Goal: Task Accomplishment & Management: Manage account settings

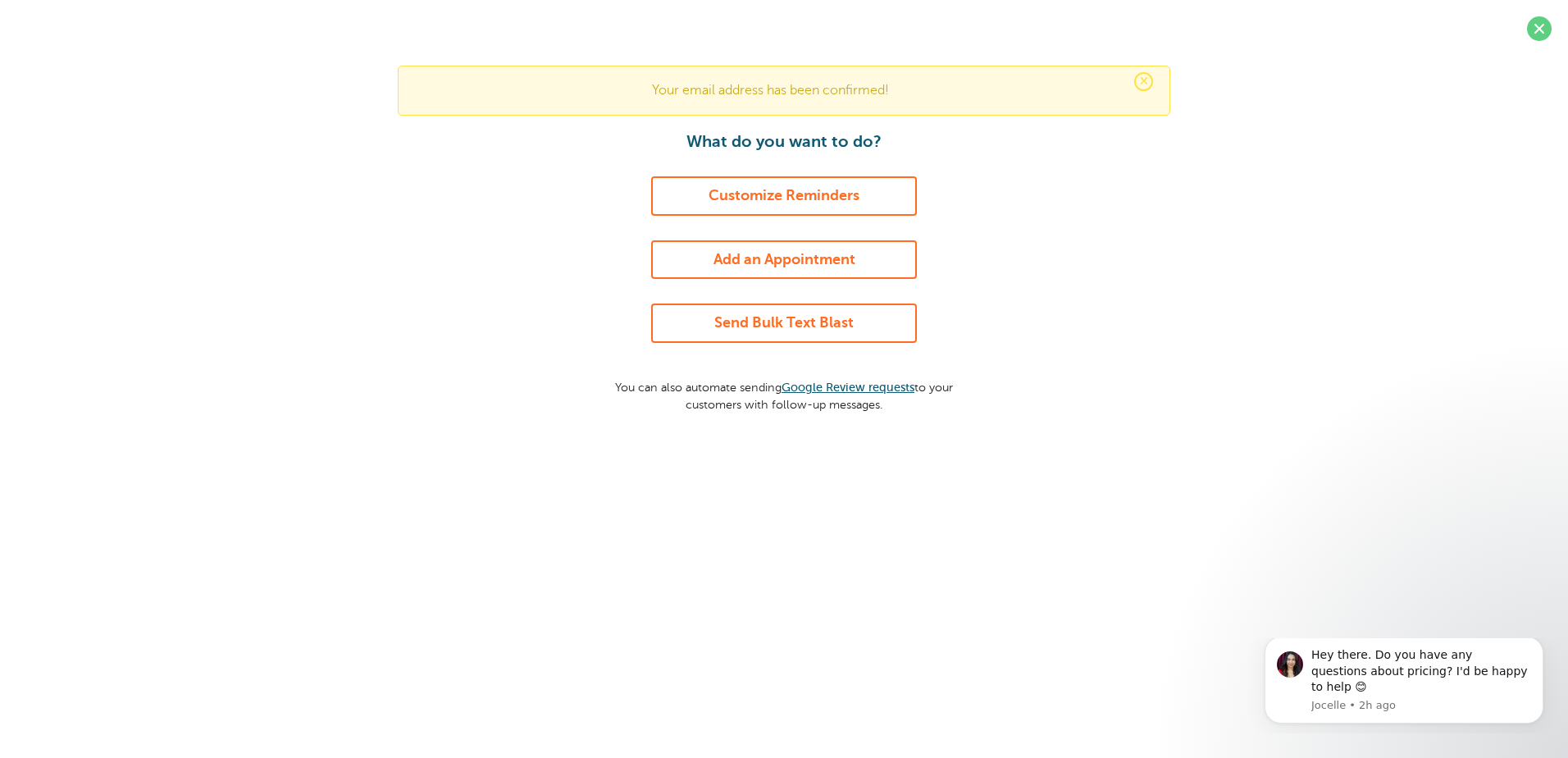
click at [832, 322] on link "Send Bulk Text Blast" at bounding box center [784, 323] width 266 height 39
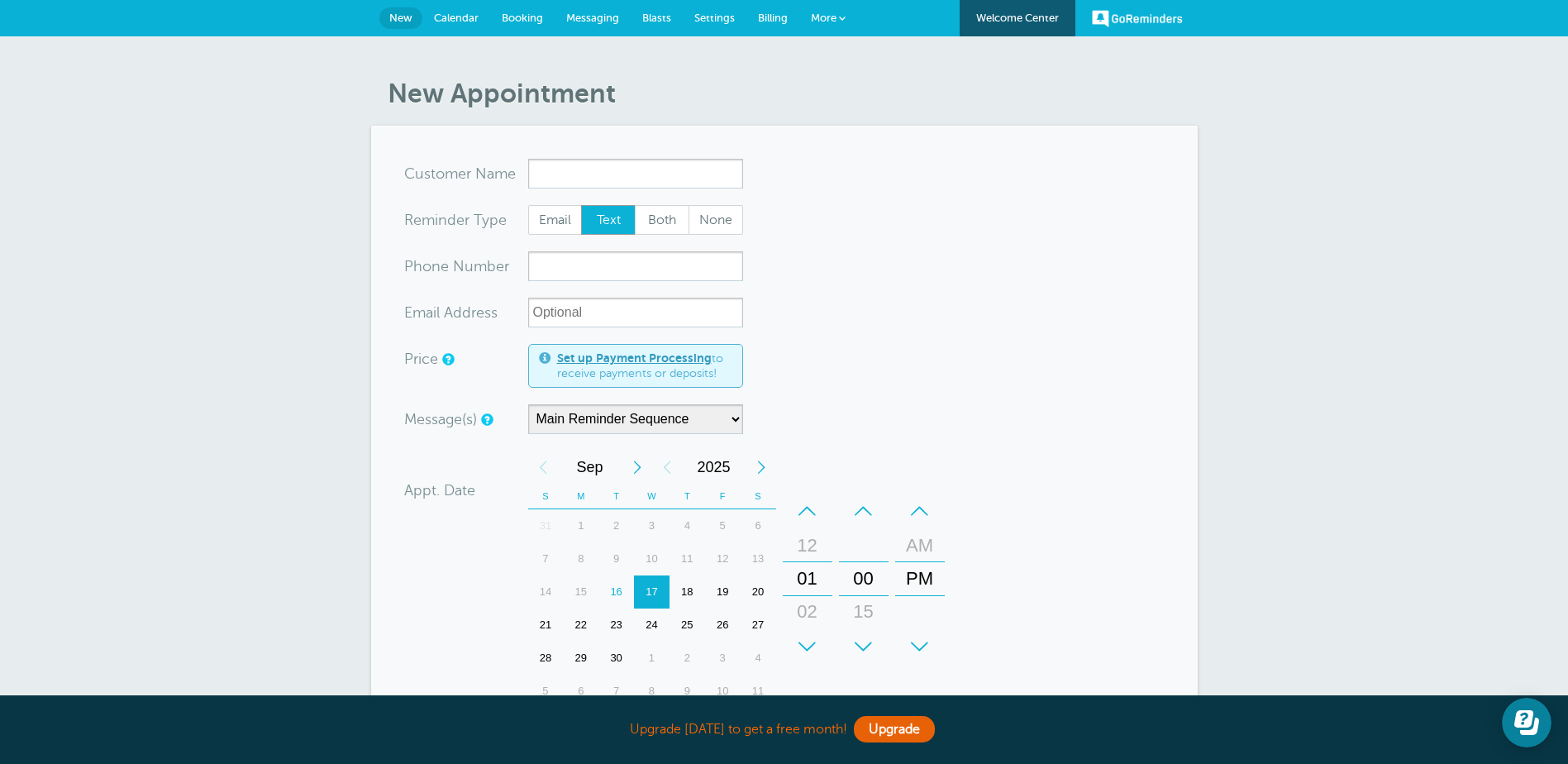
click at [573, 15] on span "Messaging" at bounding box center [592, 18] width 53 height 13
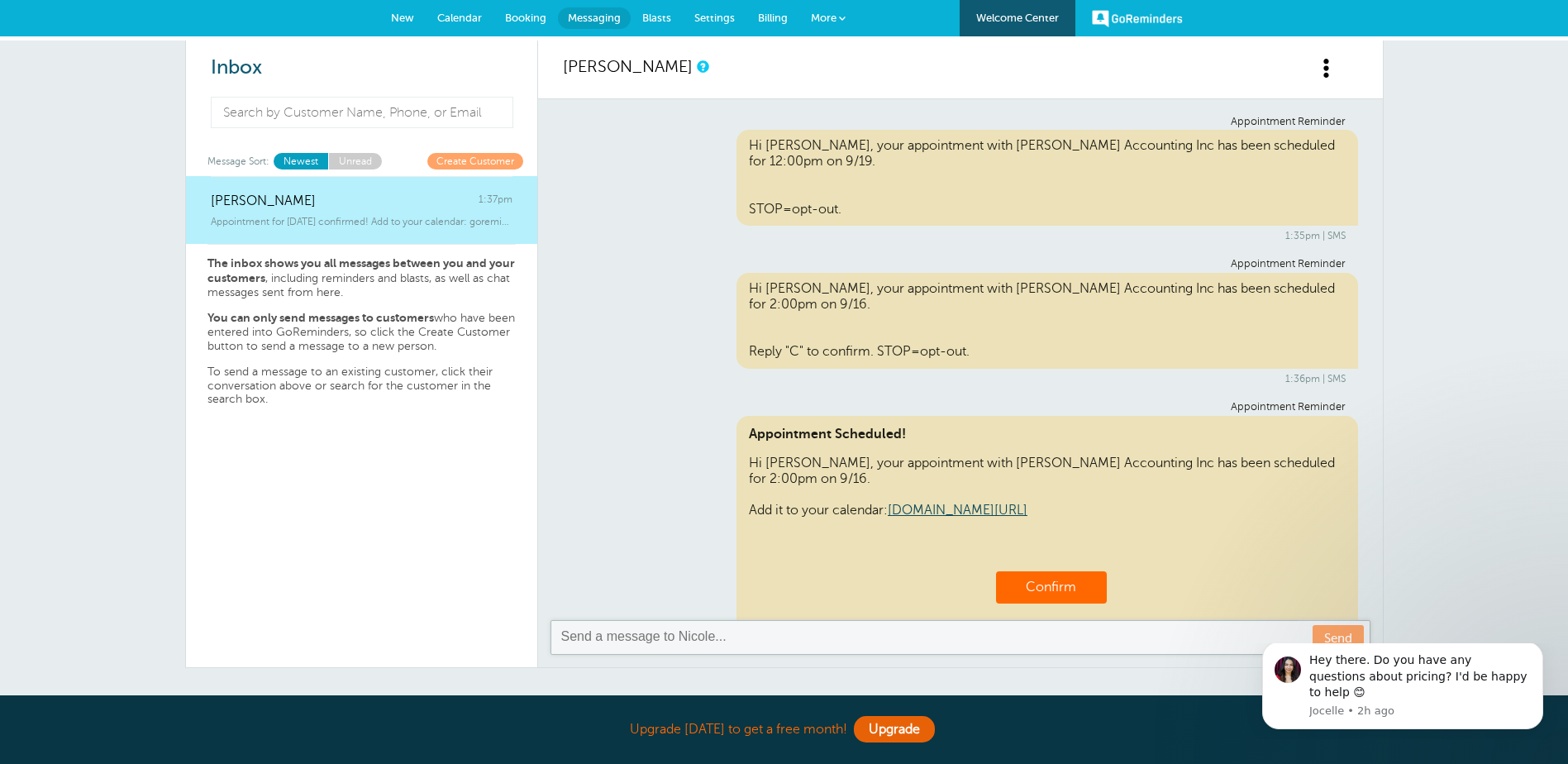
click at [456, 15] on span "Calendar" at bounding box center [460, 18] width 45 height 13
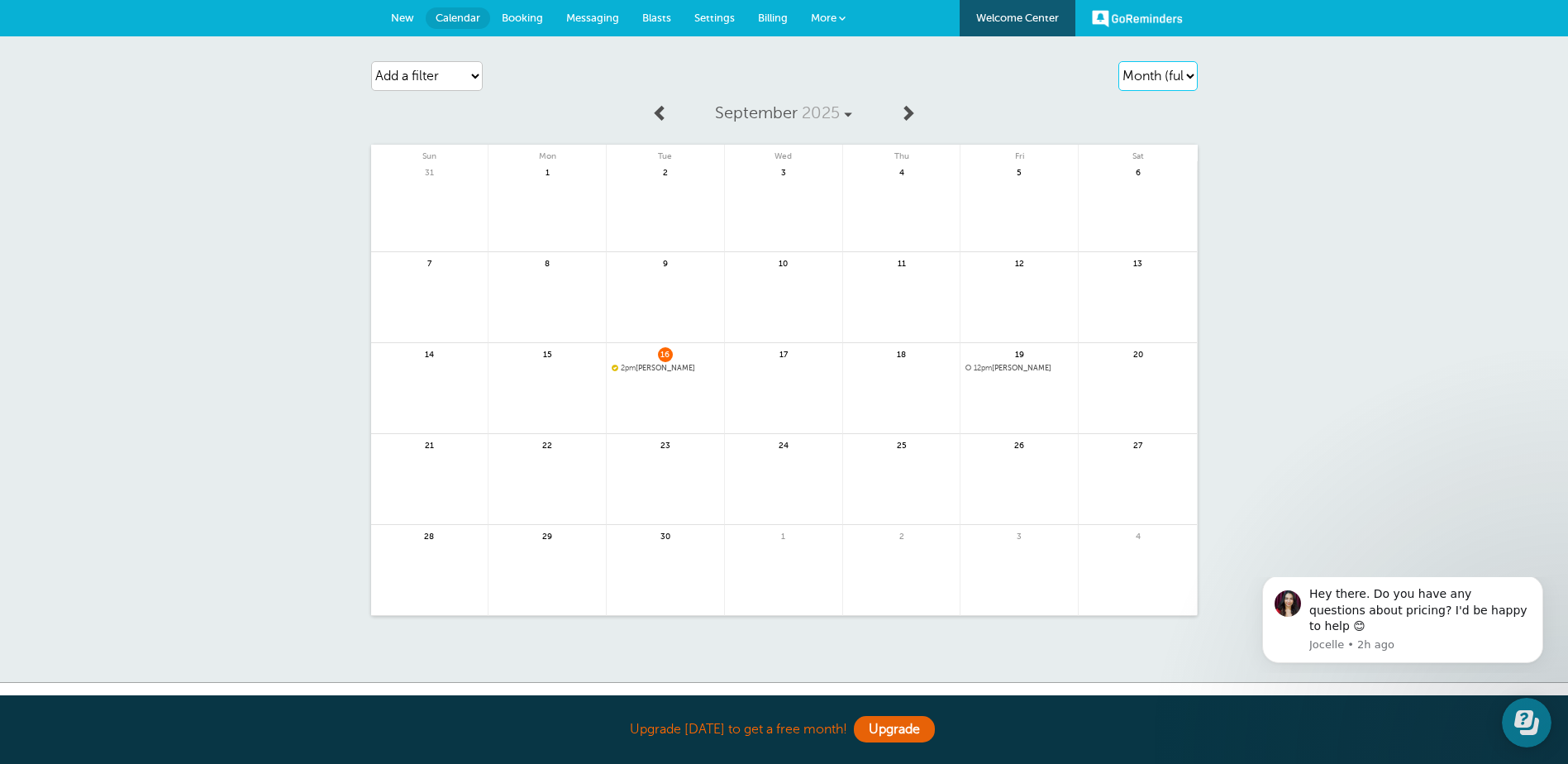
drag, startPoint x: 1197, startPoint y: 73, endPoint x: 1190, endPoint y: 78, distance: 8.6
click at [1197, 75] on select "Agenda Day Week Month (full view) Month (condensed)" at bounding box center [1158, 76] width 79 height 30
select select "week"
click at [1118, 61] on select "Agenda Day Week Month (full view) Month (condensed)" at bounding box center [1158, 76] width 79 height 30
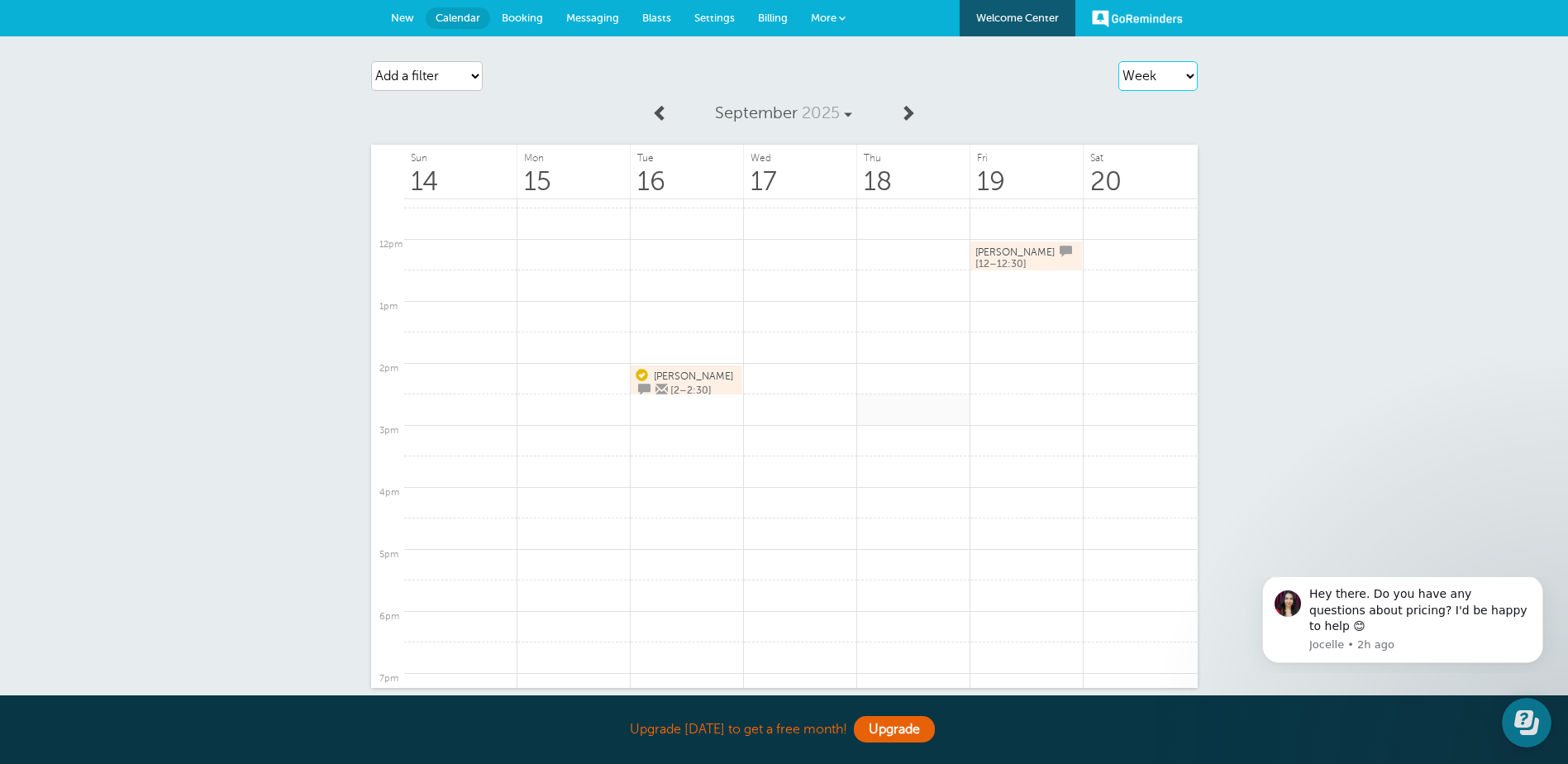
scroll to position [746, 0]
click at [992, 207] on span "Nicole" at bounding box center [1015, 210] width 79 height 12
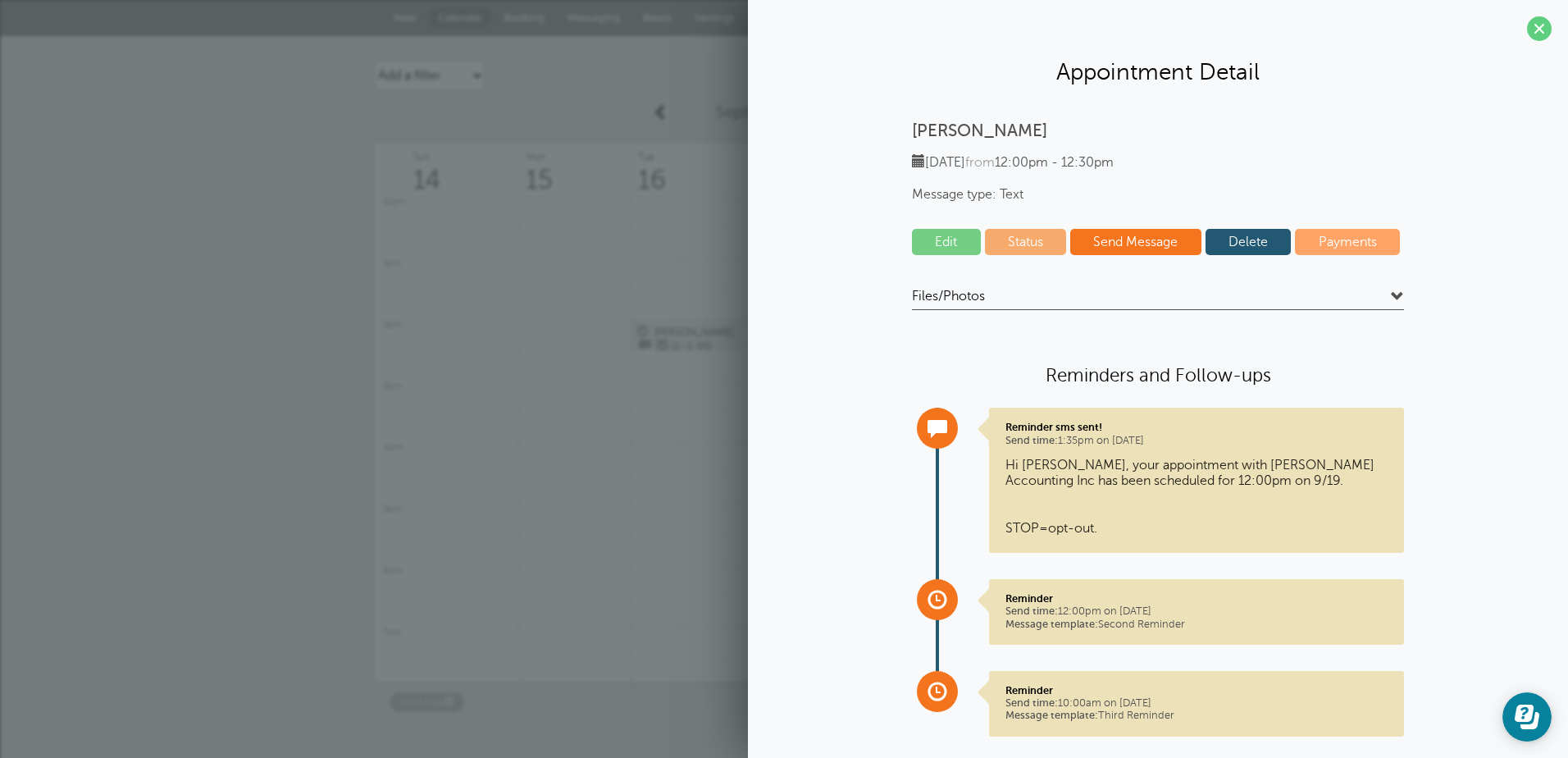
click at [1016, 243] on link "Status" at bounding box center [1026, 242] width 82 height 26
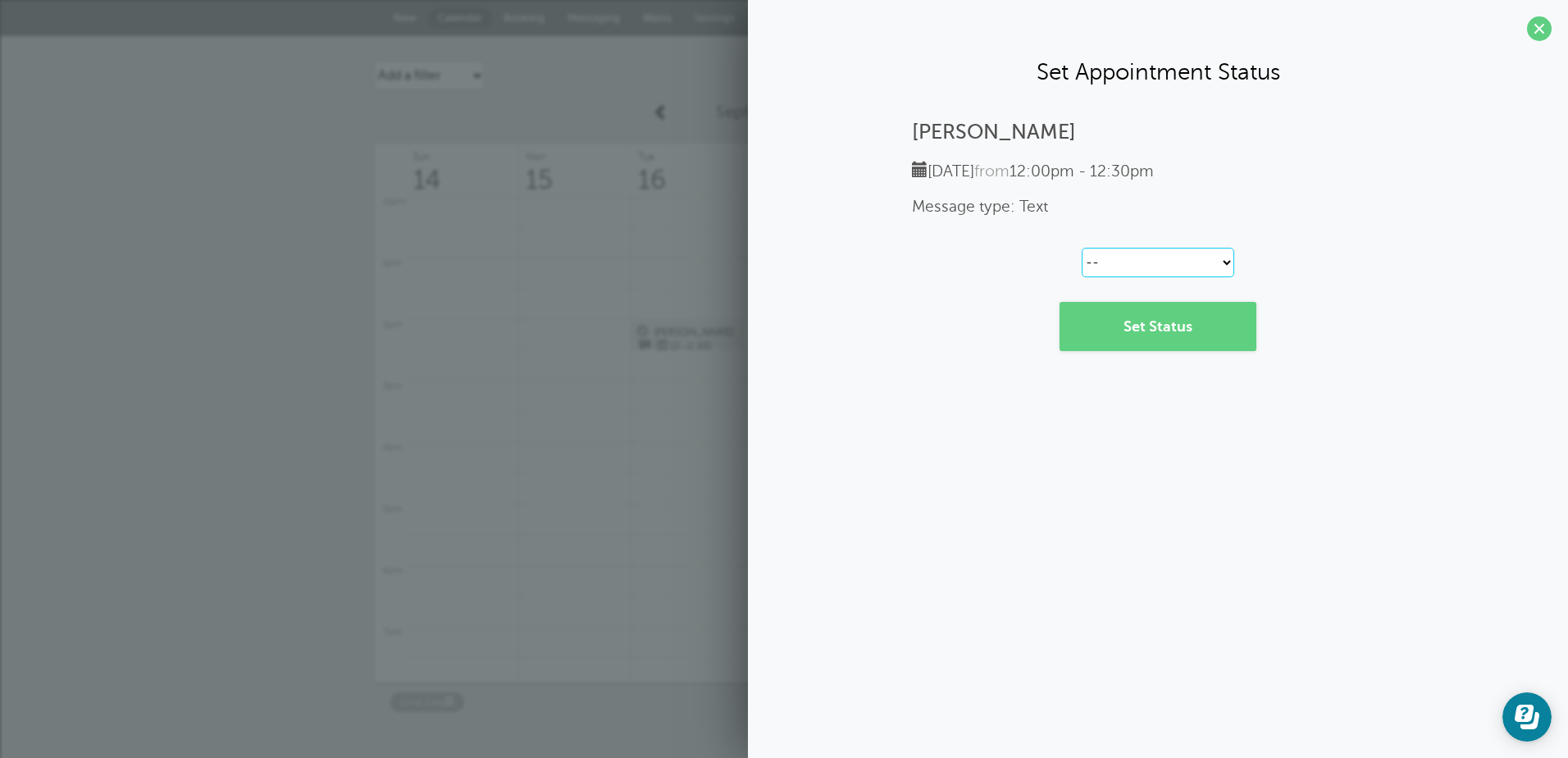
click at [1226, 266] on select "-- Confirmed Reschedule Requested Cancelled" at bounding box center [1157, 262] width 153 height 30
select select "confirmed"
click at [1081, 248] on select "-- Confirmed Reschedule Requested Cancelled" at bounding box center [1157, 262] width 153 height 30
click at [1168, 334] on link "Set Status" at bounding box center [1158, 326] width 197 height 49
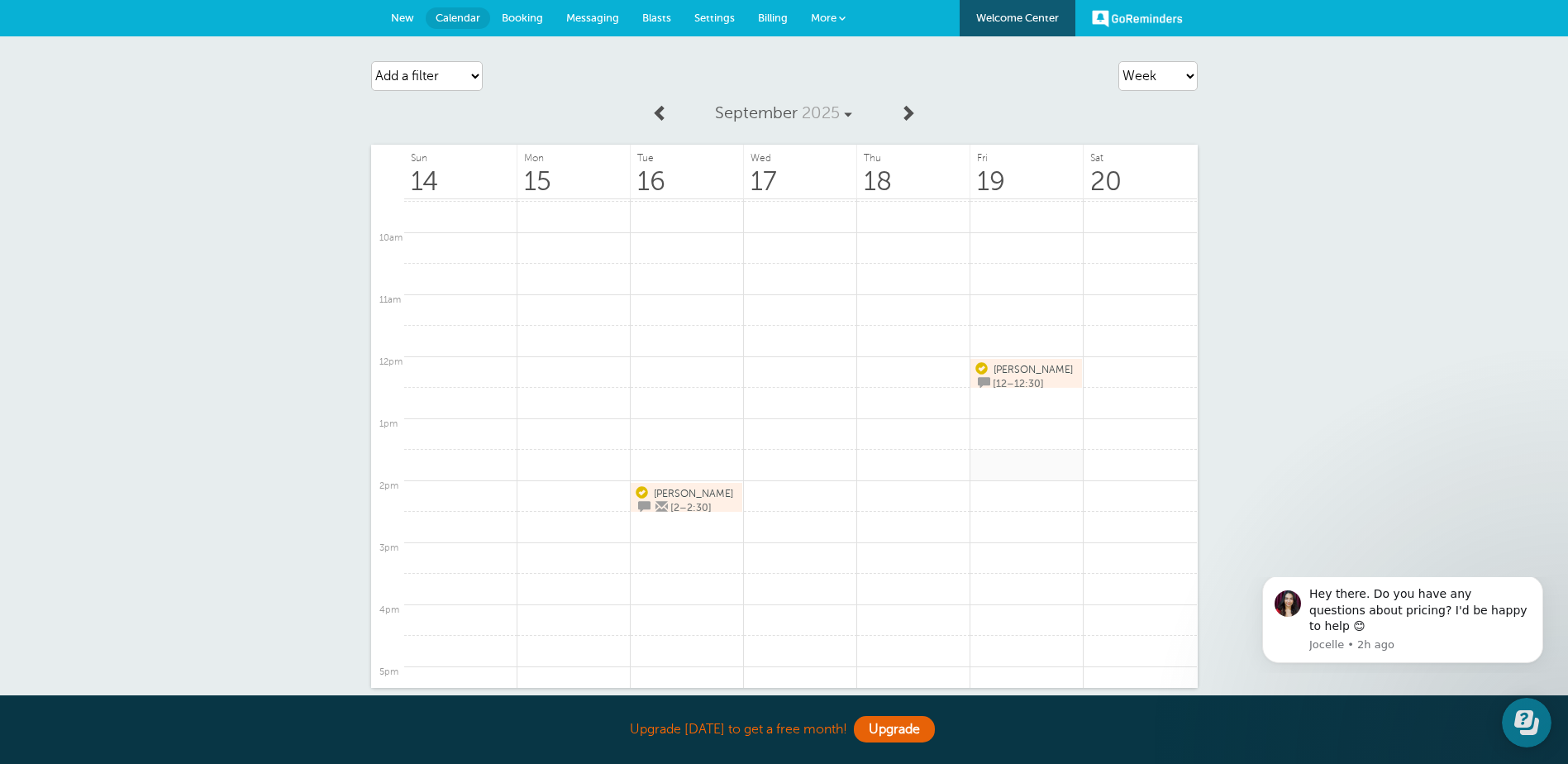
scroll to position [581, 0]
click at [1182, 74] on select "Agenda Day Week Month (full view) Month (condensed)" at bounding box center [1158, 76] width 79 height 30
click at [1118, 61] on select "Agenda Day Week Month (full view) Month (condensed)" at bounding box center [1158, 76] width 79 height 30
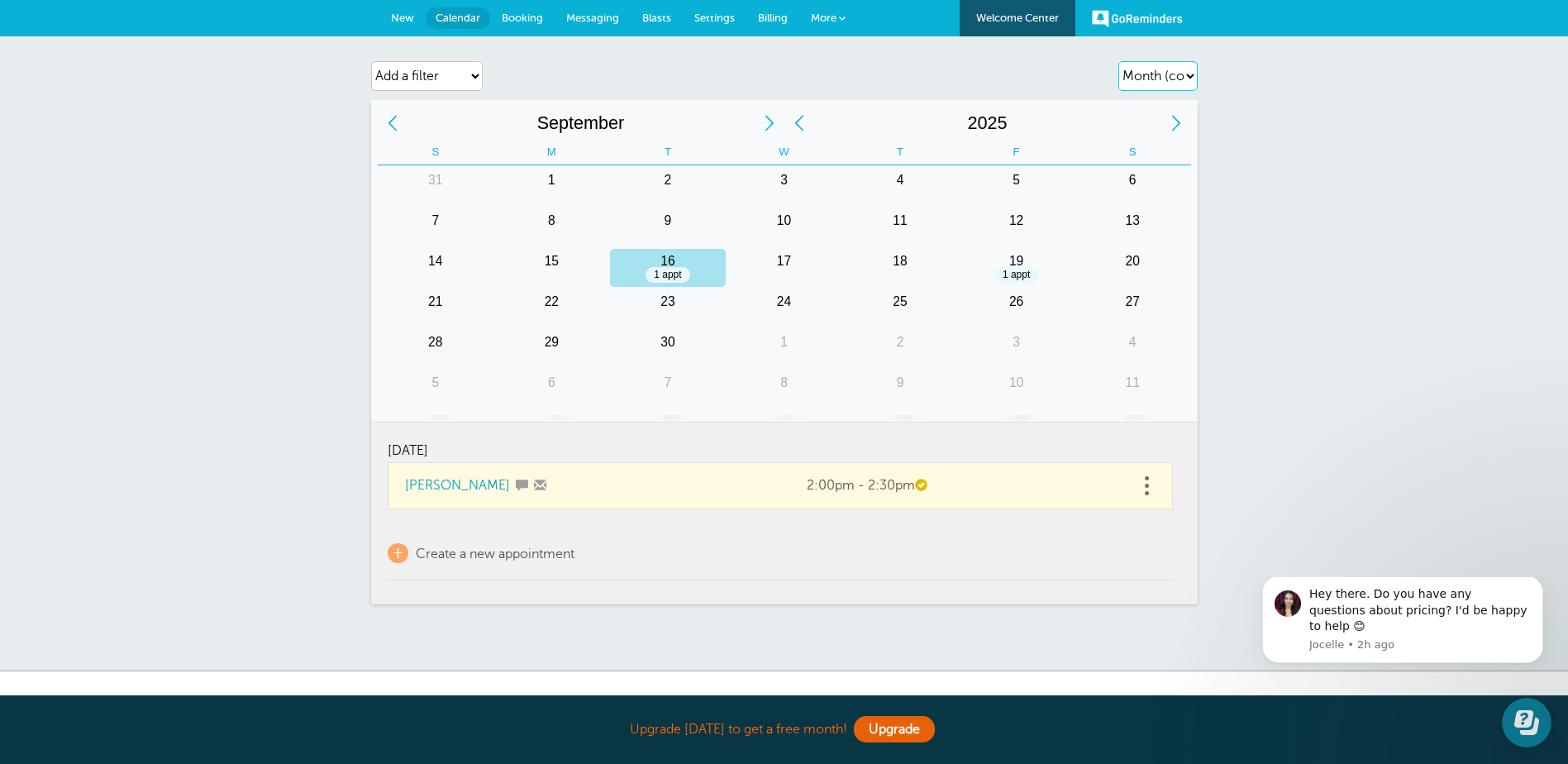
click at [1184, 75] on select "Agenda Day Week Month (full view) Month (condensed)" at bounding box center [1158, 76] width 79 height 30
click at [1118, 61] on select "Agenda Day Week Month (full view) Month (condensed)" at bounding box center [1158, 76] width 79 height 30
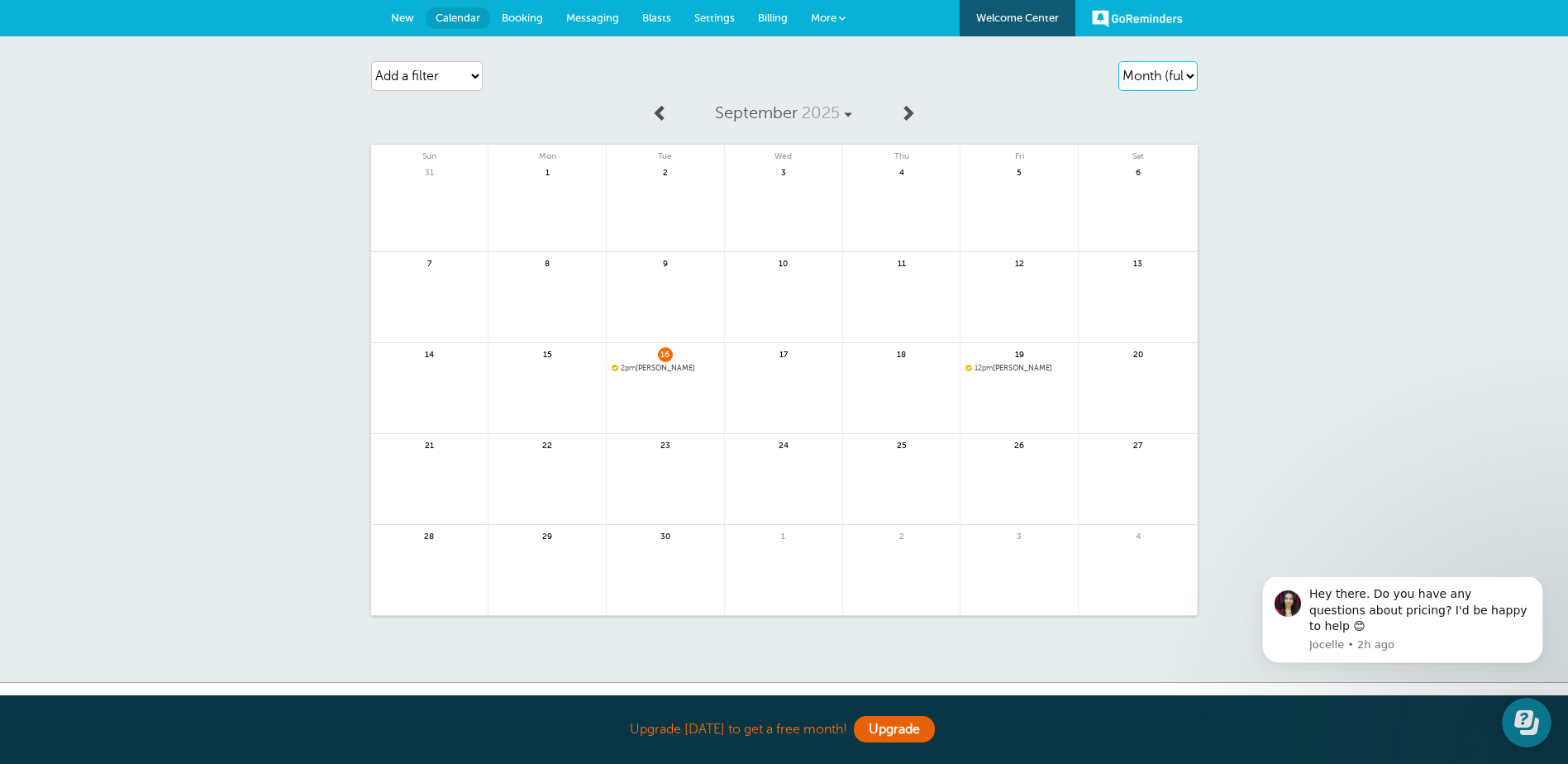
click at [1187, 71] on select "Agenda Day Week Month (full view) Month (condensed)" at bounding box center [1158, 76] width 79 height 30
click at [1118, 61] on select "Agenda Day Week Month (full view) Month (condensed)" at bounding box center [1158, 76] width 79 height 30
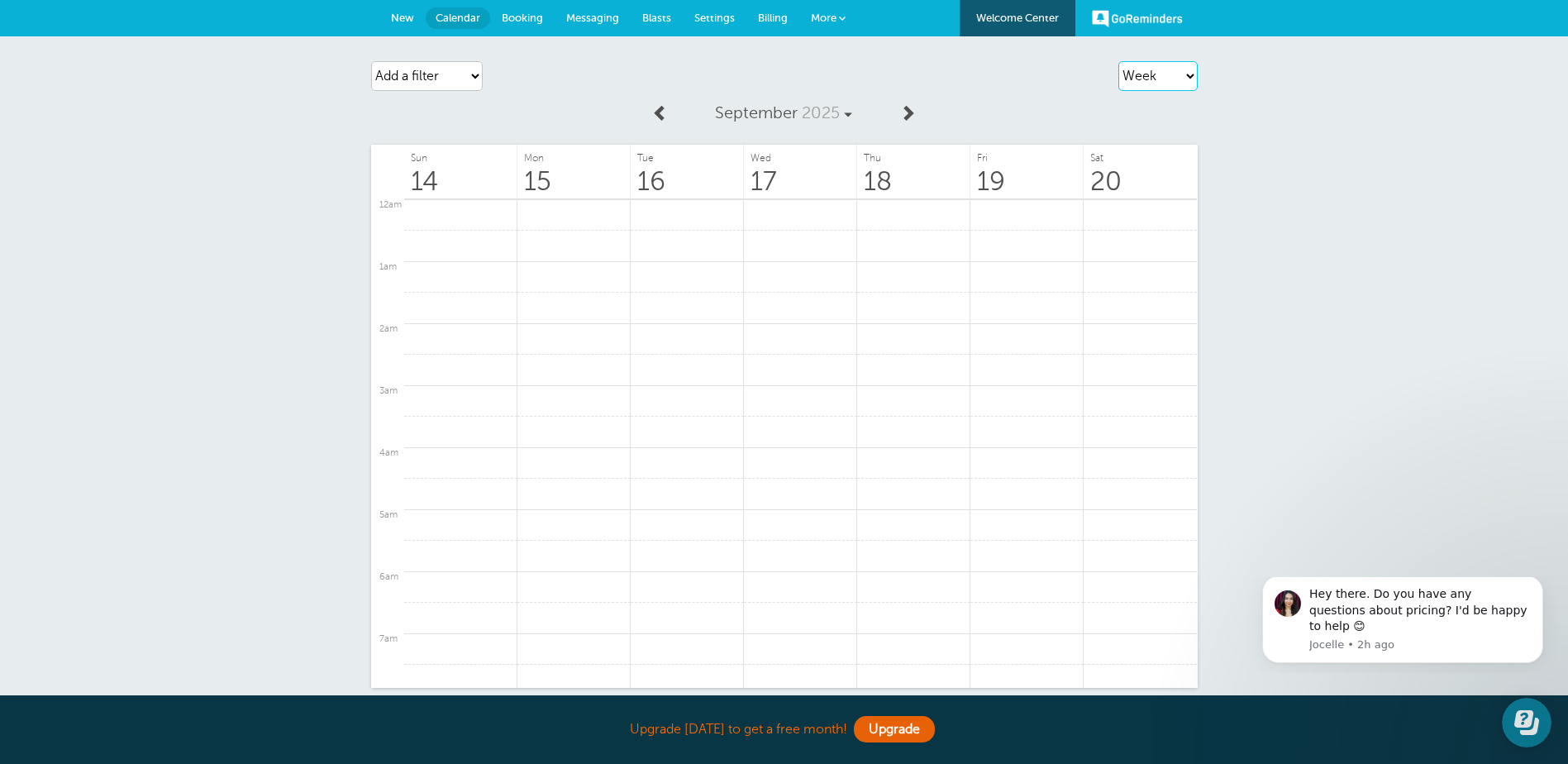
scroll to position [829, 0]
click at [1188, 73] on select "Agenda Day Week Month (full view) Month (condensed)" at bounding box center [1158, 76] width 79 height 30
click at [1118, 61] on select "Agenda Day Week Month (full view) Month (condensed)" at bounding box center [1158, 76] width 79 height 30
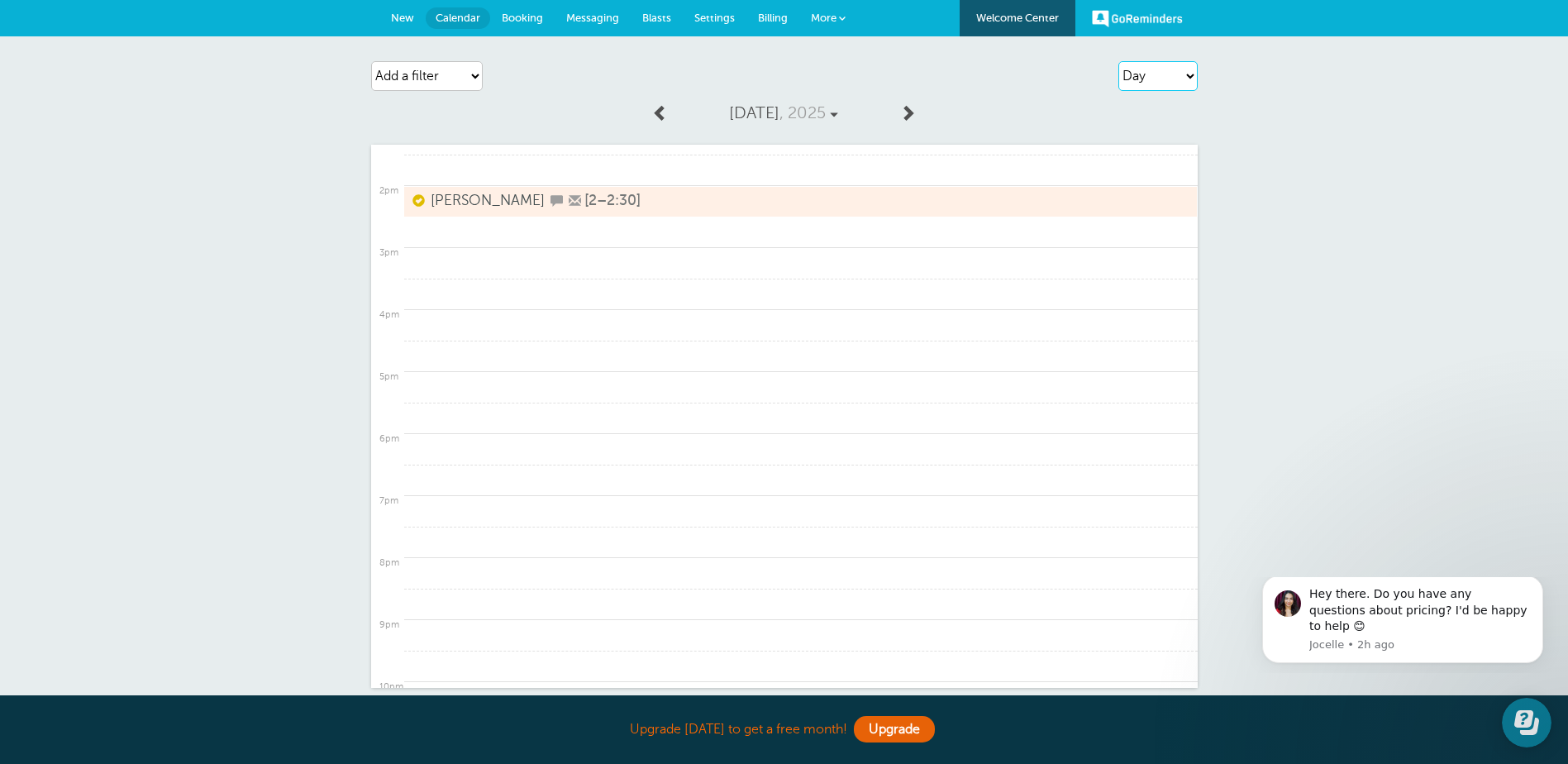
click at [1187, 72] on select "Agenda Day Week Month (full view) Month (condensed)" at bounding box center [1158, 76] width 79 height 30
click at [1118, 61] on select "Agenda Day Week Month (full view) Month (condensed)" at bounding box center [1158, 76] width 79 height 30
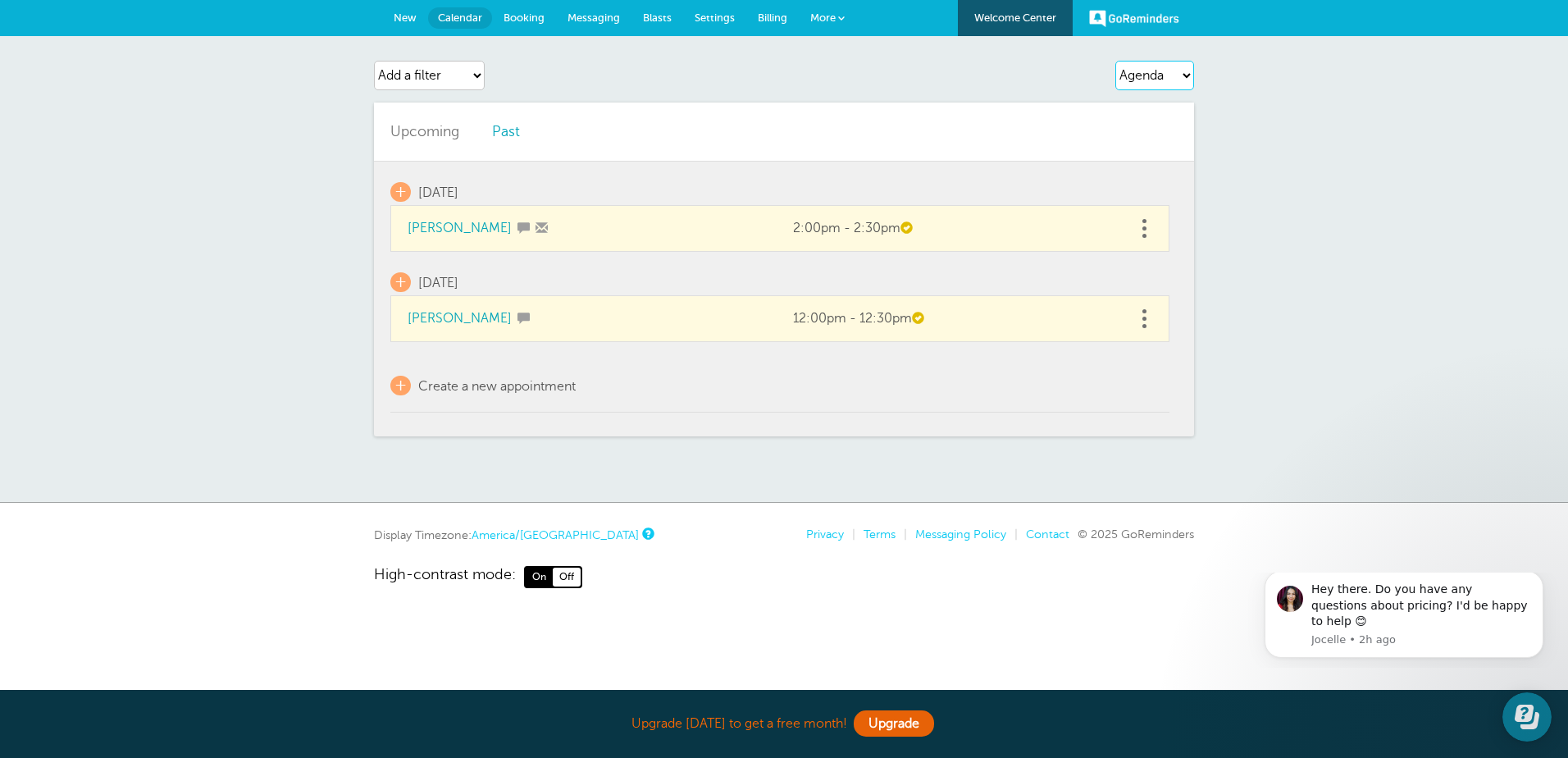
click at [1165, 79] on select "Agenda Day Week Month (full view) Month (condensed)" at bounding box center [1155, 75] width 79 height 30
select select "week"
click at [1115, 61] on select "Agenda Day Week Month (full view) Month (condensed)" at bounding box center [1155, 75] width 79 height 30
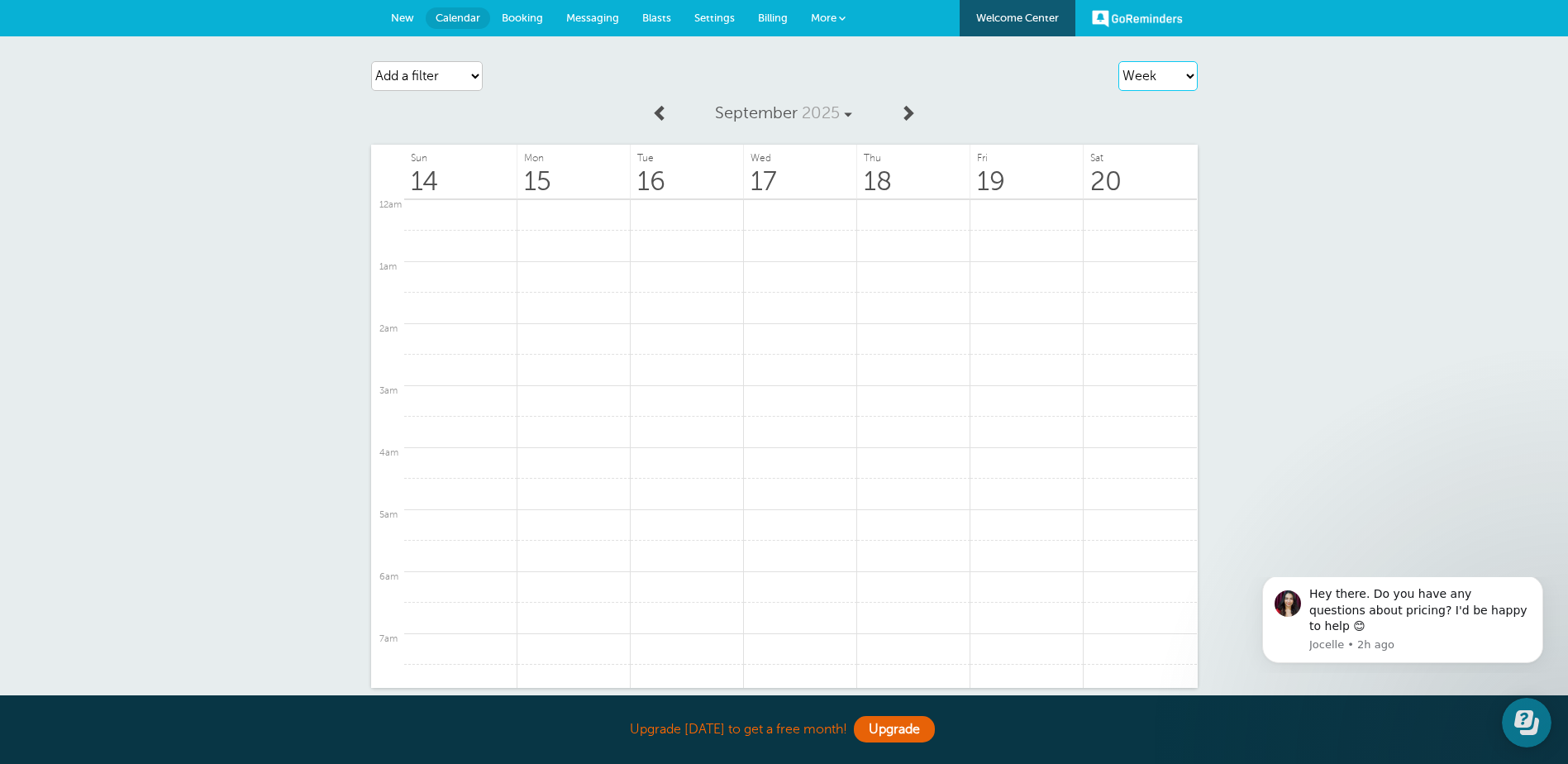
scroll to position [829, 0]
click at [522, 8] on link "Booking" at bounding box center [523, 18] width 65 height 36
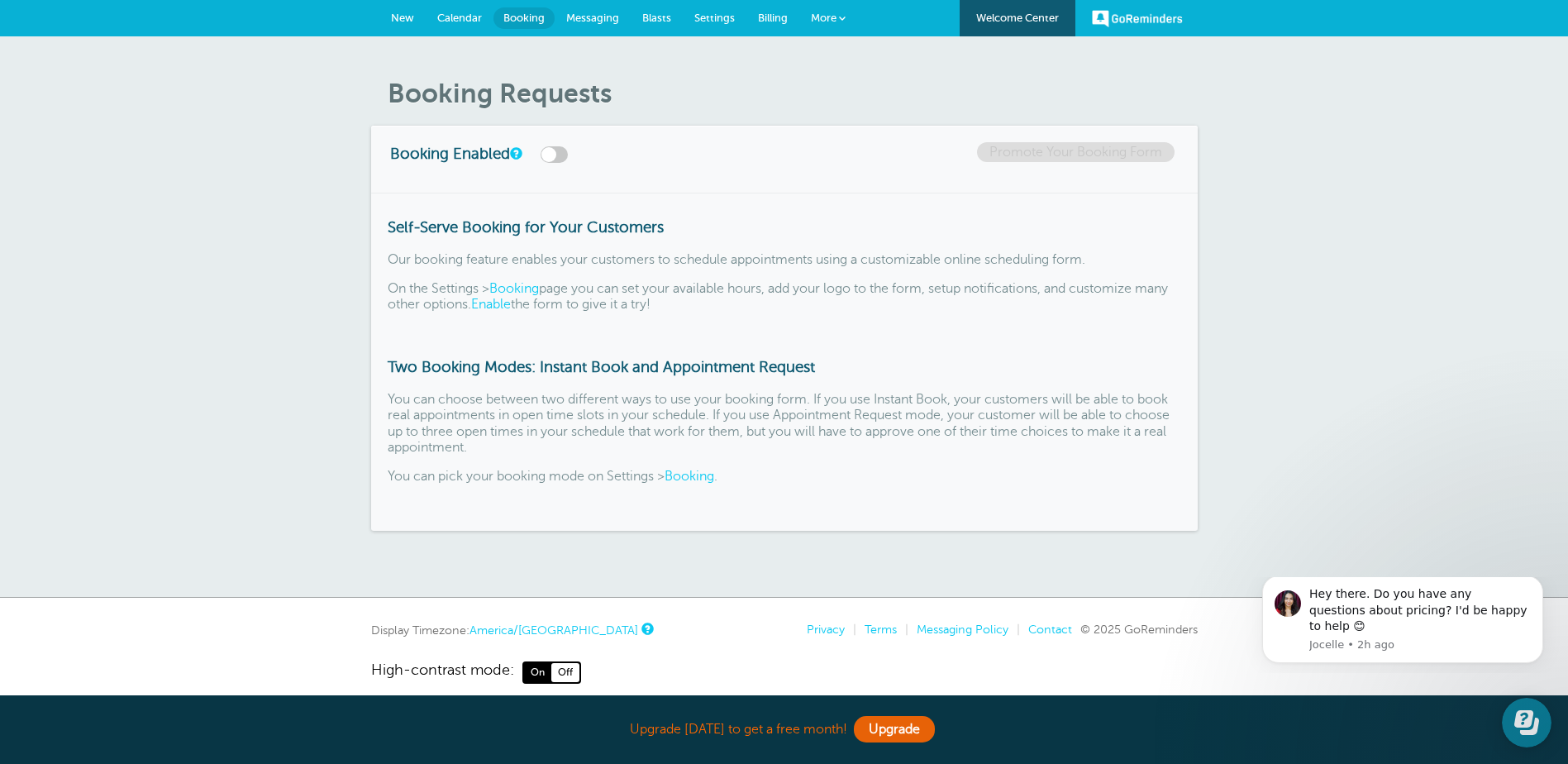
click at [596, 18] on span "Messaging" at bounding box center [592, 18] width 53 height 13
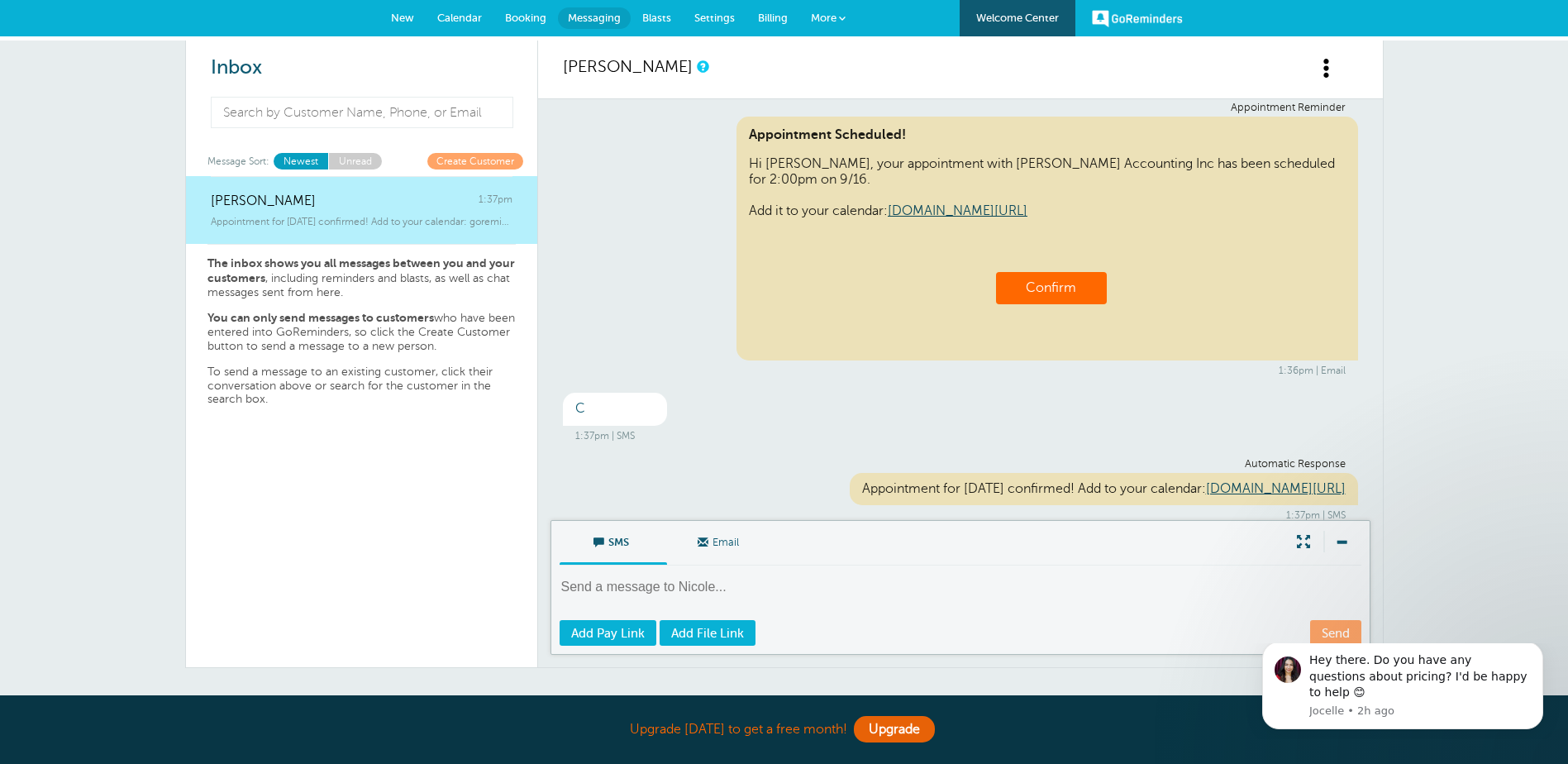
click at [727, 587] on textarea at bounding box center [962, 598] width 805 height 41
type textarea "Your tax return is finished. Please stop in to sign and pick up."
click at [1331, 632] on link "Send" at bounding box center [1335, 633] width 51 height 25
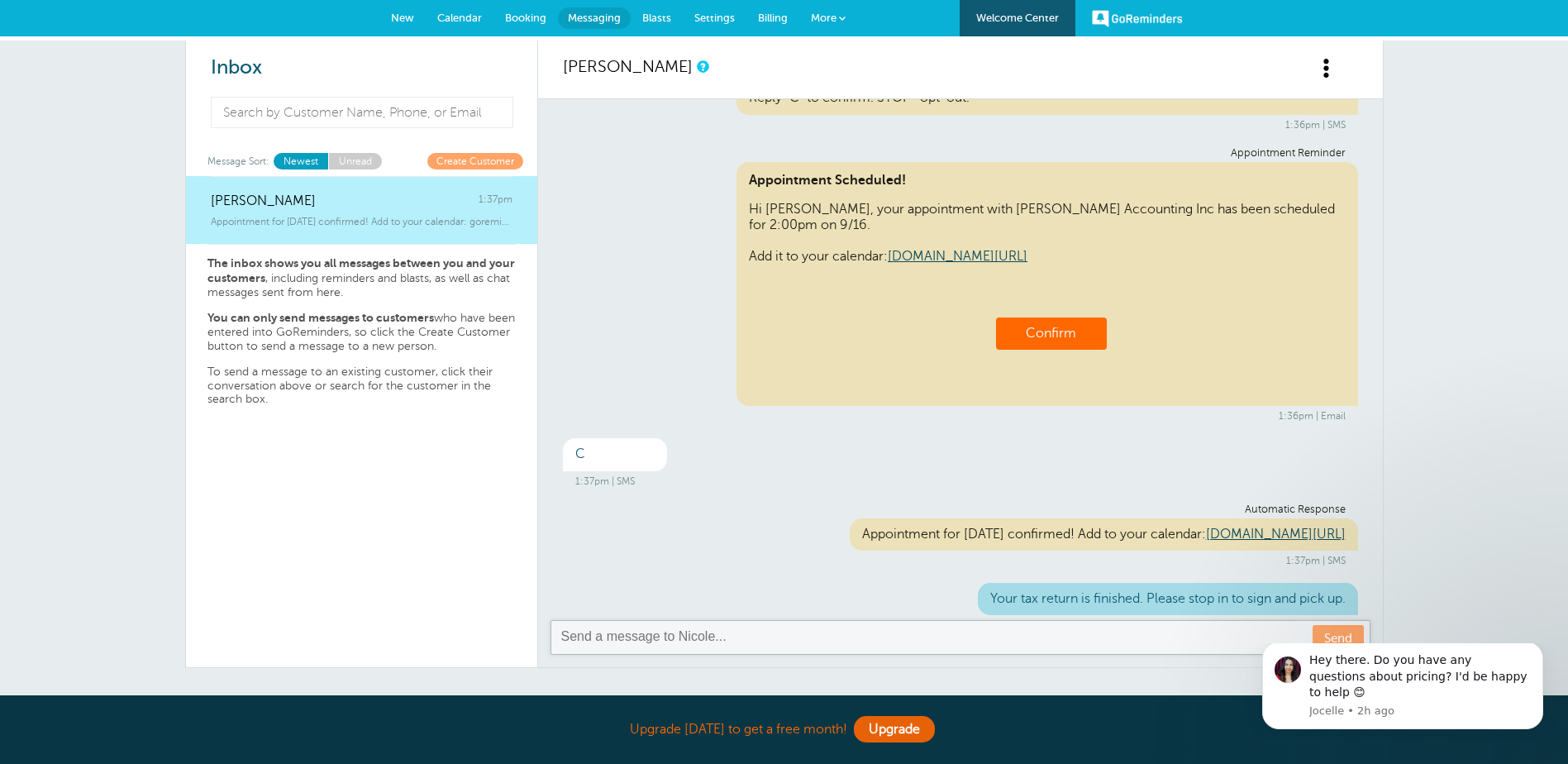
click at [657, 16] on span "Blasts" at bounding box center [656, 18] width 29 height 13
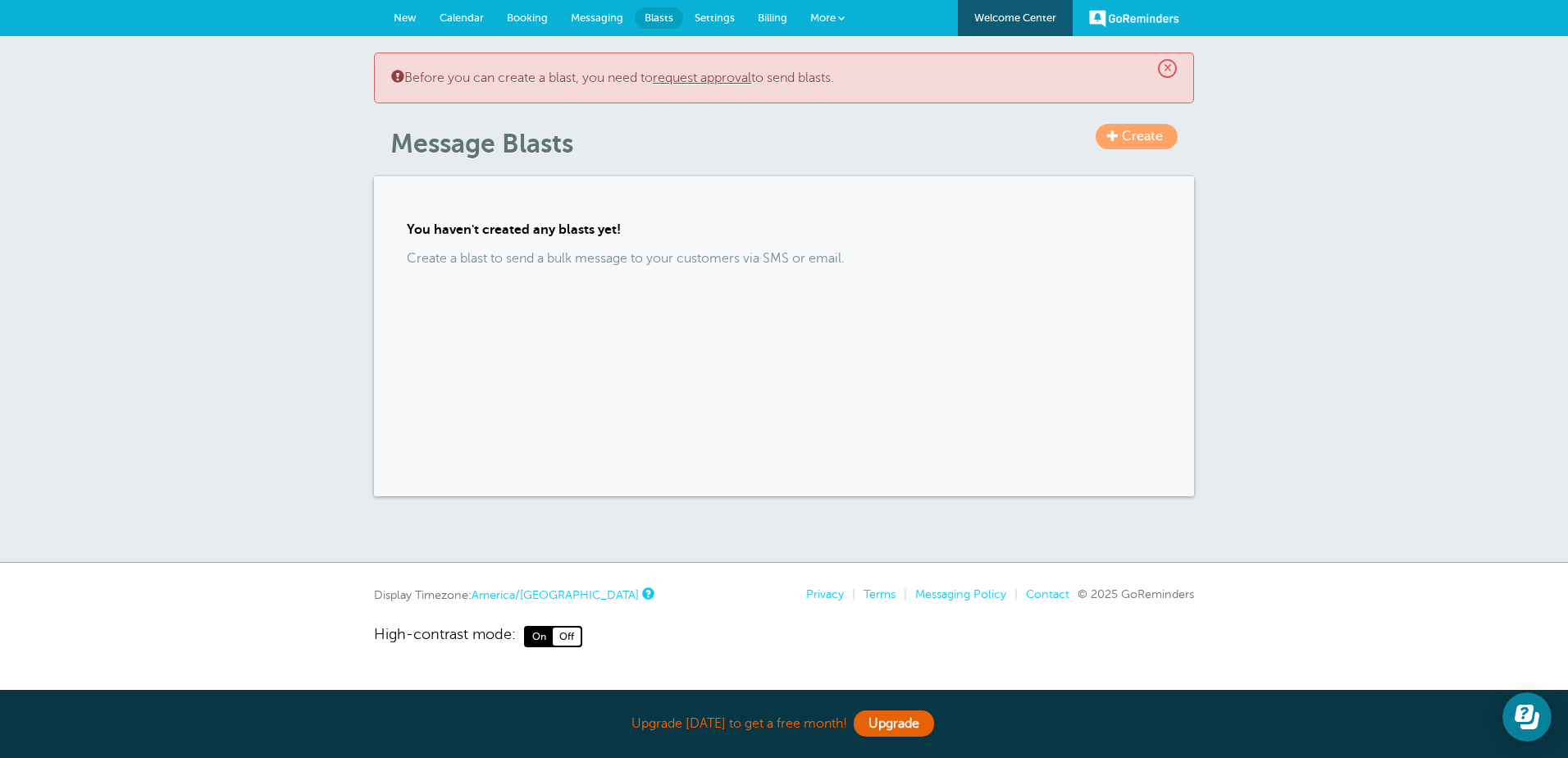
click at [1156, 133] on span "Create" at bounding box center [1142, 136] width 41 height 15
click at [711, 17] on span "Settings" at bounding box center [715, 18] width 40 height 13
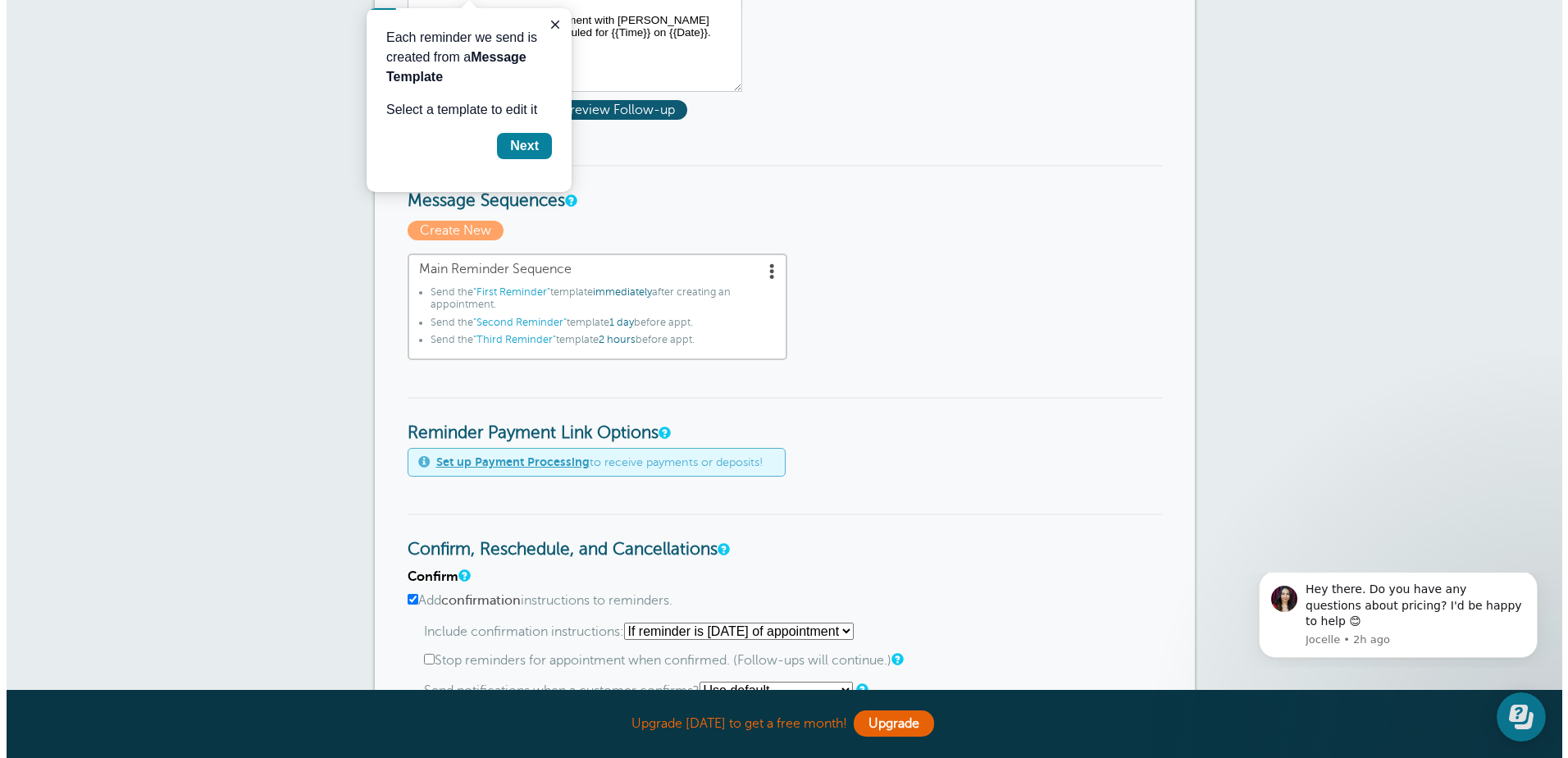
scroll to position [328, 0]
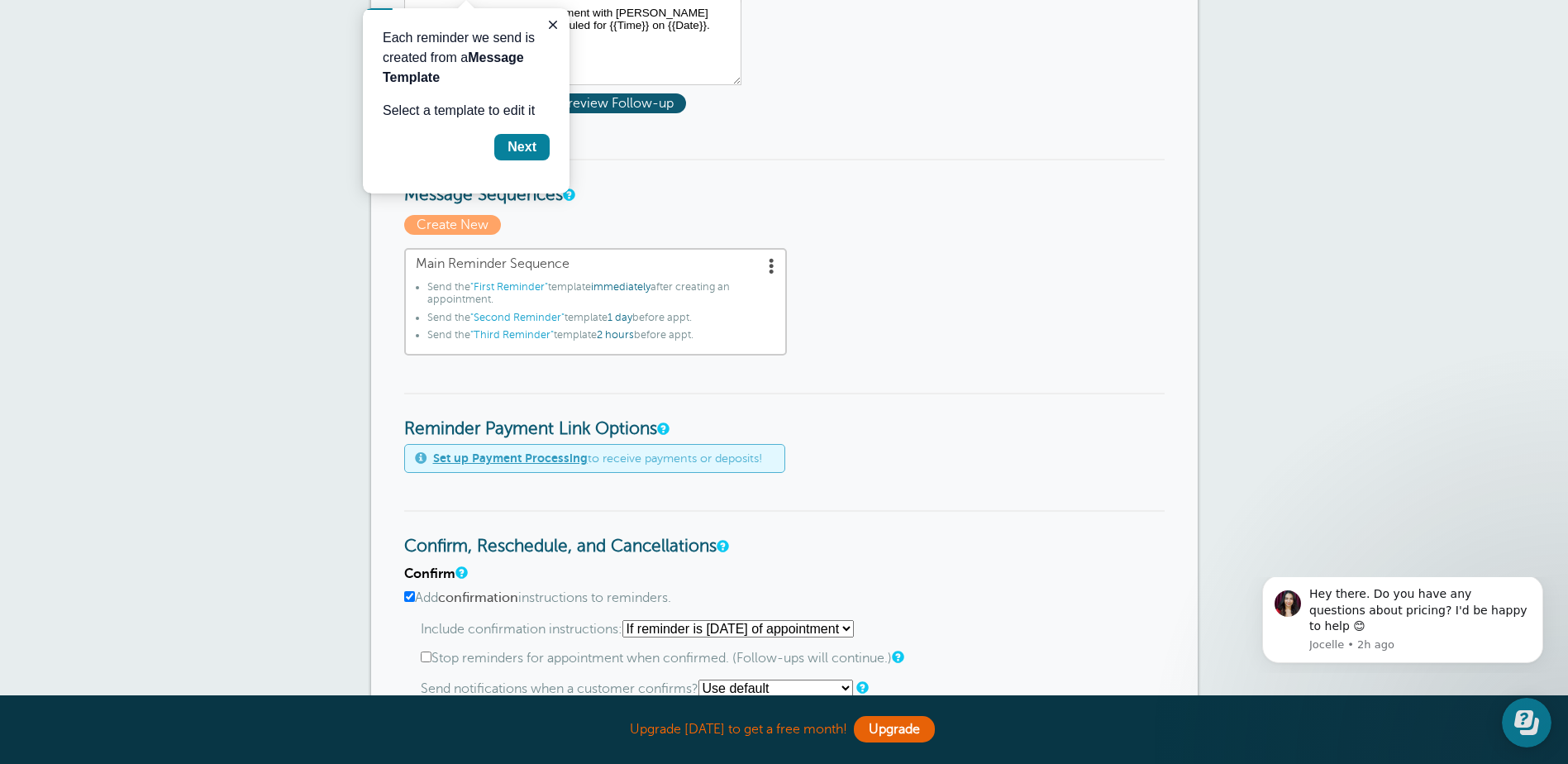
click at [525, 317] on span ""Second Reminder"" at bounding box center [518, 318] width 95 height 12
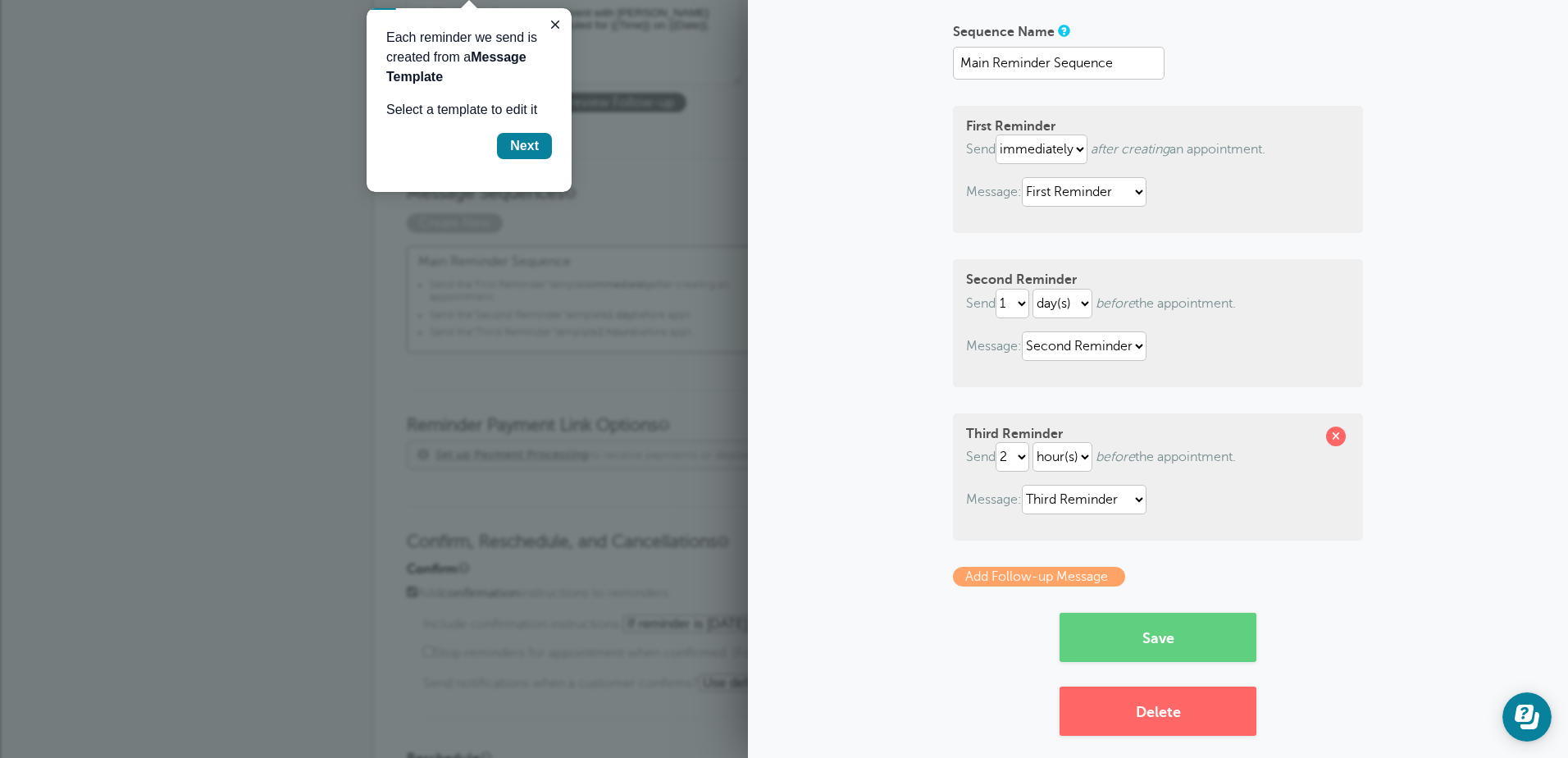
scroll to position [117, 0]
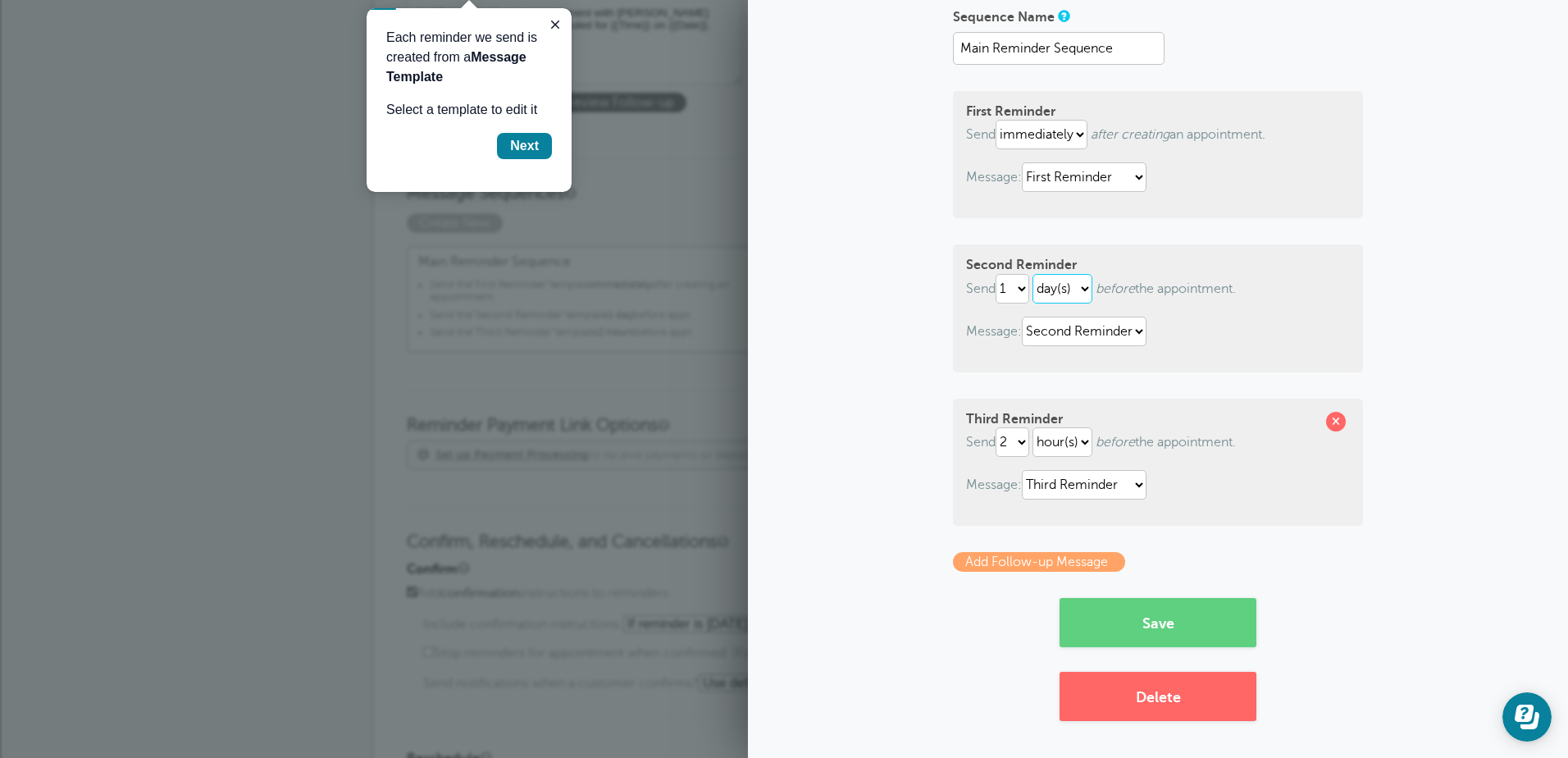
click at [1082, 288] on select "hour(s) day(s)" at bounding box center [1062, 288] width 60 height 30
click at [1017, 285] on select "1 2 3 4 5 6 7 8 9 10 11 12 13 14 15 16 17 18 19 20 21 22 23 24 25 26 27 28 29 30" at bounding box center [1013, 288] width 34 height 30
select select "7"
click at [996, 274] on select "1 2 3 4 5 6 7 8 9 10 11 12 13 14 15 16 17 18 19 20 21 22 23 24 25 26 27 28 29 30" at bounding box center [1013, 288] width 34 height 30
click at [1016, 442] on select "1 2 3 4 5 6 7 8 9 10 11 12 13 14 15 16 17 18 19 20 21 22 23 24 25 26 27 28 29 30" at bounding box center [1013, 442] width 34 height 30
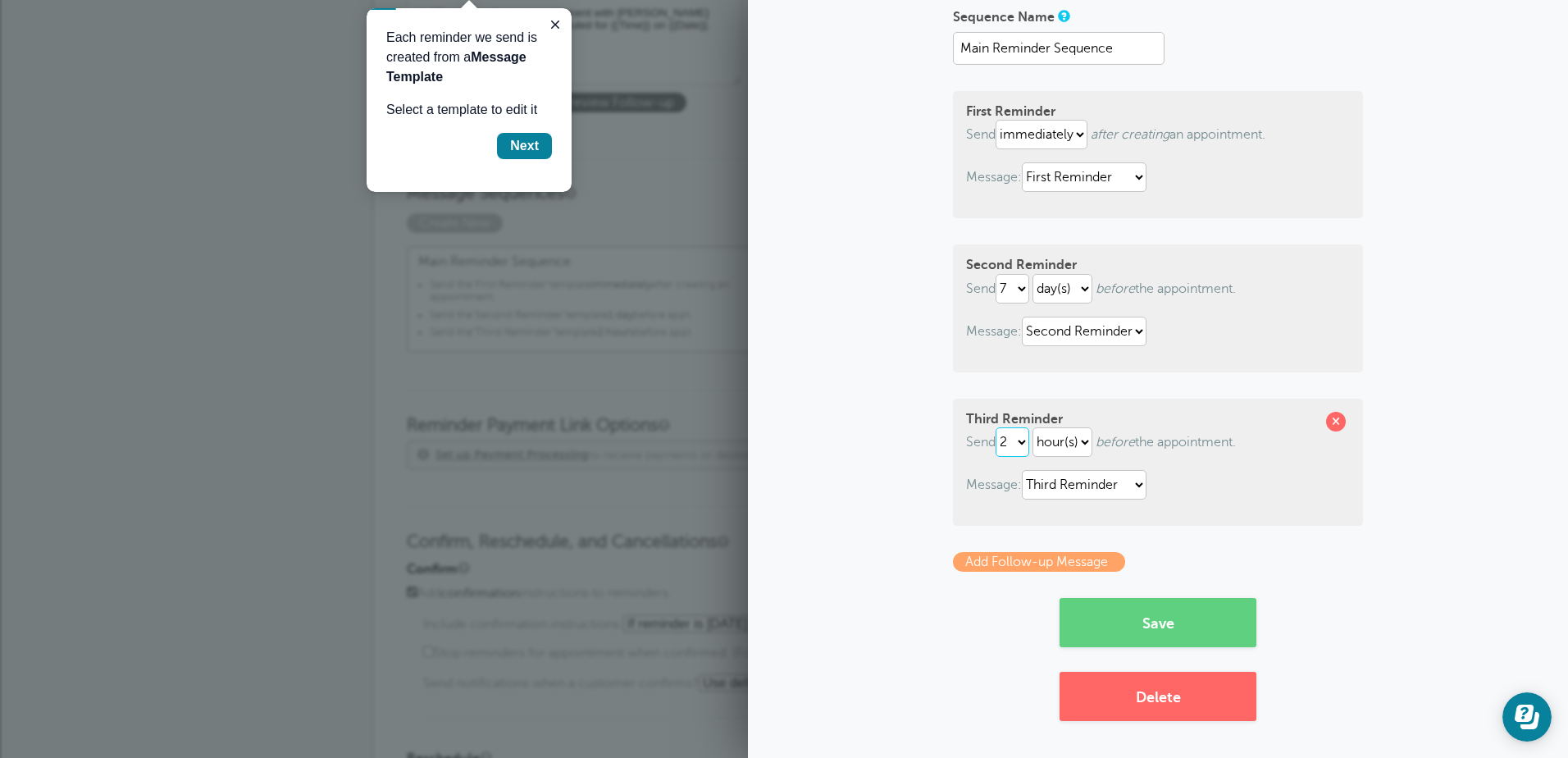
select select "1"
click at [996, 428] on select "1 2 3 4 5 6 7 8 9 10 11 12 13 14 15 16 17 18 19 20 21 22 23 24 25 26 27 28 29 30" at bounding box center [1013, 442] width 34 height 30
click at [1072, 442] on select "hour(s) day(s)" at bounding box center [1062, 442] width 60 height 30
select select "DAY"
click at [1032, 428] on select "hour(s) day(s)" at bounding box center [1062, 442] width 60 height 30
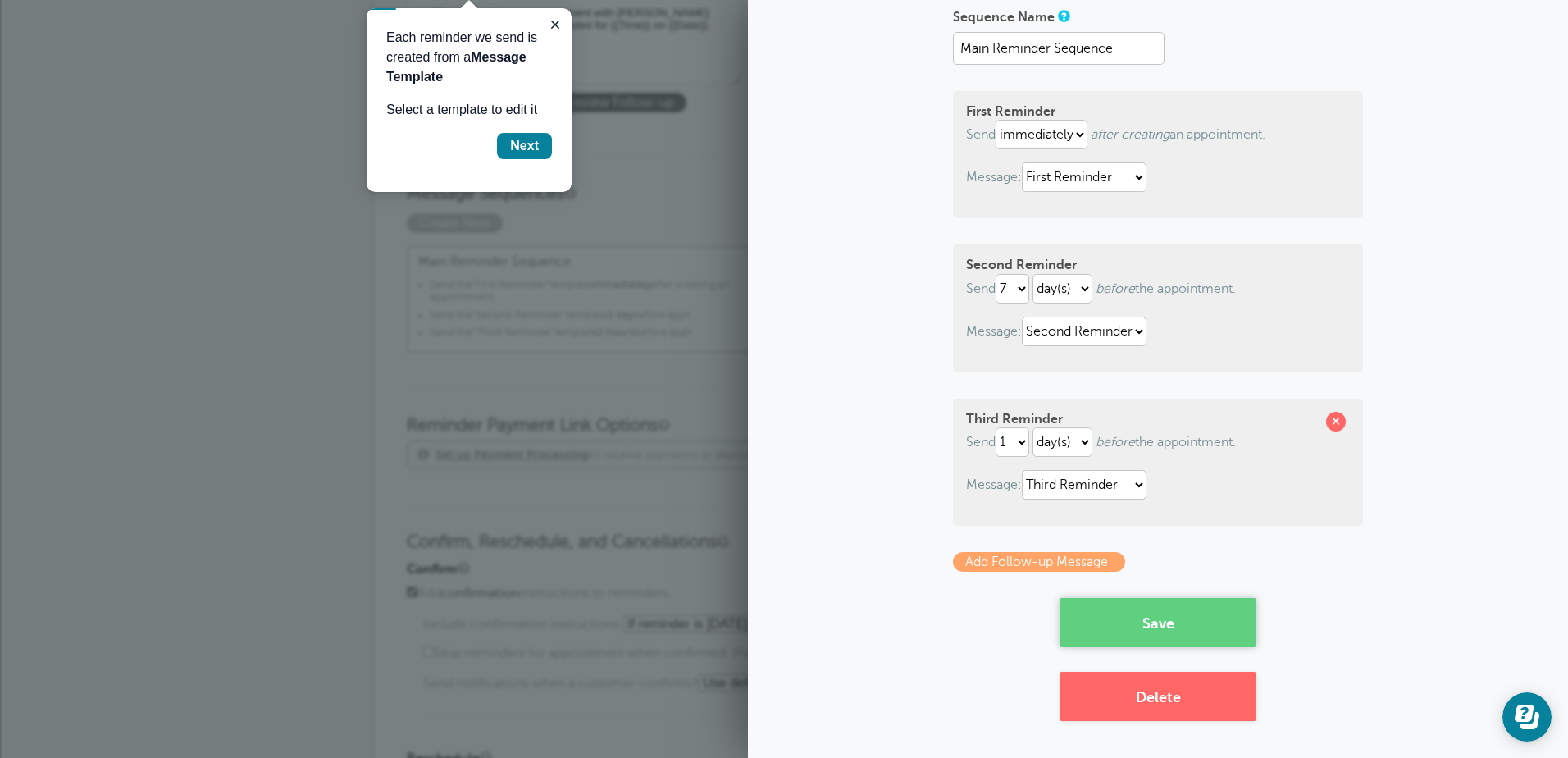
click at [1184, 631] on button "Save" at bounding box center [1158, 622] width 197 height 49
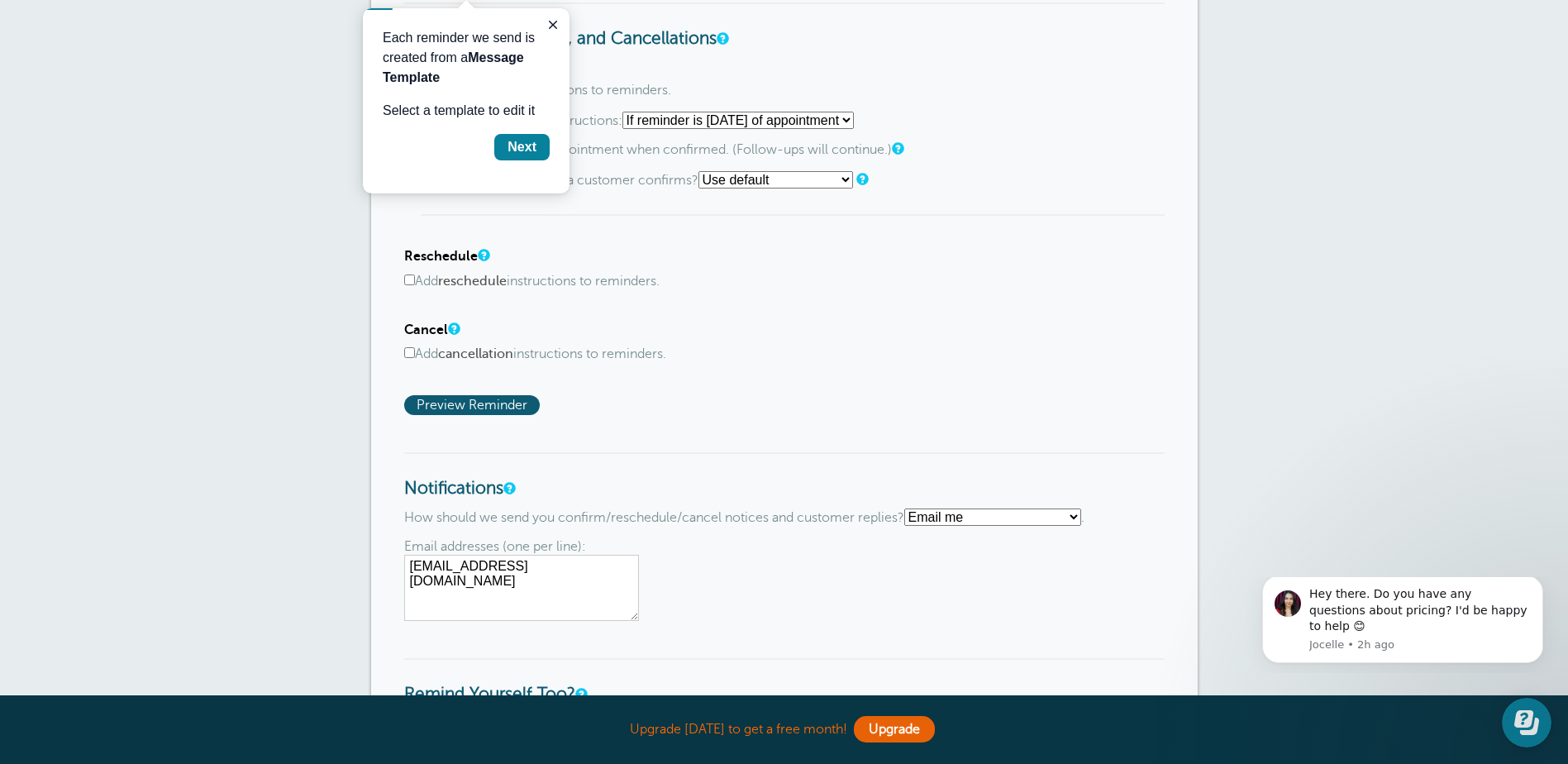
scroll to position [910, 0]
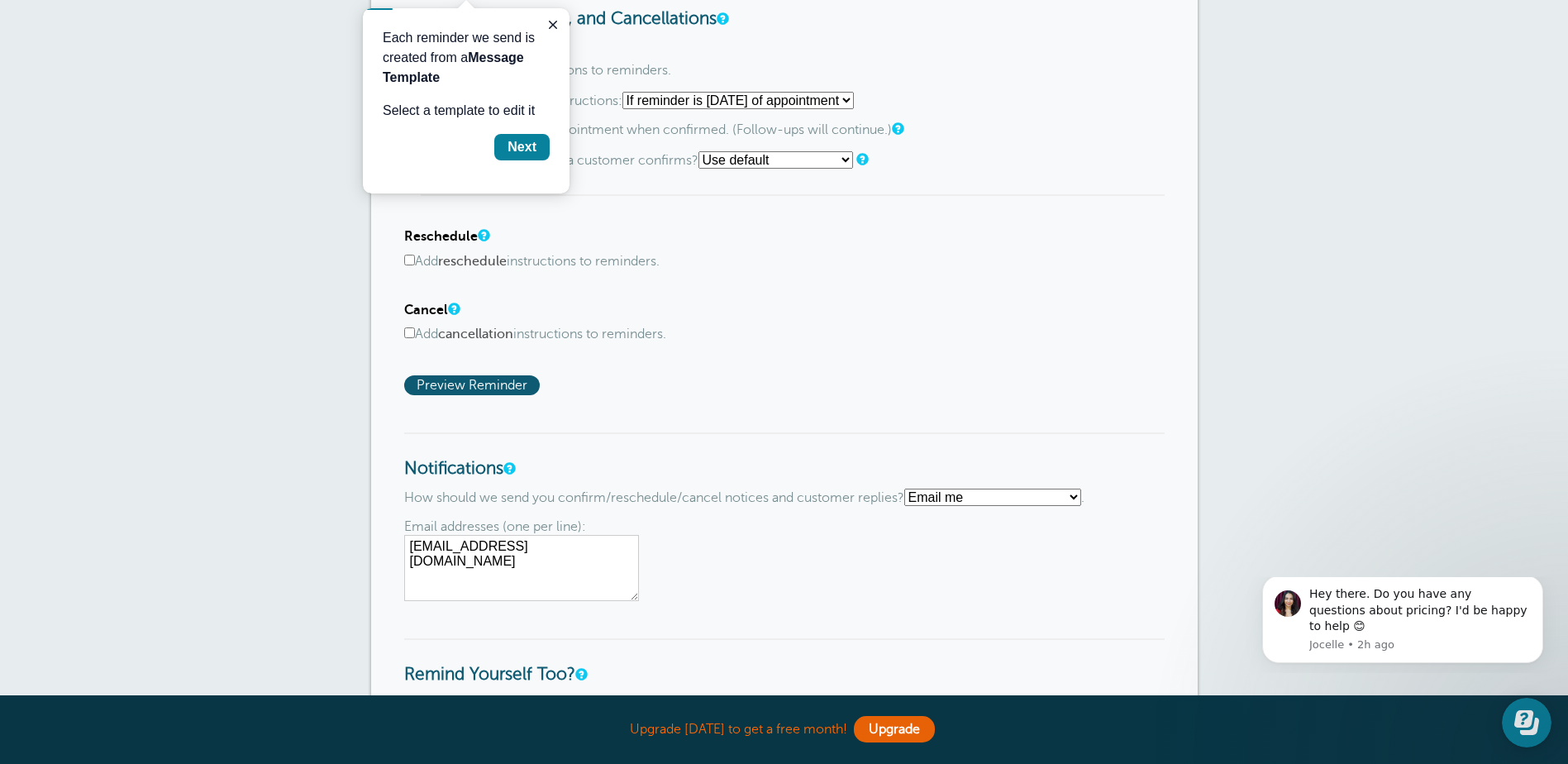
click at [1081, 496] on select "Text me Email me Don't send me notifications" at bounding box center [993, 497] width 177 height 17
click at [695, 454] on h3 "Notifications" at bounding box center [784, 456] width 760 height 47
click at [1003, 508] on div "How should we send you confirm/reschedule/cancel notices and customer replies? …" at bounding box center [784, 545] width 760 height 113
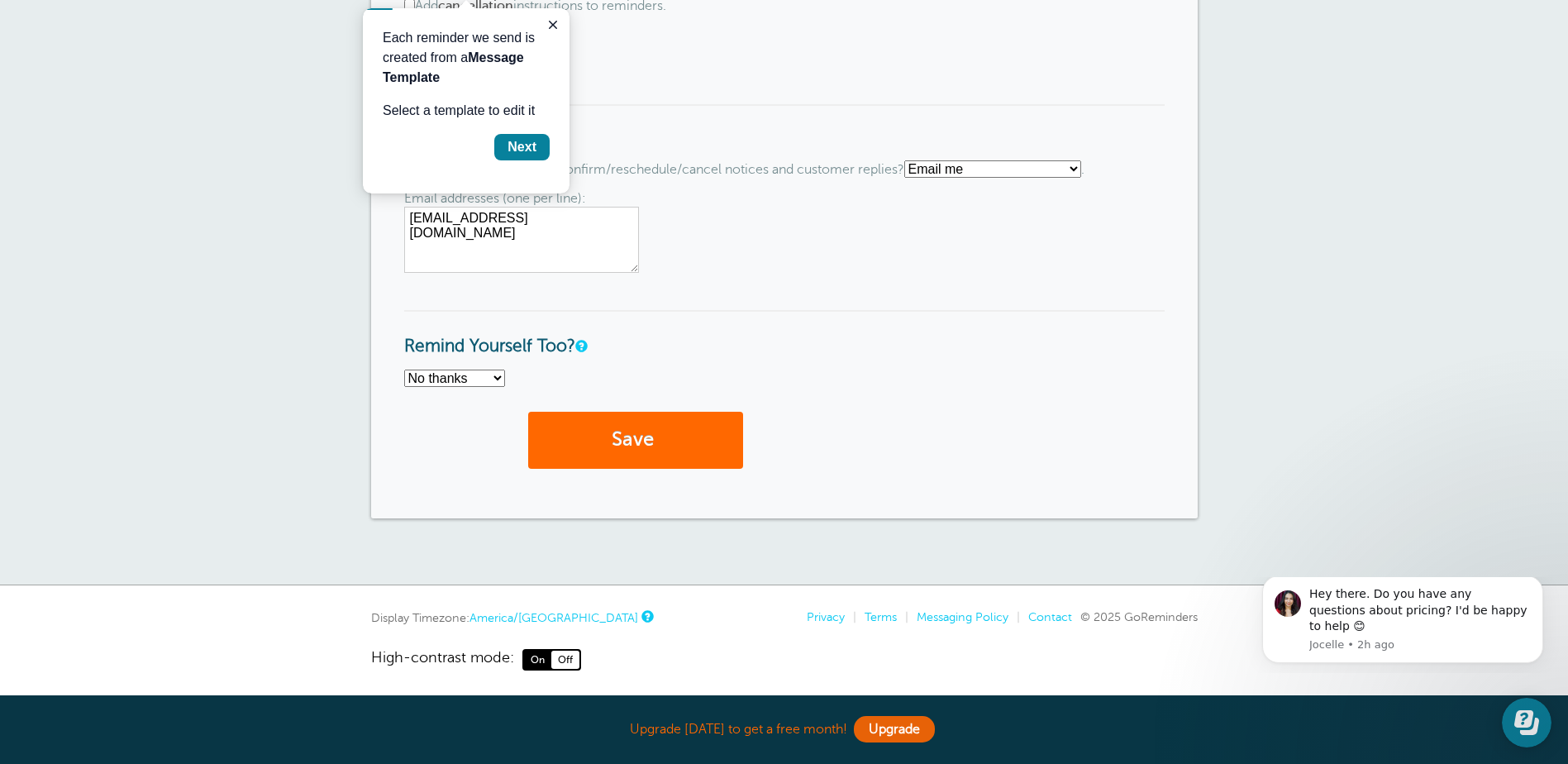
scroll to position [1244, 0]
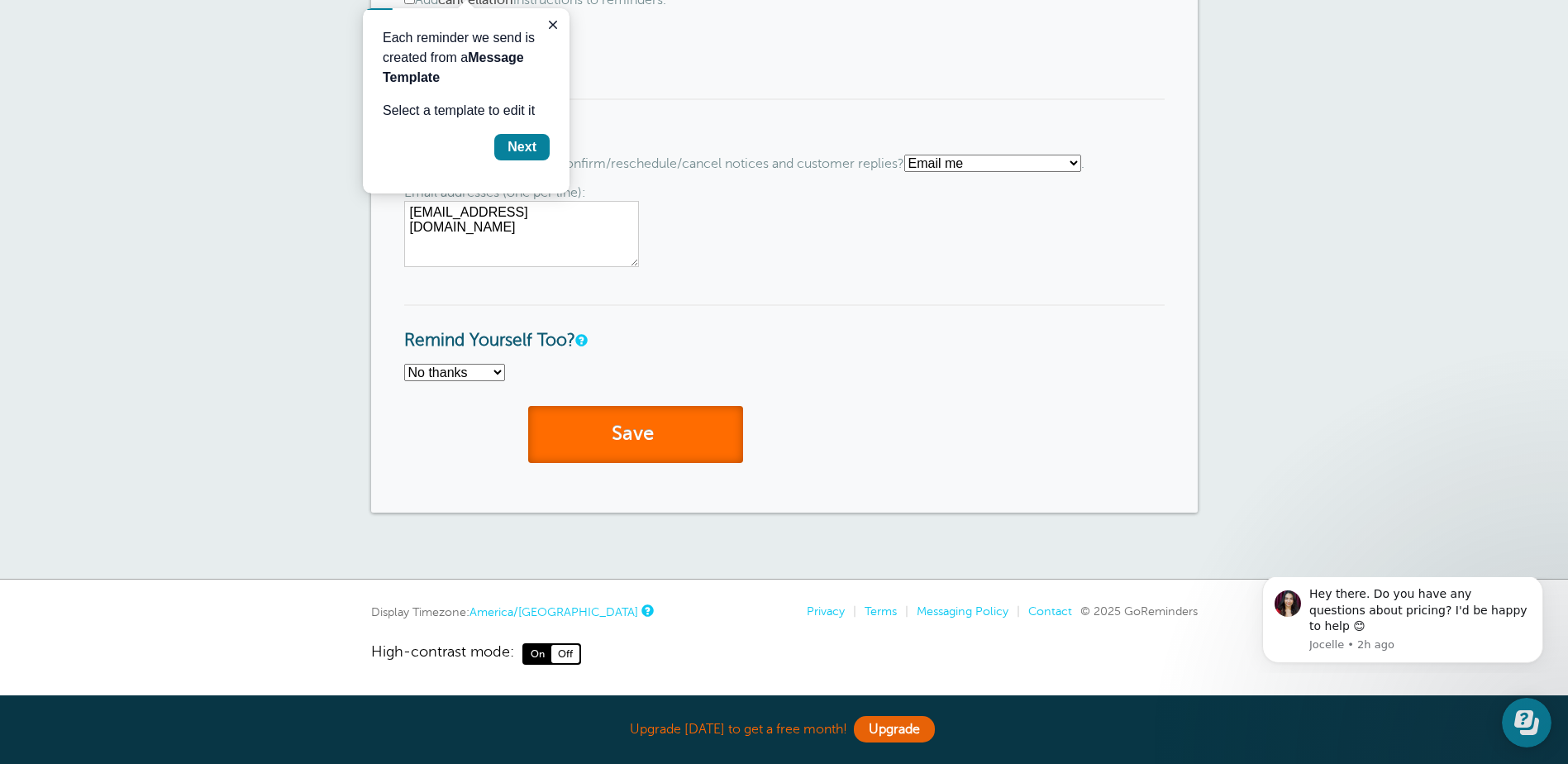
click at [653, 445] on button "Save" at bounding box center [636, 434] width 215 height 57
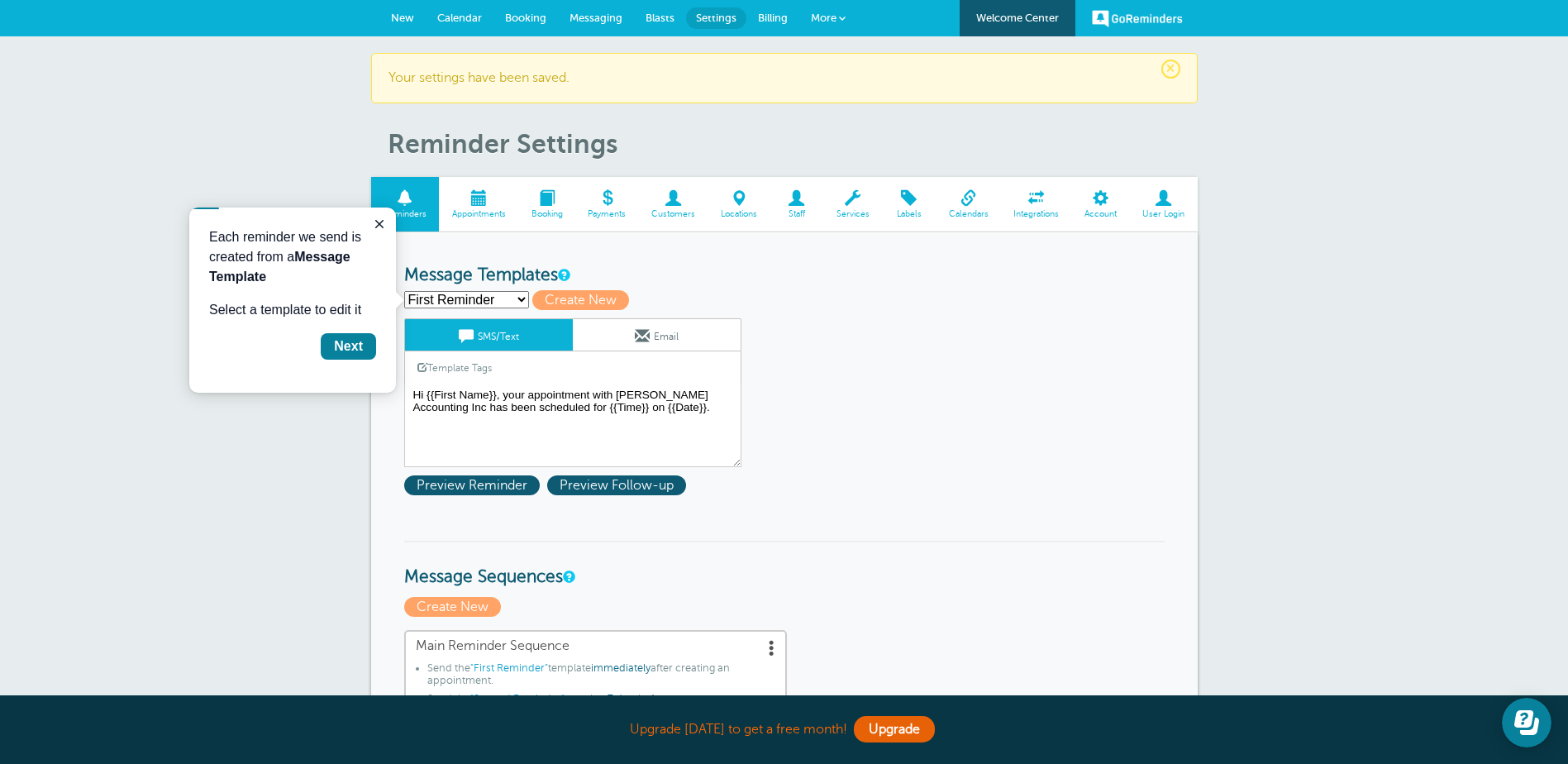
click at [671, 199] on span at bounding box center [674, 198] width 69 height 15
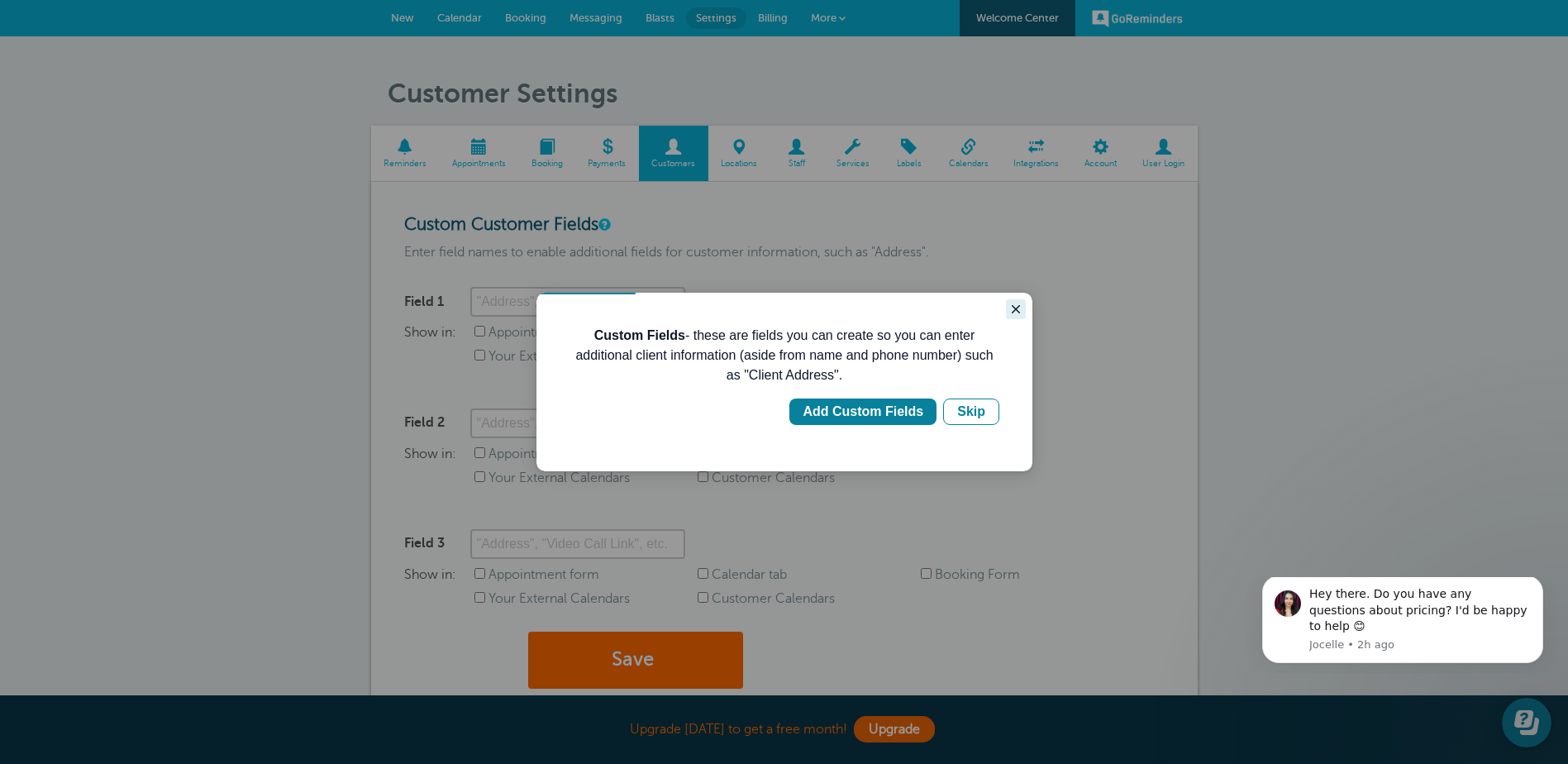
click at [1019, 308] on icon "Close guide" at bounding box center [1015, 309] width 14 height 14
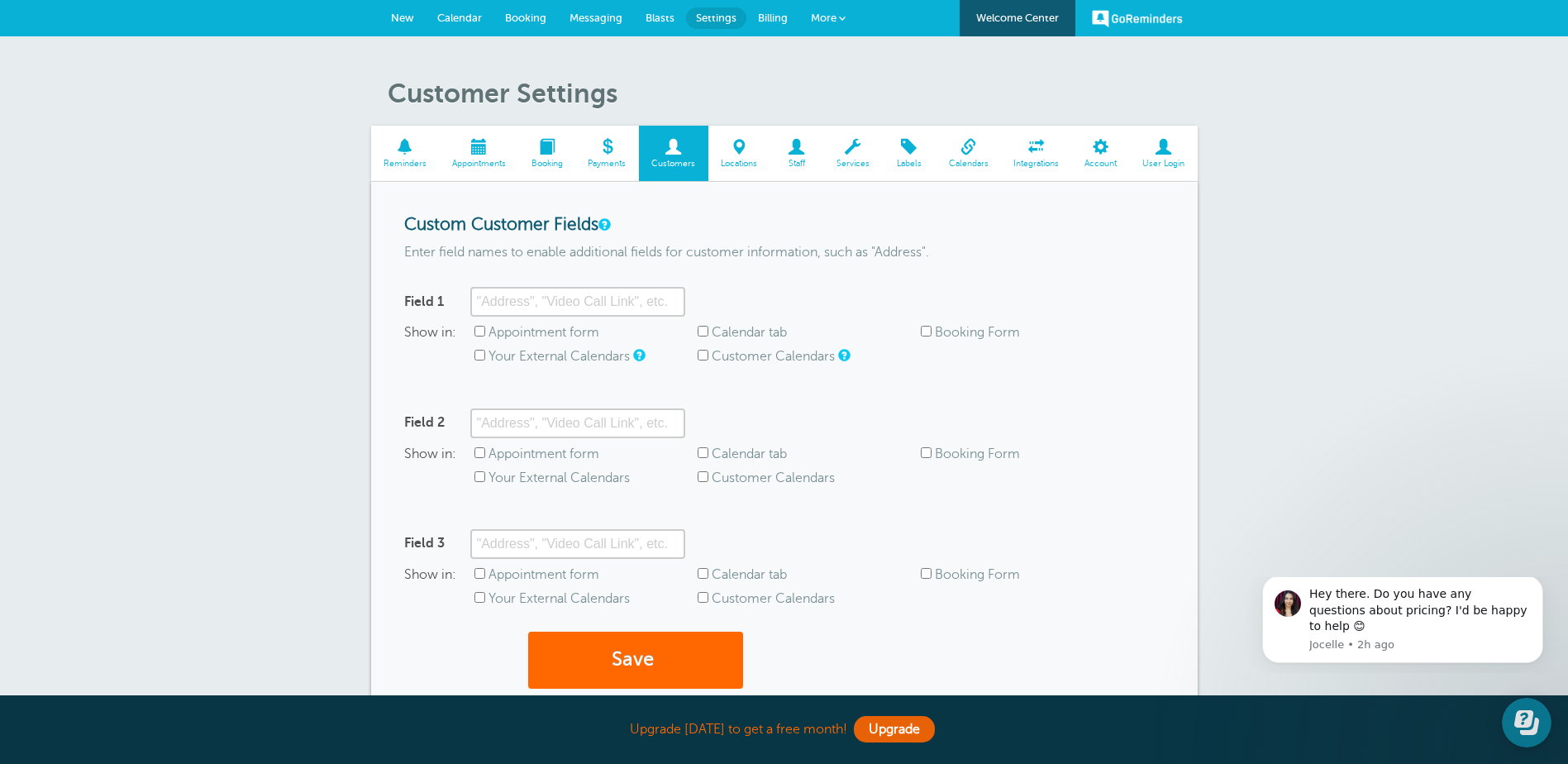
click at [735, 150] on span at bounding box center [739, 146] width 62 height 15
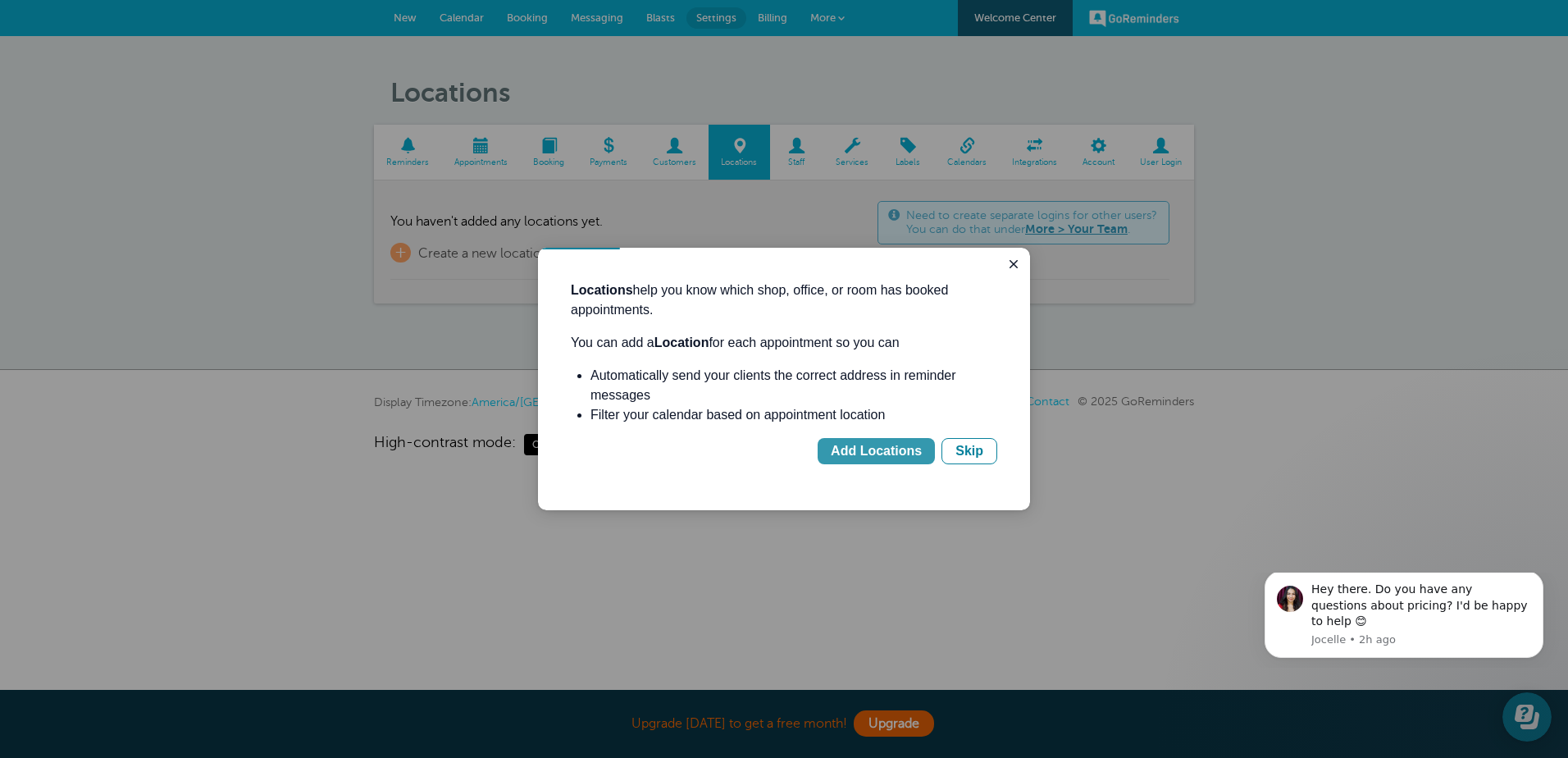
click at [885, 448] on div "Add Locations" at bounding box center [877, 451] width 91 height 20
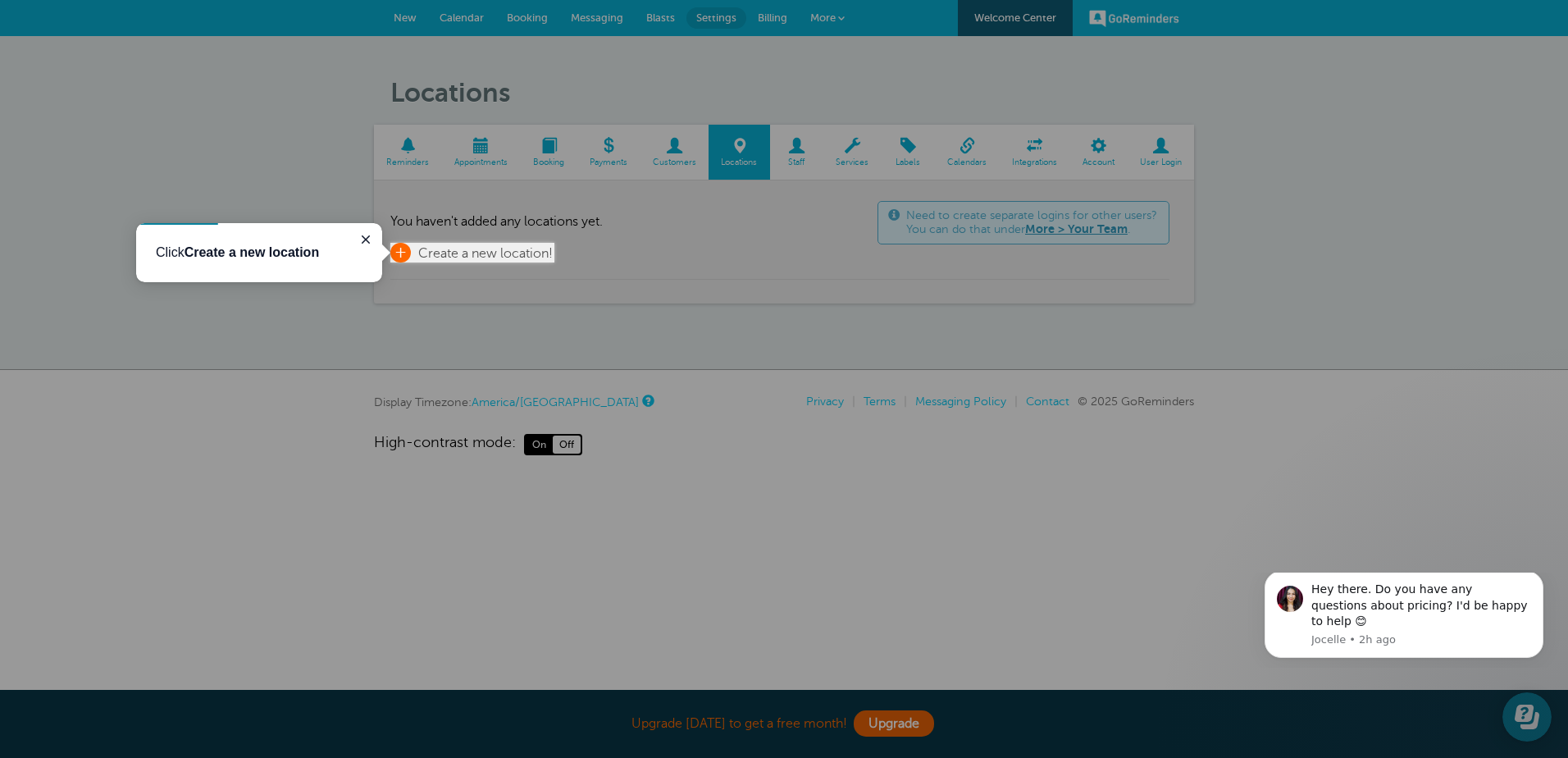
click at [395, 249] on span "+" at bounding box center [400, 252] width 21 height 20
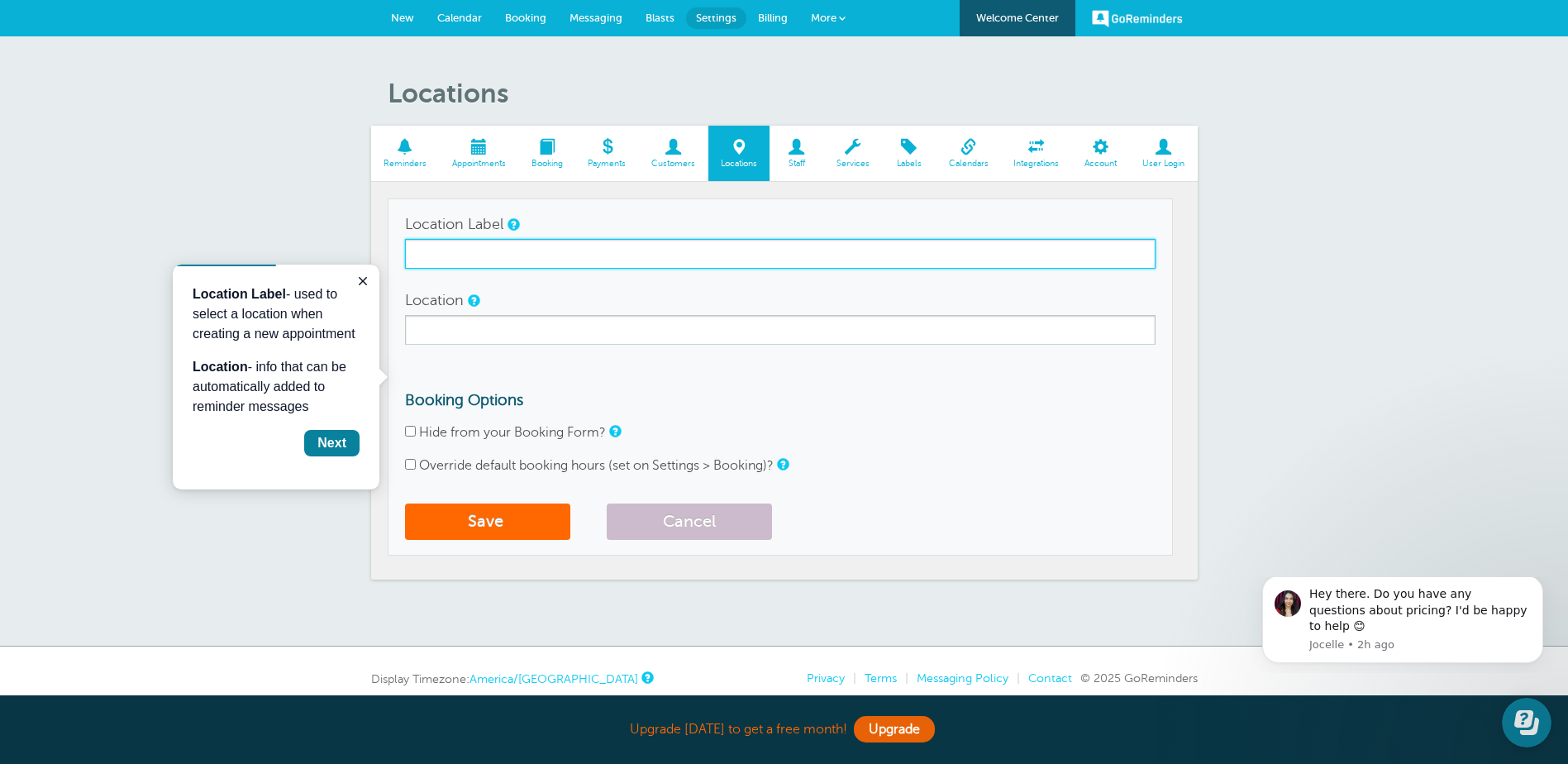
click at [486, 259] on input "Location Label" at bounding box center [780, 253] width 750 height 30
click at [488, 253] on input "Location Label" at bounding box center [780, 253] width 750 height 30
type input "k"
type input "Kerry Stueve"
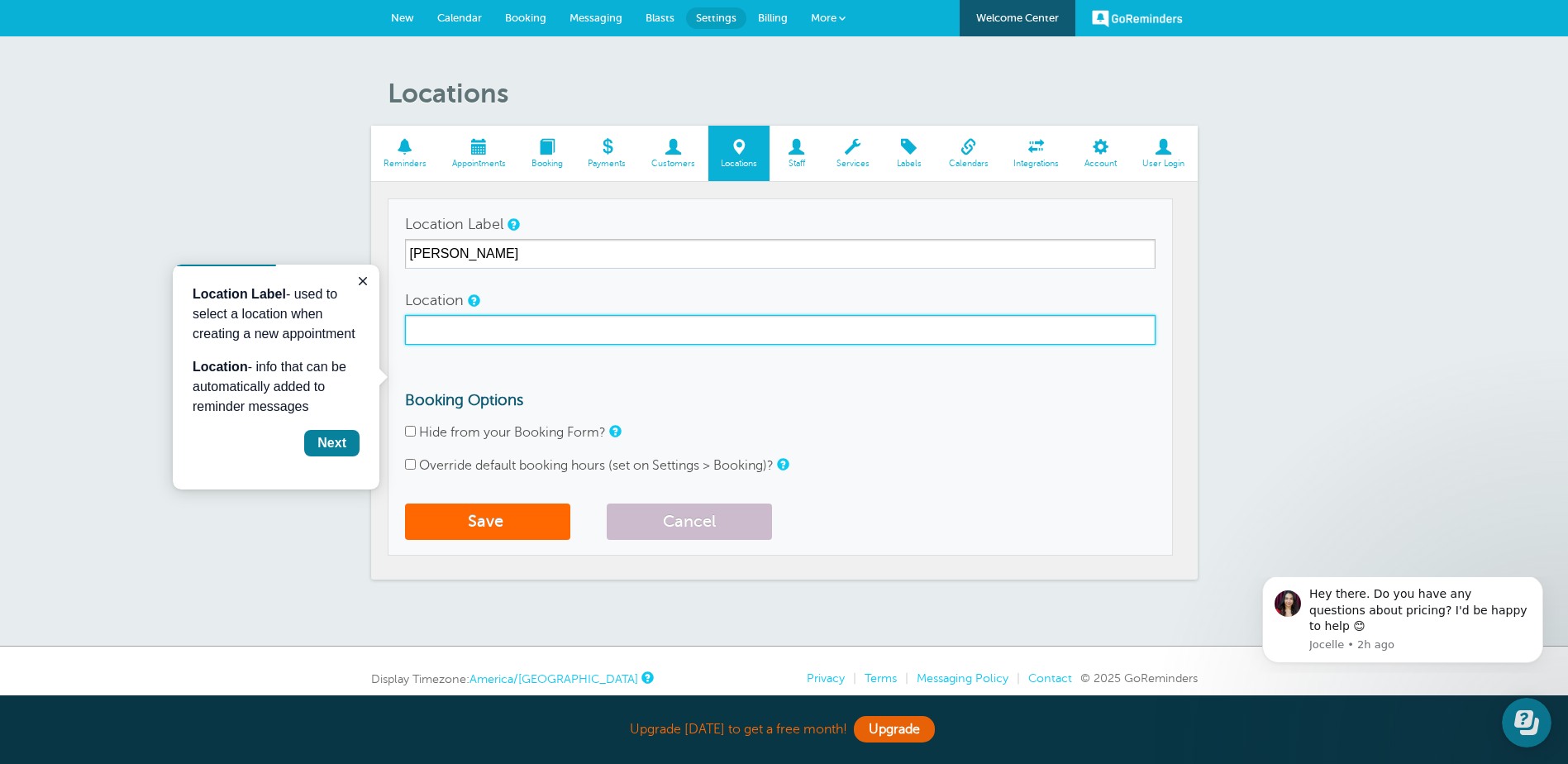
click at [714, 336] on input "Location" at bounding box center [780, 329] width 750 height 30
type input "Hofmeister Accounting Inc"
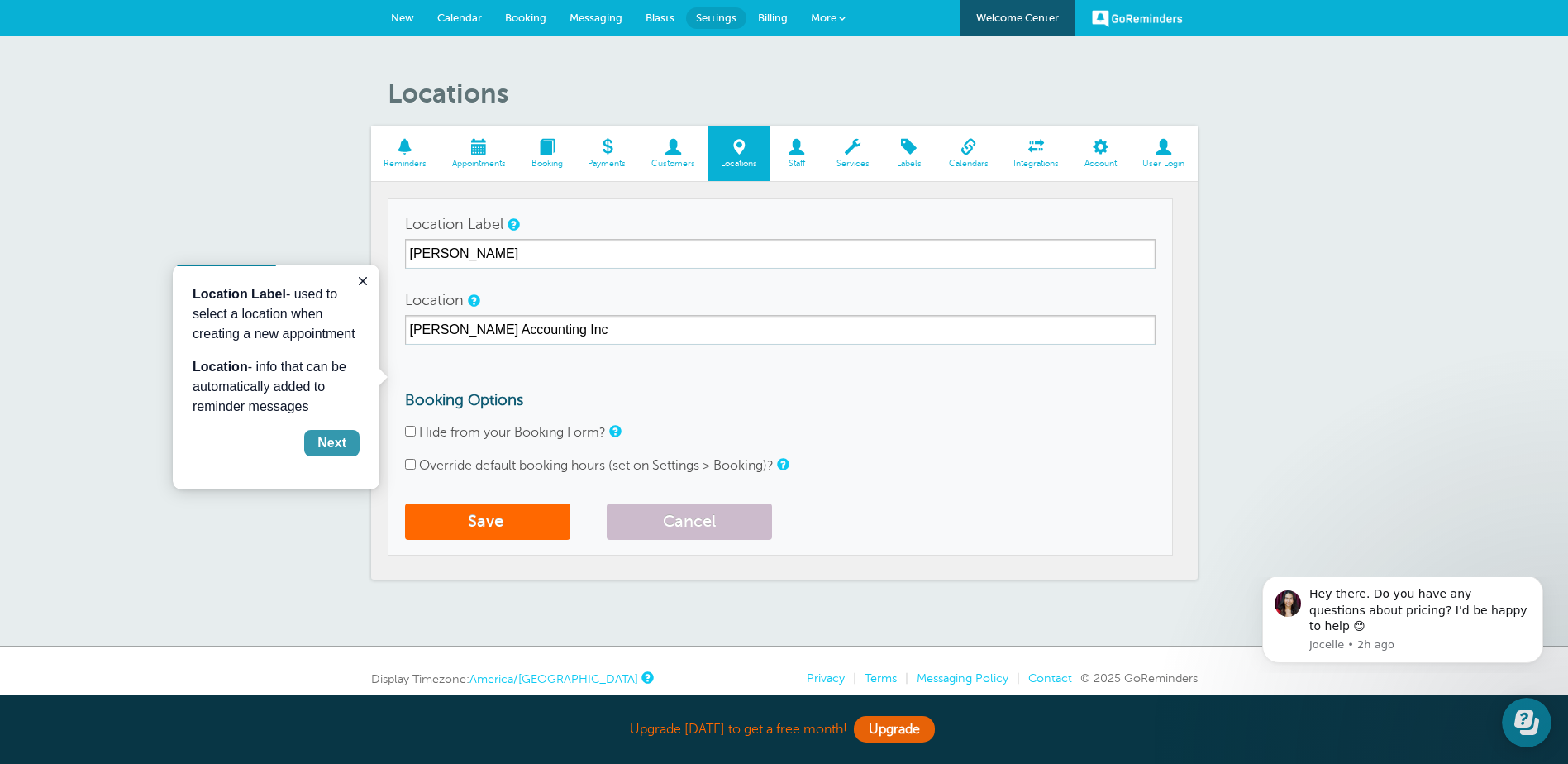
click at [335, 445] on div "Next" at bounding box center [332, 443] width 29 height 20
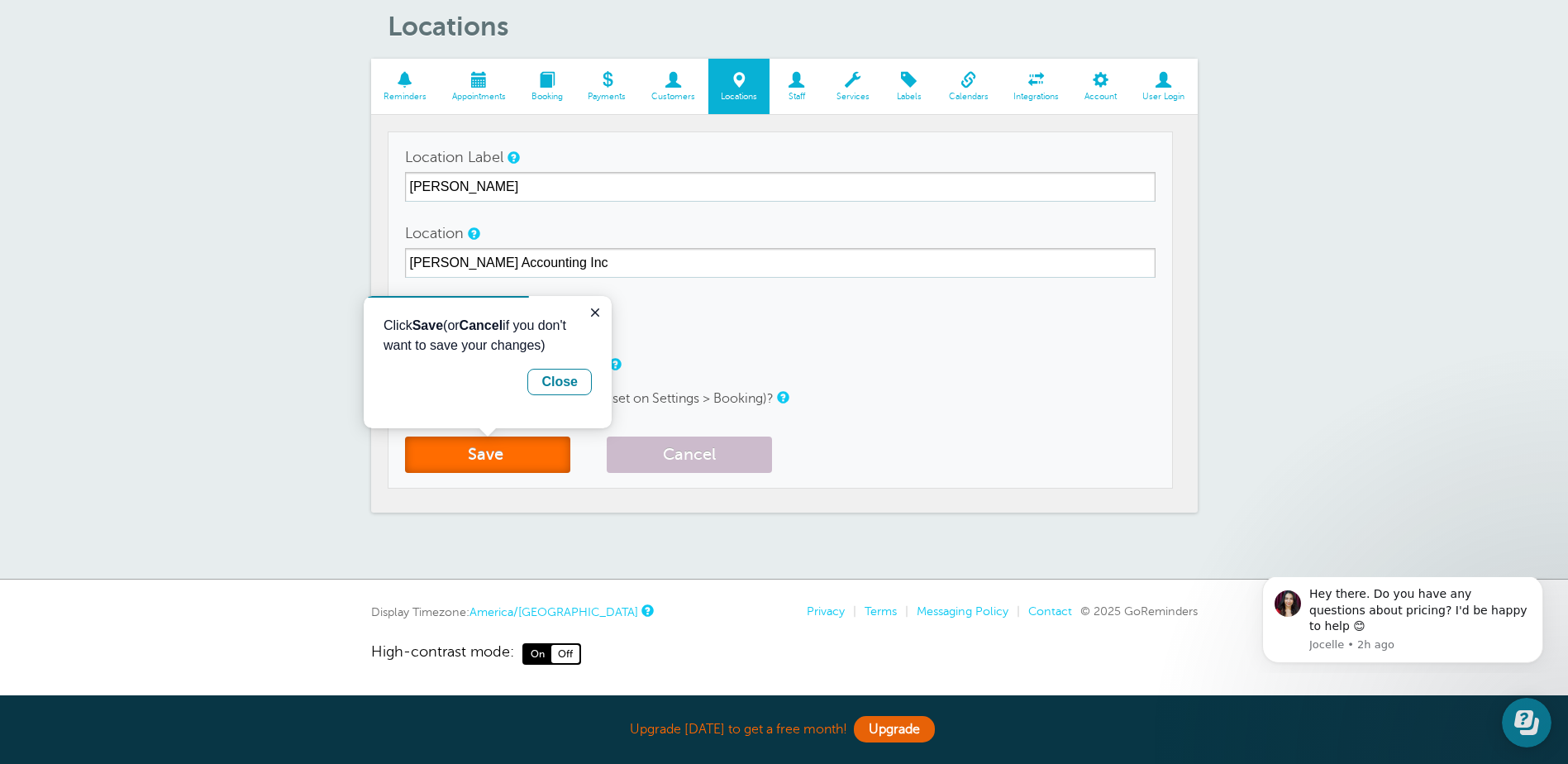
click at [502, 453] on button "Save" at bounding box center [487, 455] width 165 height 36
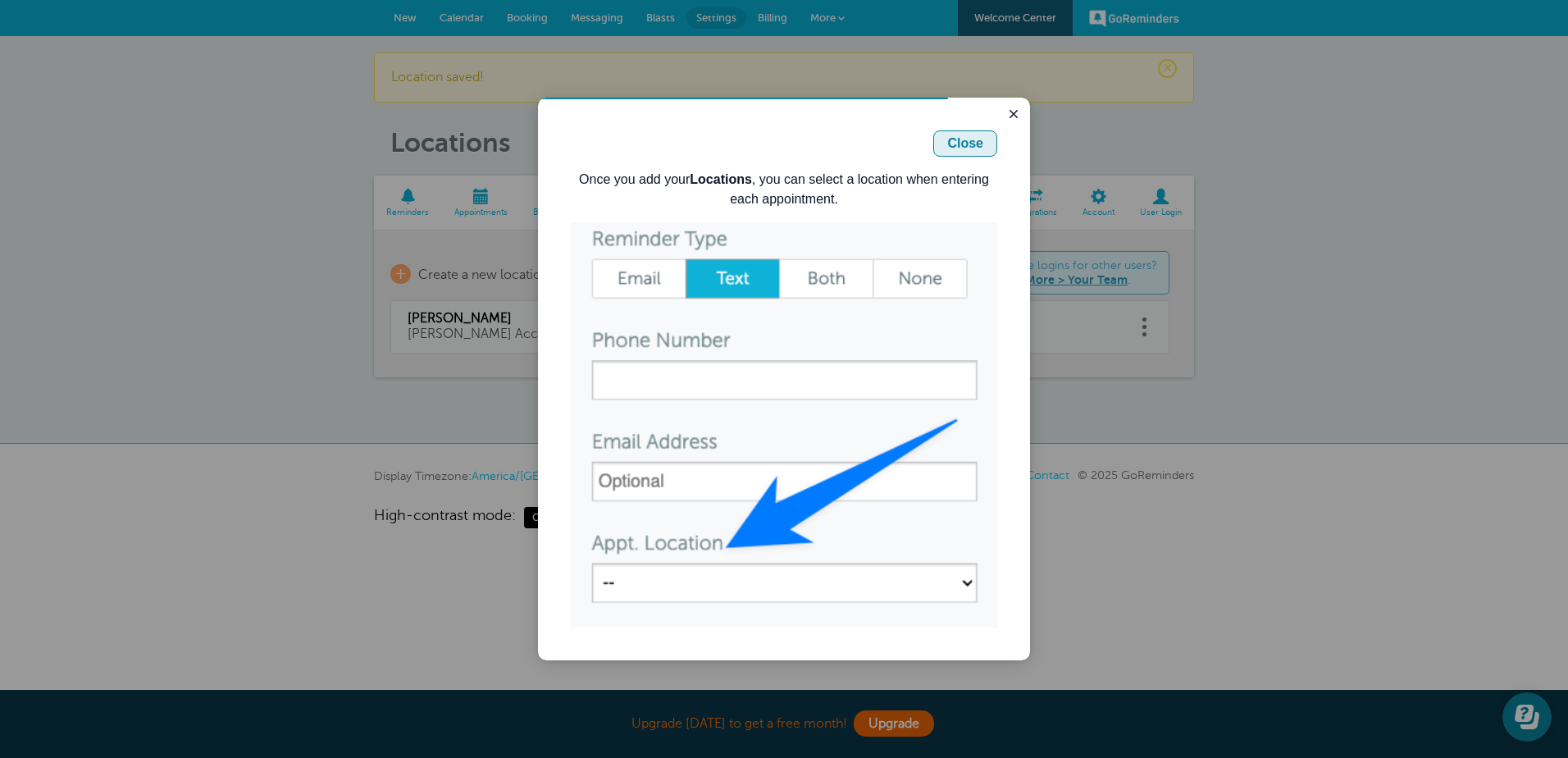
click at [976, 151] on div "Close" at bounding box center [965, 143] width 36 height 20
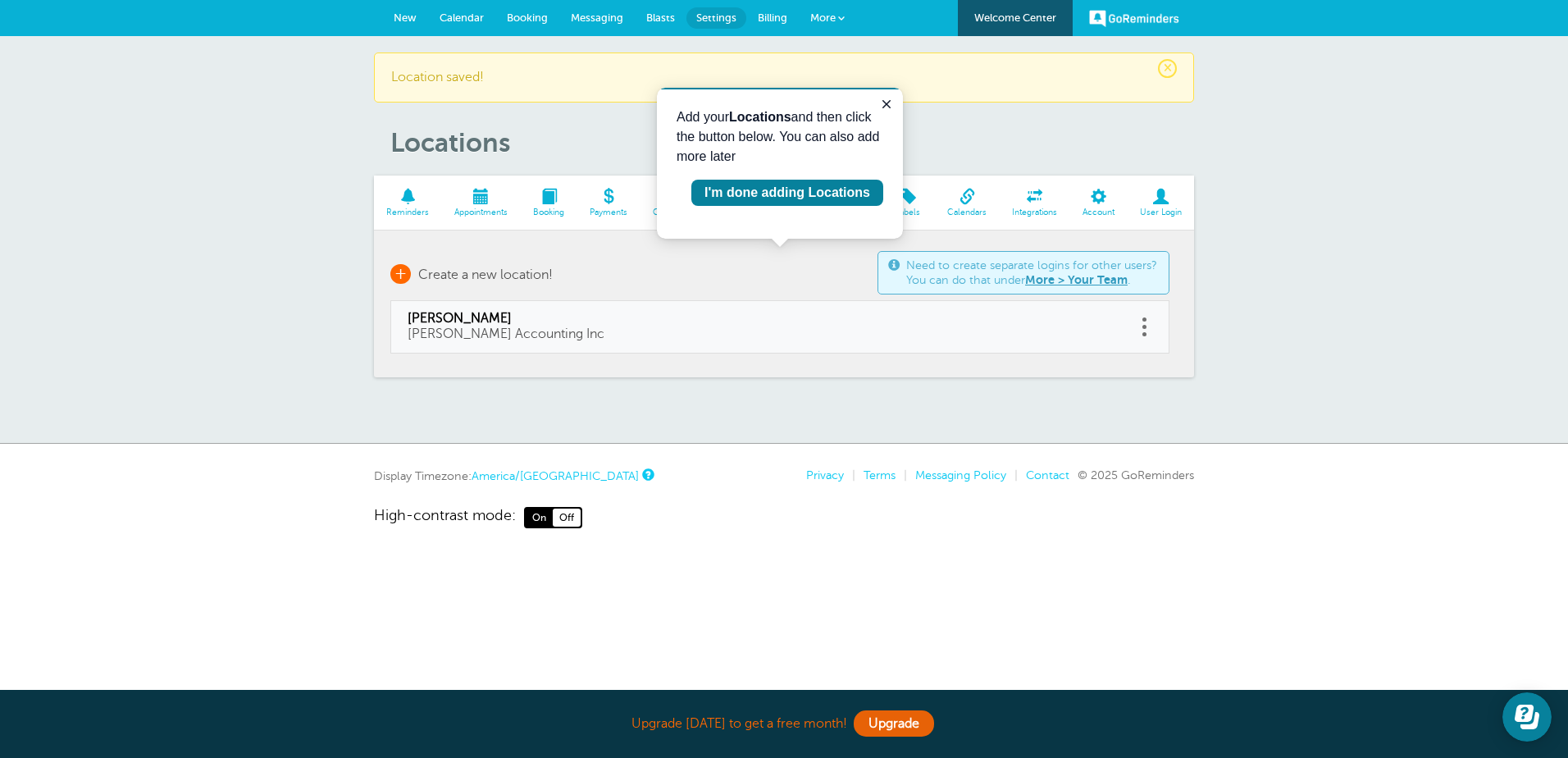
click at [399, 274] on span "+" at bounding box center [400, 274] width 21 height 20
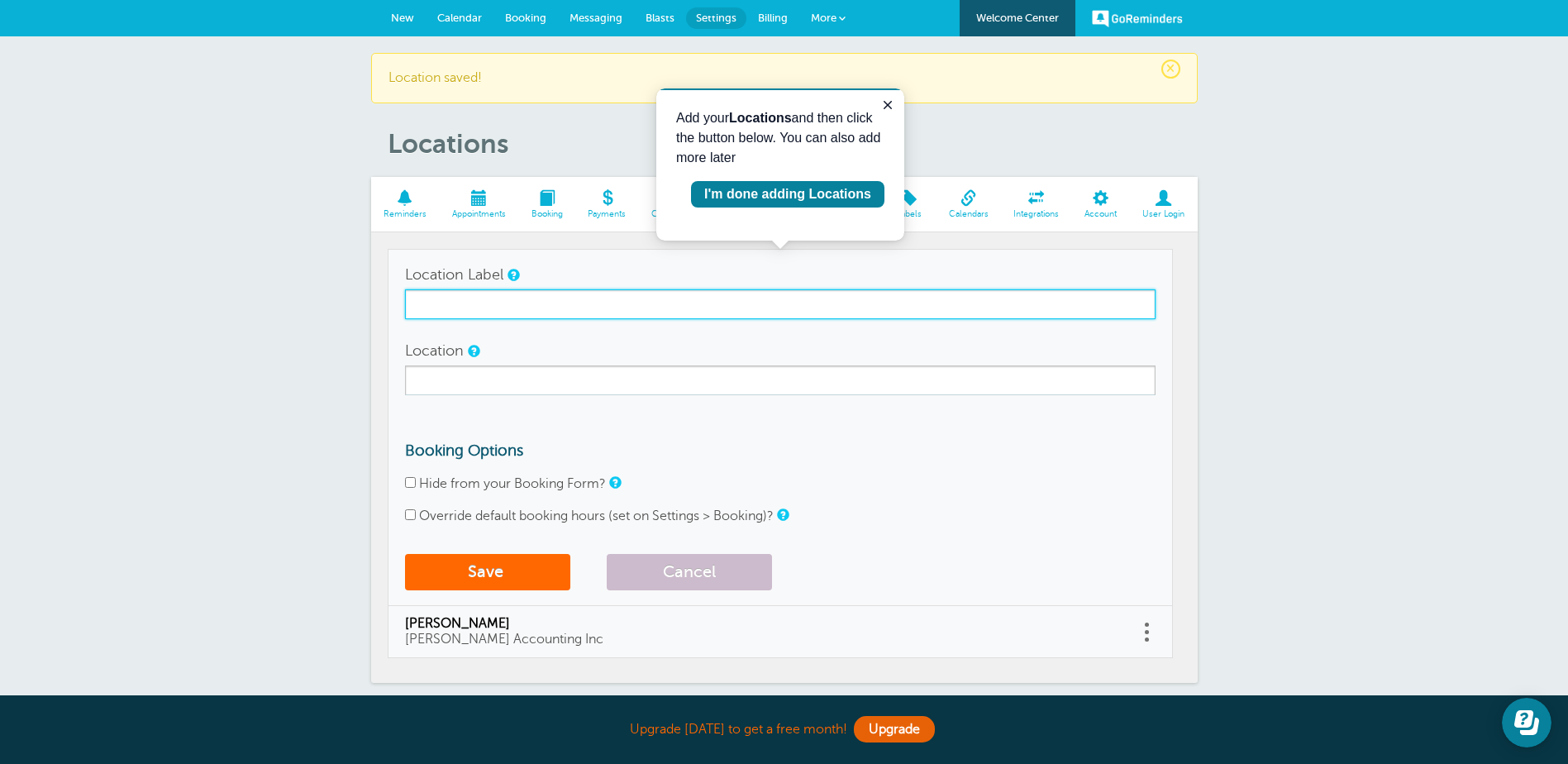
click at [572, 314] on input "Location Label" at bounding box center [780, 304] width 750 height 30
type input "K"
type input "Kristin Janssen"
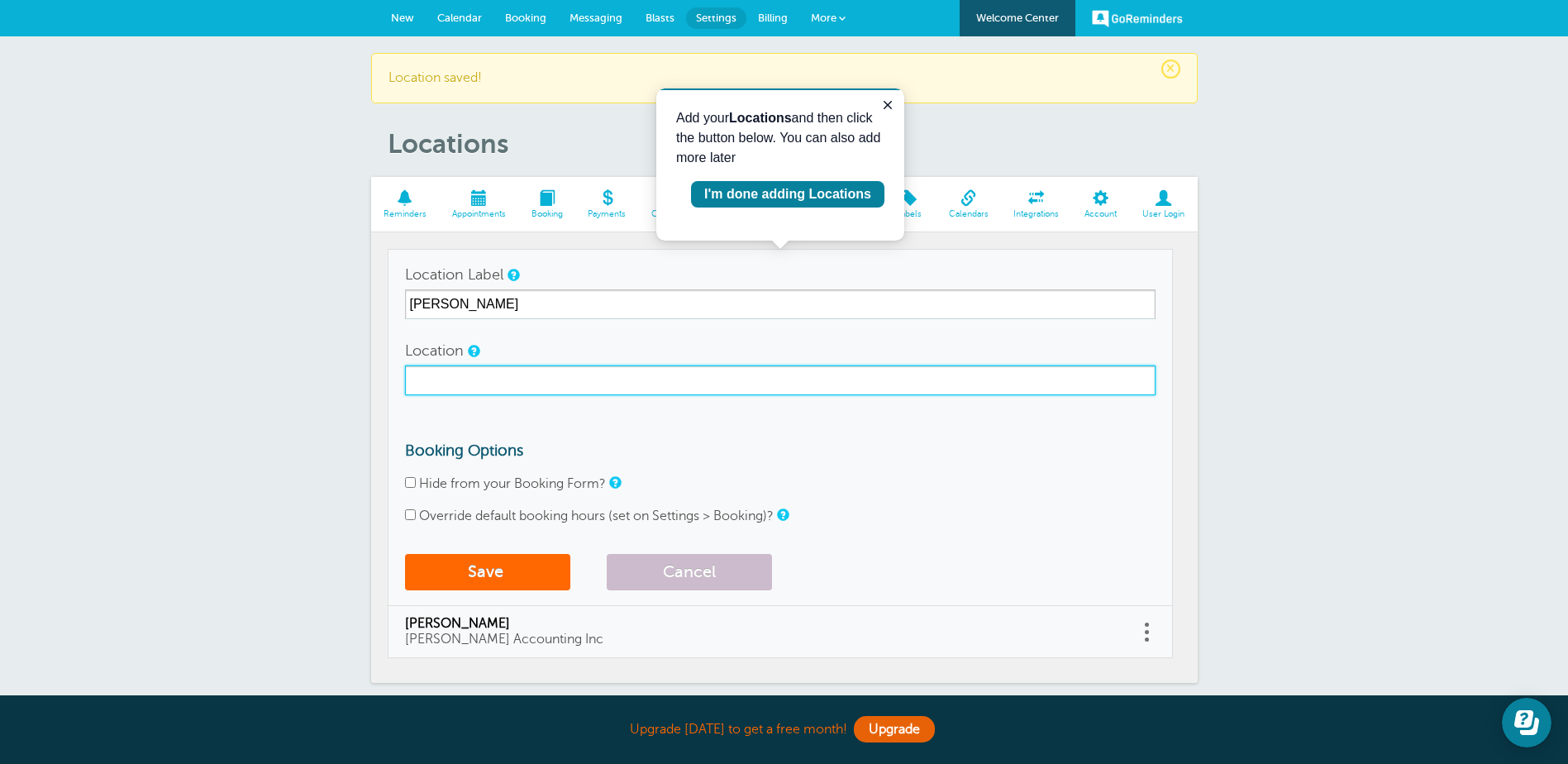
click at [668, 377] on input "Location" at bounding box center [780, 380] width 750 height 30
type input "[PERSON_NAME] Accounting Inc"
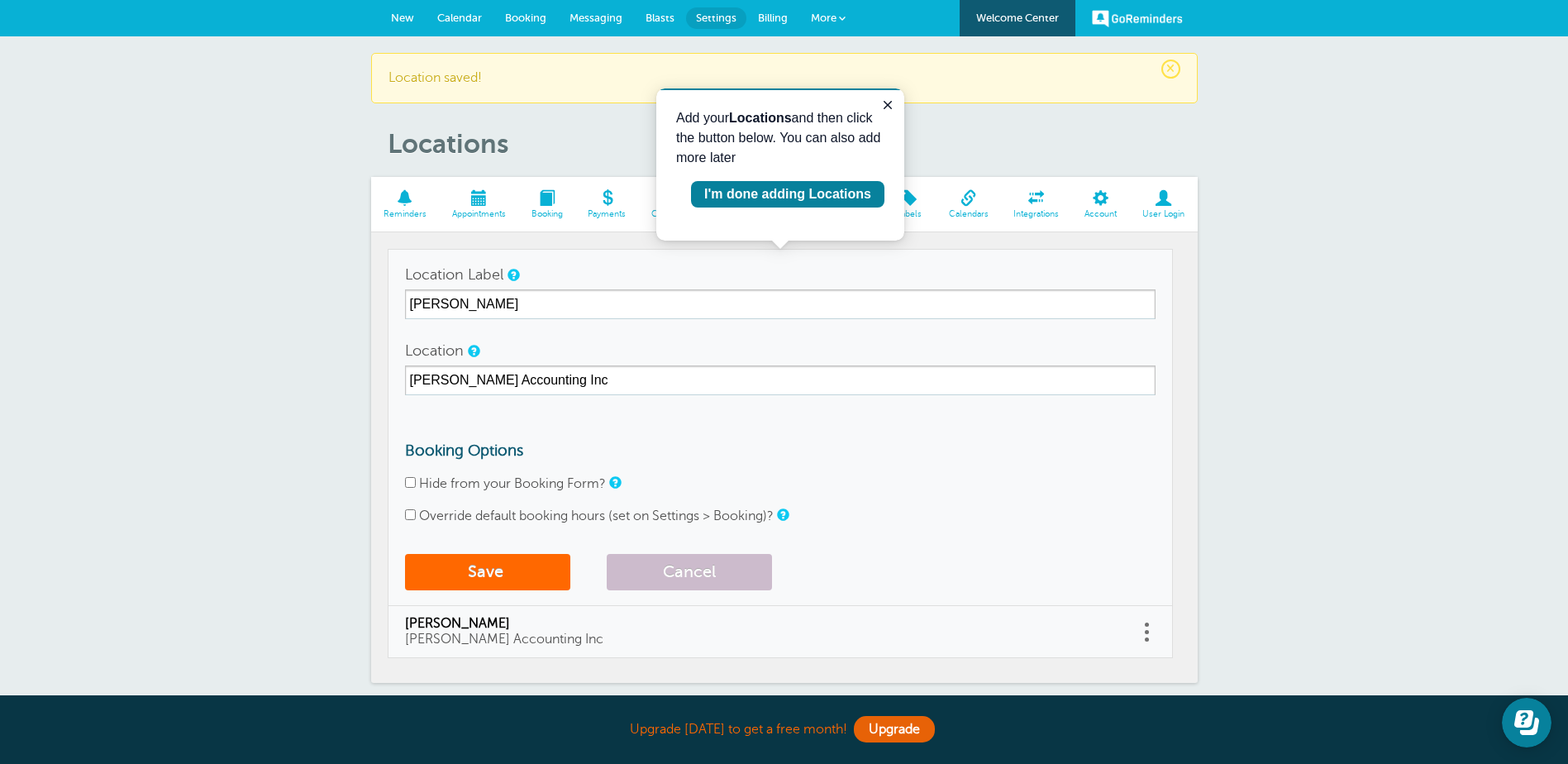
click at [412, 485] on input "Hide from your Booking Form?" at bounding box center [410, 483] width 11 height 11
click at [413, 483] on input "Hide from your Booking Form?" at bounding box center [410, 483] width 11 height 11
checkbox input "false"
click at [463, 575] on button "Save" at bounding box center [487, 572] width 165 height 36
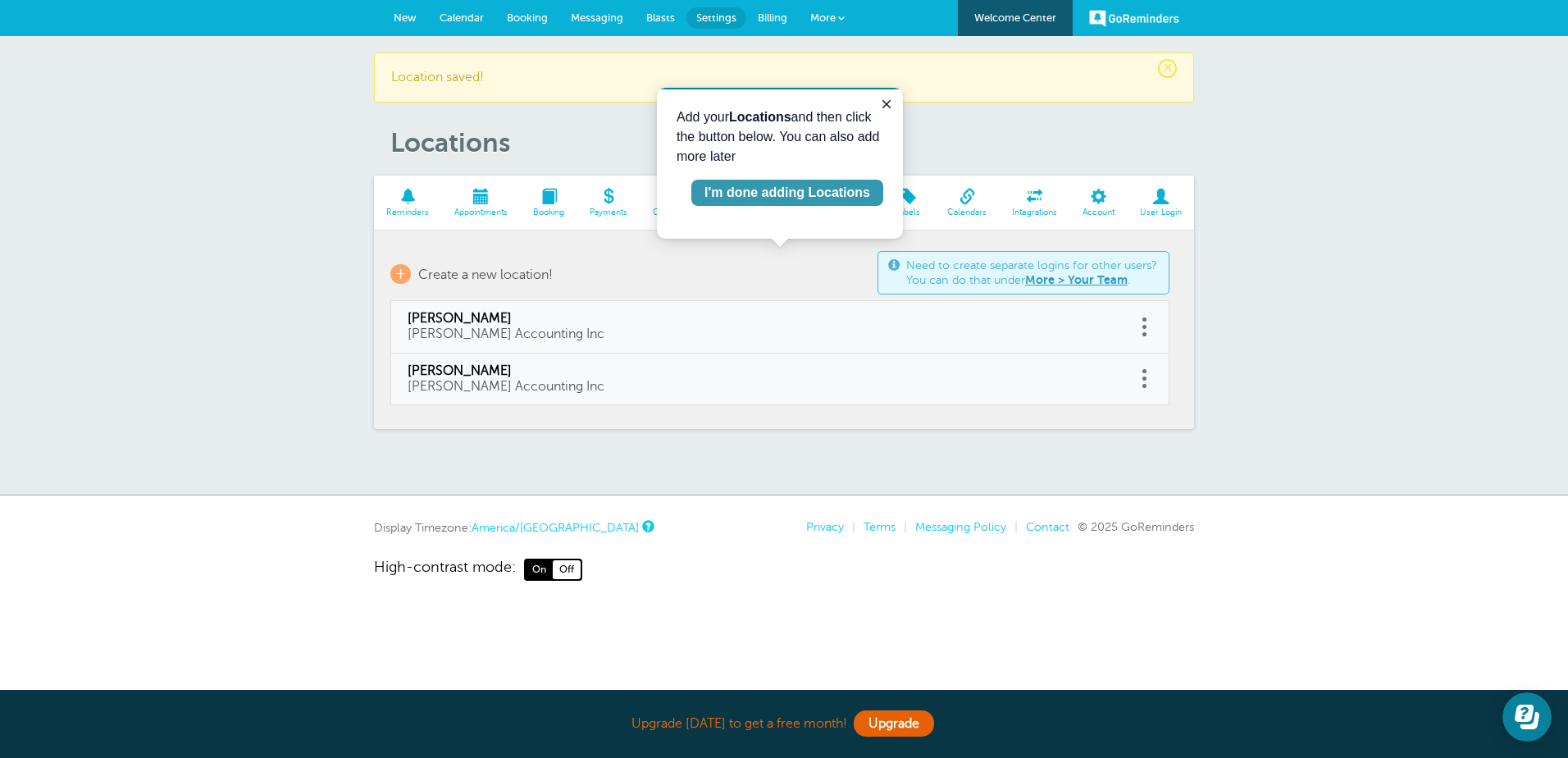
click at [786, 192] on div "I'm done adding Locations" at bounding box center [787, 192] width 165 height 20
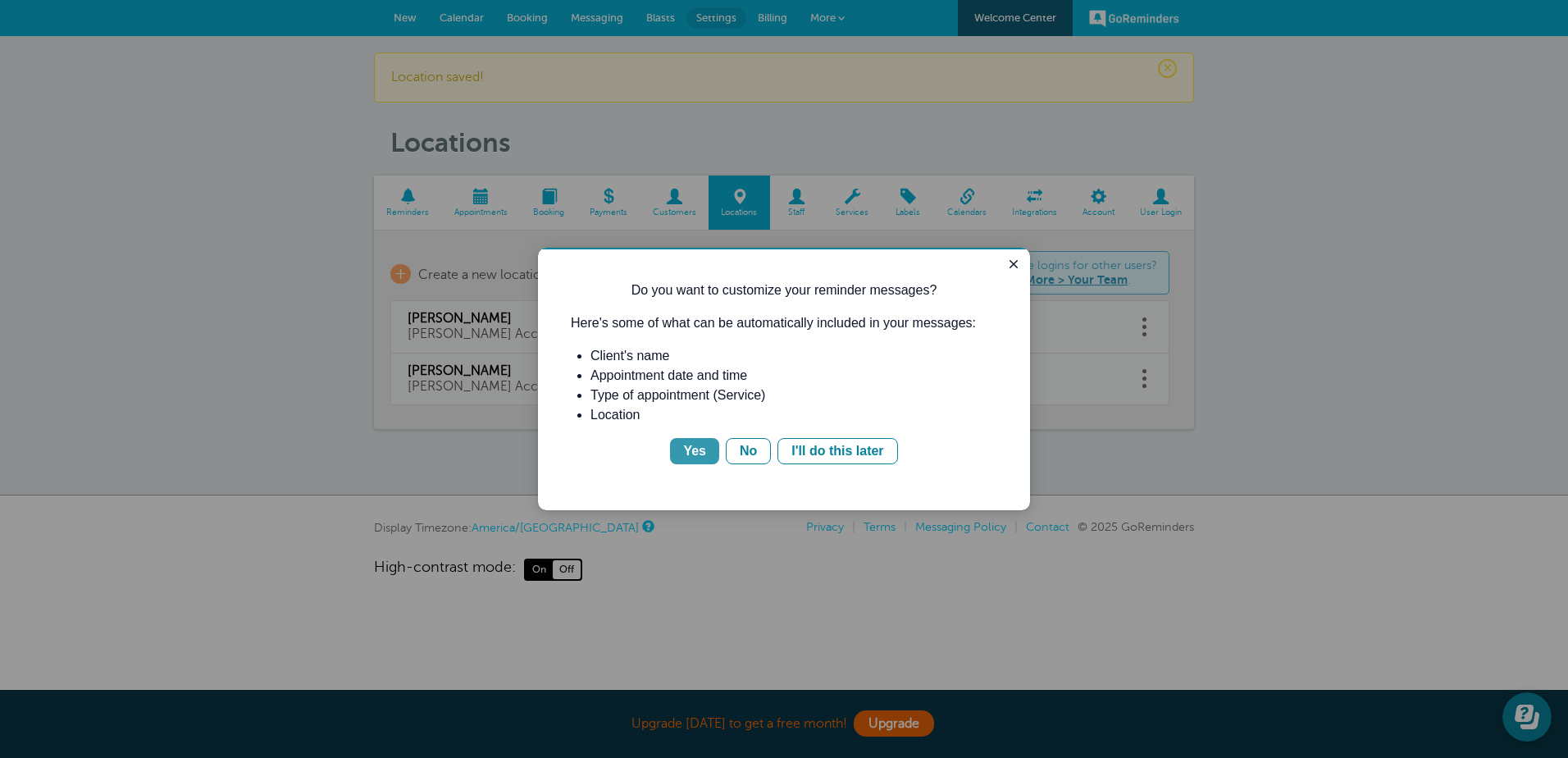
click at [699, 456] on div "Yes" at bounding box center [695, 451] width 23 height 20
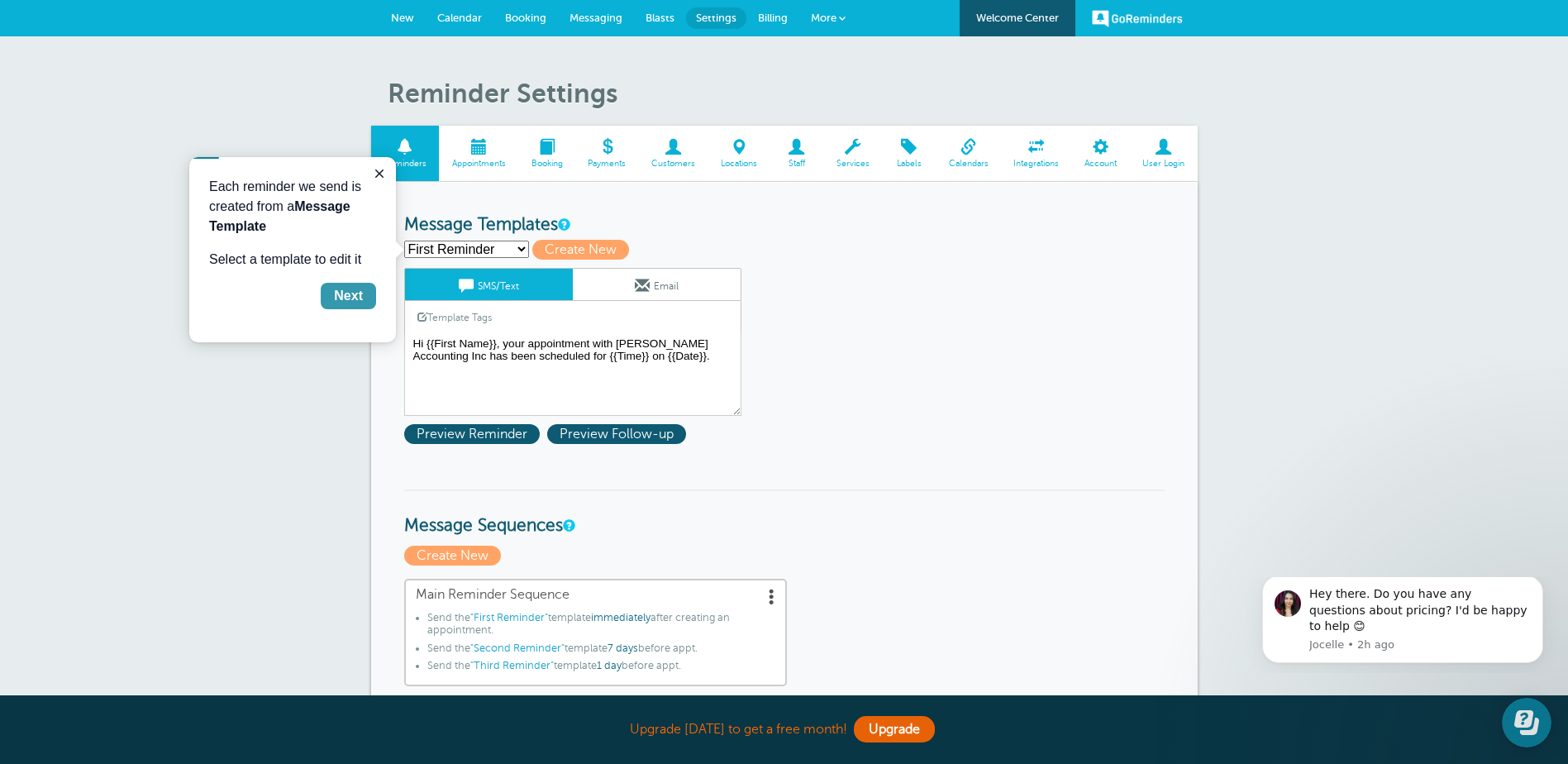
click at [355, 288] on div "Next" at bounding box center [348, 296] width 29 height 20
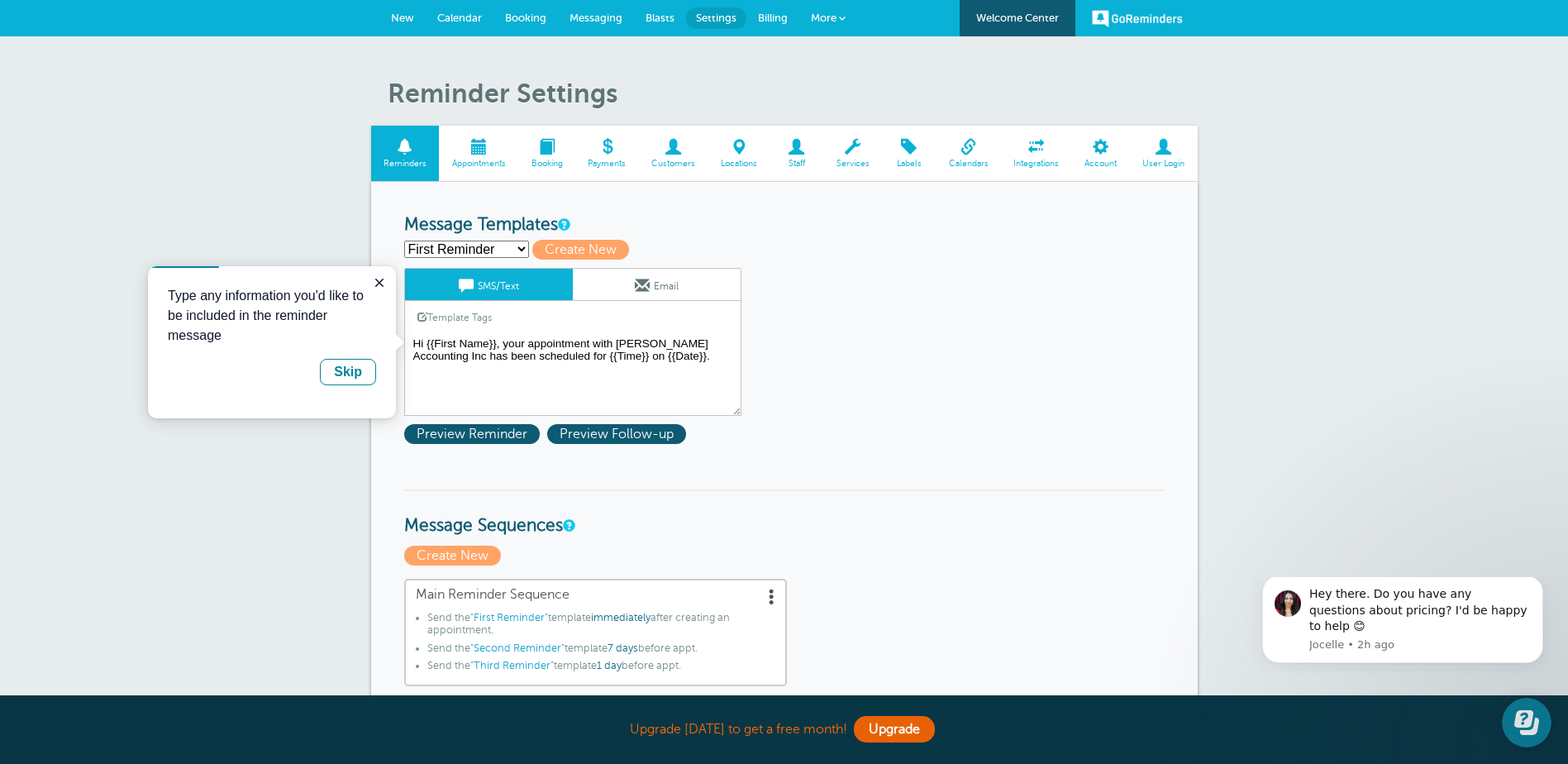
click at [632, 344] on textarea "Hi {{First Name}}, your appointment with [PERSON_NAME] Accounting Inc has been …" at bounding box center [573, 374] width 337 height 83
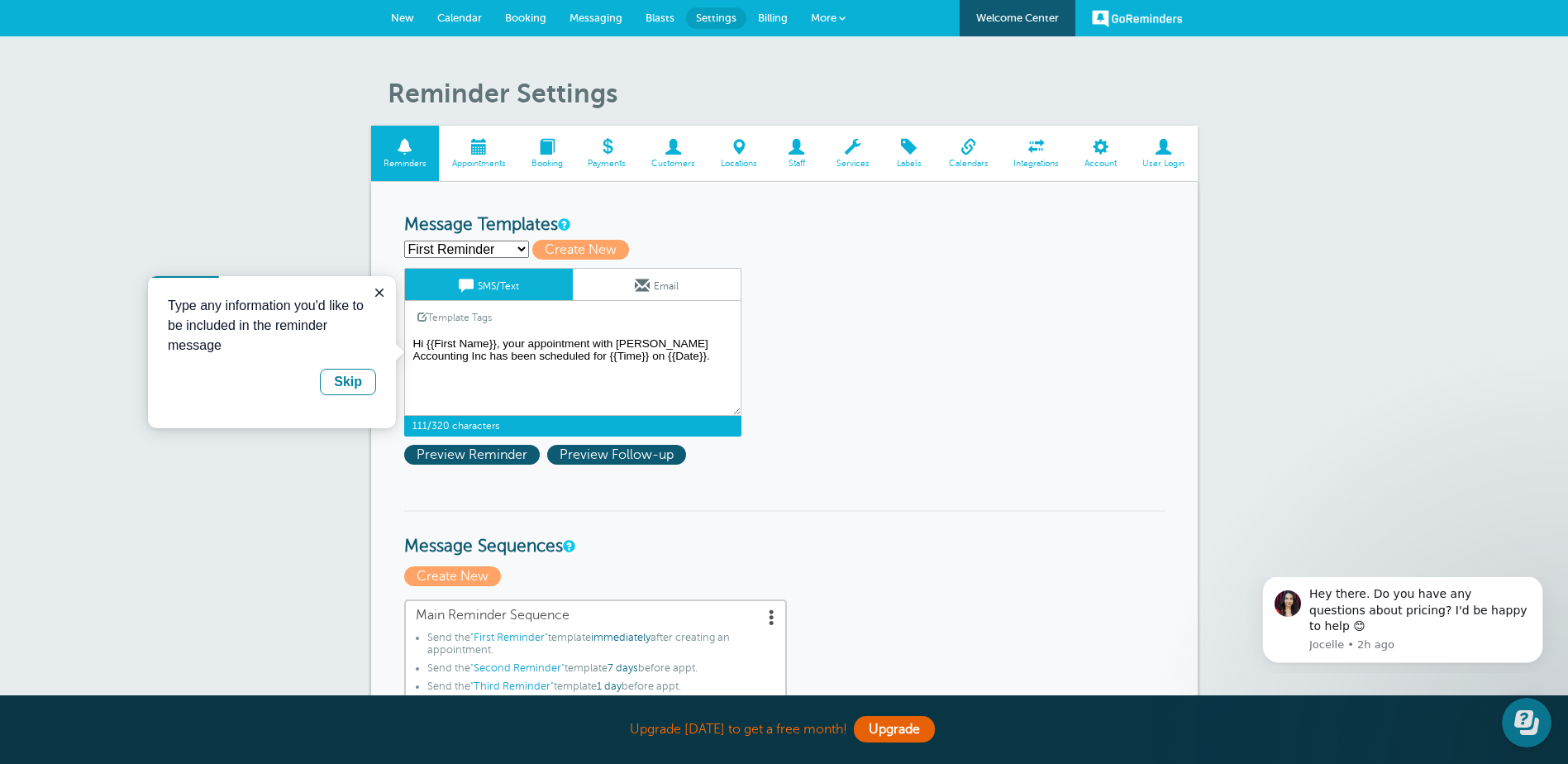
click at [612, 341] on textarea "Hi {{First Name}}, your appointment with [PERSON_NAME] Accounting Inc has been …" at bounding box center [573, 374] width 337 height 83
drag, startPoint x: 611, startPoint y: 342, endPoint x: 549, endPoint y: 353, distance: 63.0
click at [549, 353] on textarea "Hi {{First Name}}, your appointment with Hofmeister Accounting Inc has been sch…" at bounding box center [573, 374] width 337 height 83
click at [621, 382] on textarea "Hi {{First Name}}, your appointment with Hofmeister Accounting Inc has been sch…" at bounding box center [573, 374] width 337 height 83
click at [271, 348] on p "Type any information you'd like to be included in the reminder message" at bounding box center [271, 326] width 208 height 60
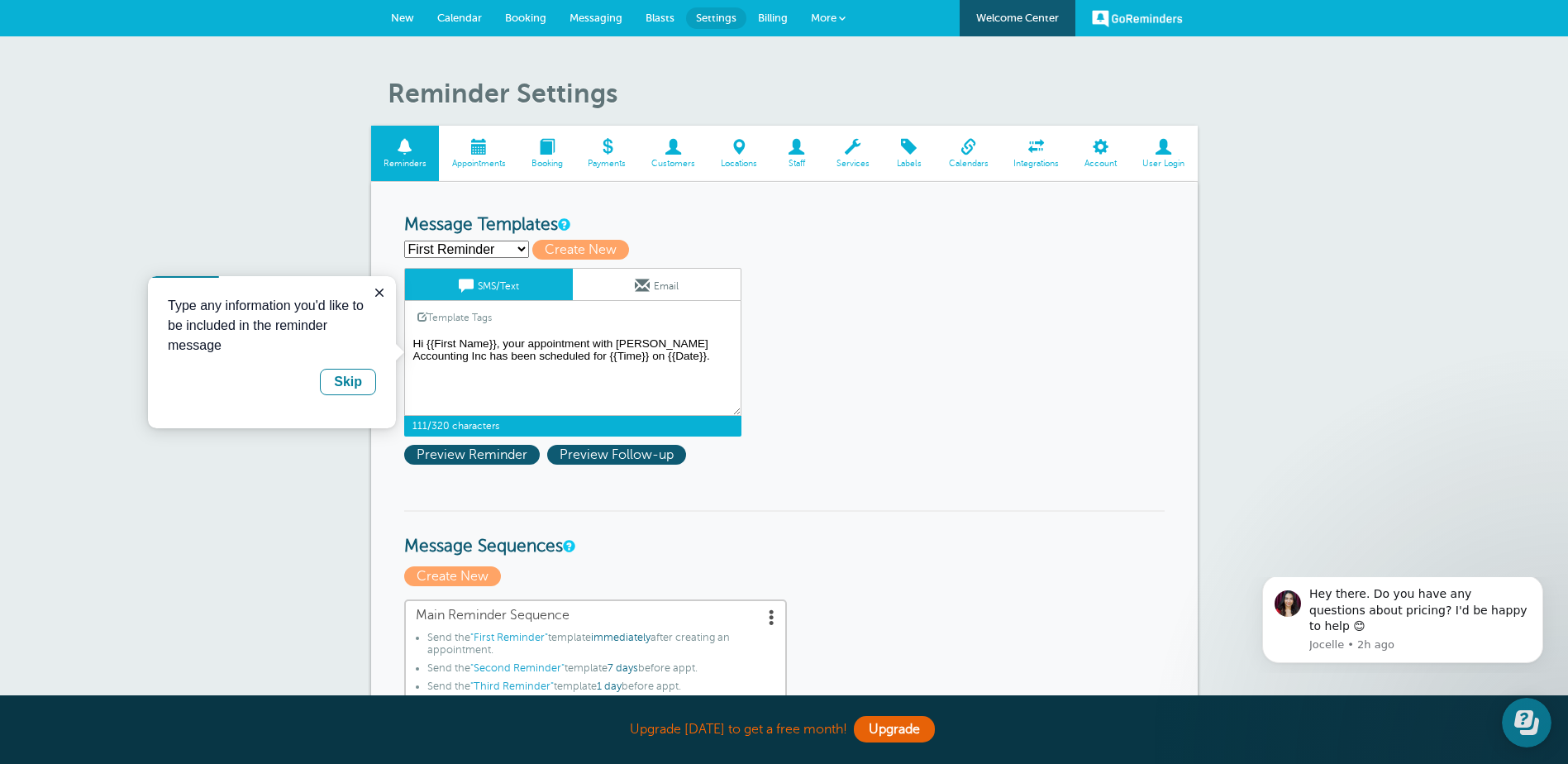
drag, startPoint x: 631, startPoint y: 339, endPoint x: 611, endPoint y: 342, distance: 20.2
click at [611, 342] on textarea "Hi {{First Name}}, your appointment with Hofmeister Accounting Inc has been sch…" at bounding box center [573, 374] width 337 height 83
click at [564, 253] on span "Create New" at bounding box center [580, 250] width 96 height 20
select select
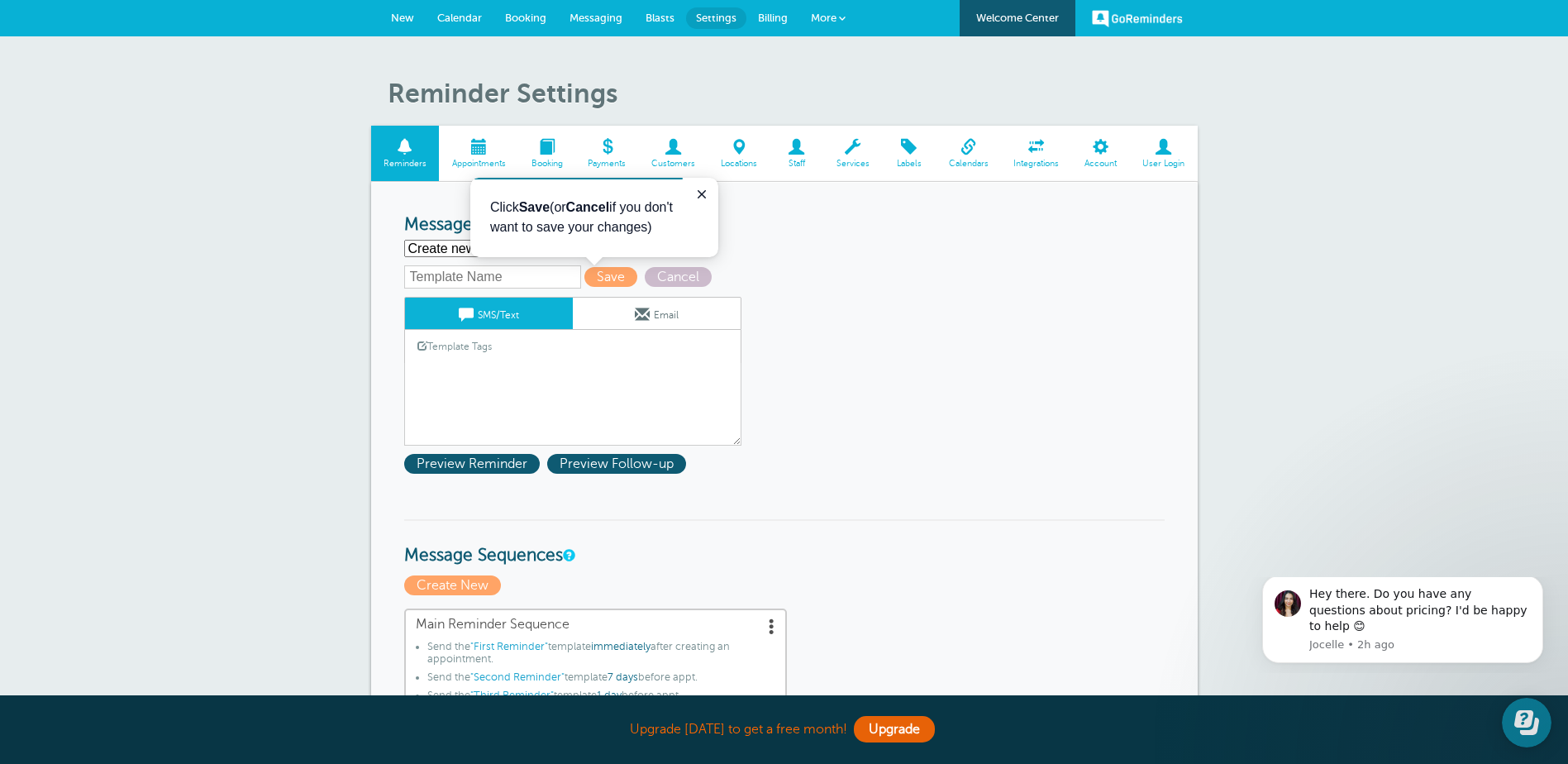
click at [504, 360] on link "Template Tags" at bounding box center [454, 346] width 99 height 32
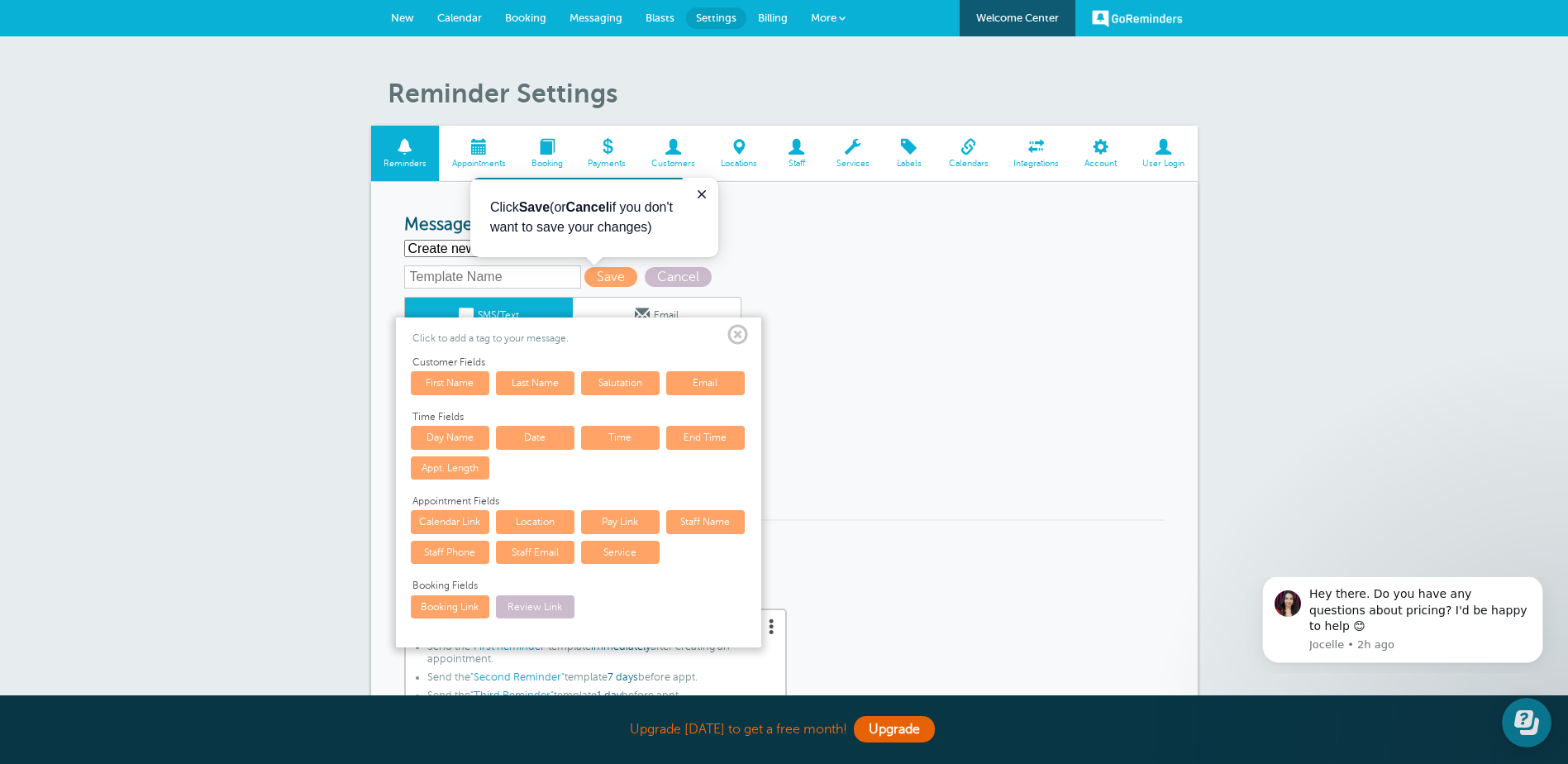
click at [730, 335] on span at bounding box center [738, 335] width 21 height 21
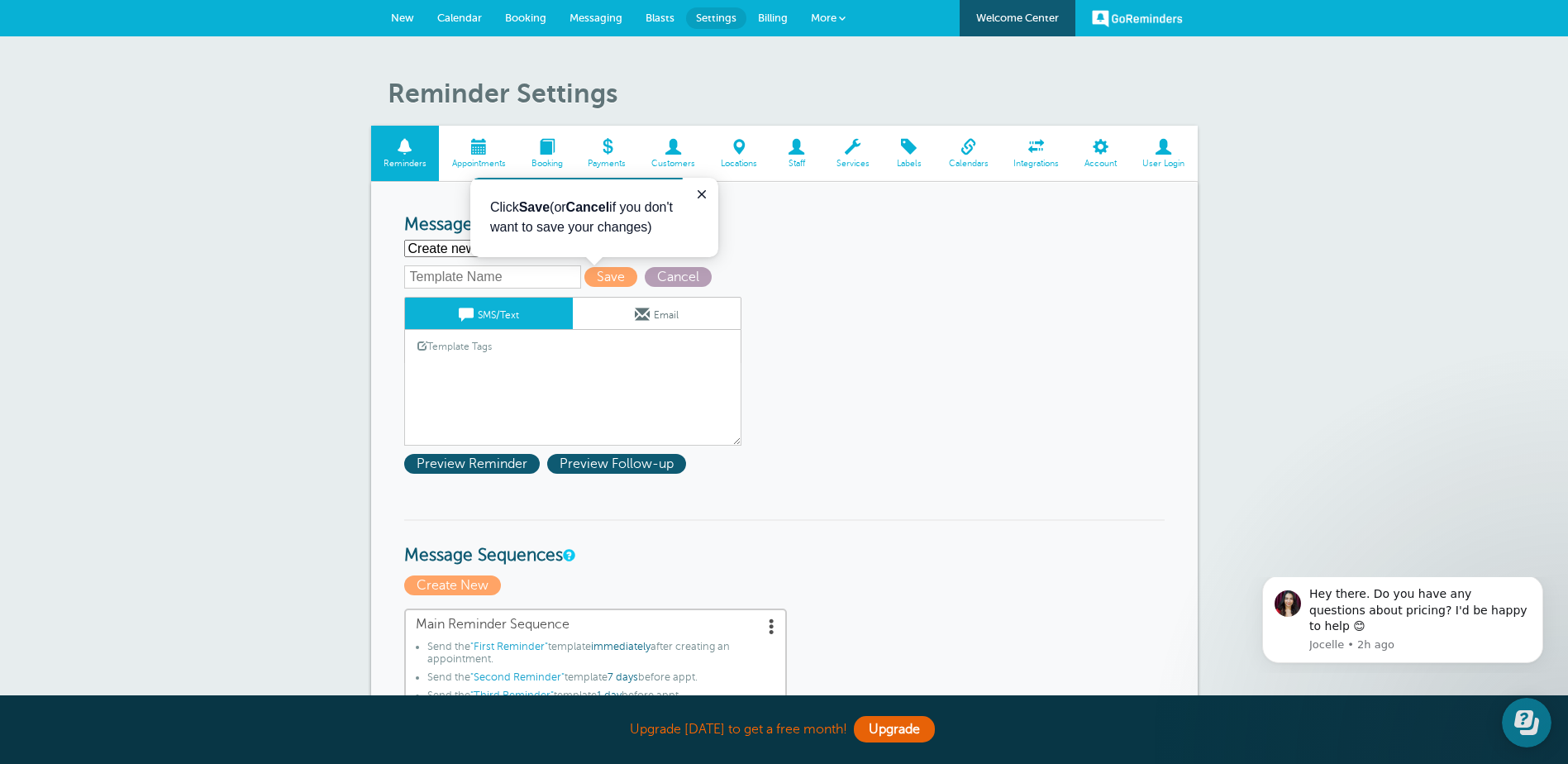
click at [670, 273] on span "Cancel" at bounding box center [678, 277] width 67 height 20
select select "161846"
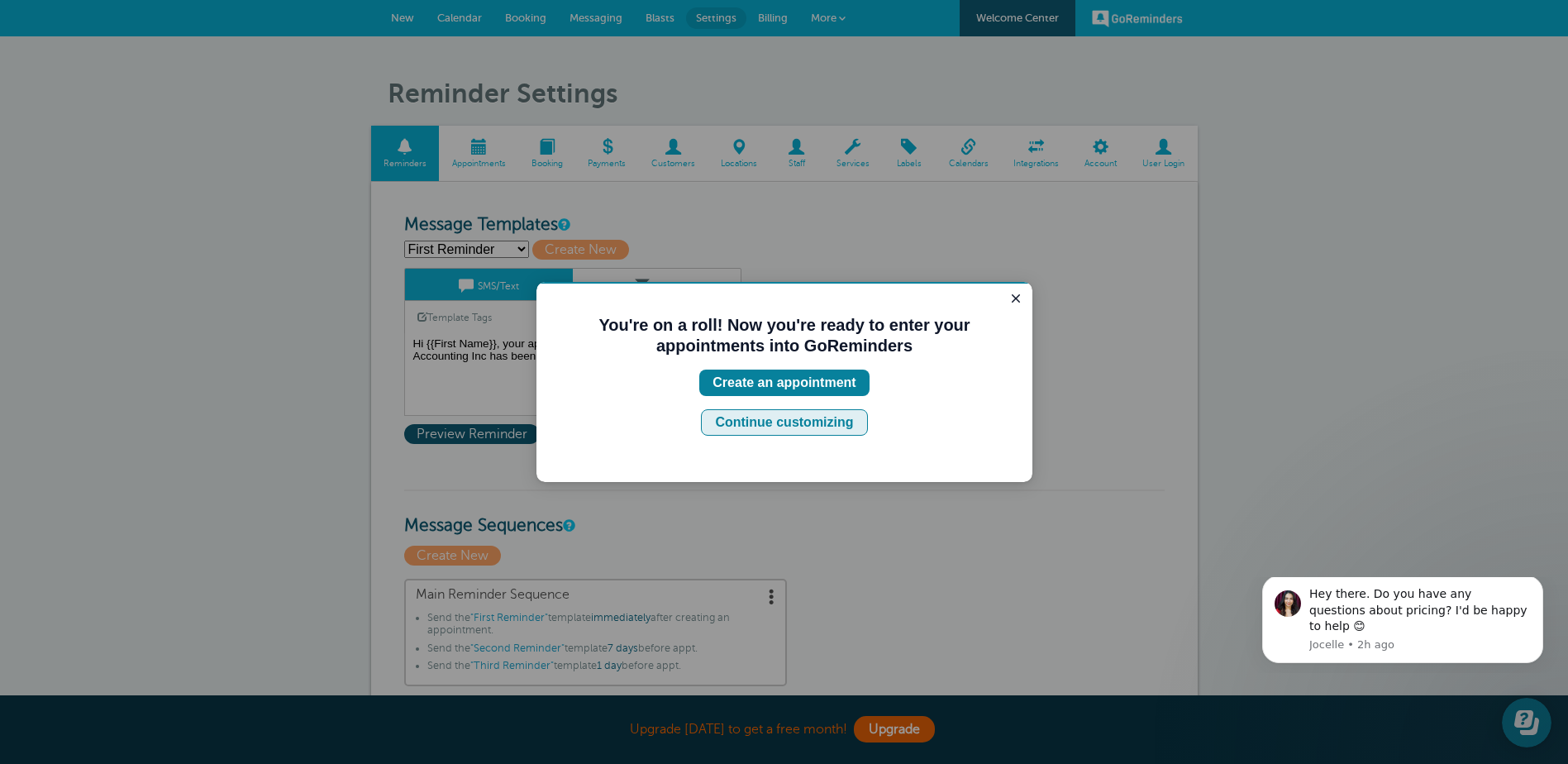
click at [854, 423] on button "Continue customizing" at bounding box center [784, 422] width 166 height 26
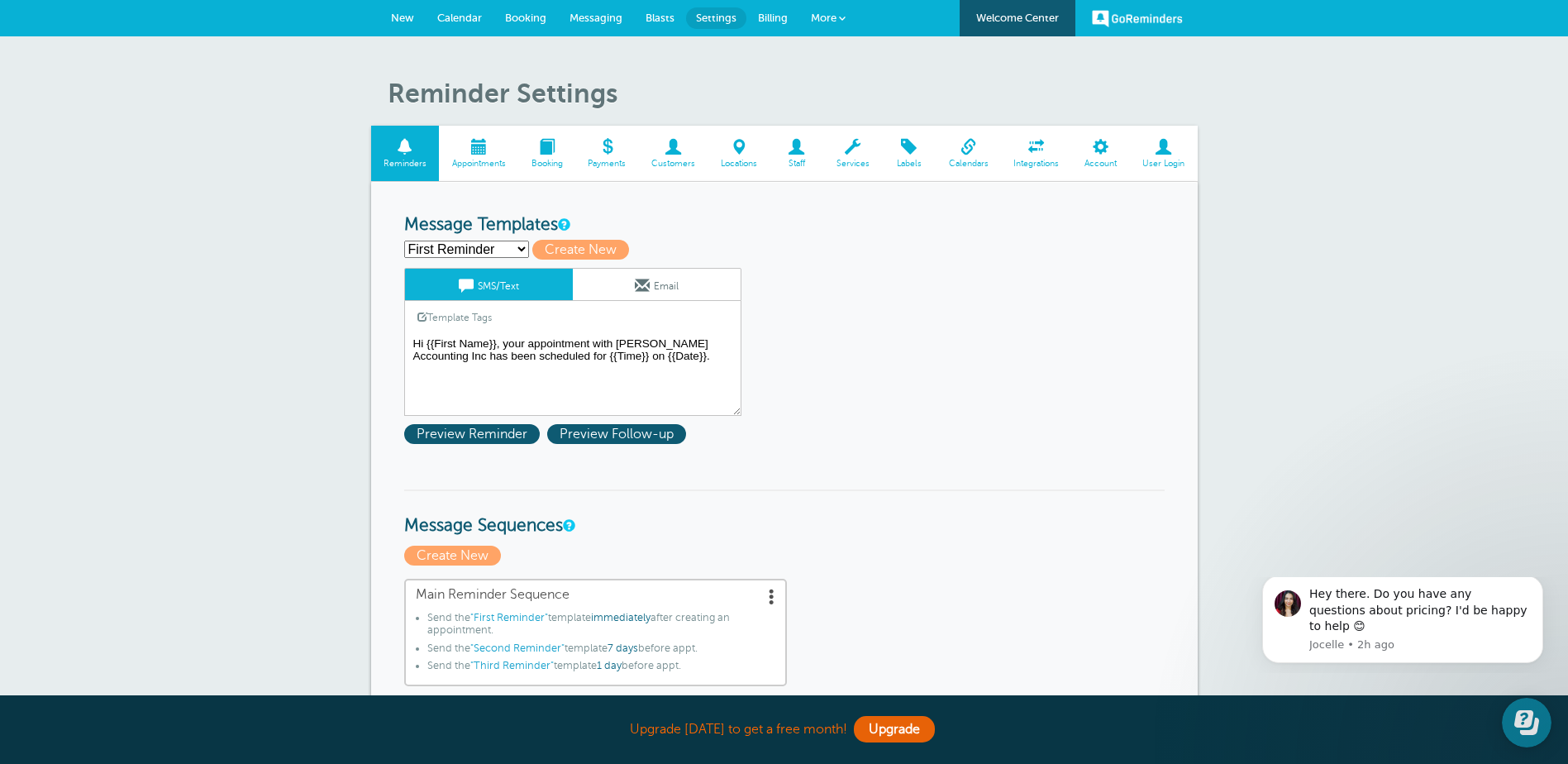
click at [611, 343] on textarea "Hi {{First Name}}, your appointment with Hofmeister Accounting Inc has been sch…" at bounding box center [573, 374] width 337 height 83
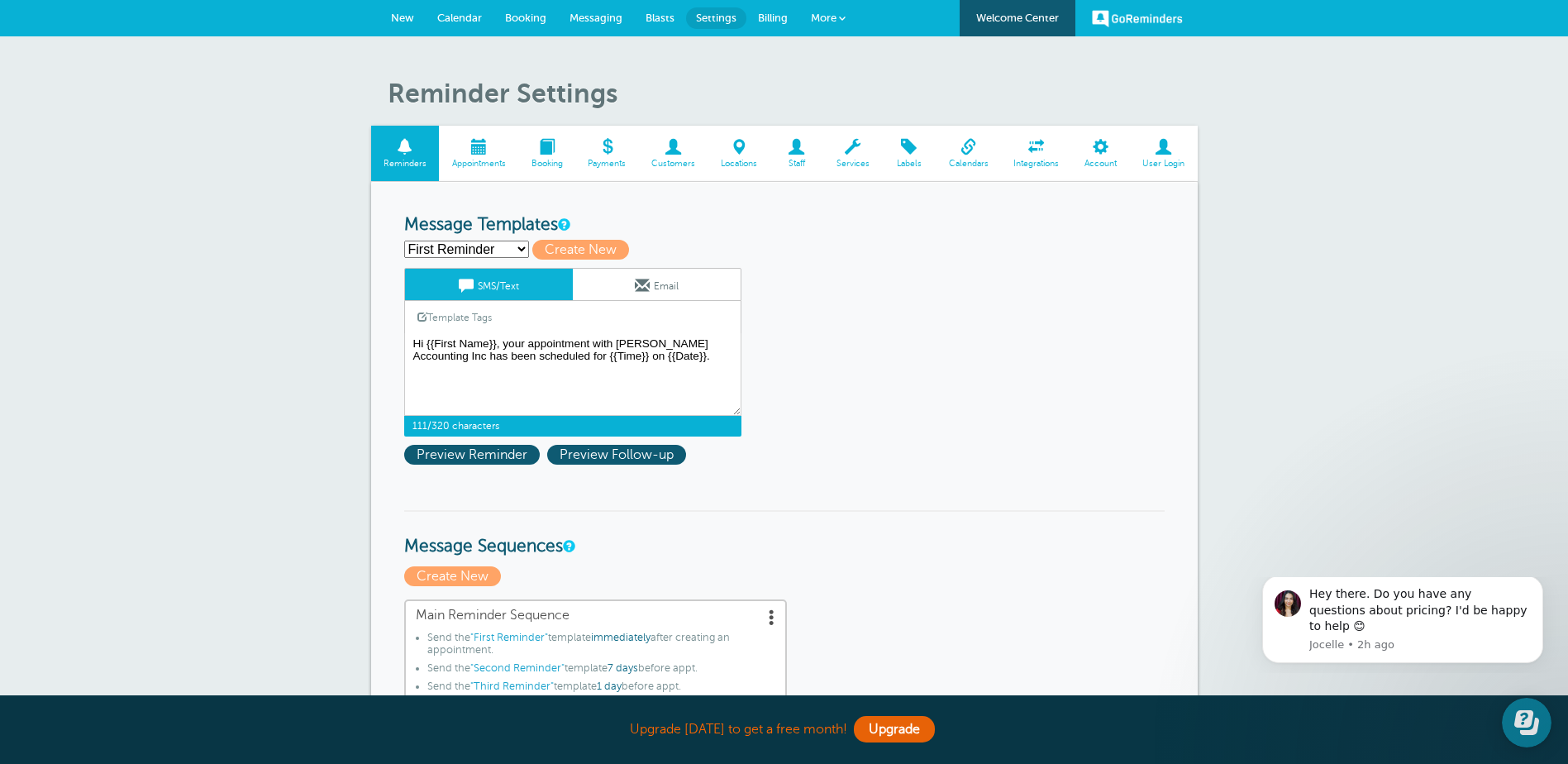
click at [423, 319] on span at bounding box center [422, 317] width 10 height 10
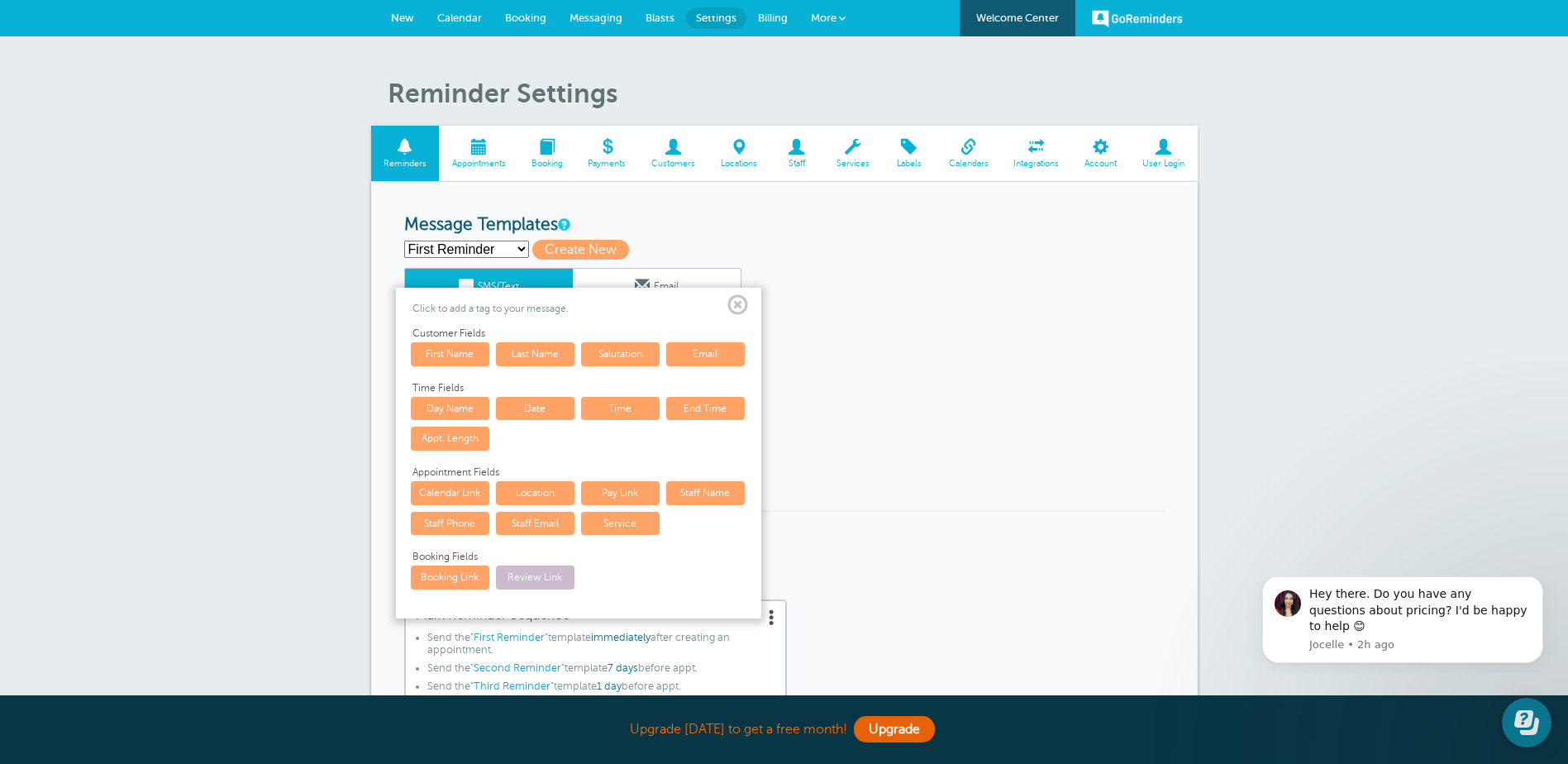
click at [548, 498] on link "Location" at bounding box center [535, 493] width 78 height 23
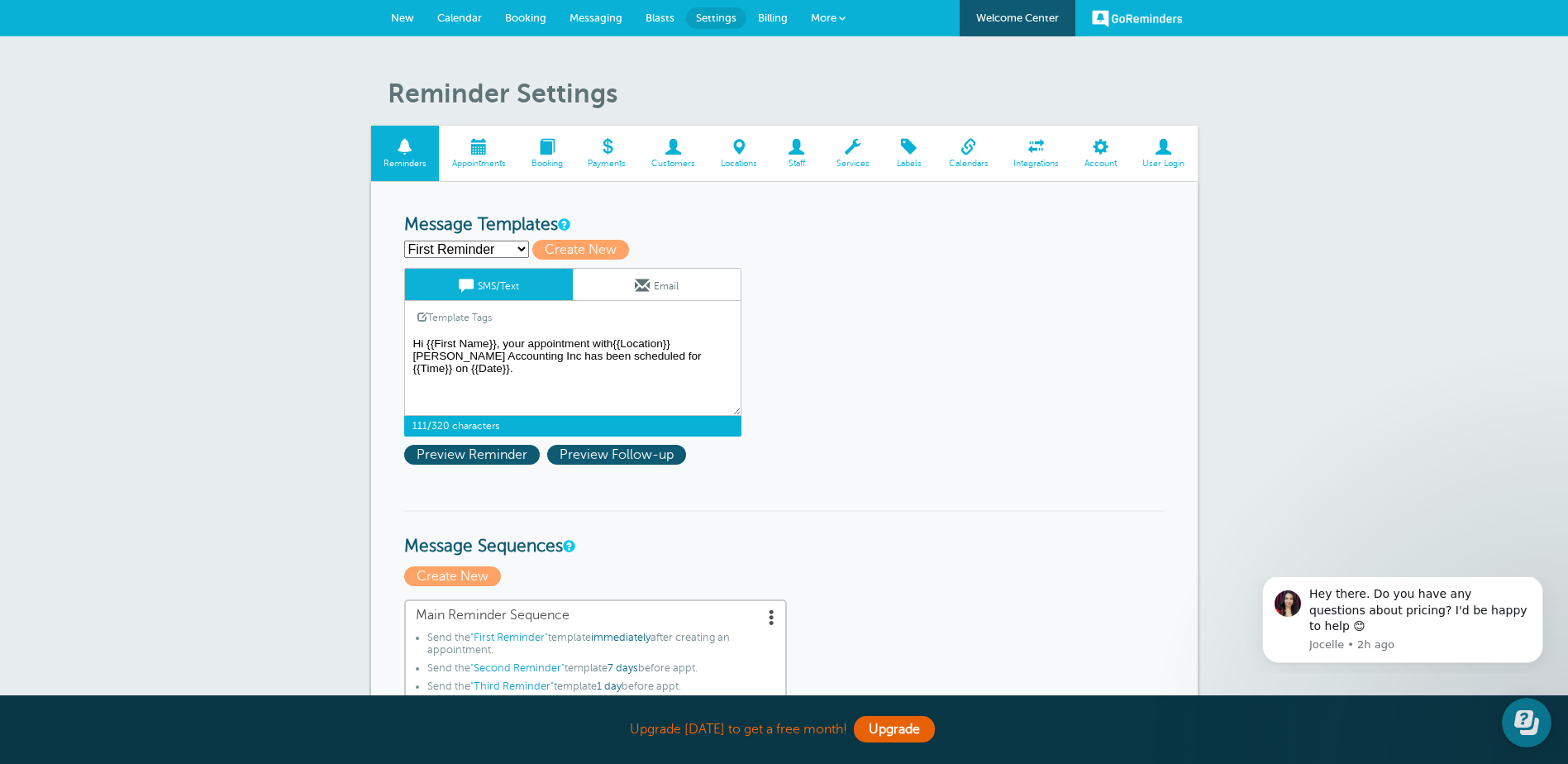
drag, startPoint x: 487, startPoint y: 359, endPoint x: 392, endPoint y: 359, distance: 95.0
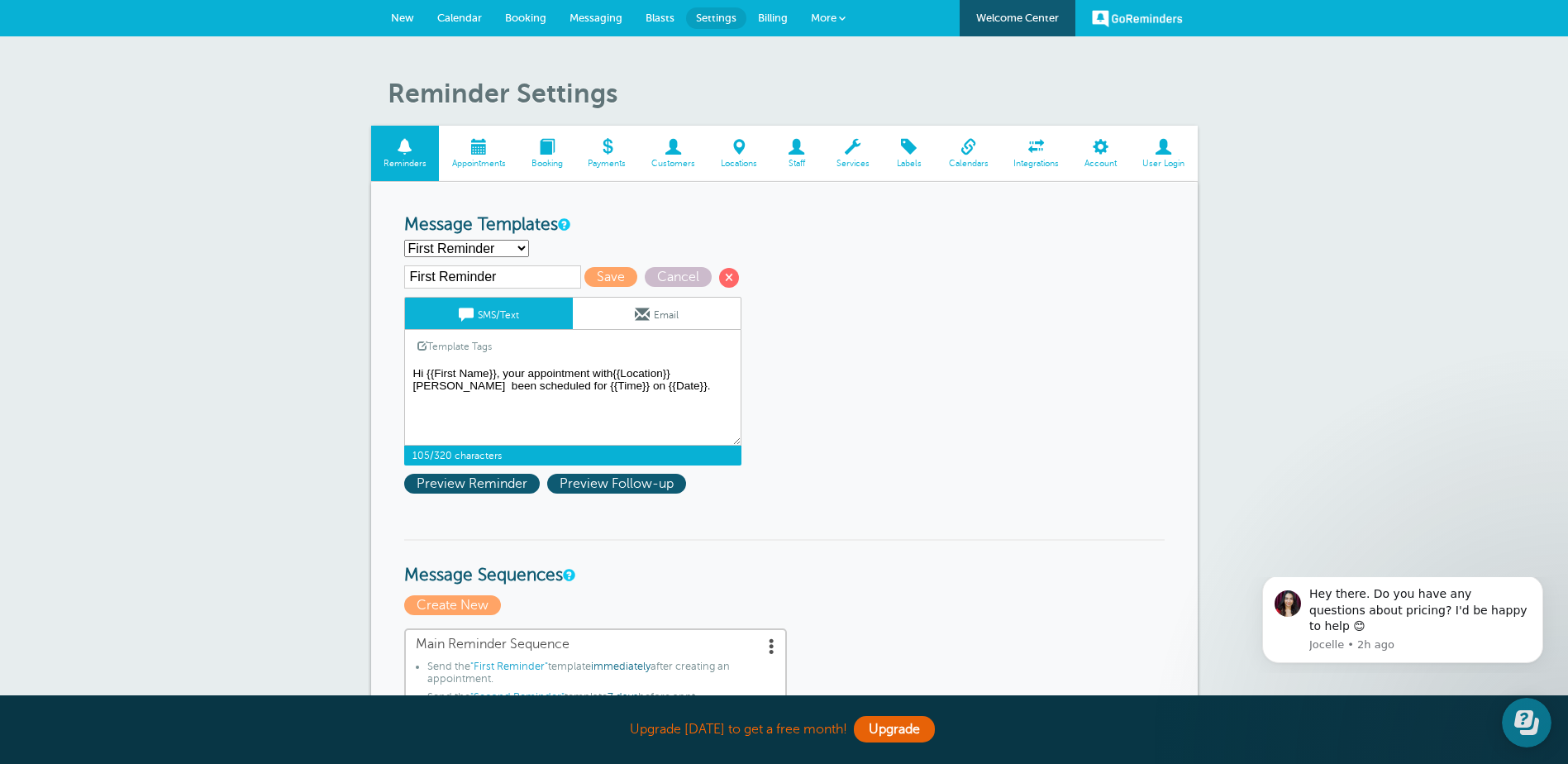
click at [699, 376] on textarea "Hi {{First Name}}, your appointment with Hofmeister Accounting Inc has been sch…" at bounding box center [573, 404] width 337 height 83
click at [611, 373] on textarea "Hi {{First Name}}, your appointment with Hofmeister Accounting Inc has been sch…" at bounding box center [573, 404] width 337 height 83
click at [618, 411] on textarea "Hi {{First Name}}, your appointment with Hofmeister Accounting Inc has been sch…" at bounding box center [573, 404] width 337 height 83
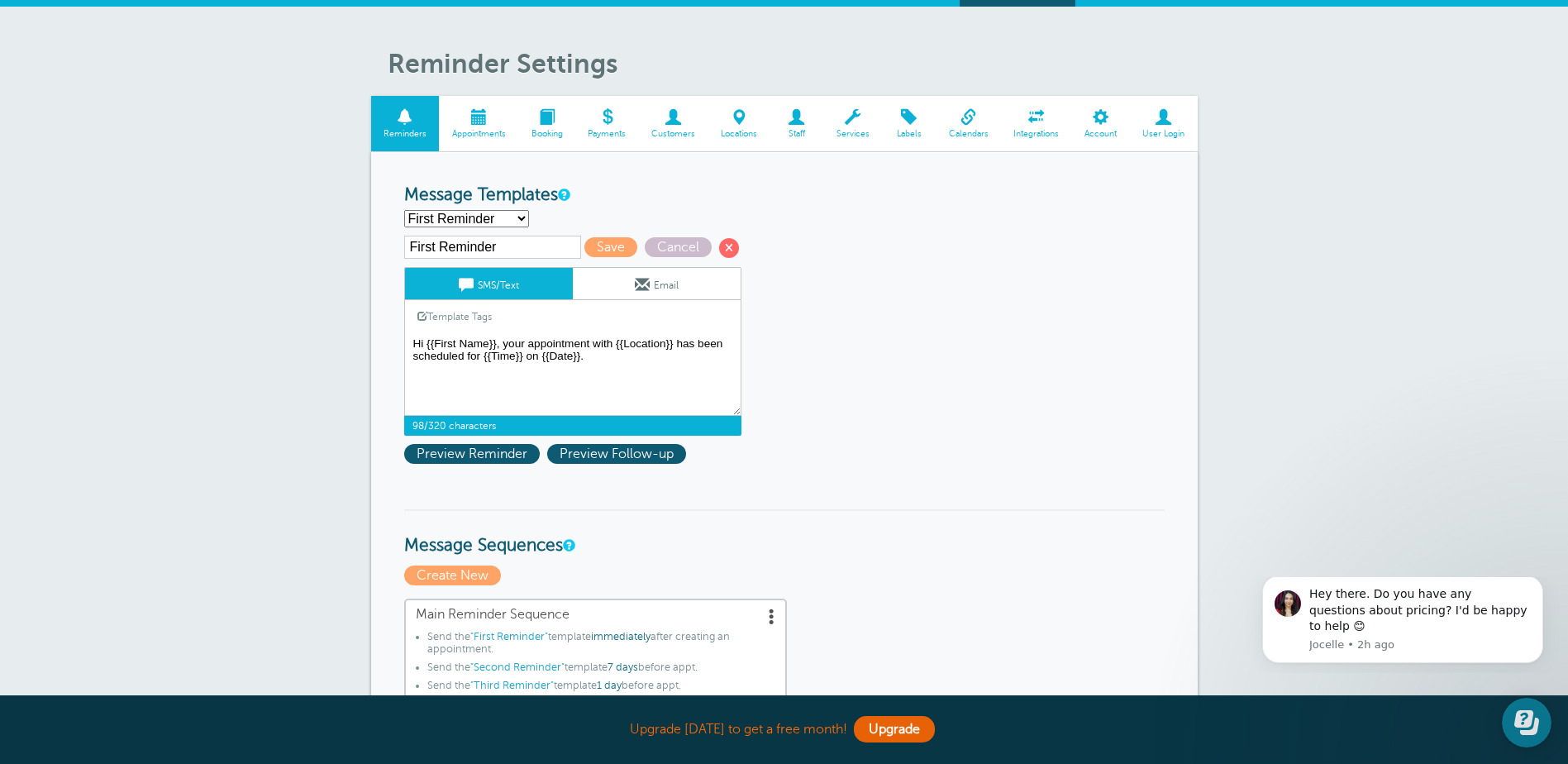
scroll to position [83, 0]
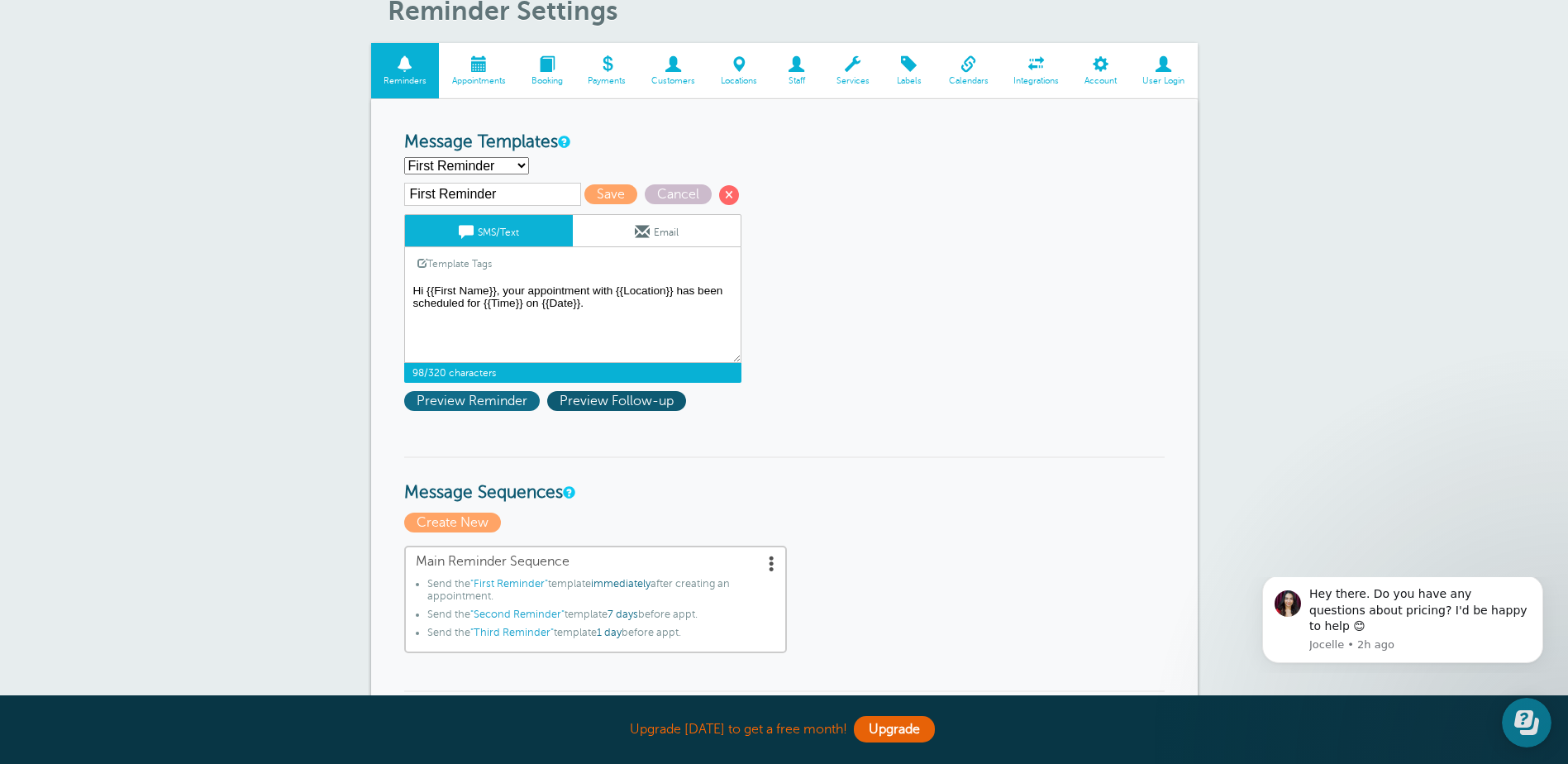
type textarea "Hi {{First Name}}, your appointment with {{Location}} has been scheduled for {{…"
click at [460, 396] on span "Preview Reminder" at bounding box center [472, 401] width 135 height 20
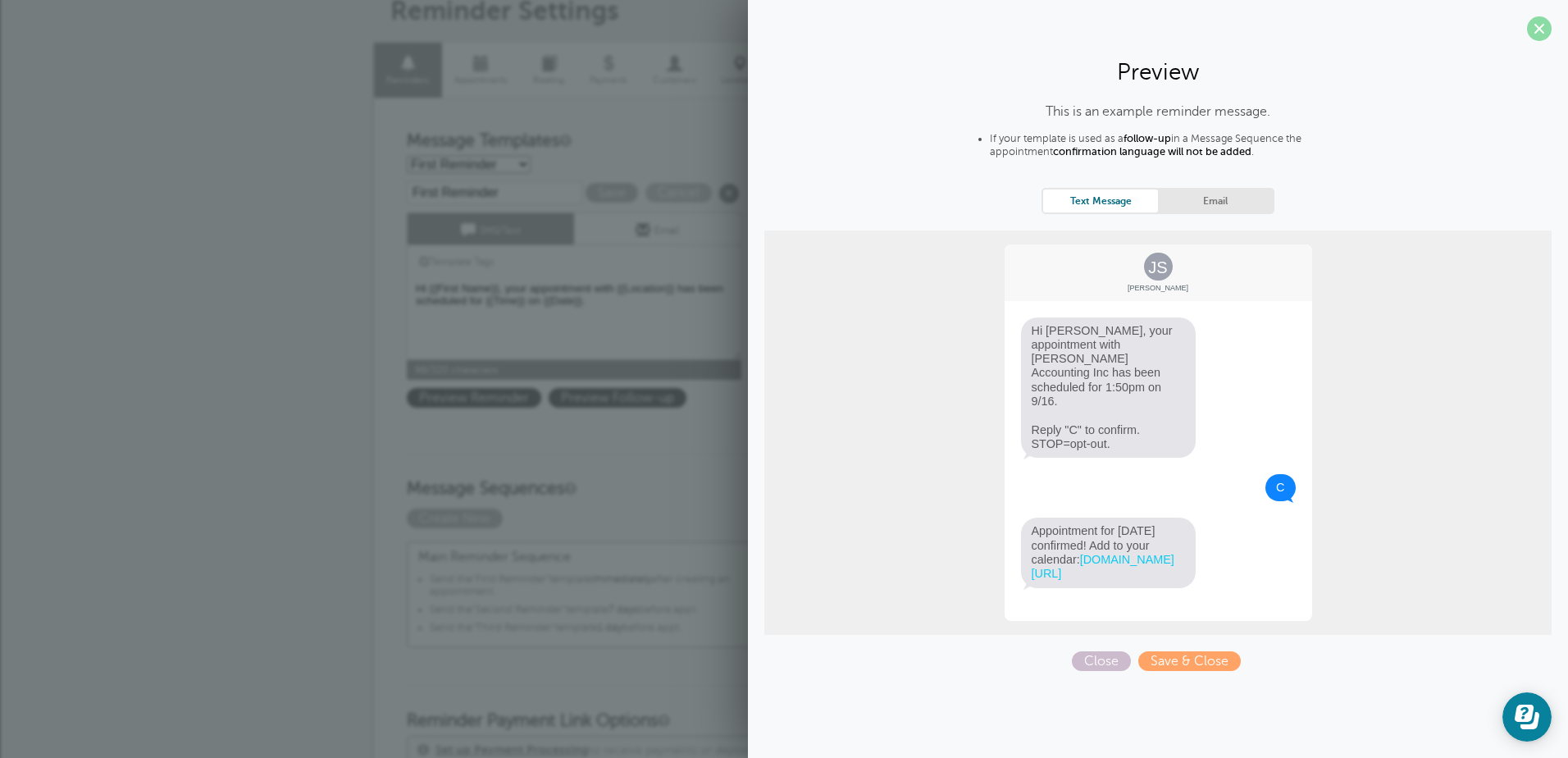
click at [1543, 30] on span at bounding box center [1539, 29] width 25 height 25
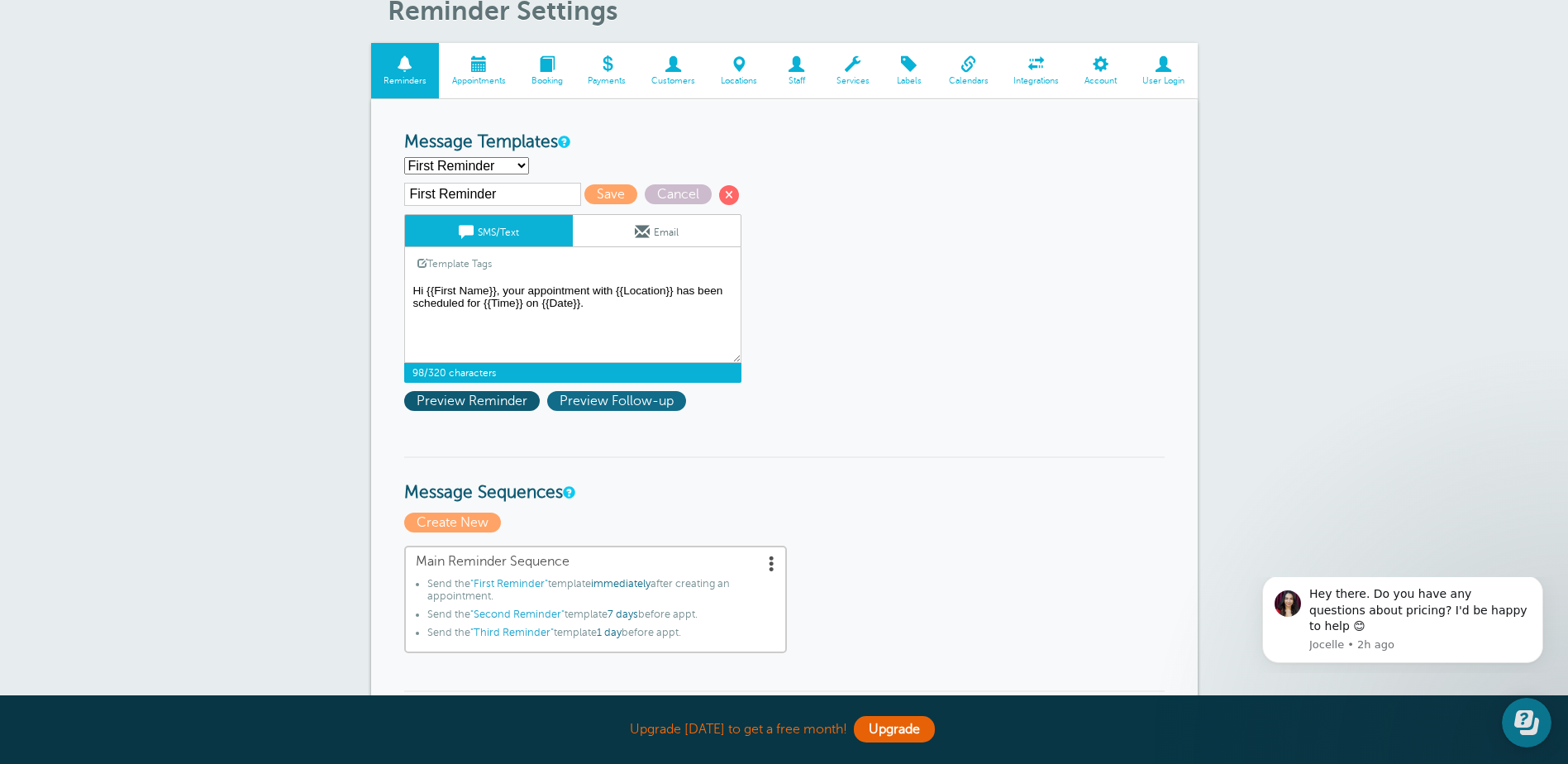
click at [636, 399] on span "Preview Follow-up" at bounding box center [617, 401] width 139 height 20
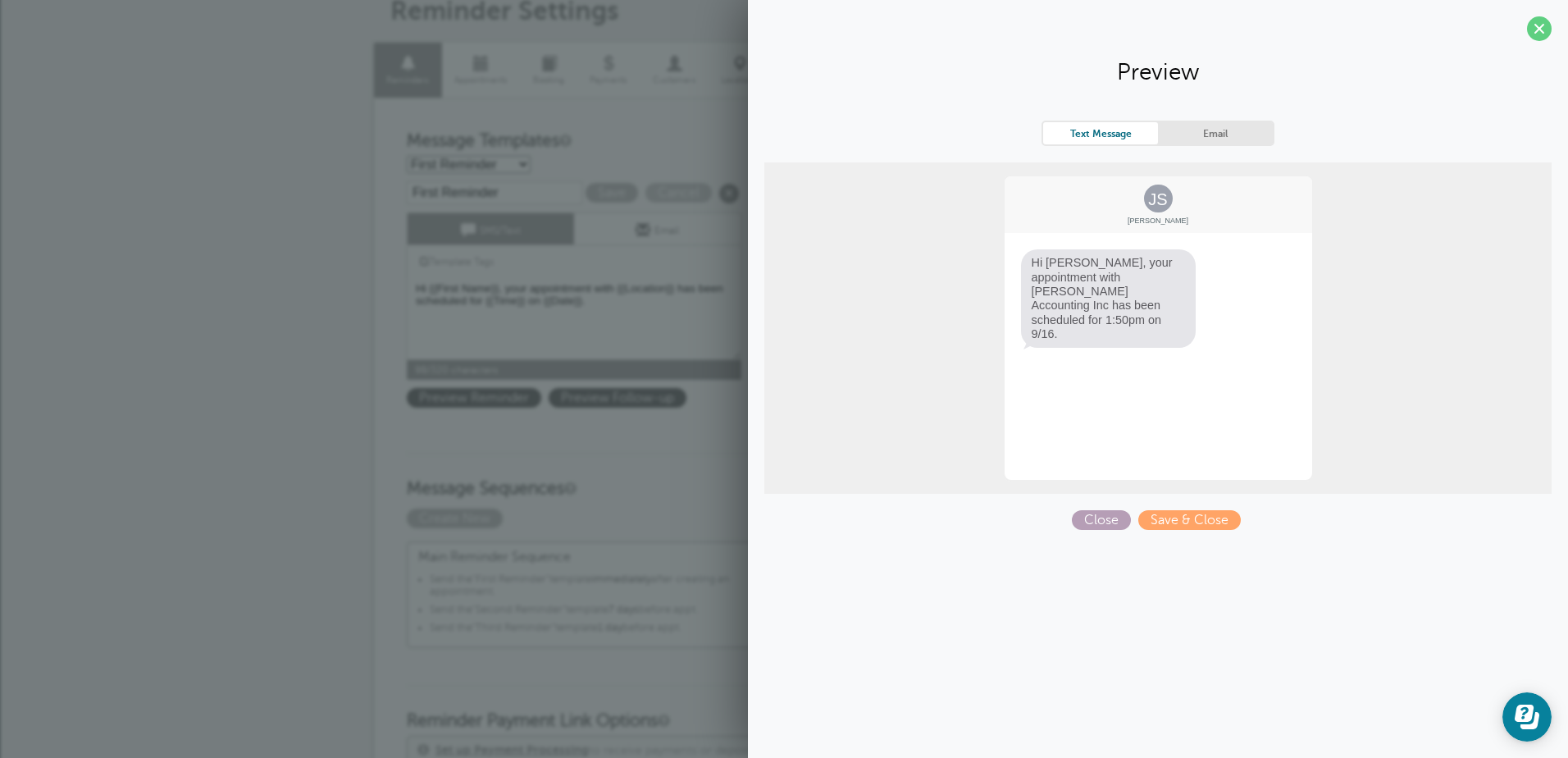
click at [1112, 515] on span "Close" at bounding box center [1101, 520] width 59 height 20
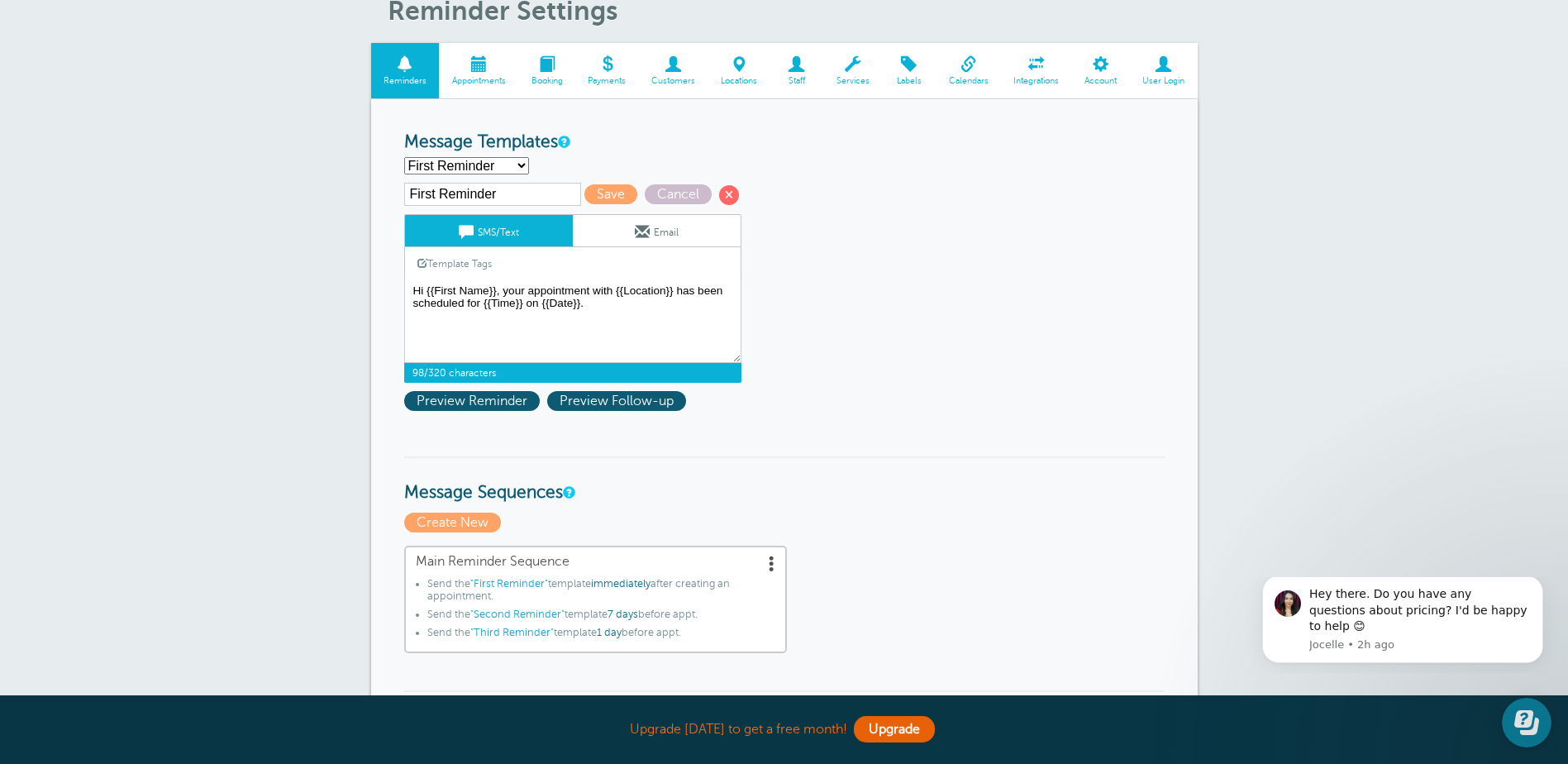
scroll to position [0, 0]
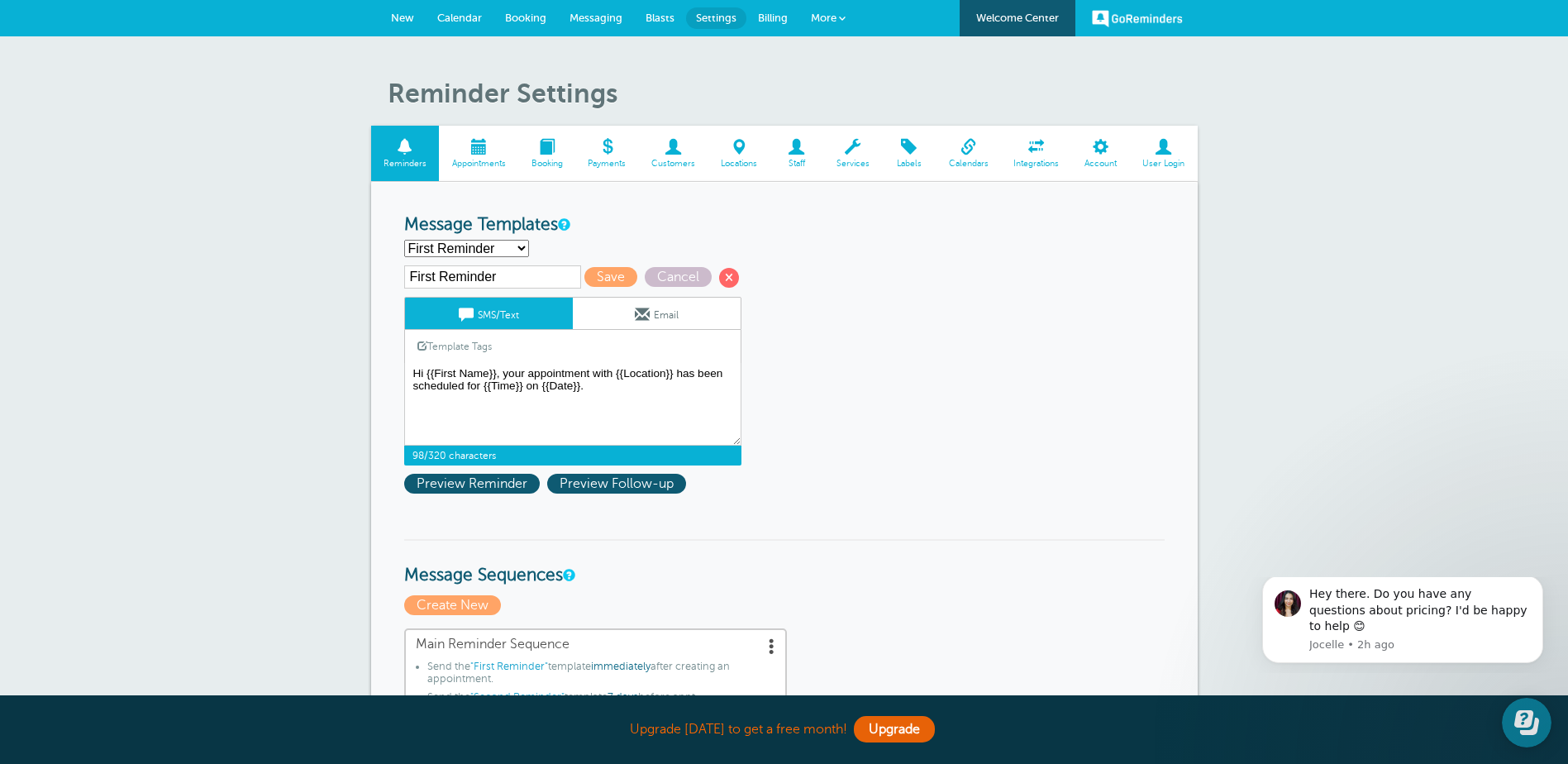
click at [482, 143] on span at bounding box center [479, 146] width 79 height 15
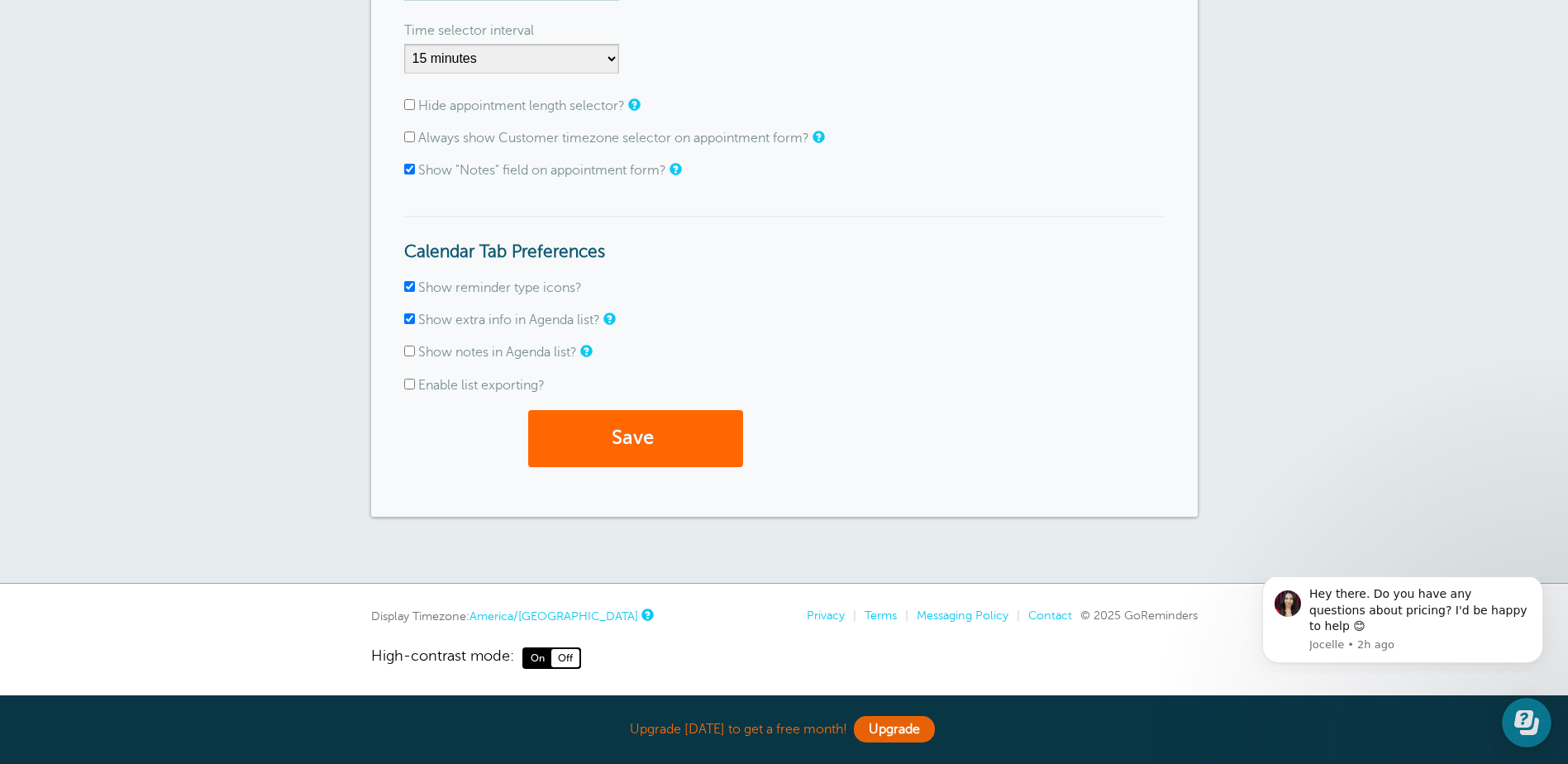
scroll to position [422, 0]
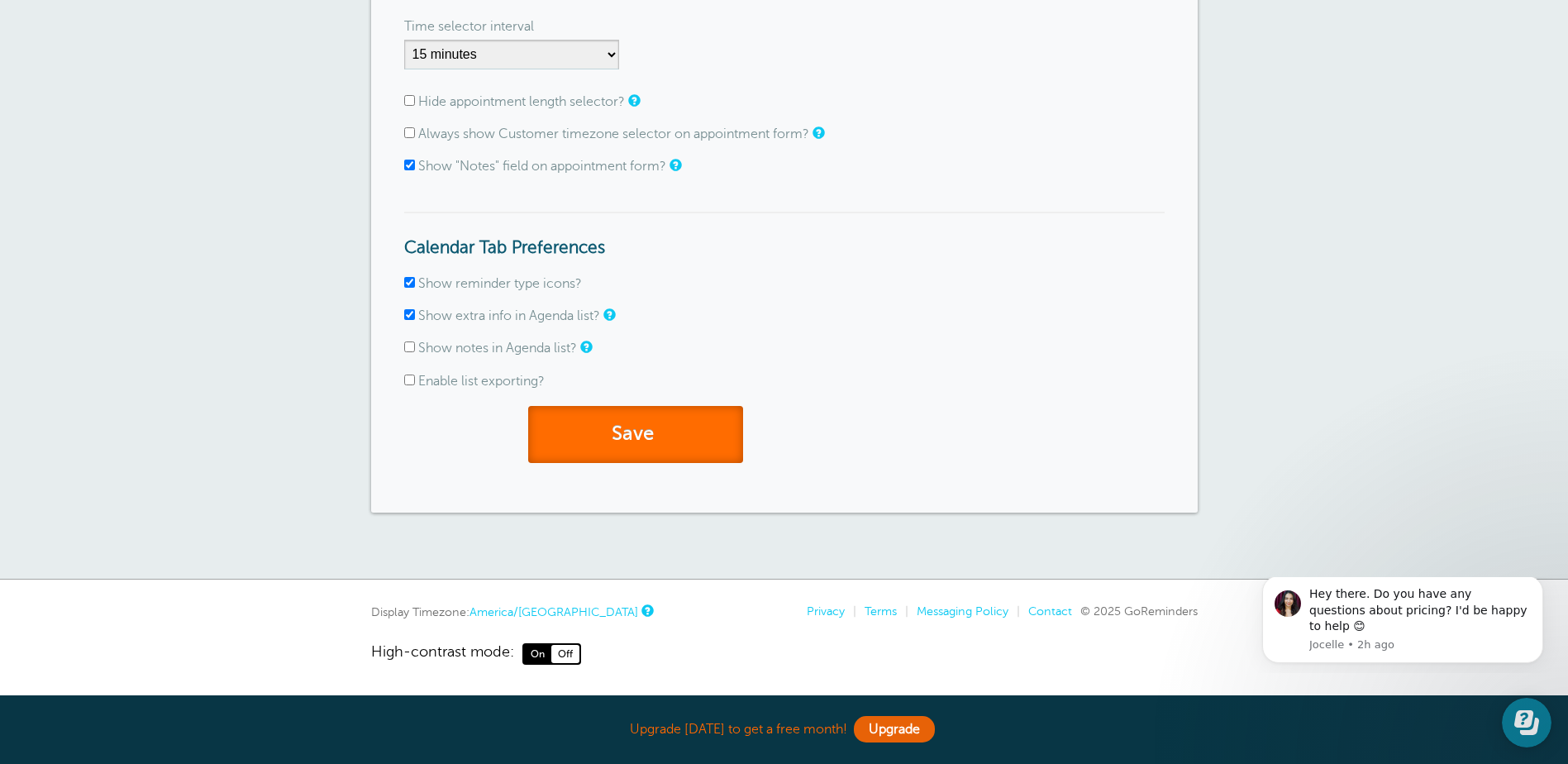
click at [667, 446] on button "Save" at bounding box center [636, 434] width 215 height 57
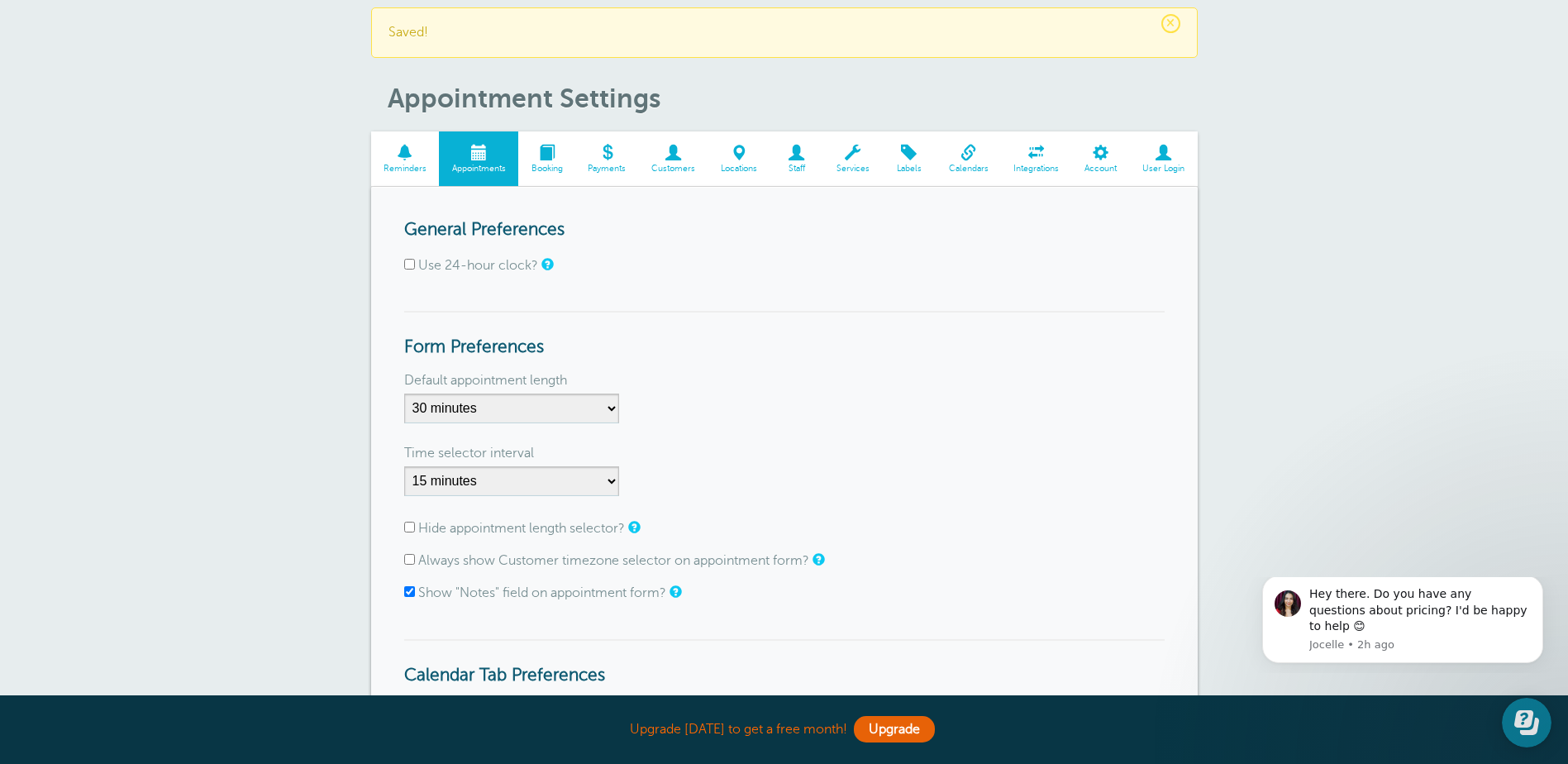
scroll to position [83, 0]
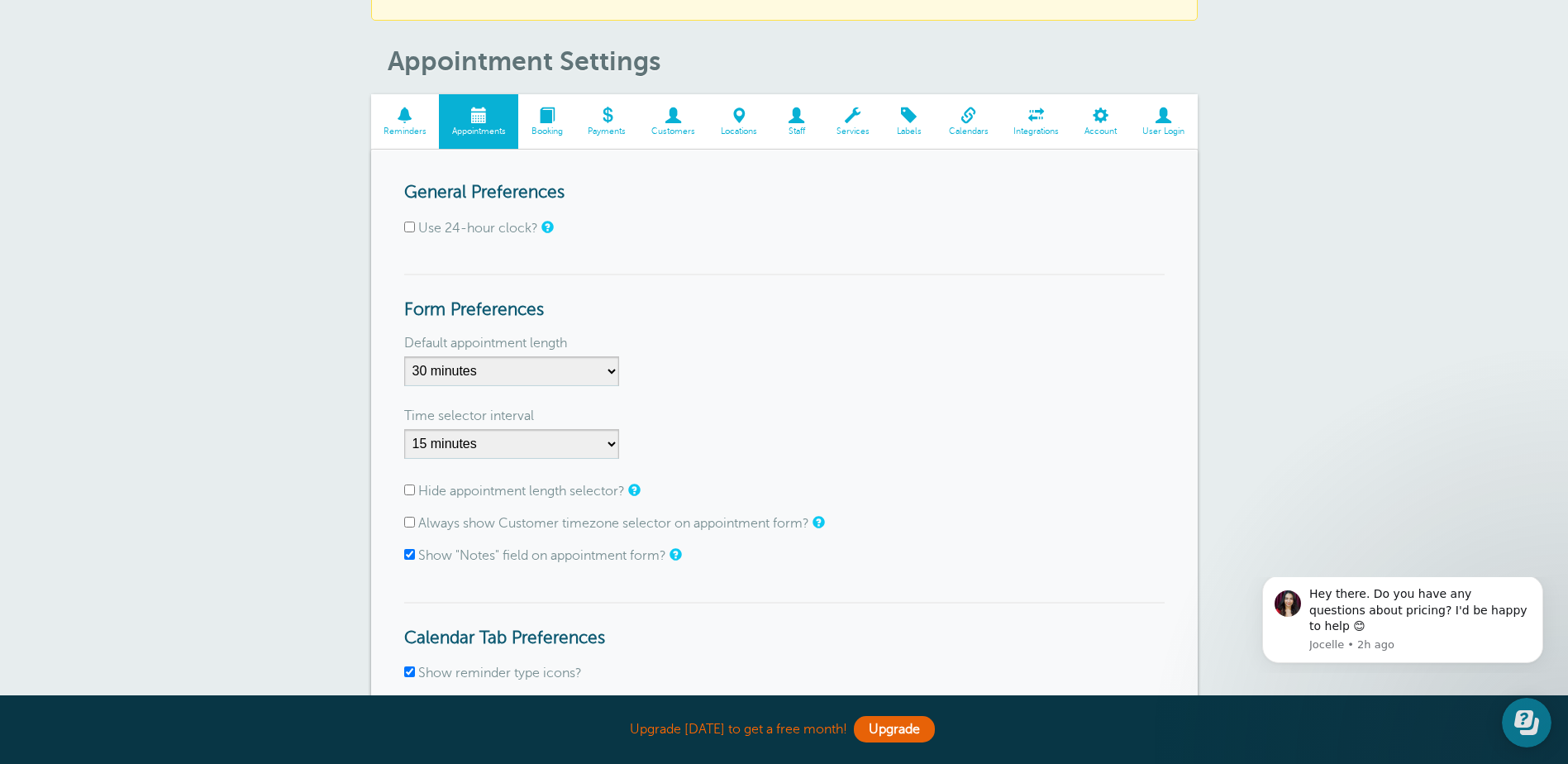
click at [553, 116] on span at bounding box center [546, 115] width 57 height 15
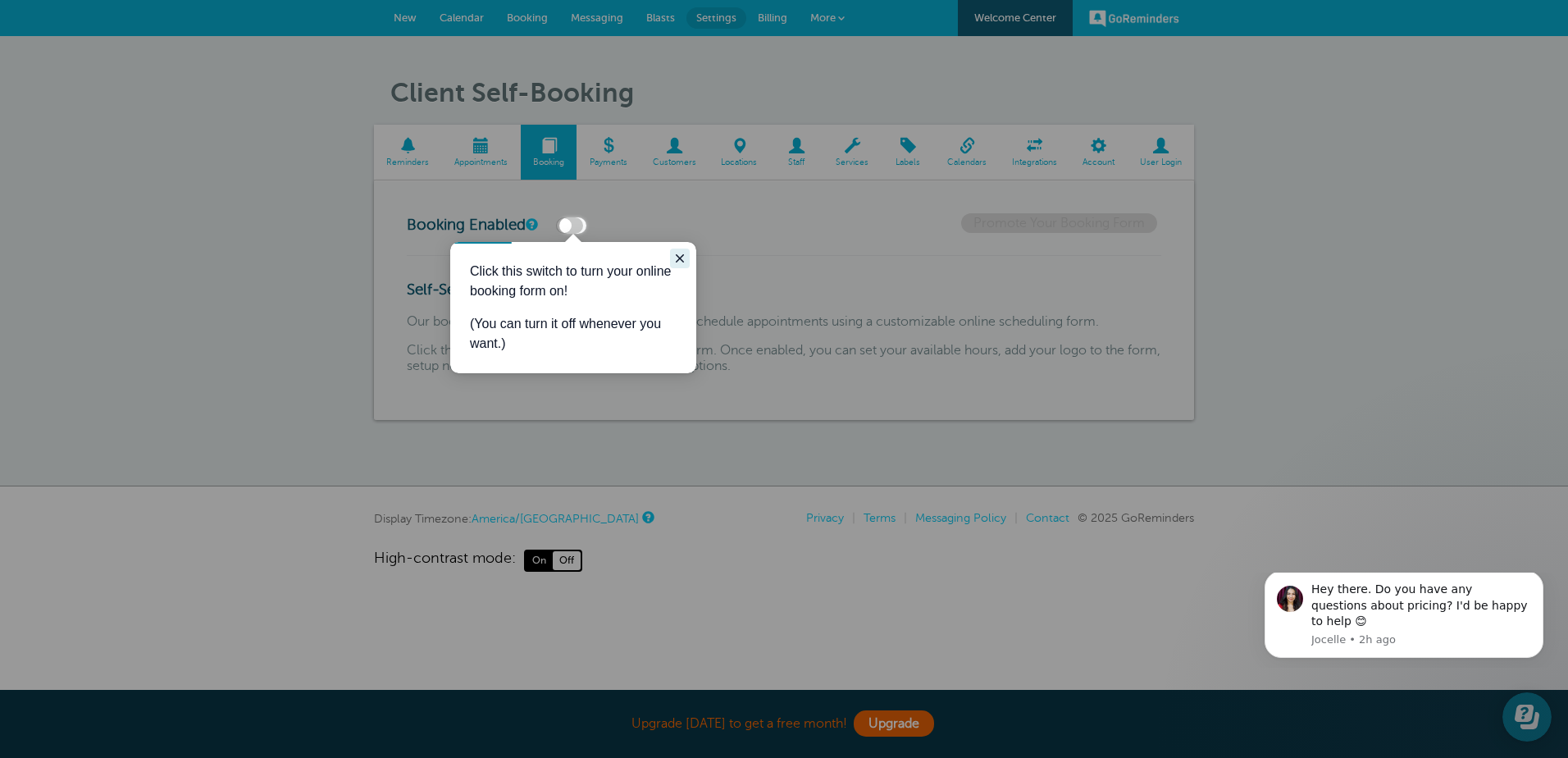
click at [680, 255] on icon "Close guide" at bounding box center [680, 258] width 13 height 13
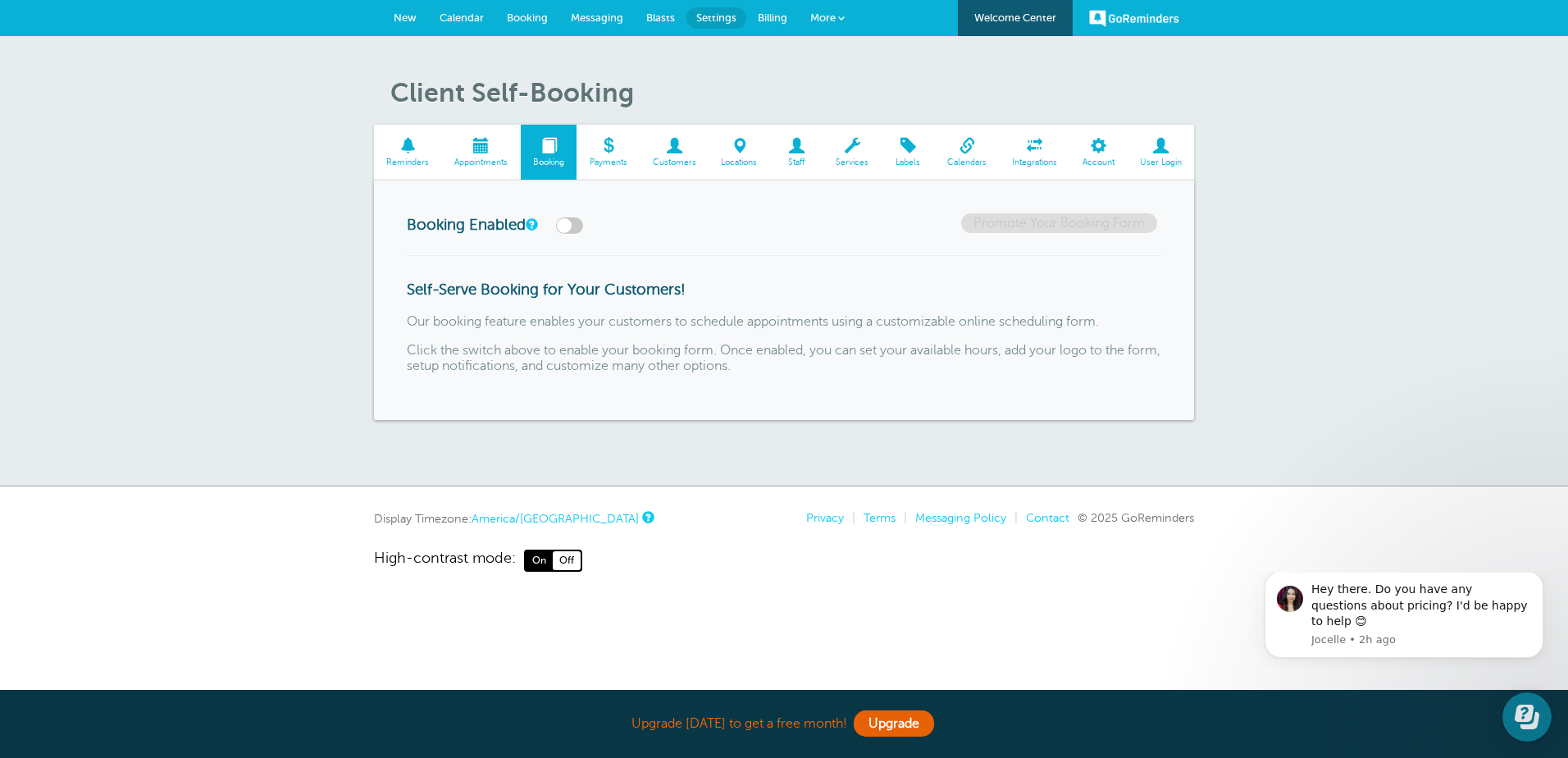
click at [480, 151] on span at bounding box center [481, 145] width 79 height 15
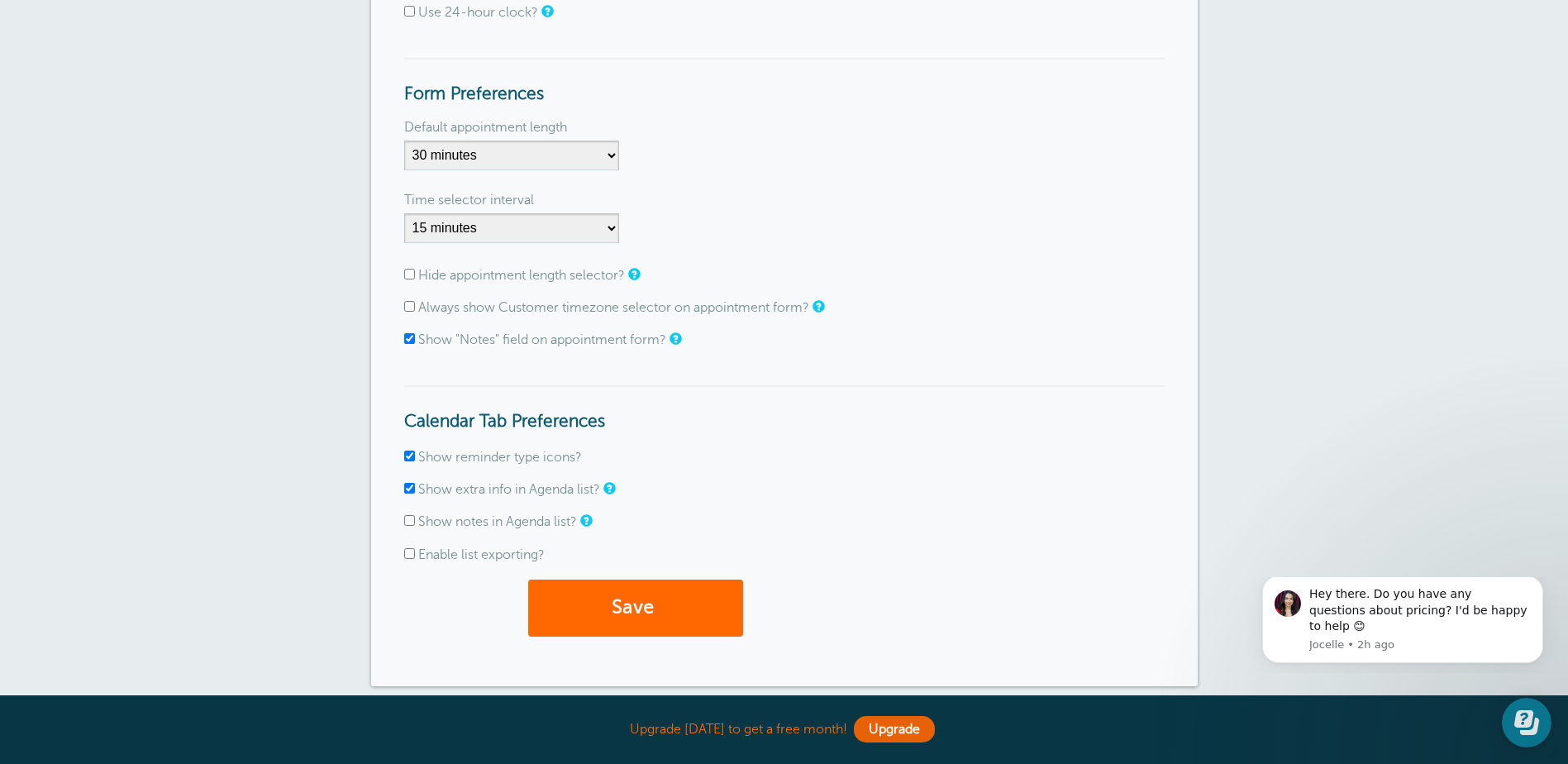
scroll to position [331, 0]
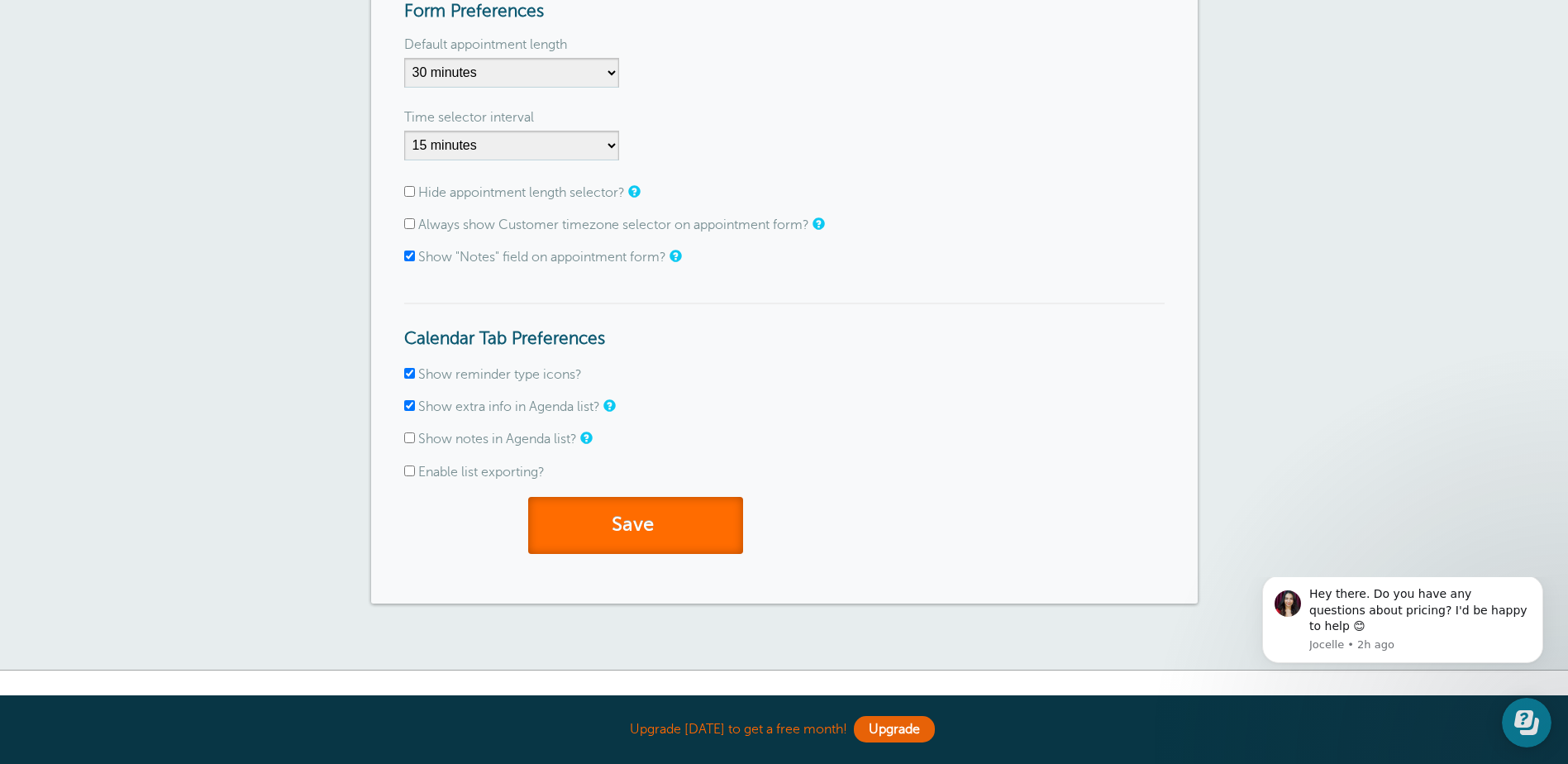
click at [685, 519] on button "Save" at bounding box center [636, 525] width 215 height 57
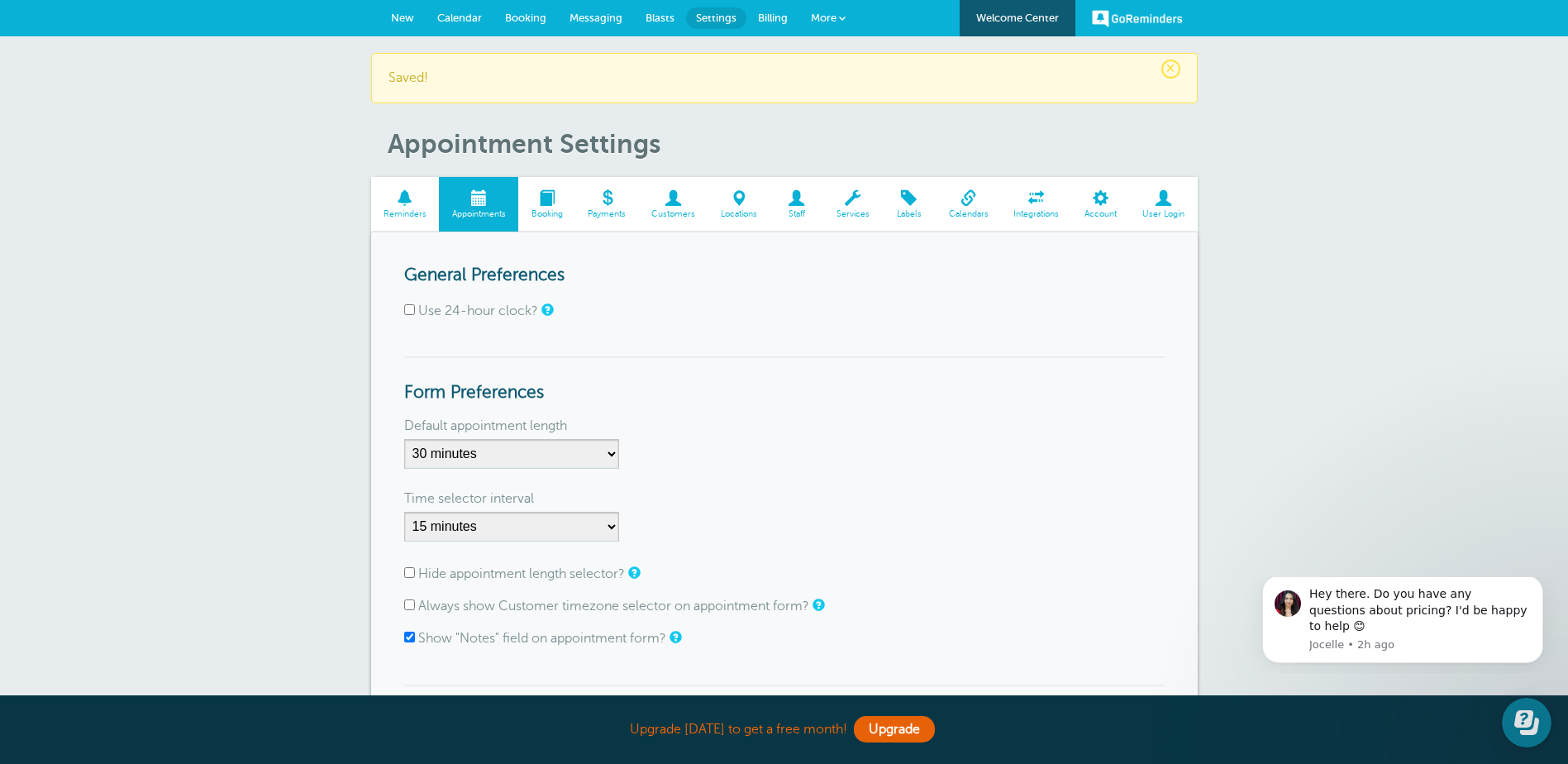
click at [756, 203] on span at bounding box center [739, 198] width 62 height 15
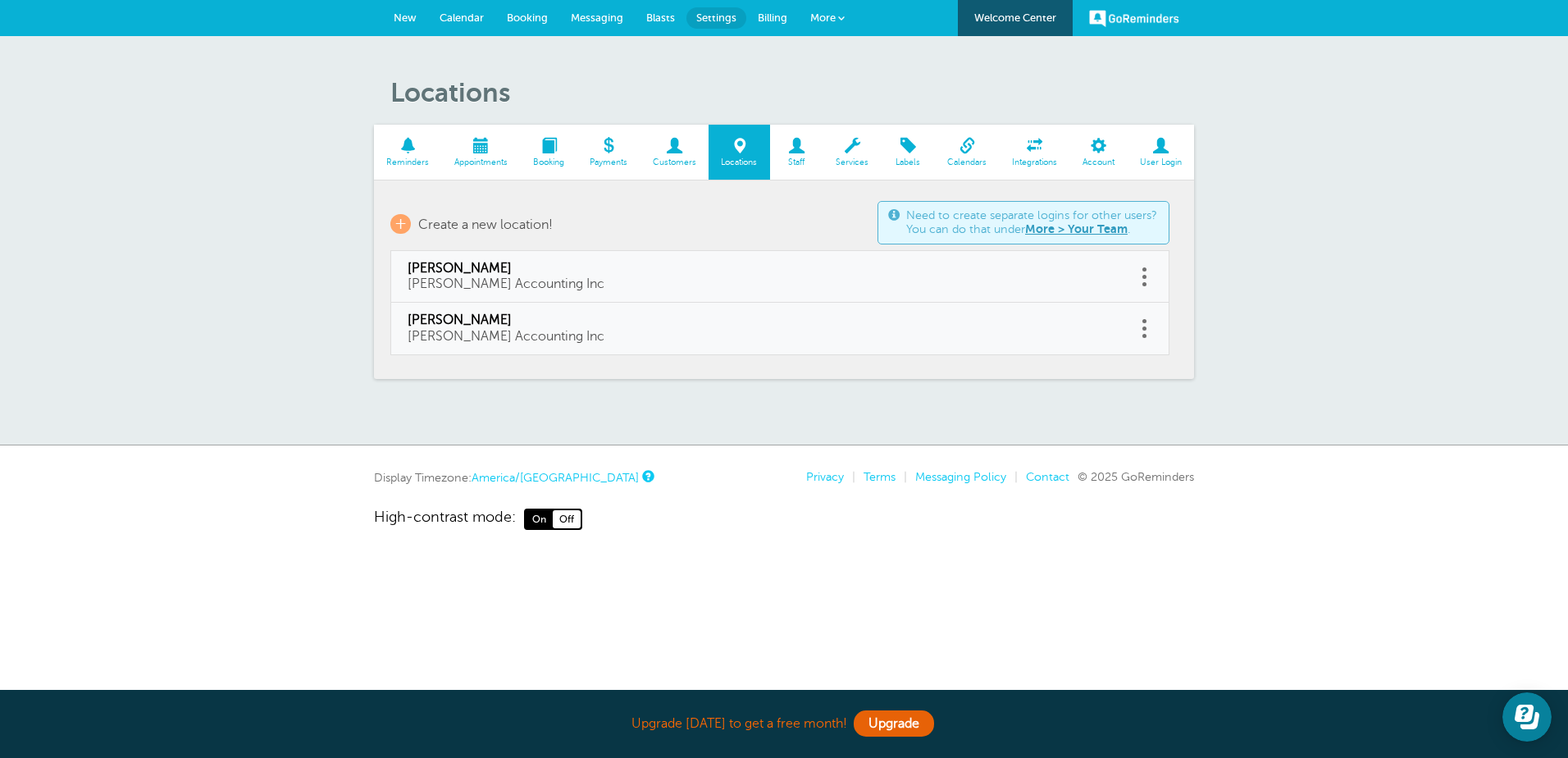
click at [801, 151] on span at bounding box center [797, 145] width 54 height 15
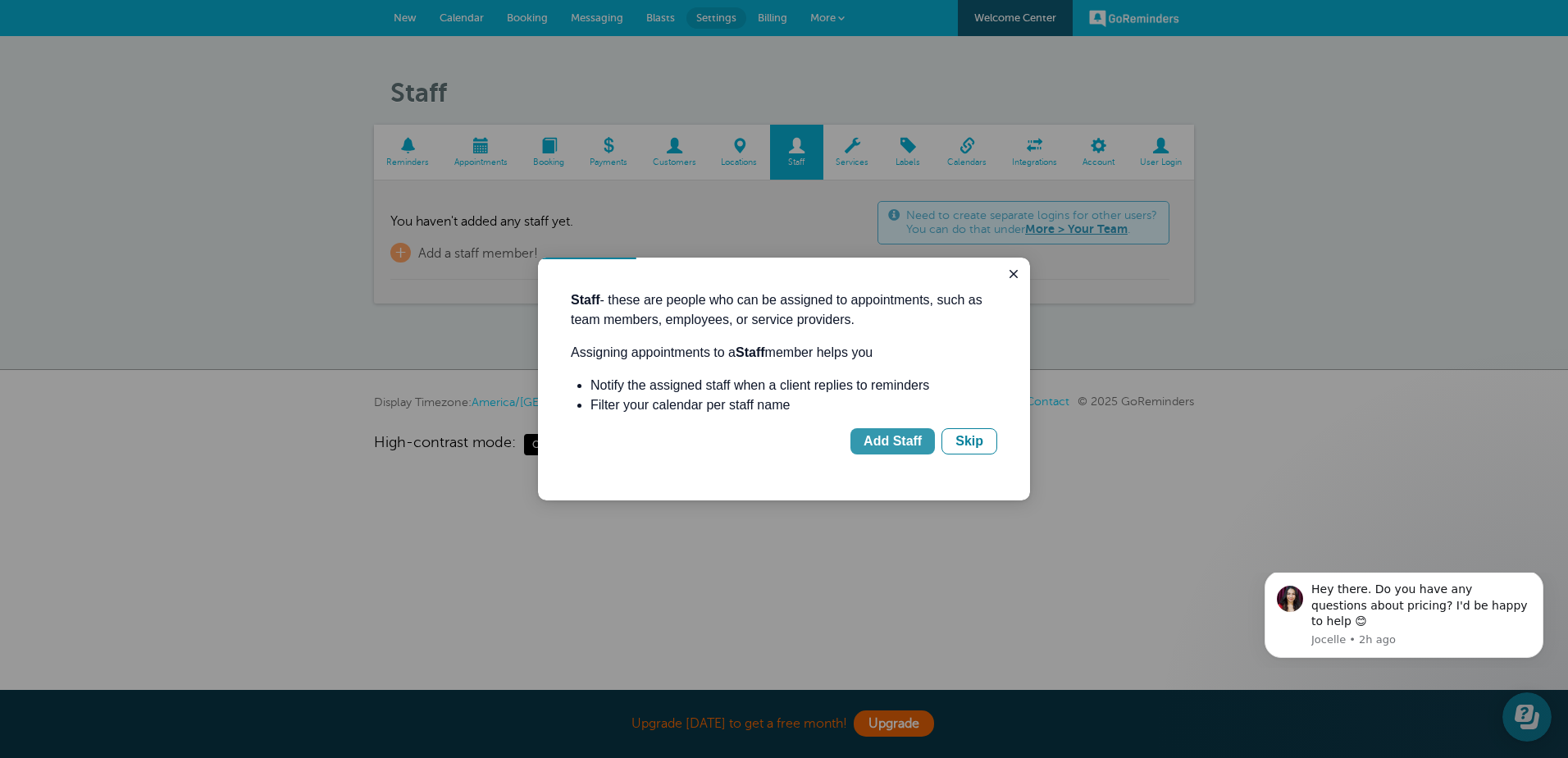
click at [893, 439] on div "Add Staff" at bounding box center [892, 441] width 58 height 20
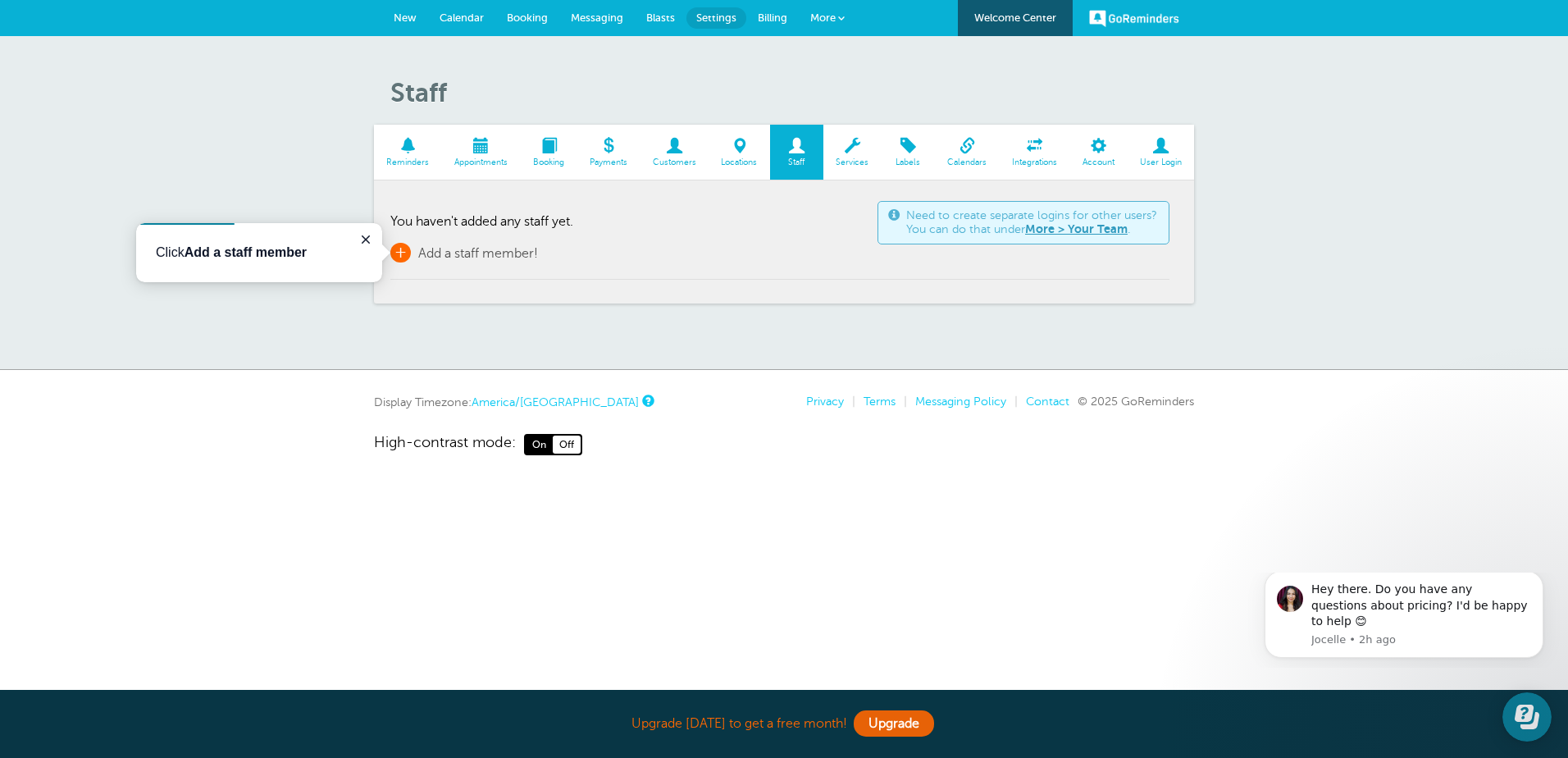
click at [402, 251] on span "+" at bounding box center [400, 252] width 21 height 20
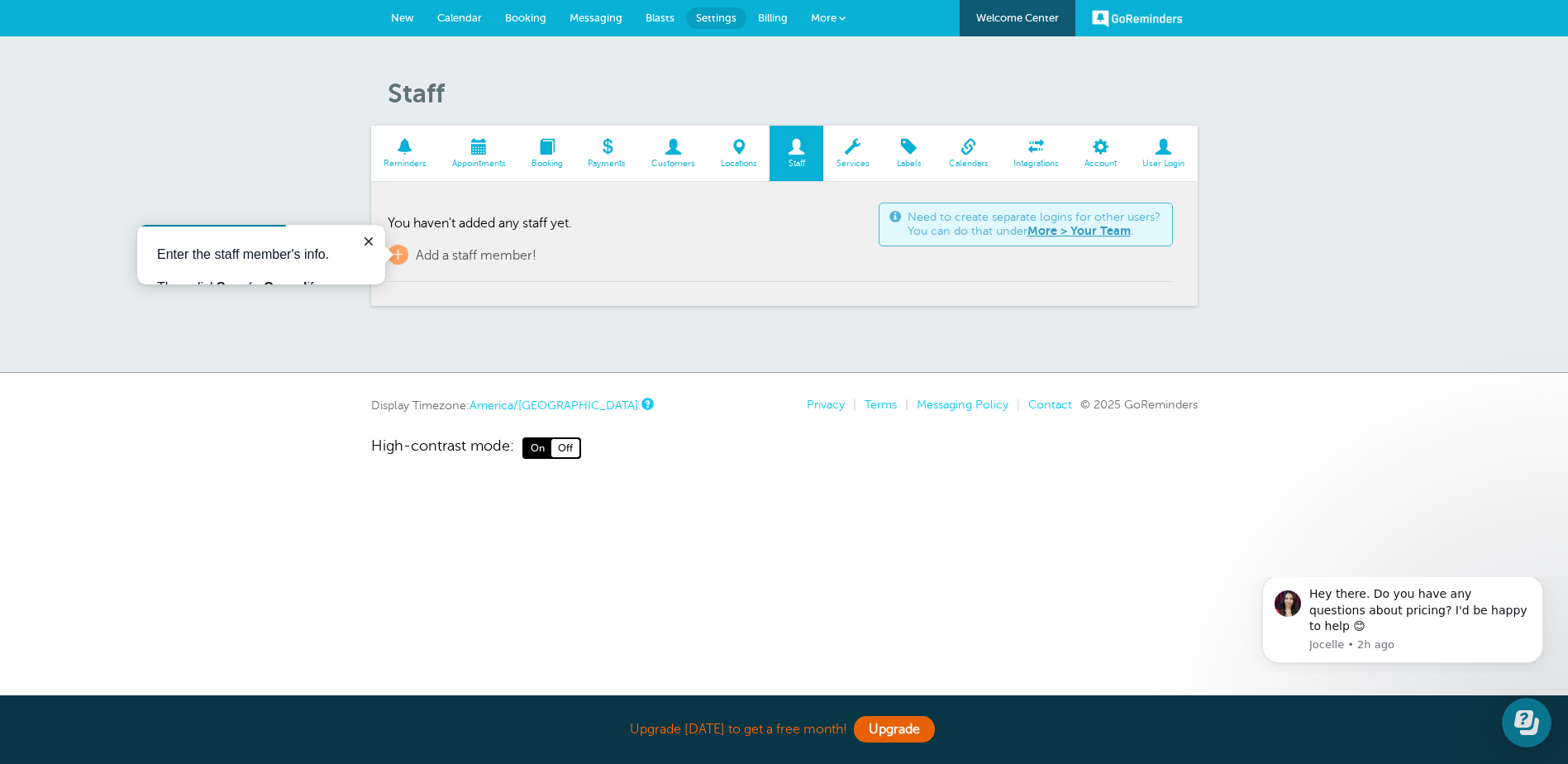
scroll to position [10, 0]
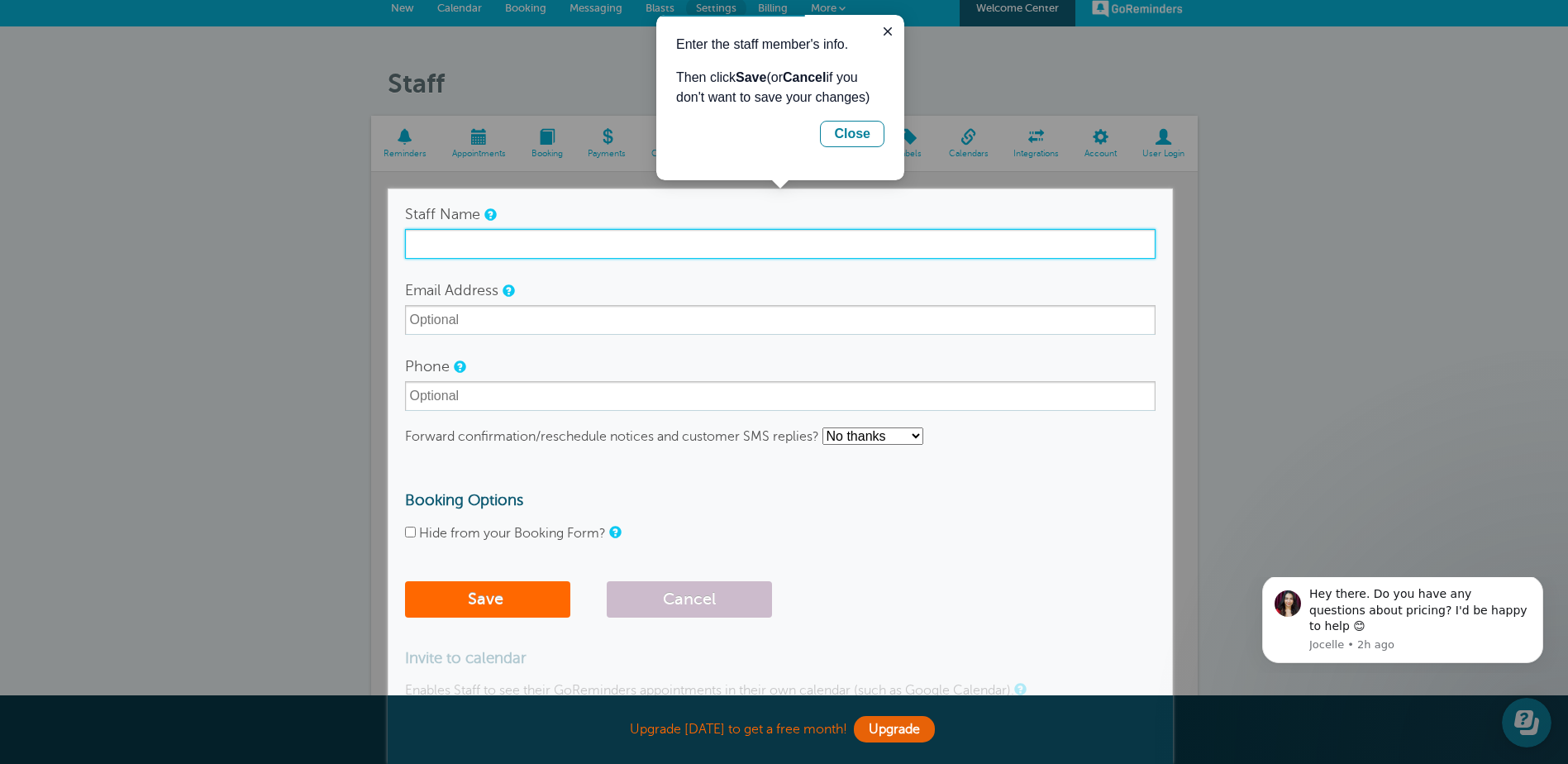
click at [471, 240] on input "Staff Name" at bounding box center [780, 244] width 750 height 30
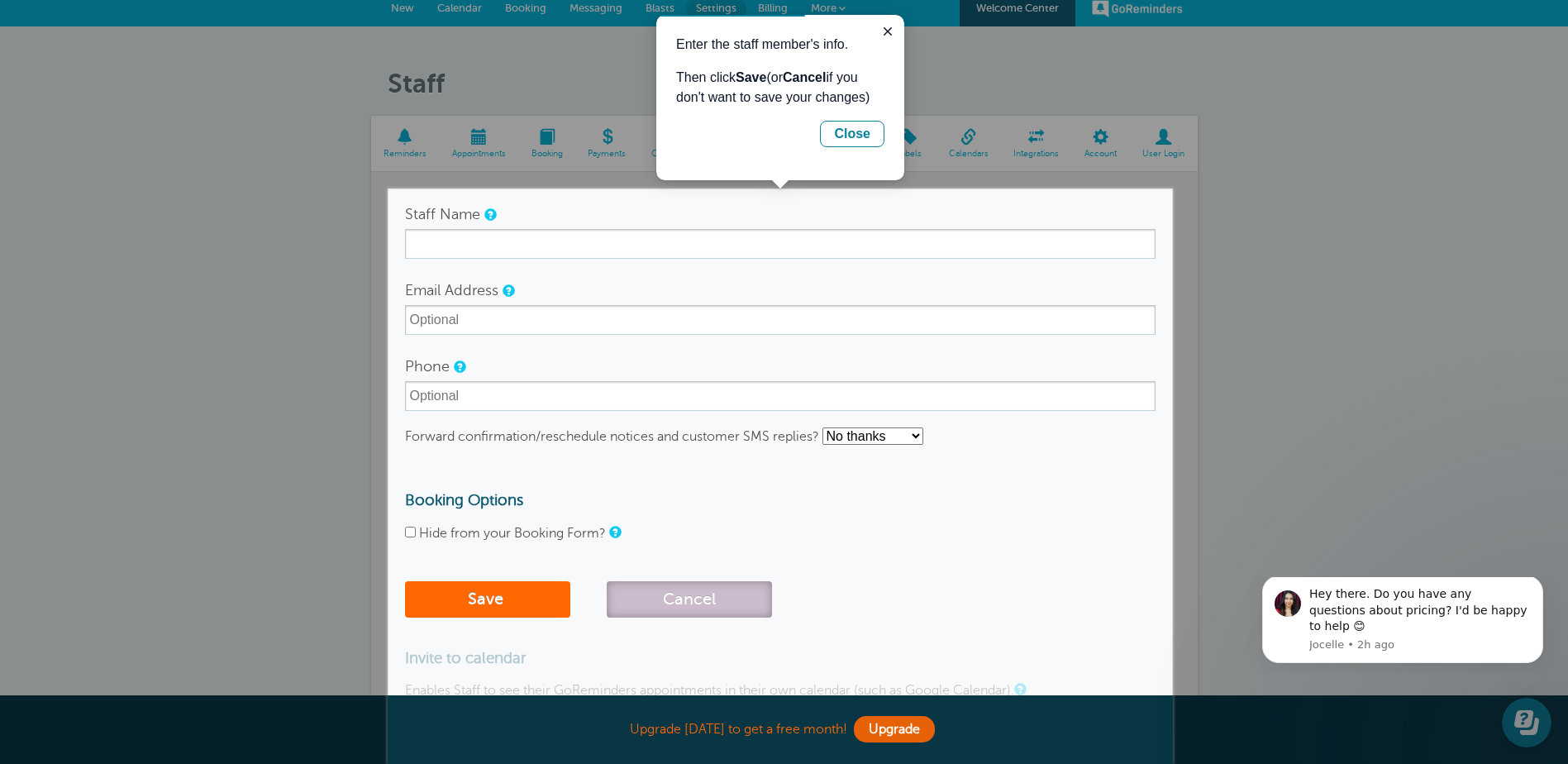
click at [696, 600] on button "Cancel" at bounding box center [689, 600] width 165 height 36
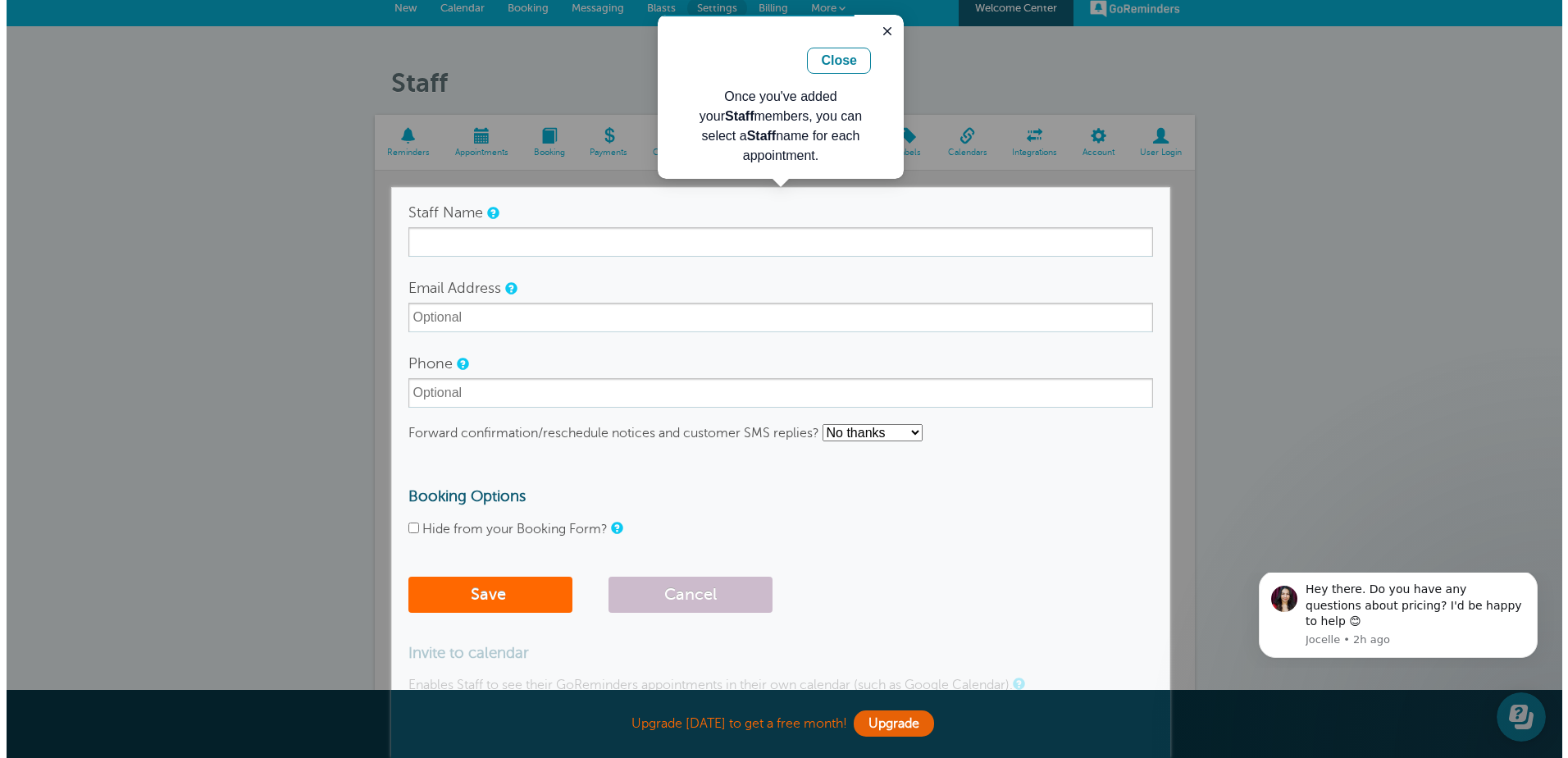
scroll to position [0, 0]
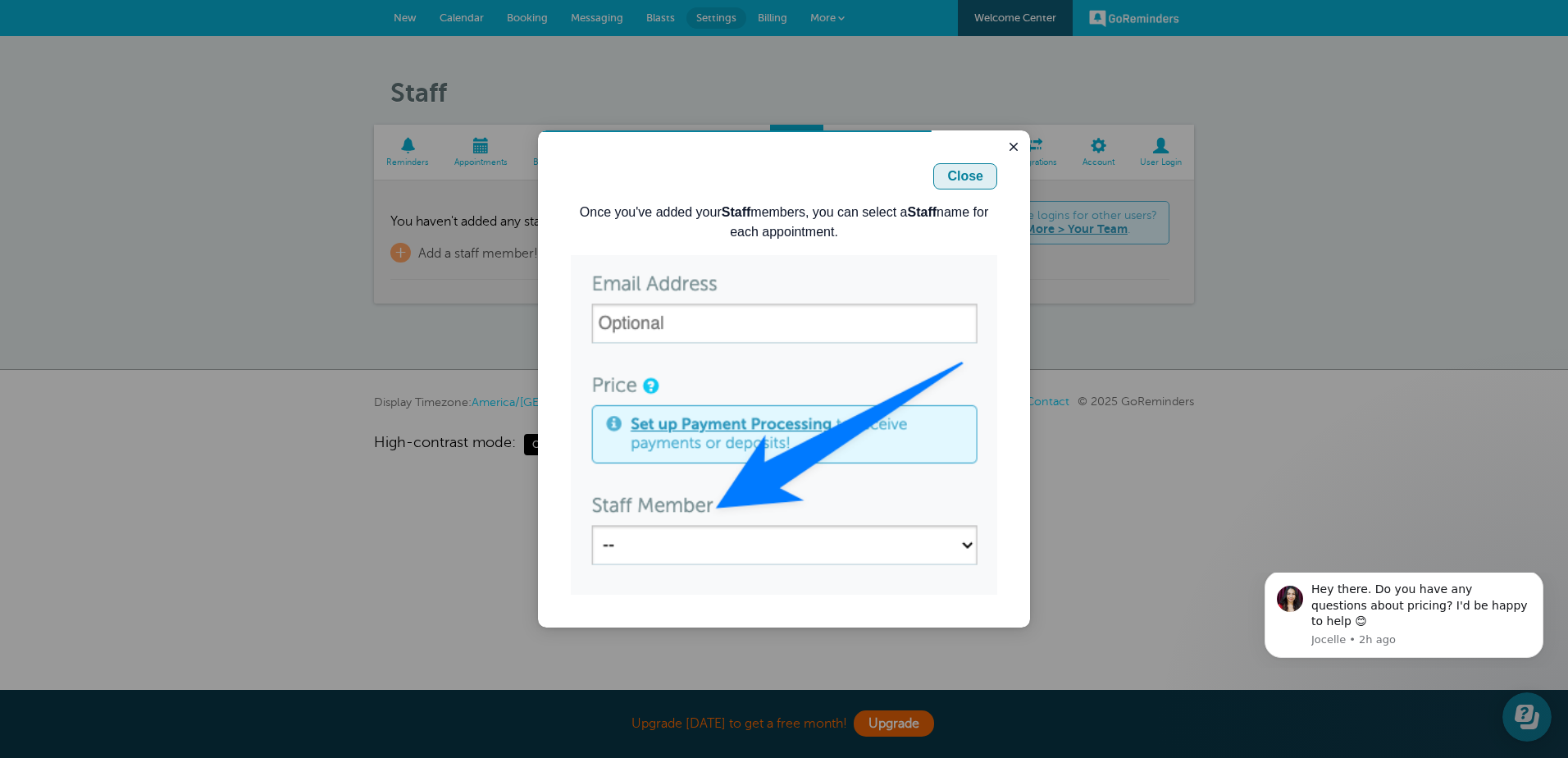
click at [968, 179] on div "Close" at bounding box center [965, 176] width 36 height 20
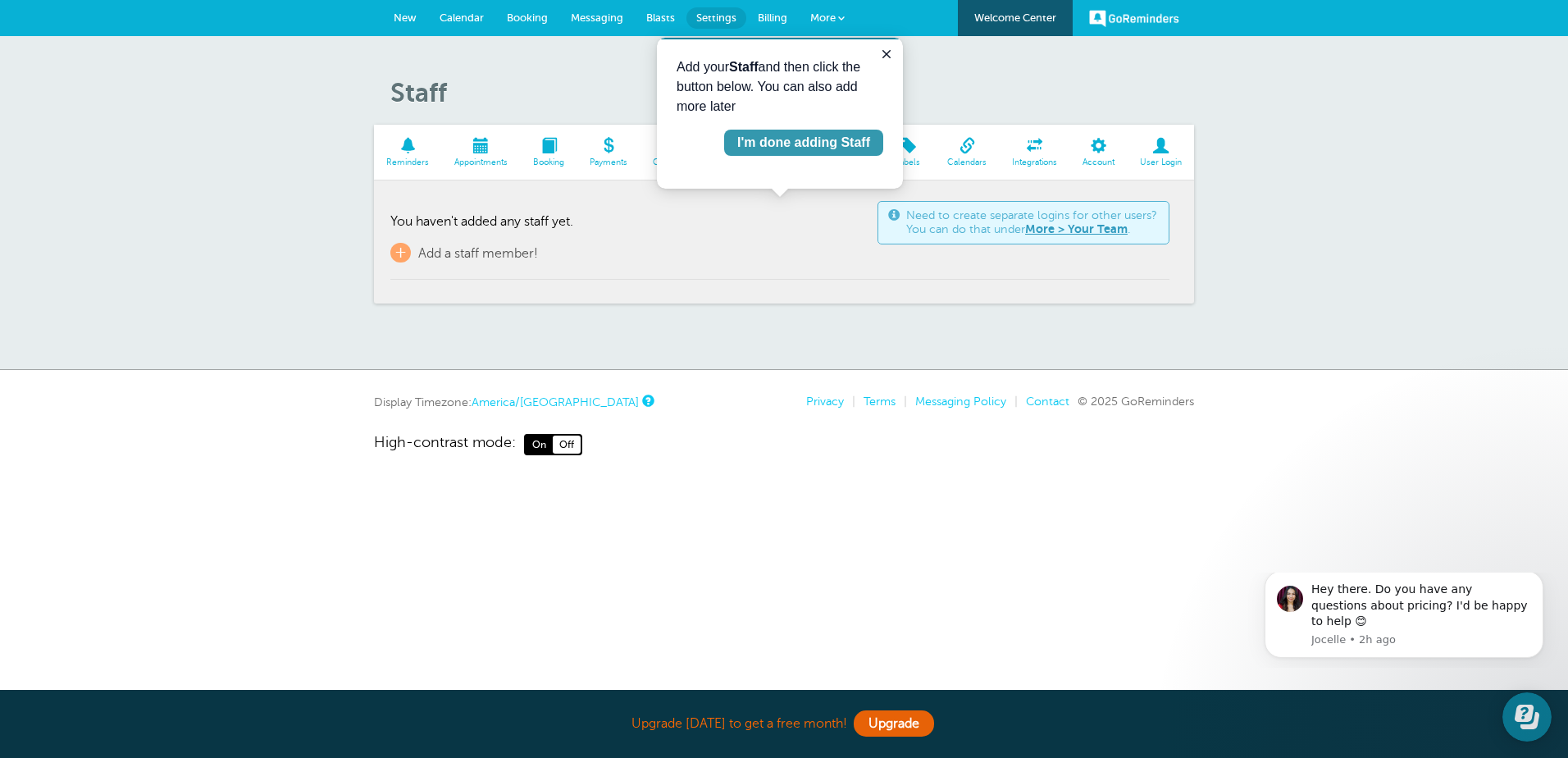
click at [830, 144] on div "I'm done adding Staff" at bounding box center [803, 143] width 133 height 20
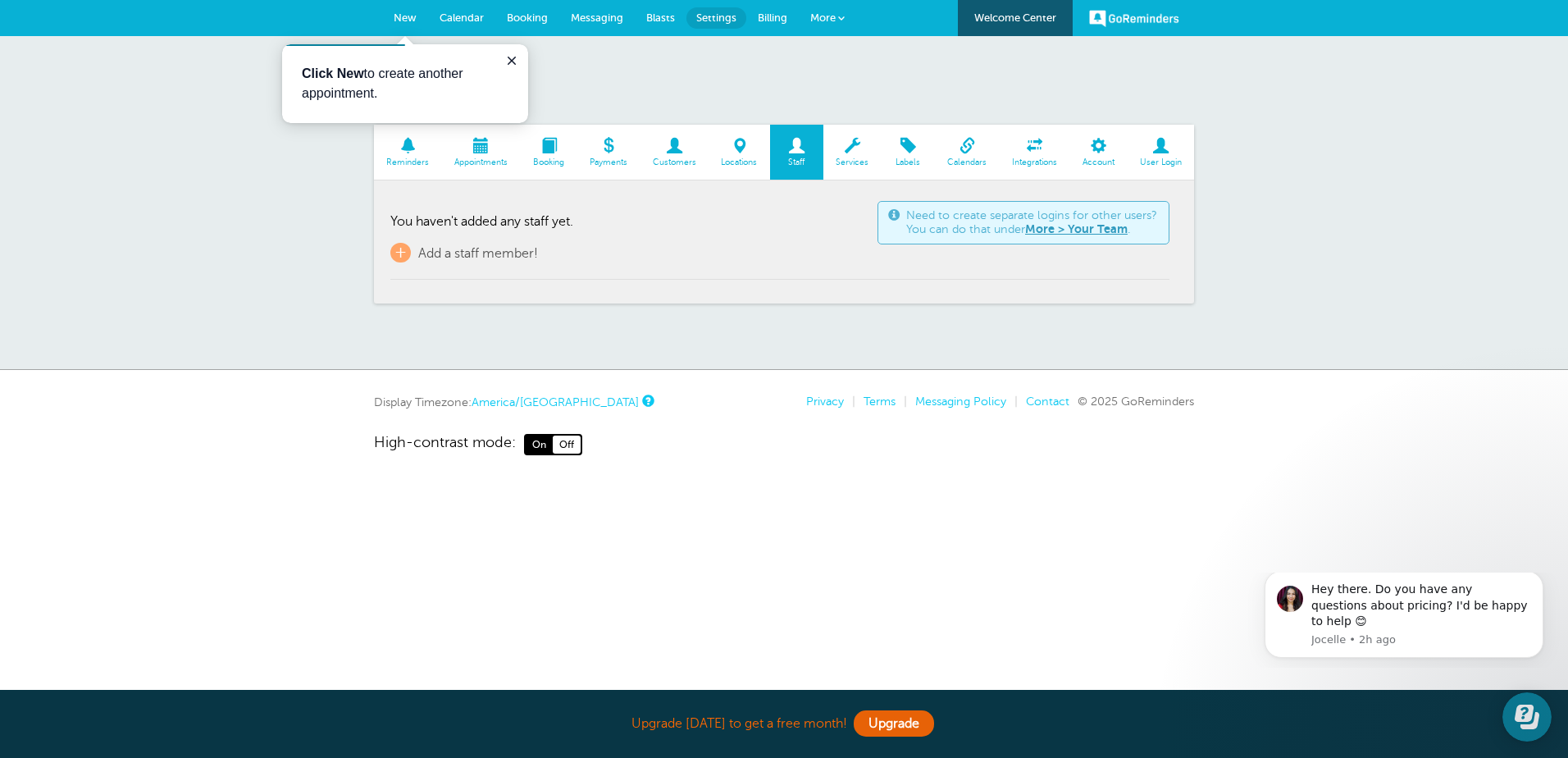
click at [854, 153] on span at bounding box center [852, 145] width 58 height 15
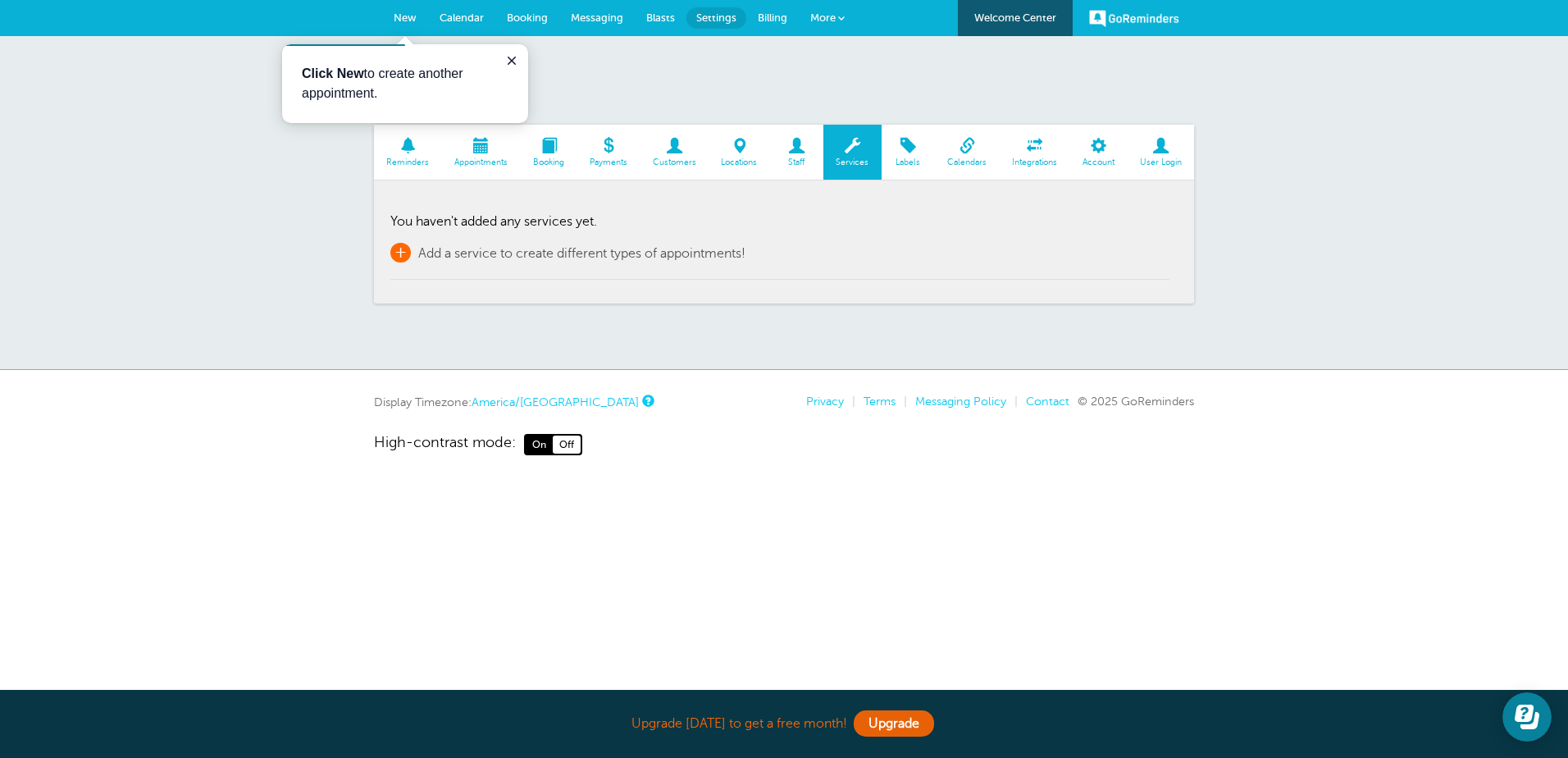
click at [401, 253] on span "+" at bounding box center [400, 252] width 21 height 20
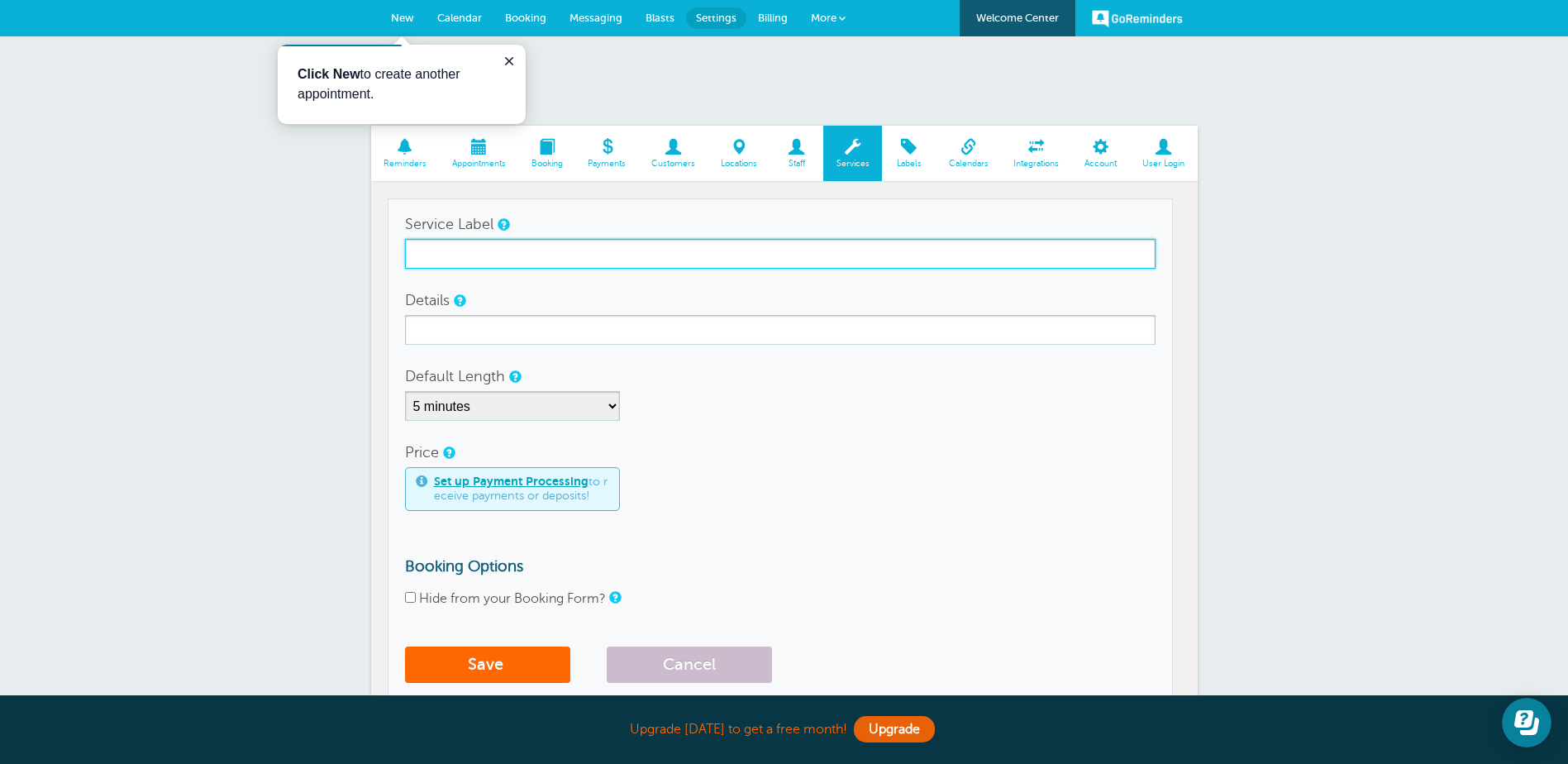
click at [464, 267] on input "Service Label" at bounding box center [780, 253] width 750 height 30
type input "Tax Planning"
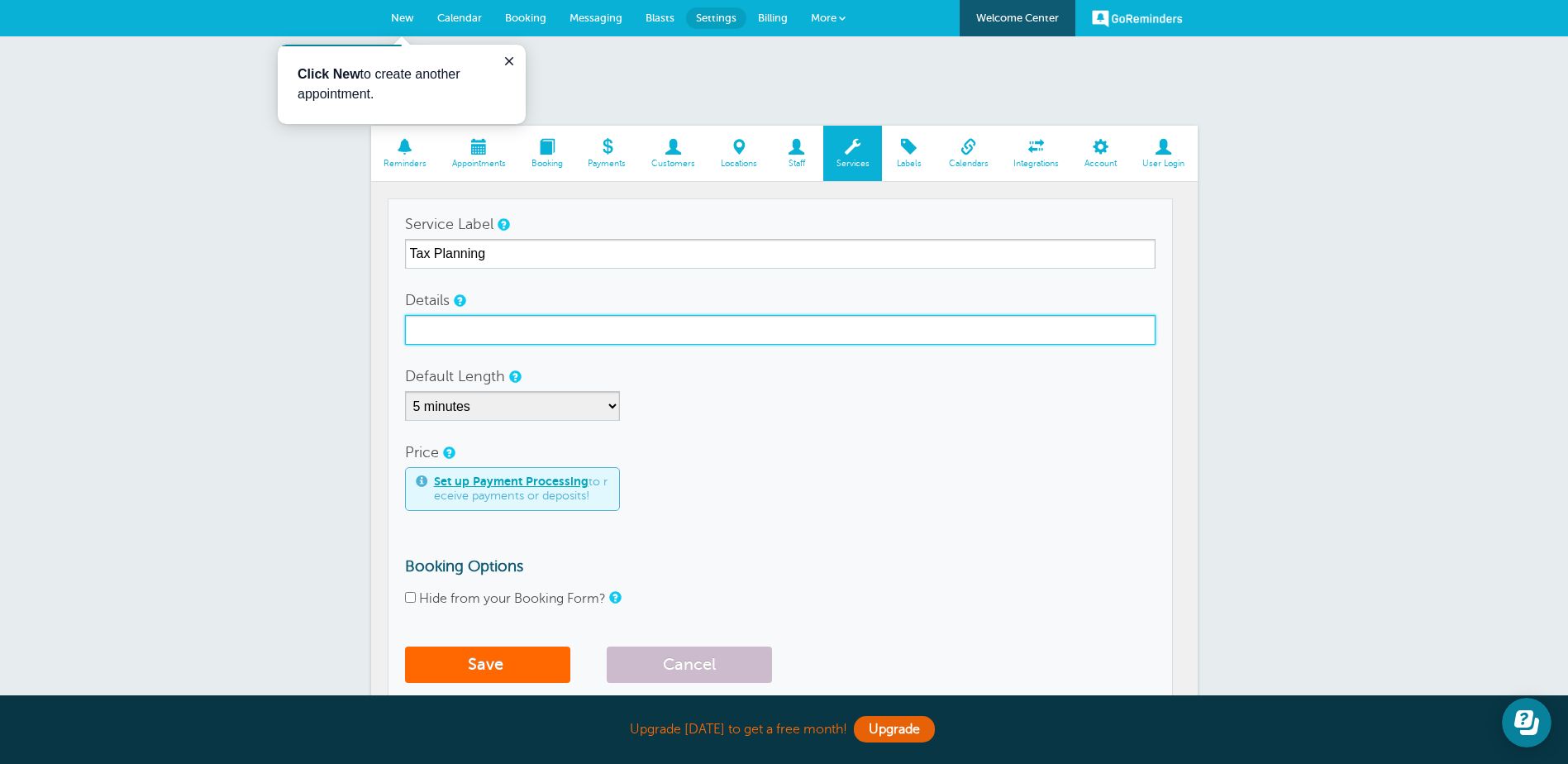
click at [476, 318] on input "Details" at bounding box center [780, 329] width 750 height 30
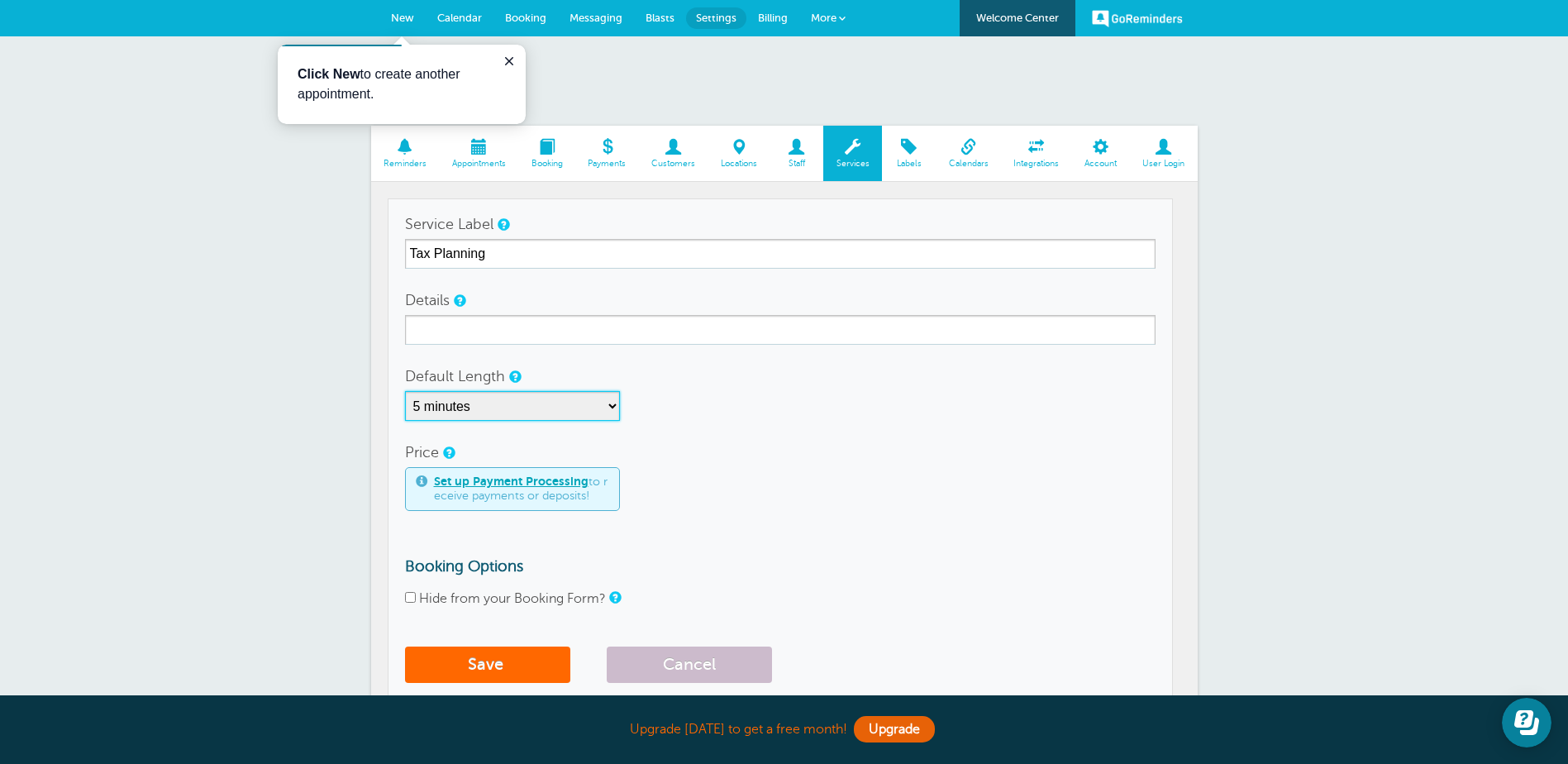
click at [611, 409] on select "5 minutes 10 minutes 15 minutes 20 minutes 25 minutes 30 minutes 35 minutes 40 …" at bounding box center [512, 406] width 215 height 30
select select "30"
click at [405, 391] on select "5 minutes 10 minutes 15 minutes 20 minutes 25 minutes 30 minutes 35 minutes 40 …" at bounding box center [512, 406] width 215 height 30
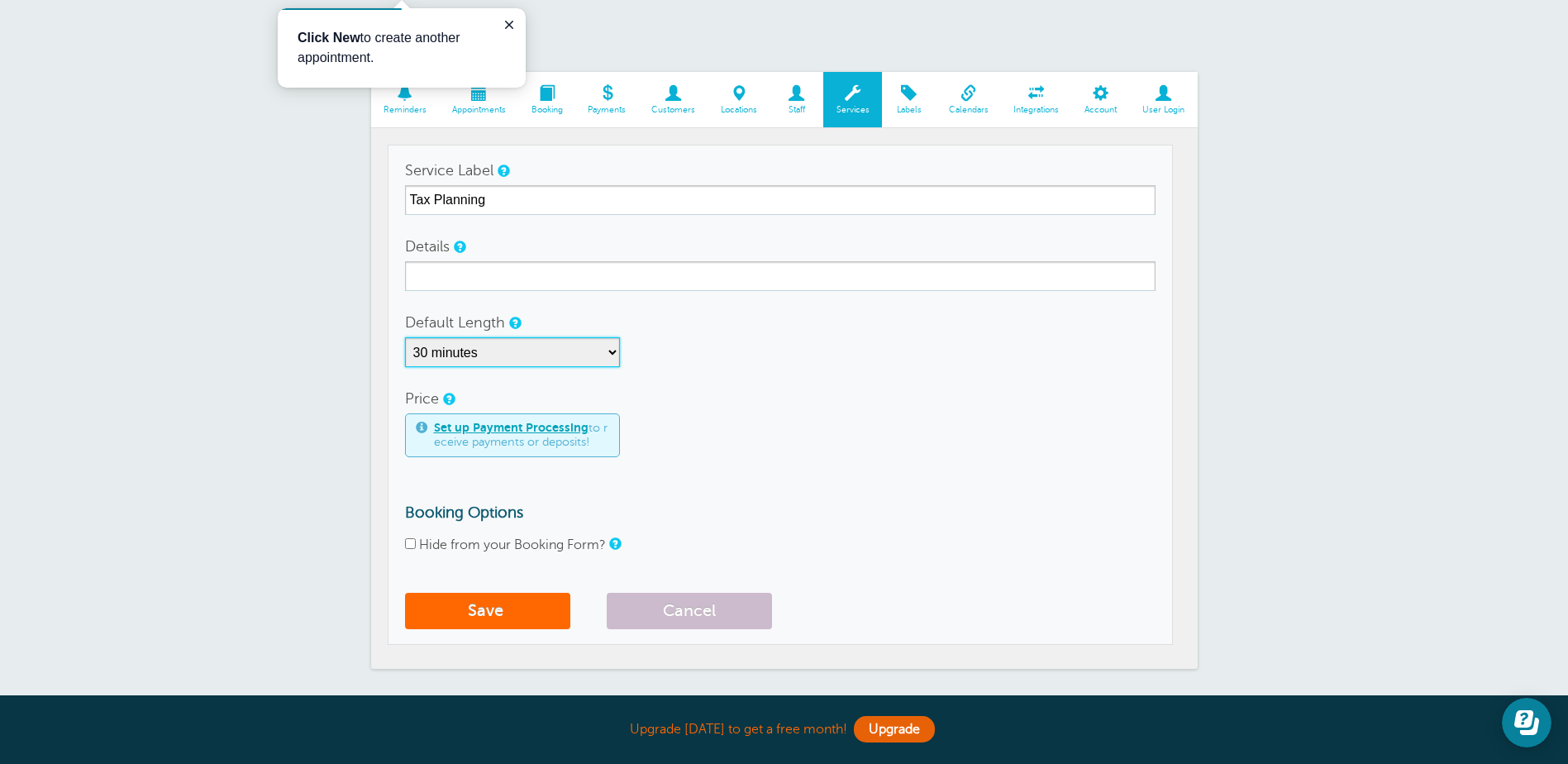
scroll to position [83, 0]
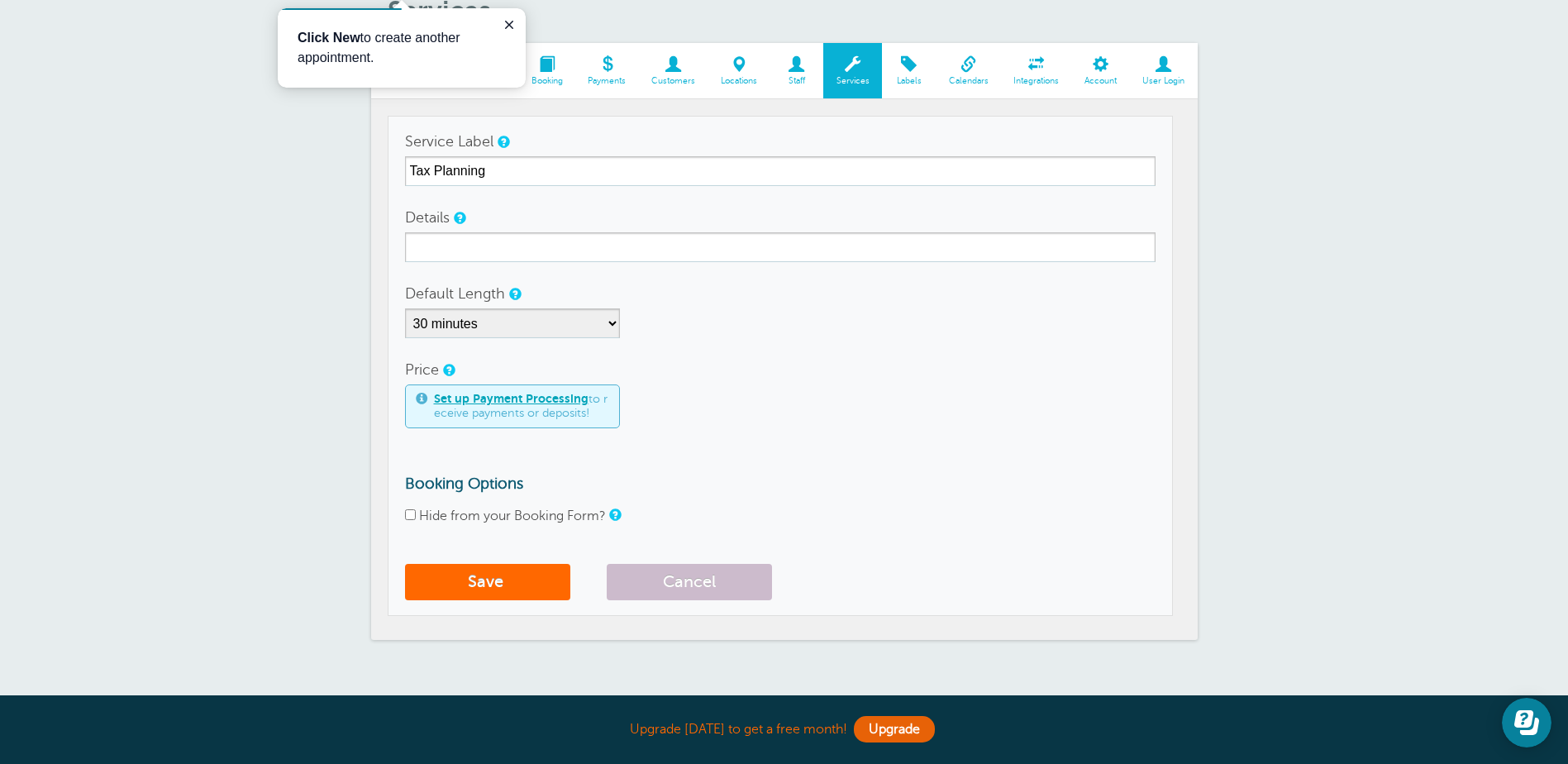
click at [410, 514] on input "Hide from your Booking Form?" at bounding box center [410, 515] width 11 height 11
checkbox input "true"
click at [486, 589] on button "Save" at bounding box center [487, 582] width 165 height 36
click at [744, 397] on div "Set up Payment Processing to receive payments or deposits!" at bounding box center [780, 406] width 750 height 44
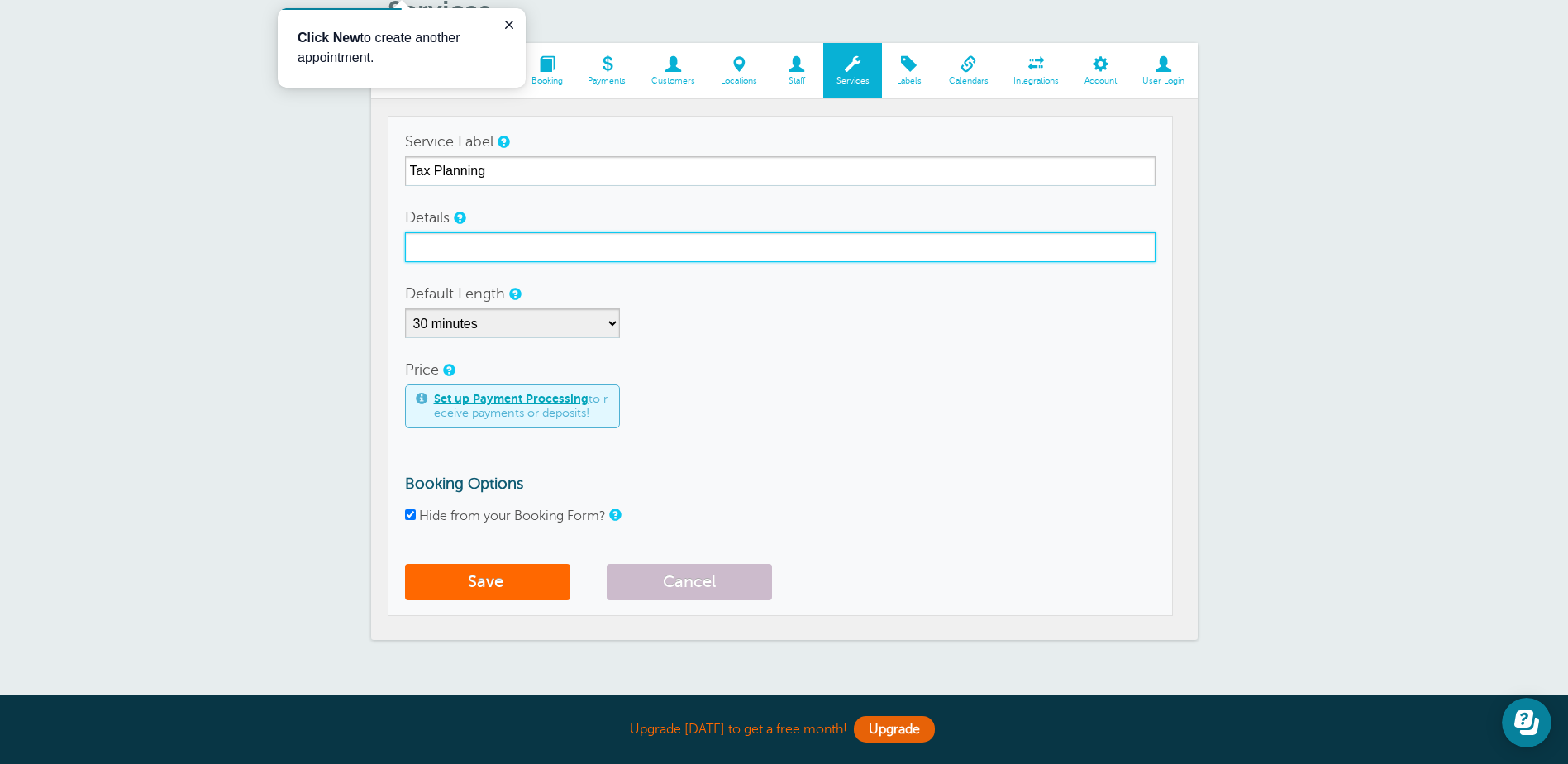
click at [882, 249] on input "Details" at bounding box center [780, 247] width 750 height 30
type input "Review the year"
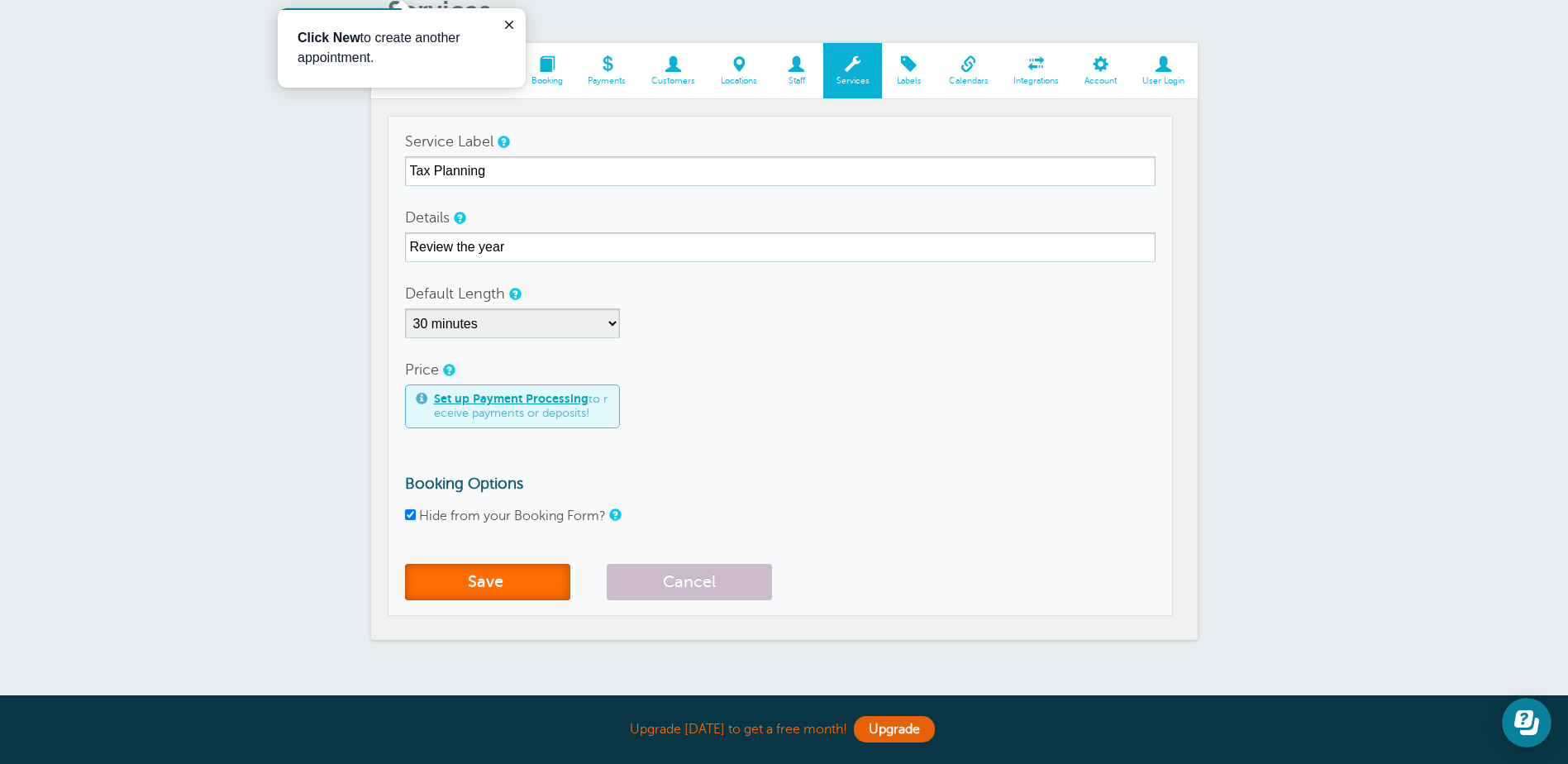
click at [501, 578] on button "Save" at bounding box center [487, 582] width 165 height 36
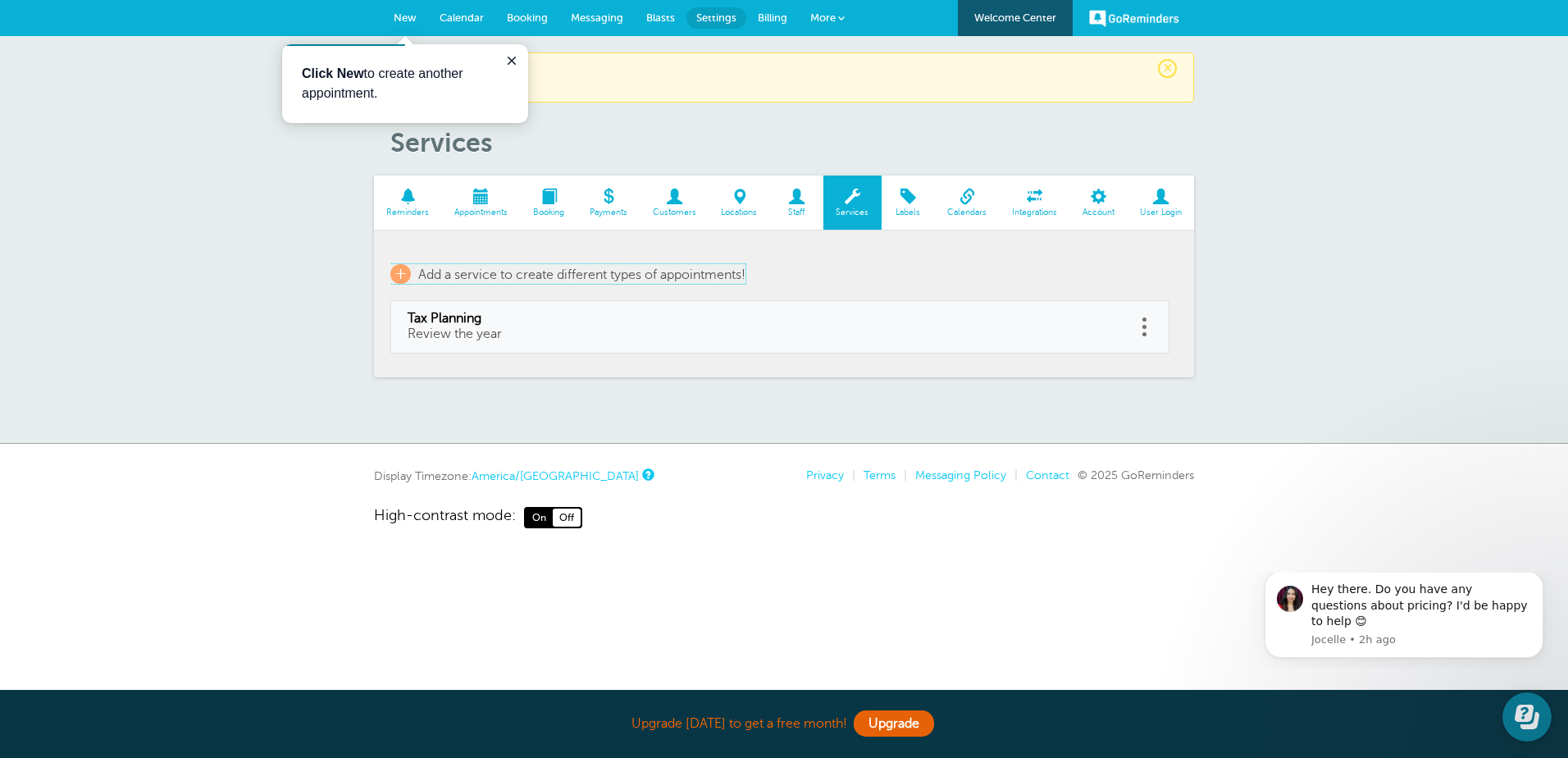
click at [402, 271] on span "+" at bounding box center [400, 274] width 21 height 20
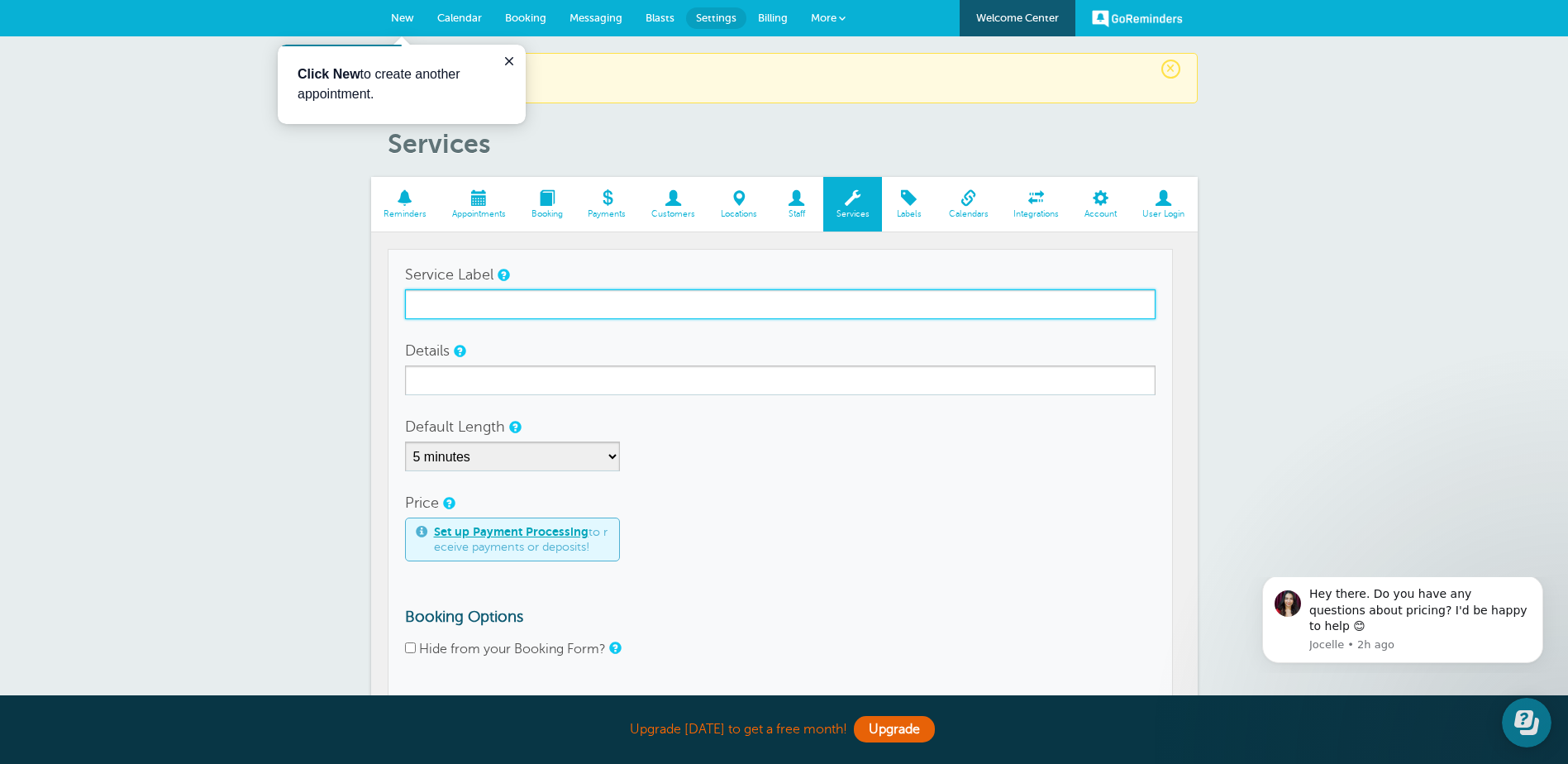
click at [597, 307] on input "Service Label" at bounding box center [780, 304] width 750 height 30
type input "U"
type input "Income Tax Follow Up"
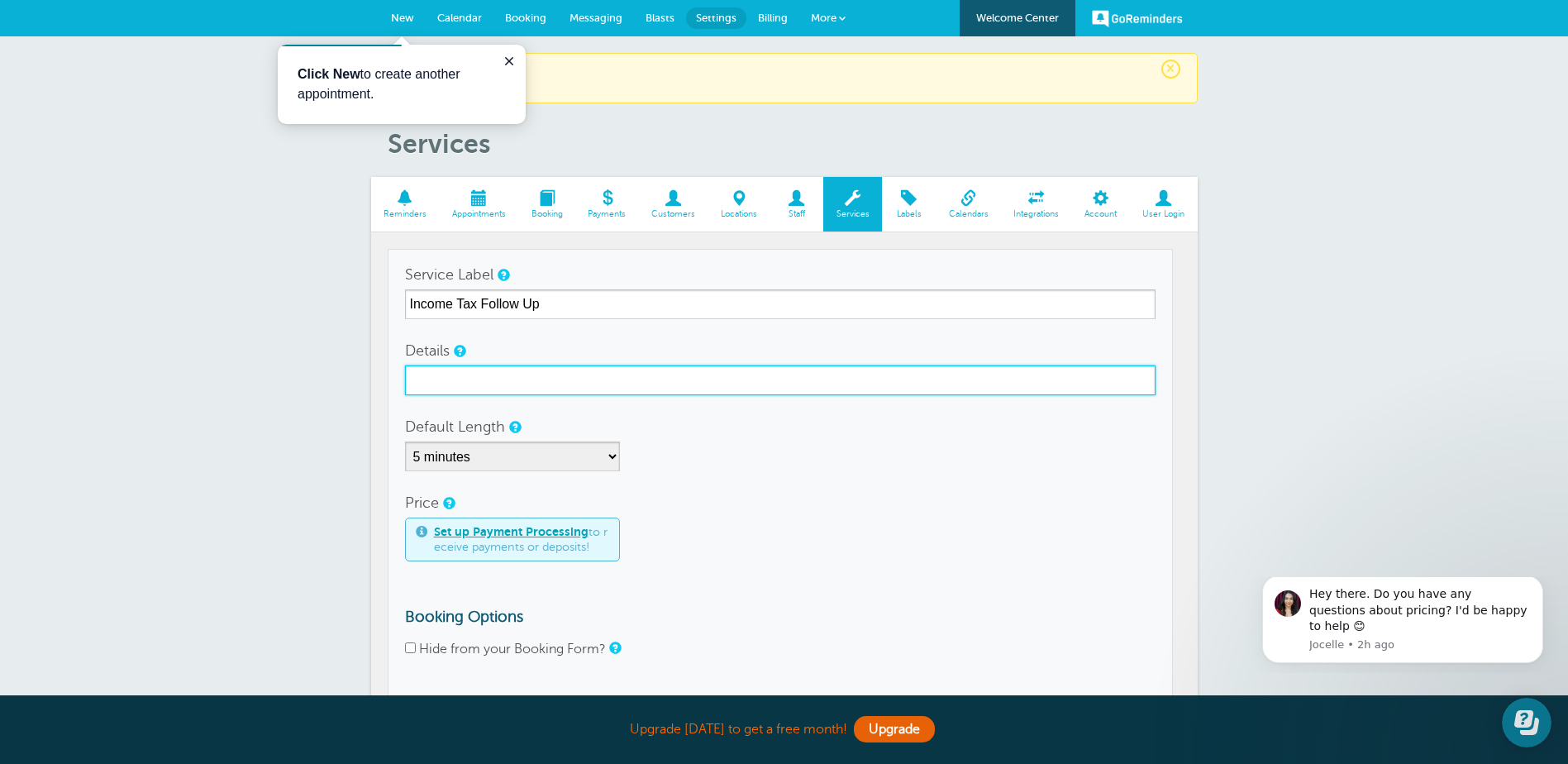
click at [480, 382] on input "Details" at bounding box center [780, 380] width 750 height 30
type input "Return is done"
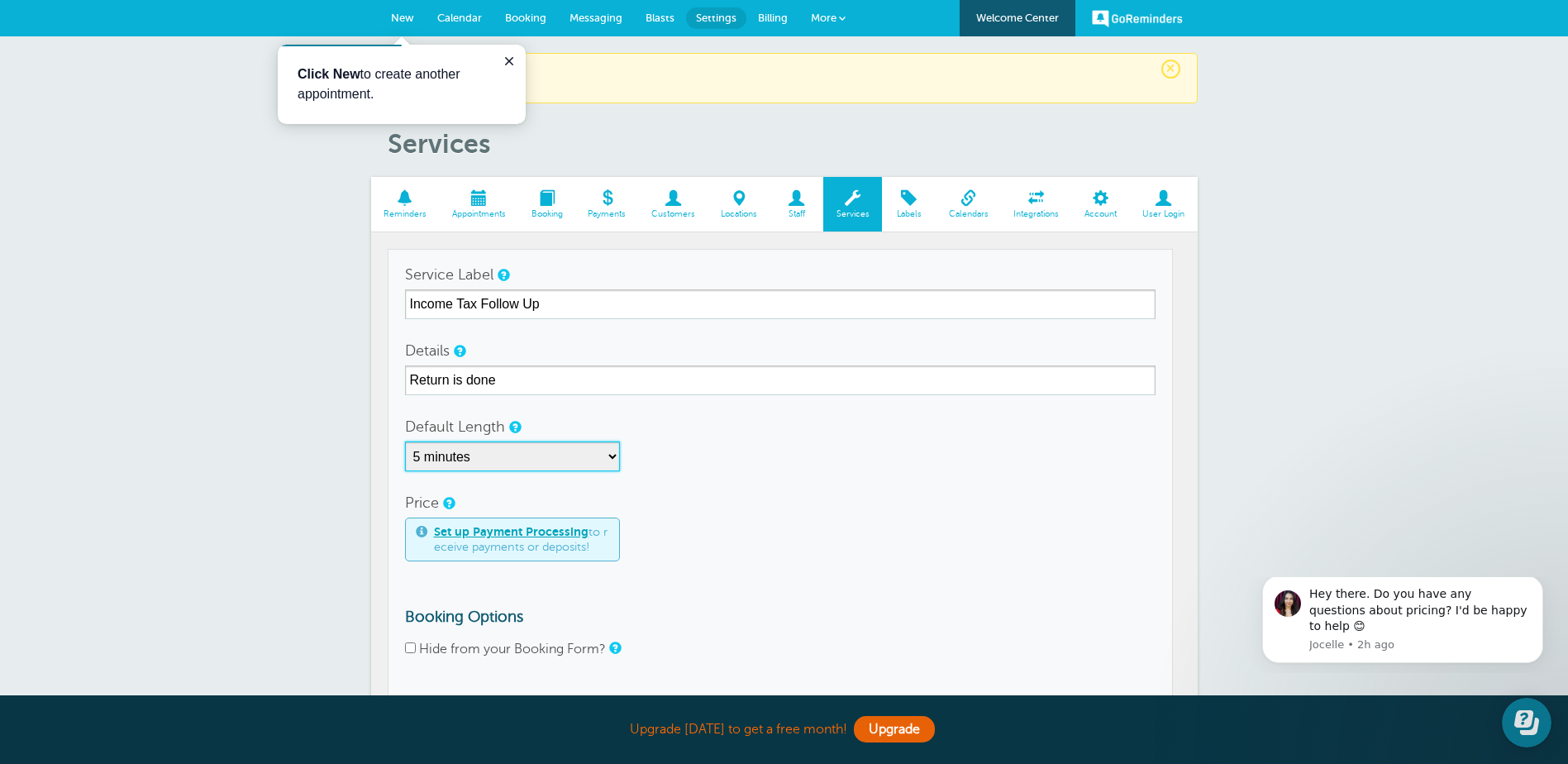
click at [609, 457] on select "5 minutes 10 minutes 15 minutes 20 minutes 25 minutes 30 minutes 35 minutes 40 …" at bounding box center [512, 456] width 215 height 30
select select "30"
click at [405, 442] on select "5 minutes 10 minutes 15 minutes 20 minutes 25 minutes 30 minutes 35 minutes 40 …" at bounding box center [512, 456] width 215 height 30
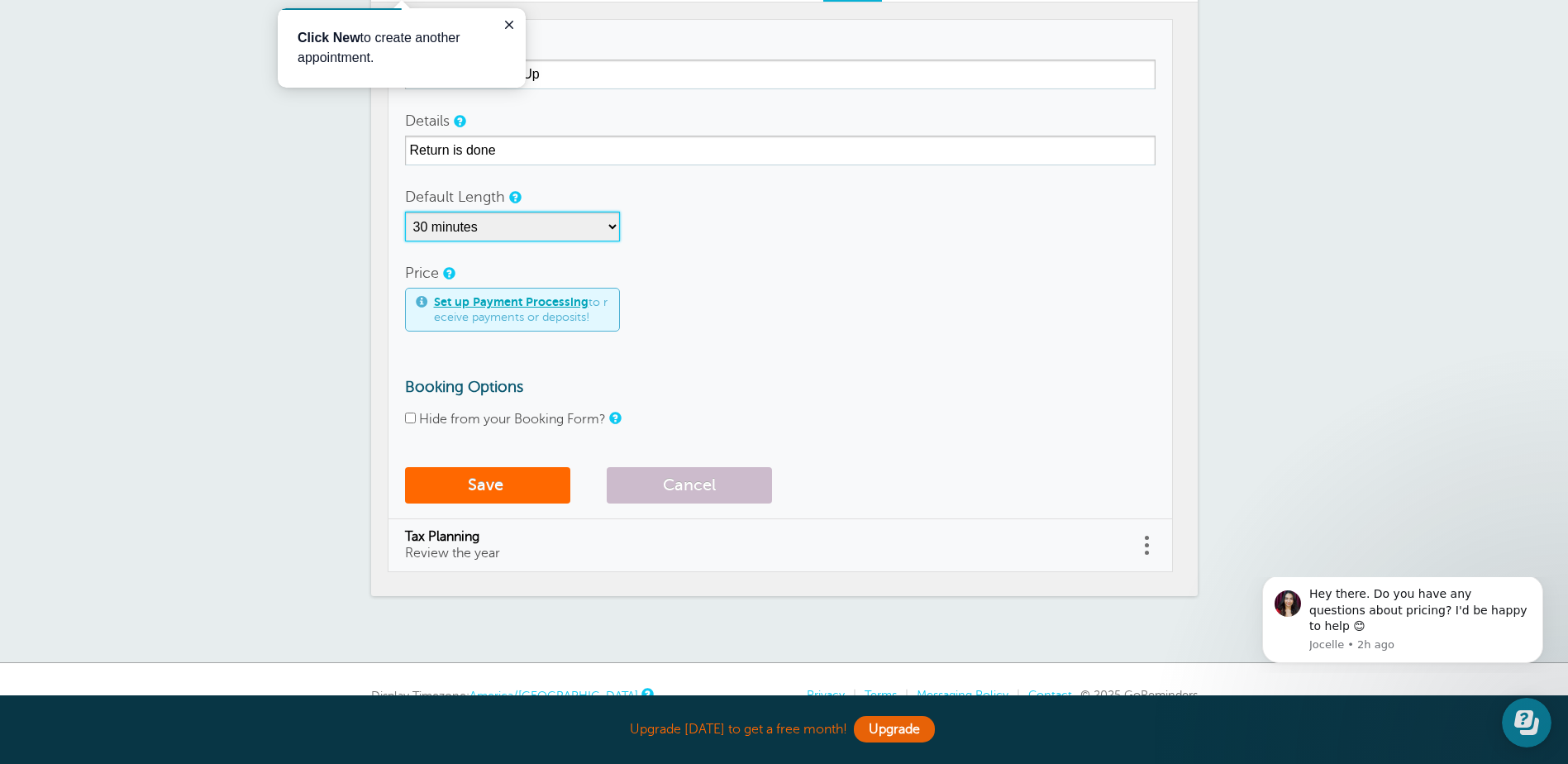
scroll to position [248, 0]
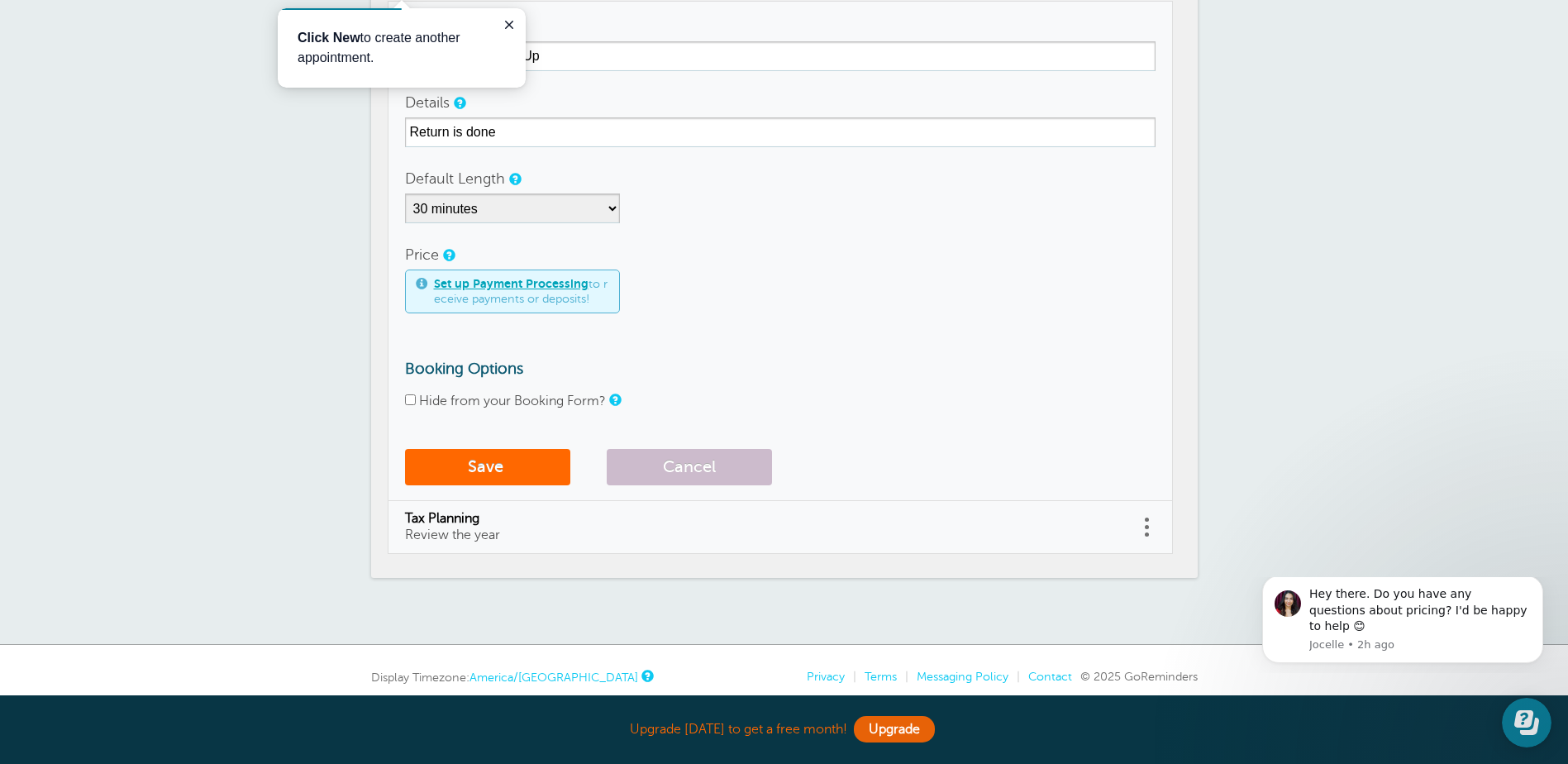
click at [409, 396] on input "Hide from your Booking Form?" at bounding box center [410, 400] width 11 height 11
checkbox input "true"
click at [461, 458] on button "Save" at bounding box center [487, 467] width 165 height 36
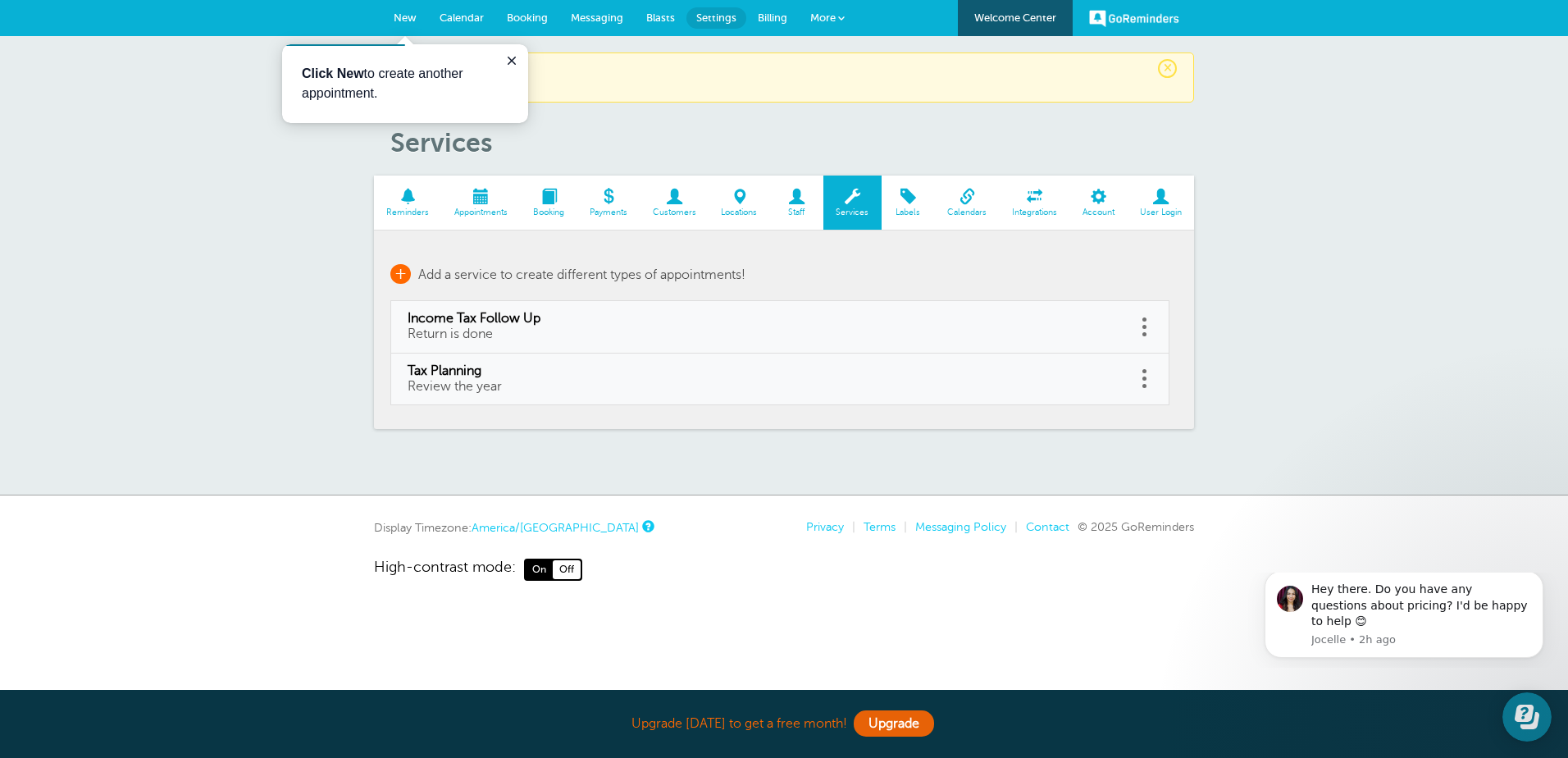
click at [403, 275] on span "+" at bounding box center [400, 274] width 21 height 20
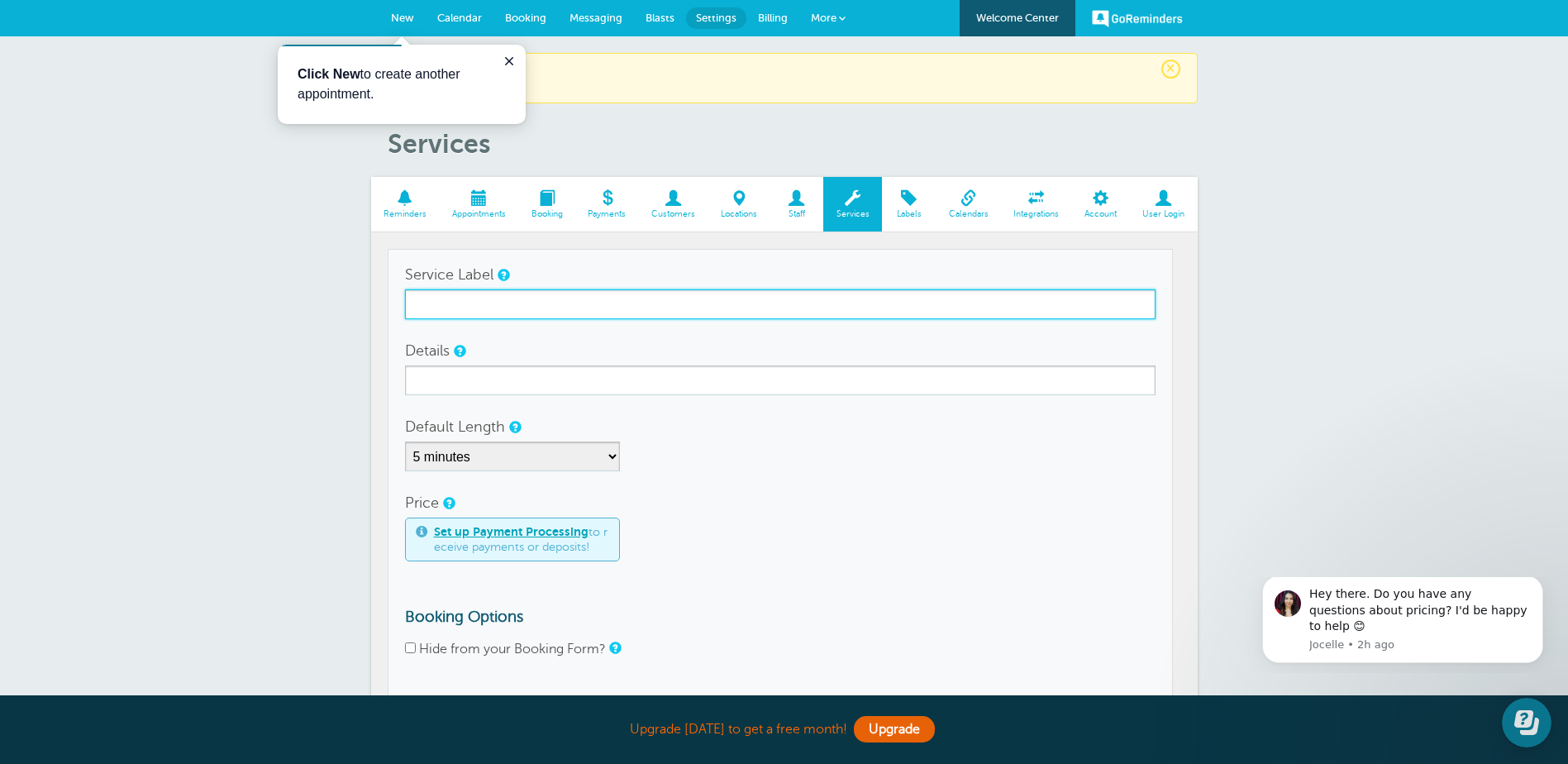
click at [444, 306] on input "Service Label" at bounding box center [780, 304] width 750 height 30
type input "Income Tax Appointment"
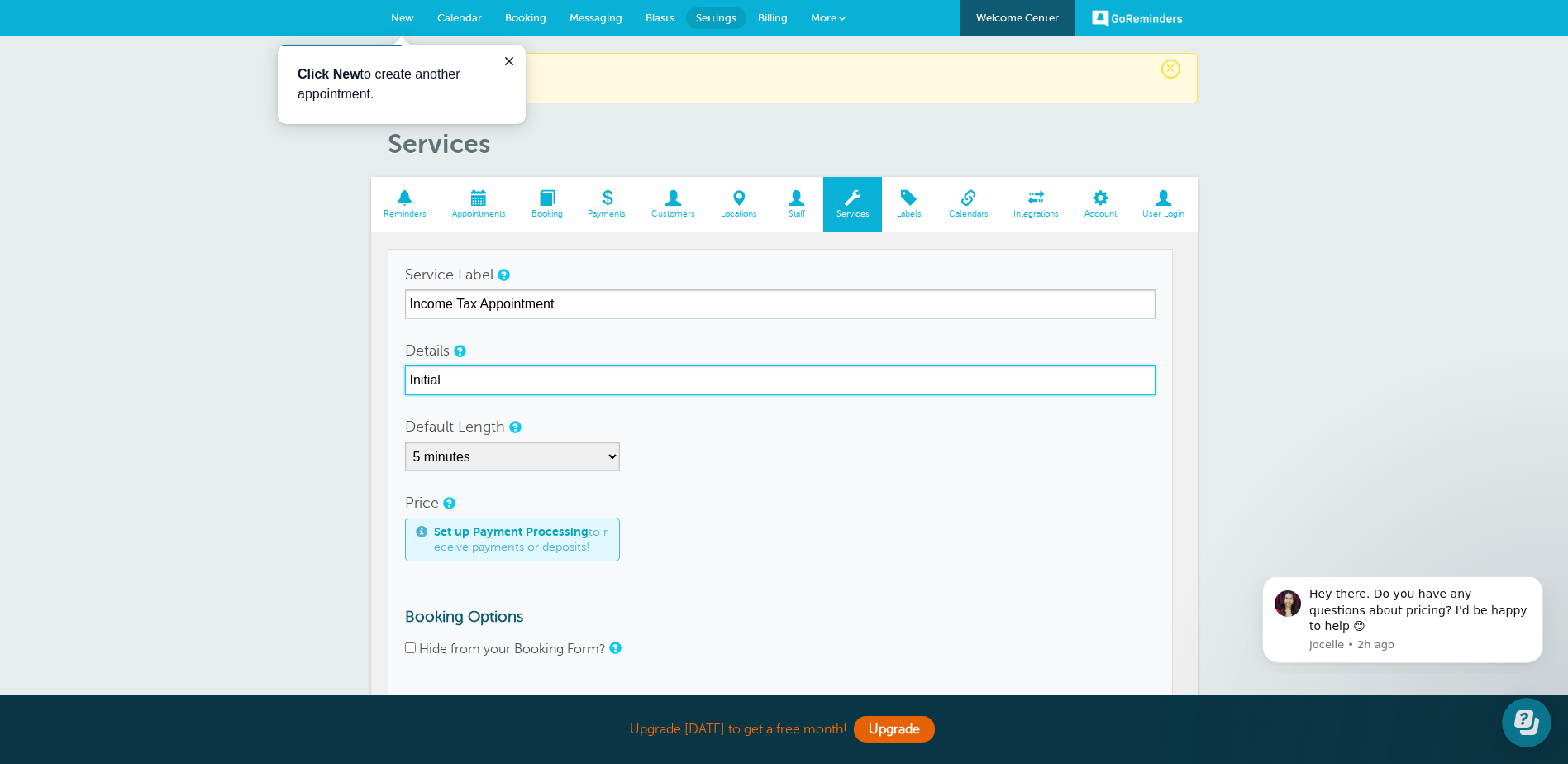
type input "Initial"
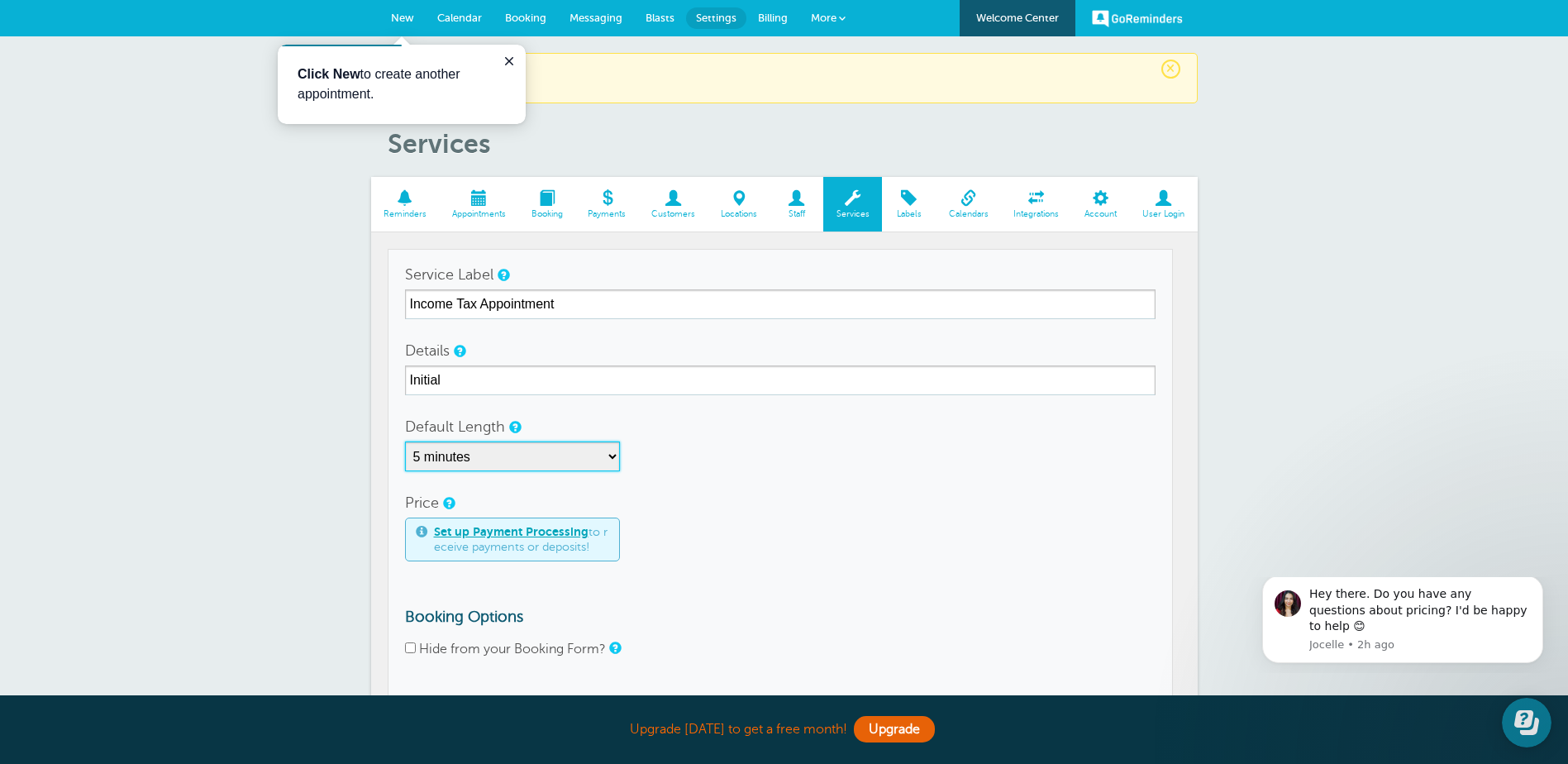
click at [591, 454] on select "5 minutes 10 minutes 15 minutes 20 minutes 25 minutes 30 minutes 35 minutes 40 …" at bounding box center [512, 456] width 215 height 30
select select "60"
click at [405, 442] on select "5 minutes 10 minutes 15 minutes 20 minutes 25 minutes 30 minutes 35 minutes 40 …" at bounding box center [512, 456] width 215 height 30
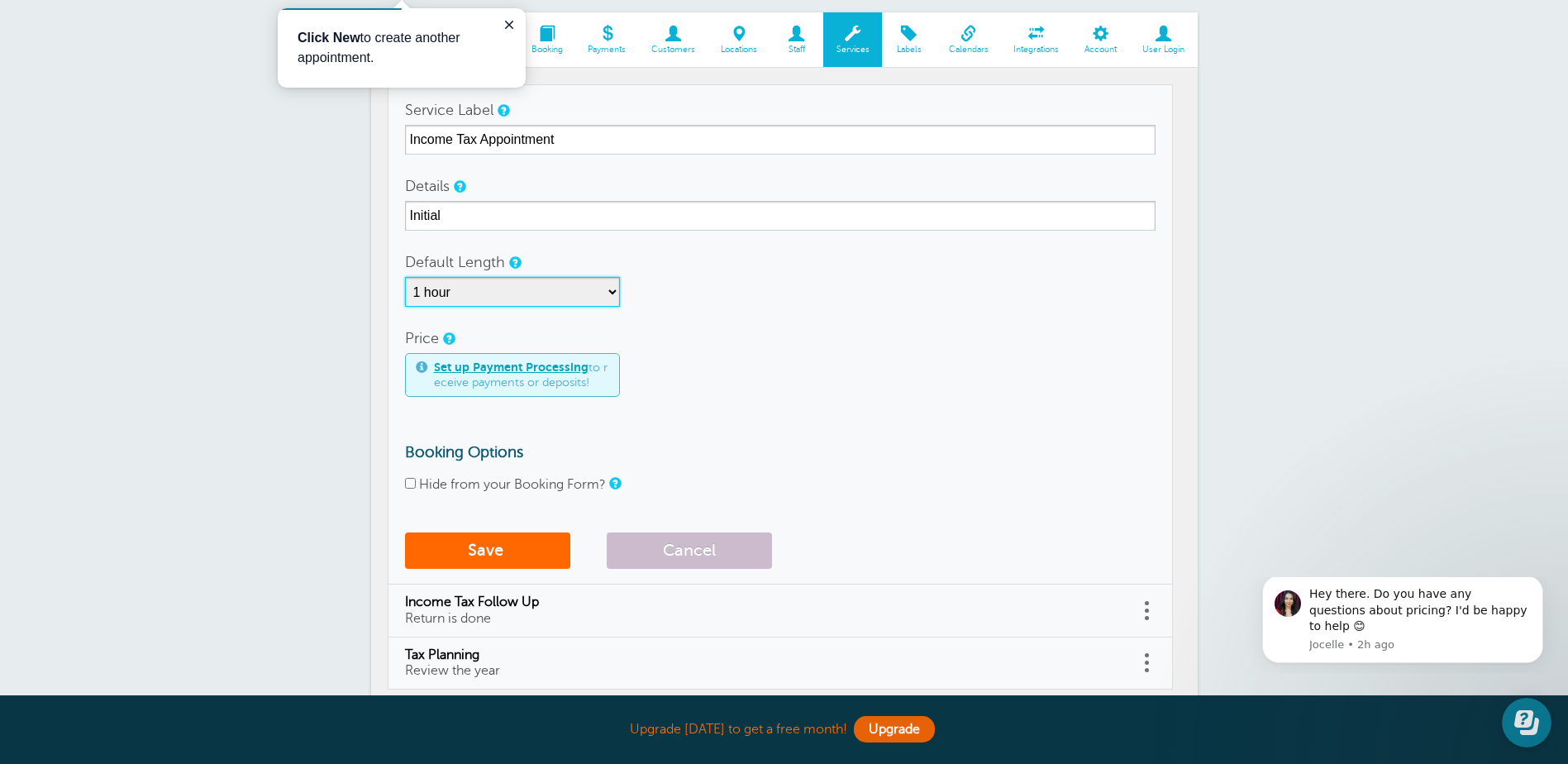
scroll to position [165, 0]
click at [410, 478] on input "Hide from your Booking Form?" at bounding box center [410, 483] width 11 height 11
checkbox input "true"
click at [450, 552] on button "Save" at bounding box center [487, 550] width 165 height 36
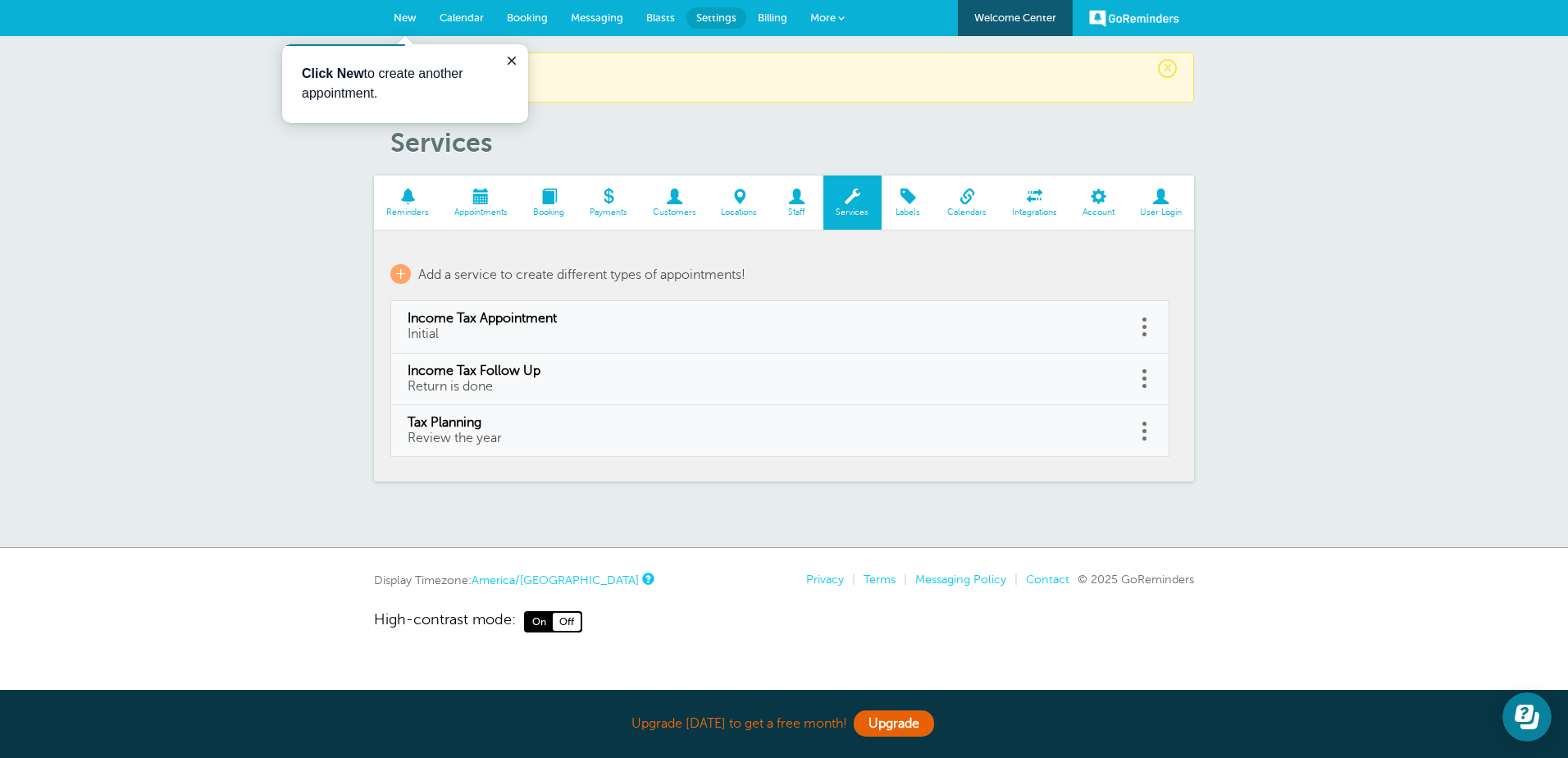
click at [902, 200] on span at bounding box center [909, 196] width 54 height 15
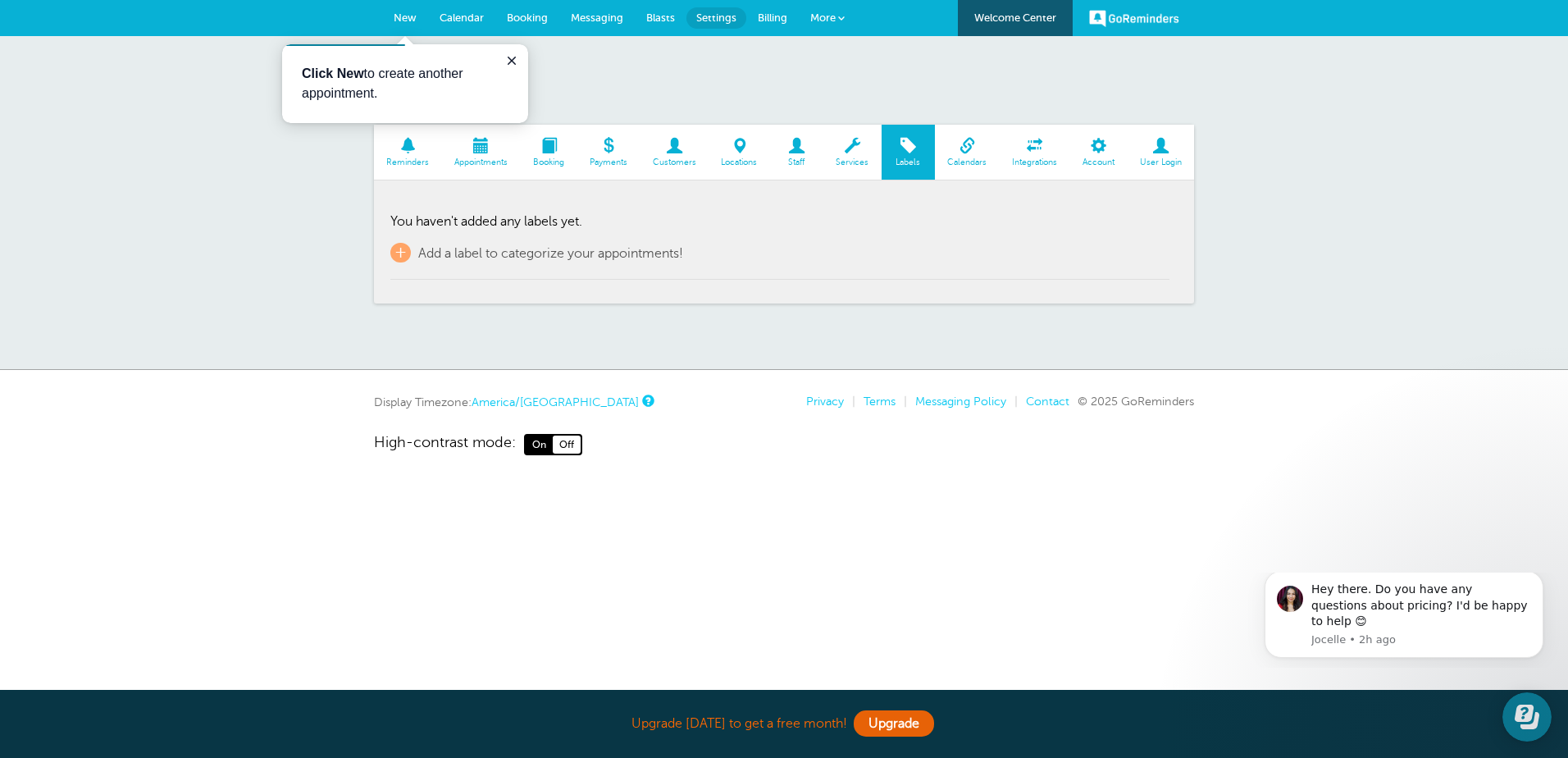
click at [968, 153] on span at bounding box center [967, 145] width 64 height 15
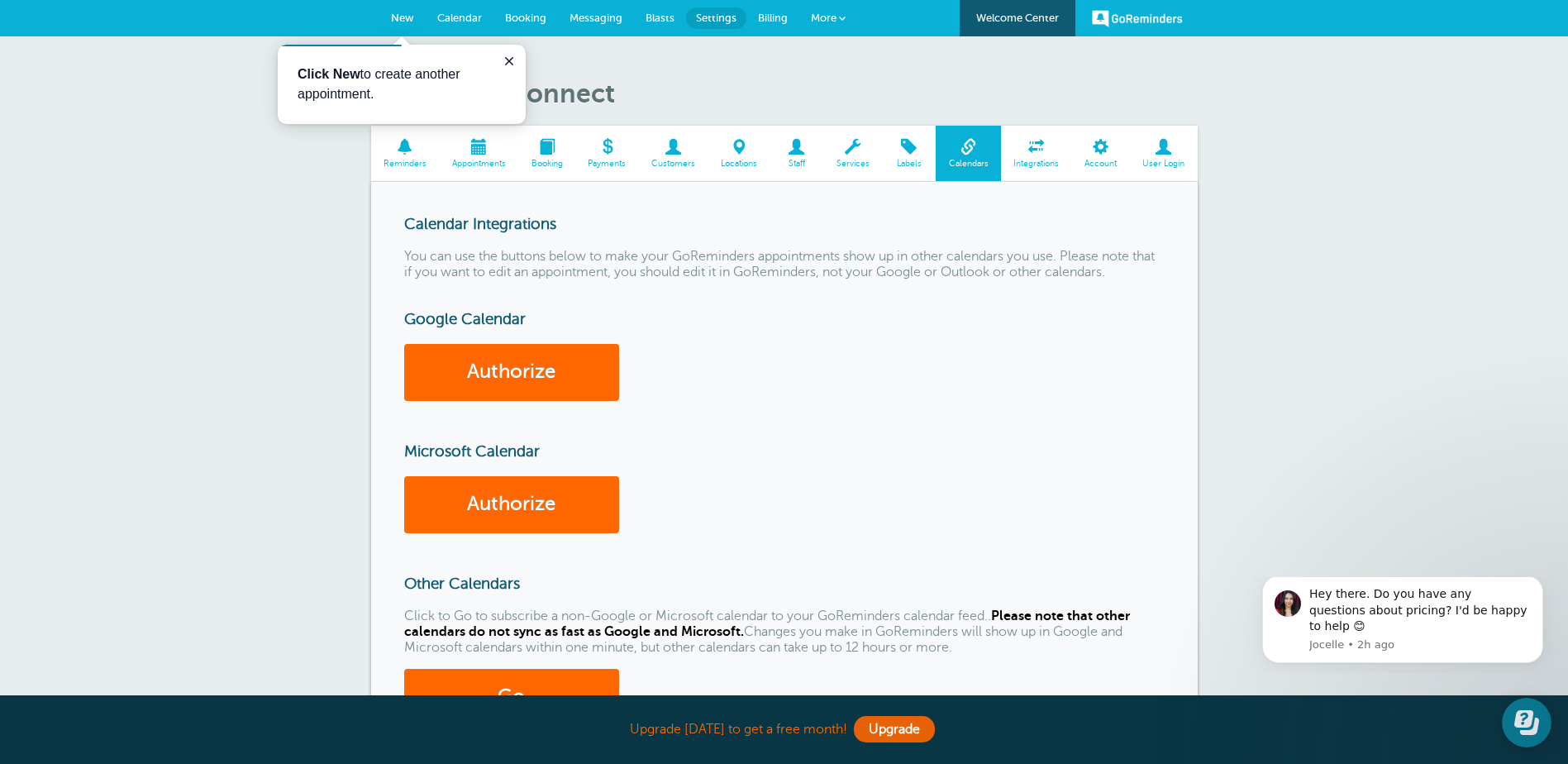
click at [1045, 145] on span at bounding box center [1036, 146] width 71 height 15
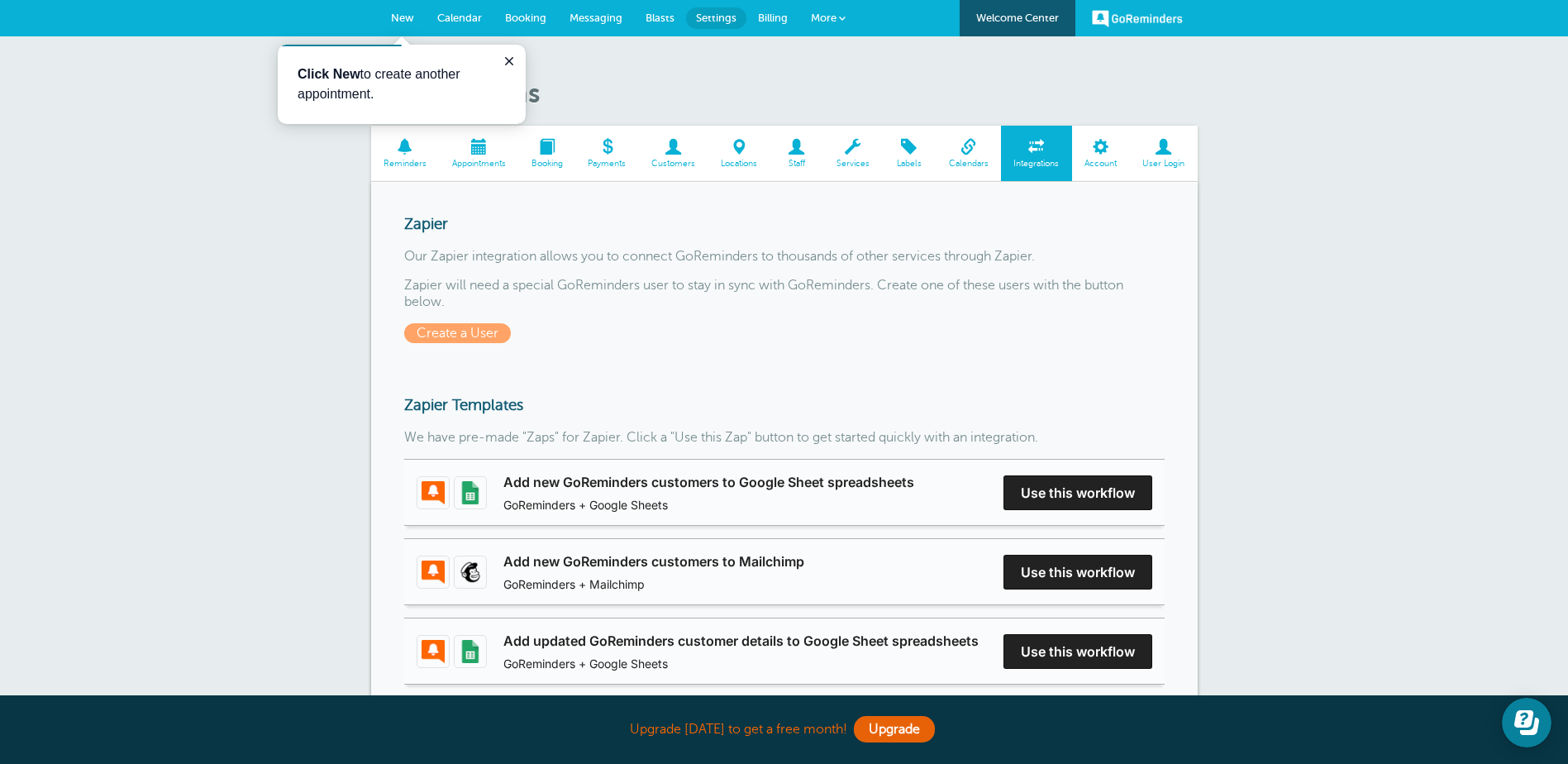
click at [472, 152] on span at bounding box center [479, 146] width 79 height 15
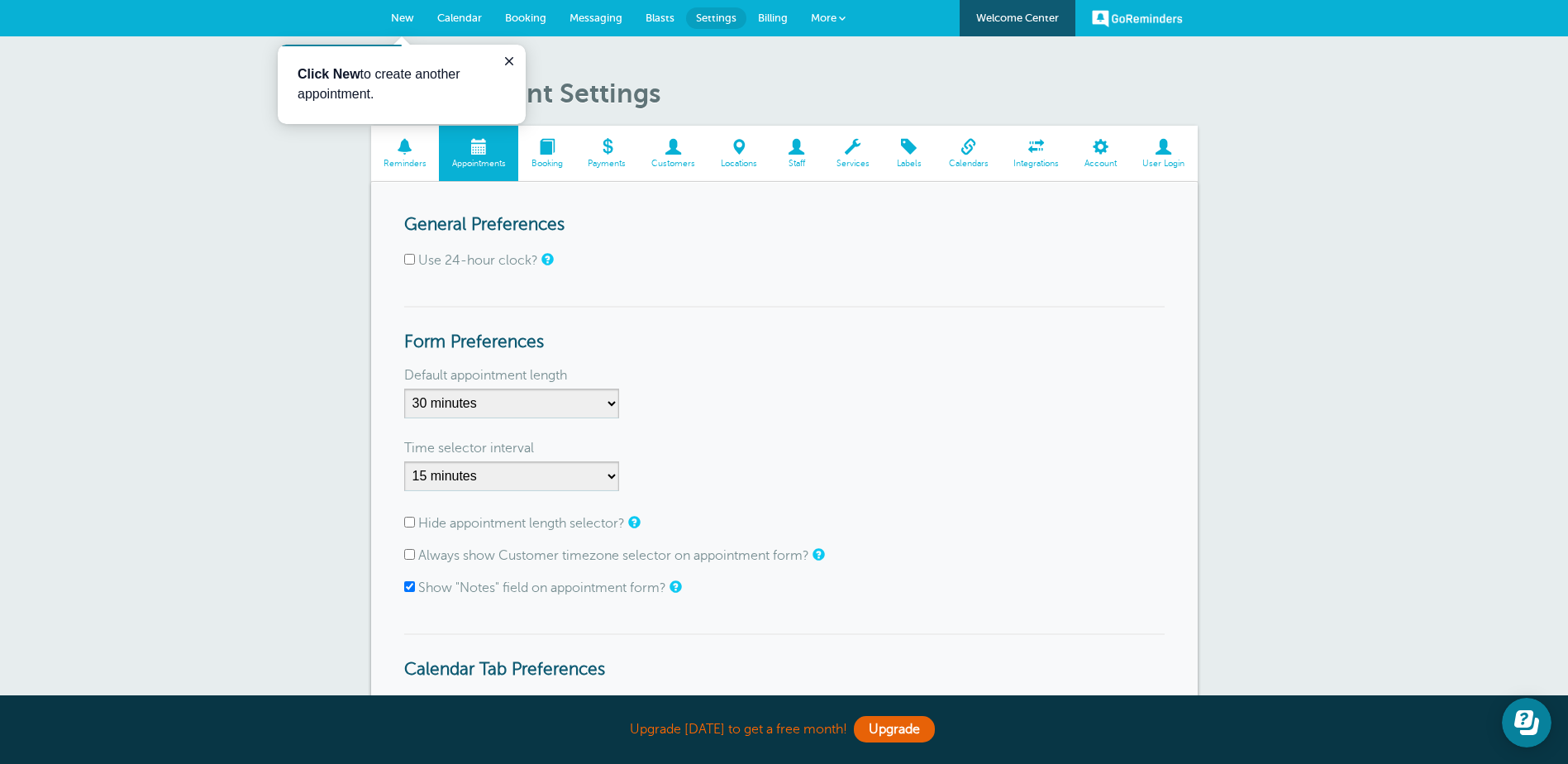
click at [566, 151] on span at bounding box center [546, 146] width 57 height 15
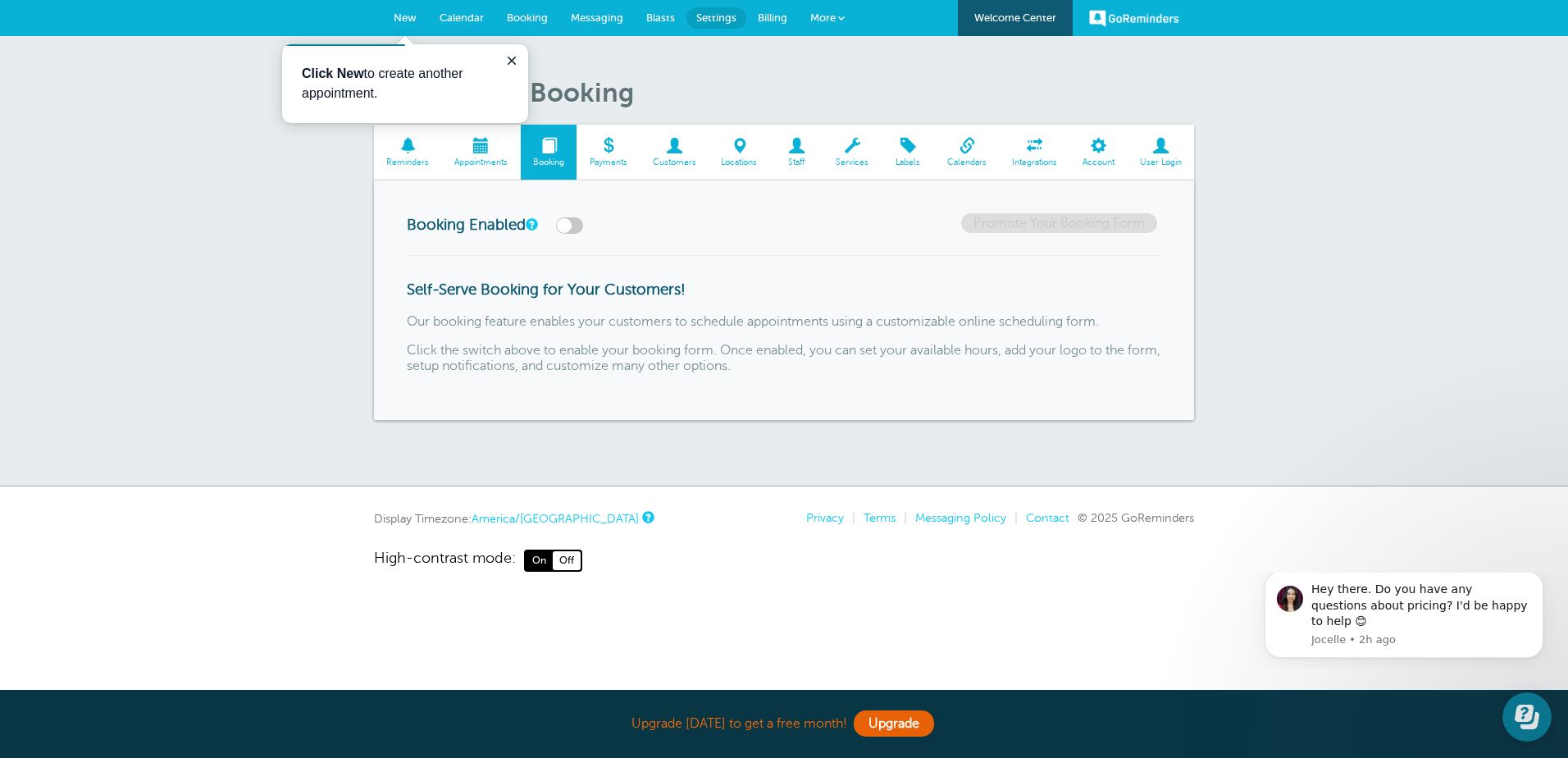
click at [340, 73] on b "Click New" at bounding box center [333, 73] width 63 height 14
click at [411, 69] on p "Click New to create another appointment." at bounding box center [404, 84] width 207 height 39
click at [399, 15] on span "New" at bounding box center [405, 18] width 23 height 13
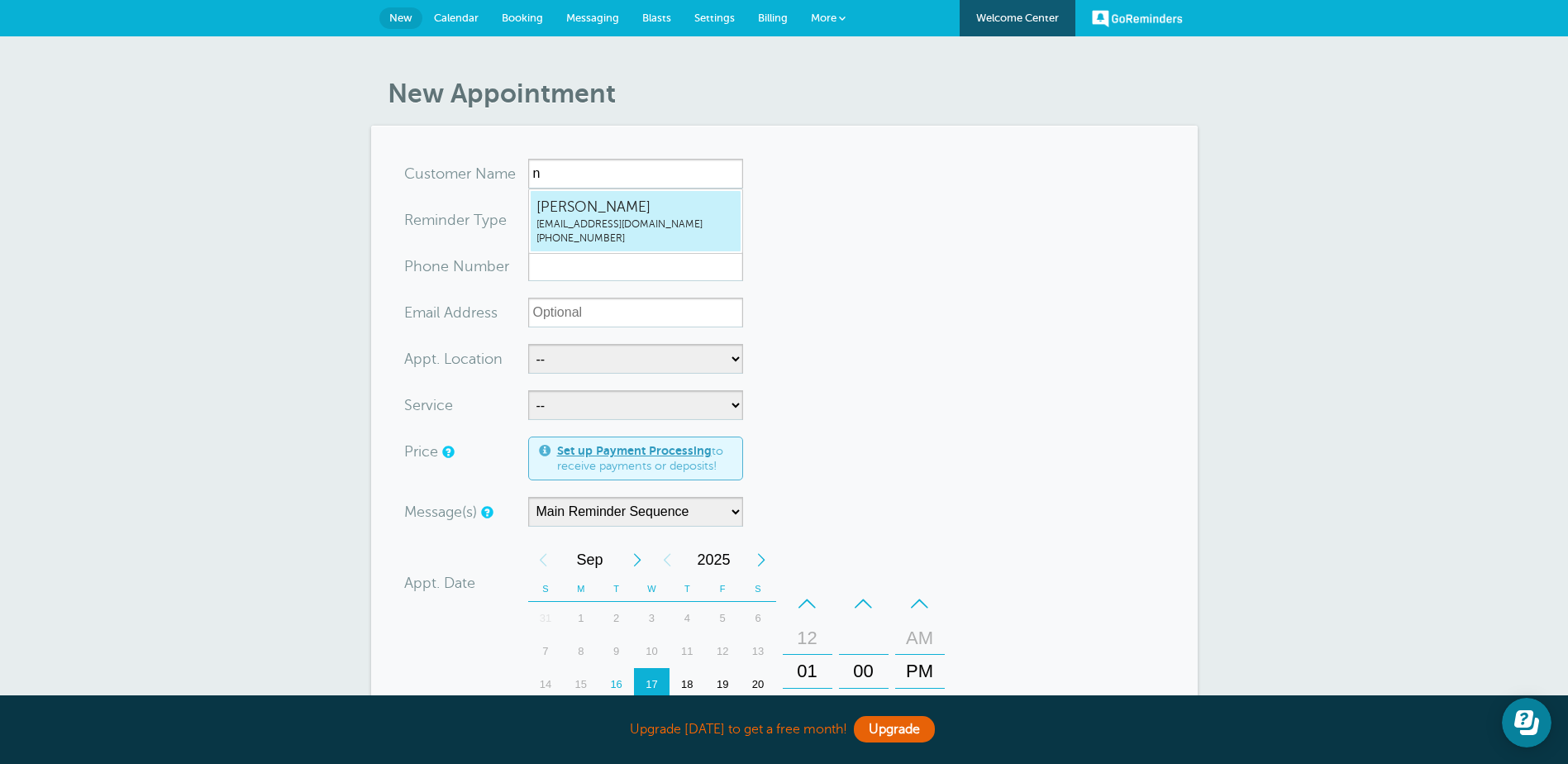
click at [572, 214] on span "[PERSON_NAME]" at bounding box center [636, 207] width 198 height 21
type input "[EMAIL_ADDRESS]"
type input "[PERSON_NAME]"
radio input "false"
radio input "true"
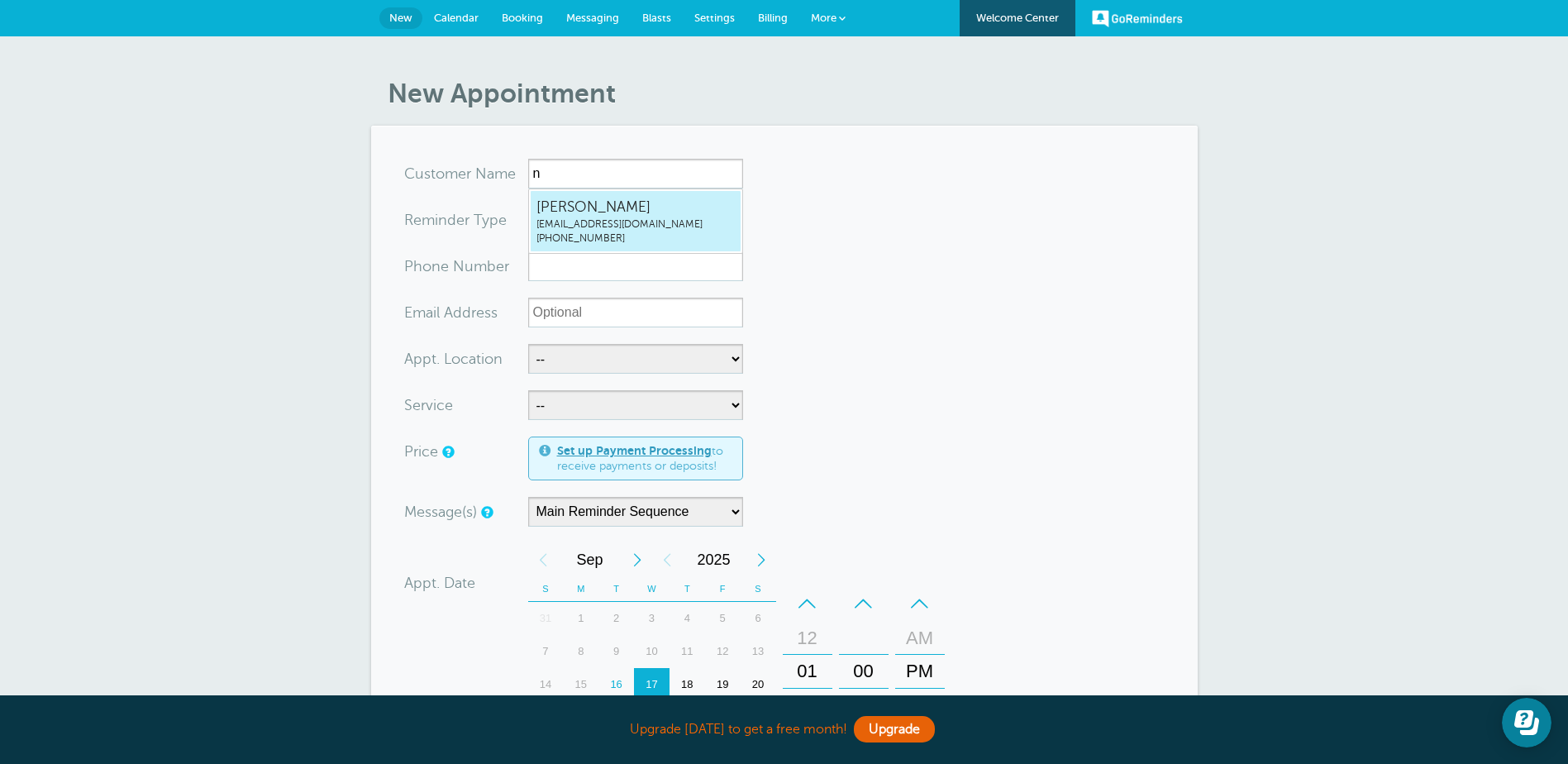
type input "(402) 278-0369"
type input "nbolton@hofmeisteraccounting.com"
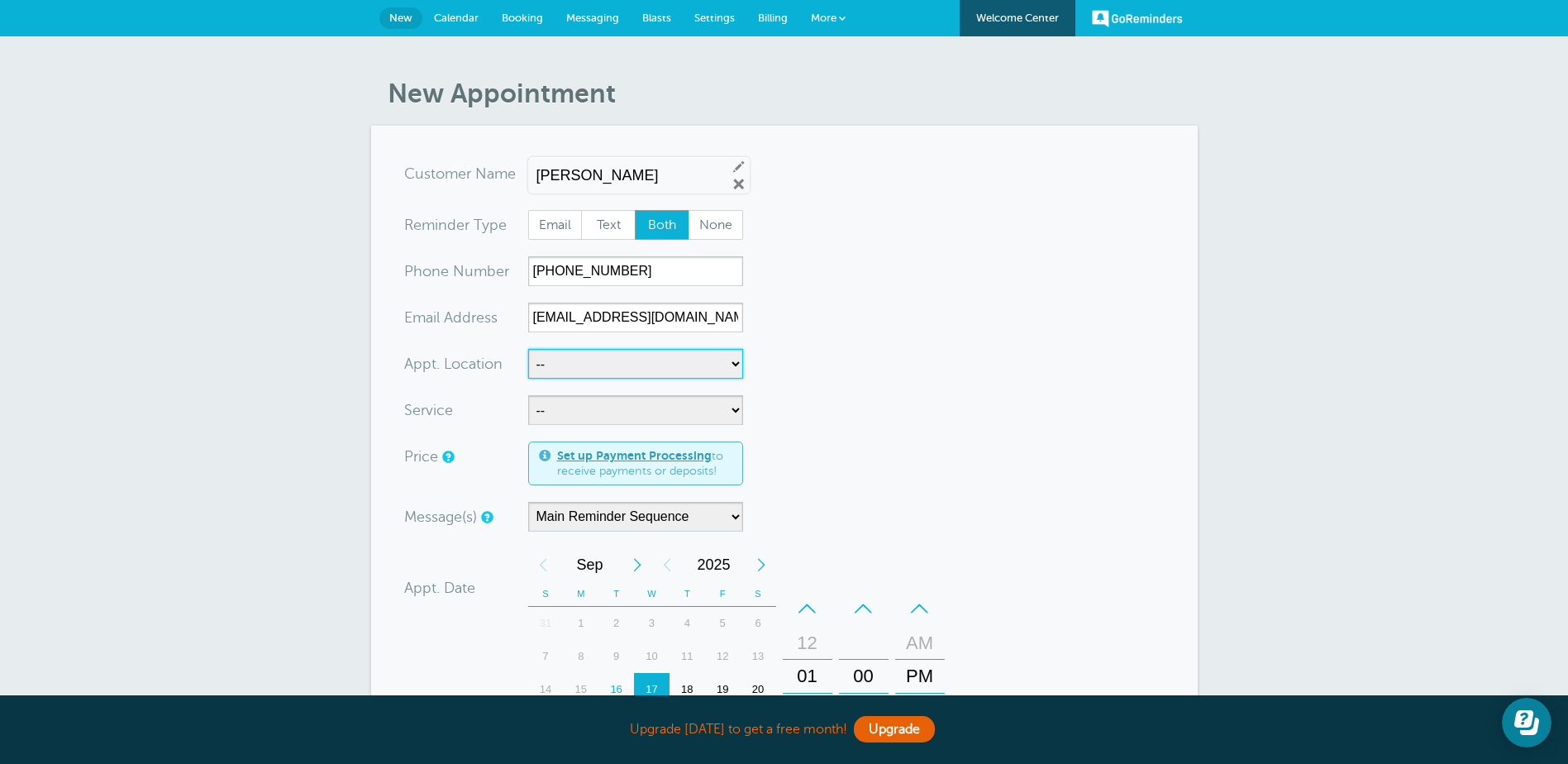
click at [723, 365] on select "-- Kerry Stueve Kristin Janssen" at bounding box center [636, 364] width 215 height 30
select select "25209"
click at [528, 349] on select "-- Kerry Stueve Kristin Janssen" at bounding box center [636, 364] width 215 height 30
click at [730, 413] on select "-- Income Tax Appointment Income Tax Follow Up Tax Planning" at bounding box center [636, 410] width 215 height 30
select select "28236"
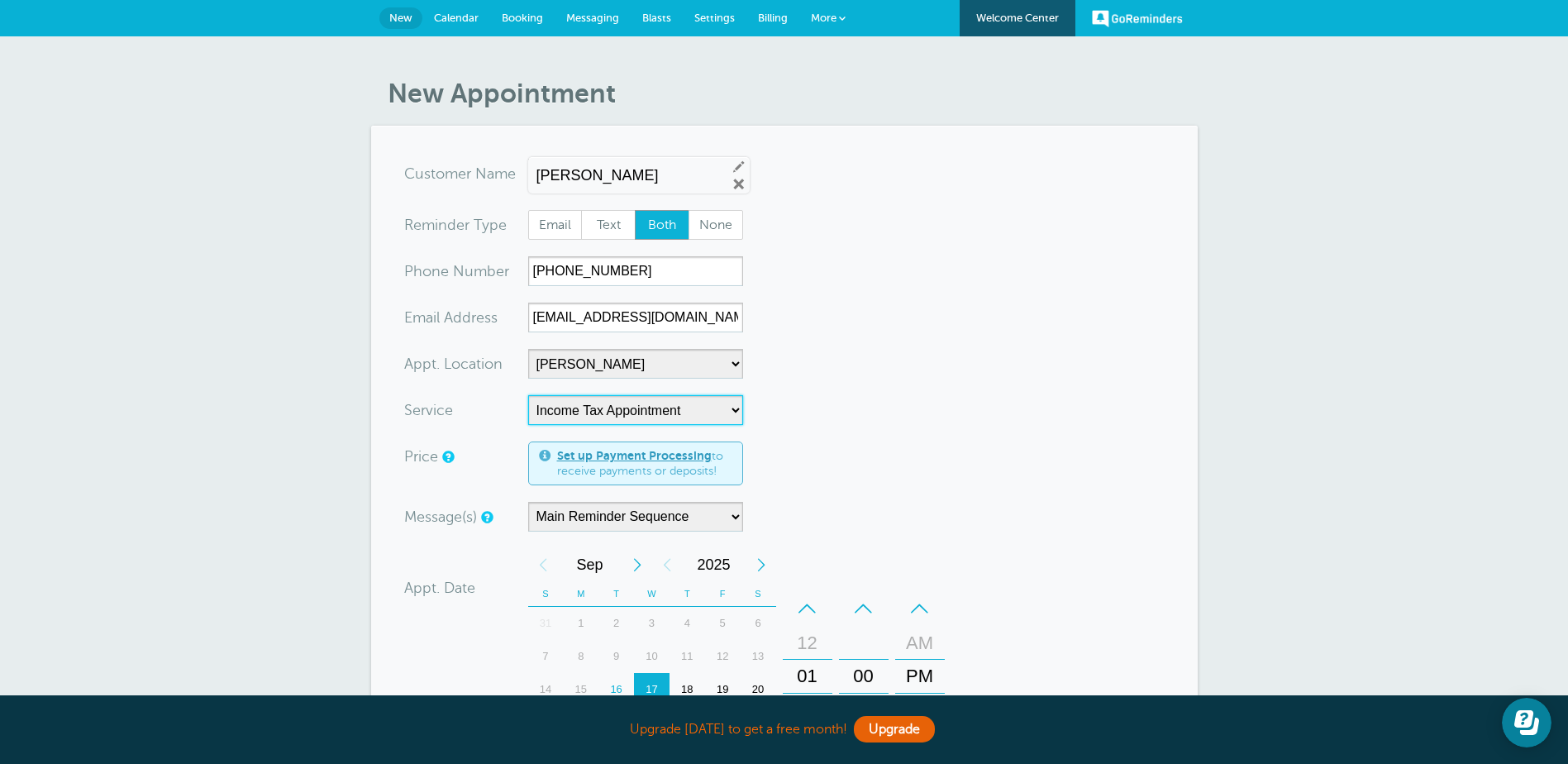
click at [528, 395] on select "-- Income Tax Appointment Income Tax Follow Up Tax Planning" at bounding box center [636, 410] width 215 height 30
select select "60"
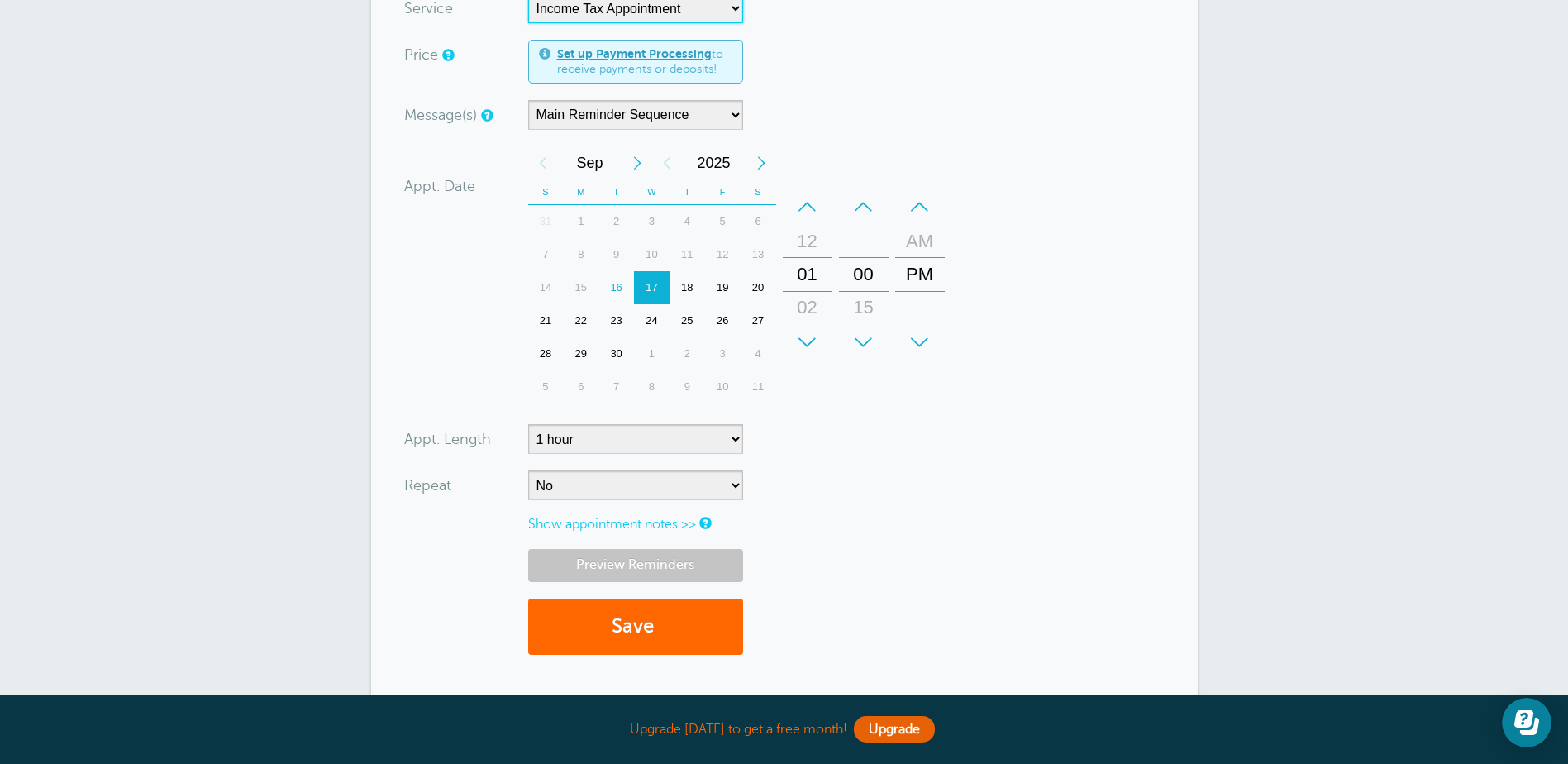
scroll to position [331, 0]
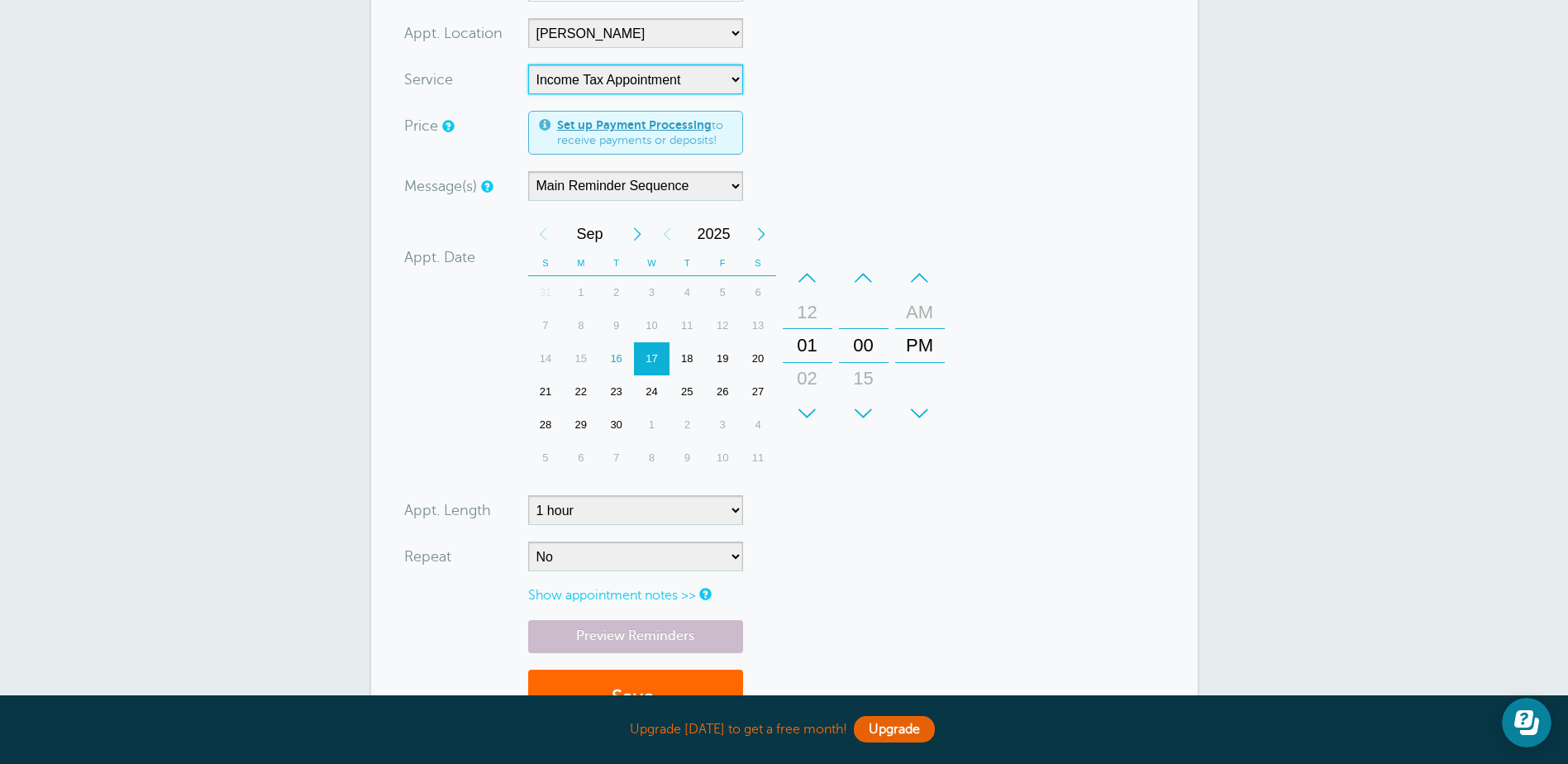
click at [801, 338] on div "01" at bounding box center [808, 345] width 40 height 33
click at [807, 382] on div "02" at bounding box center [808, 379] width 40 height 33
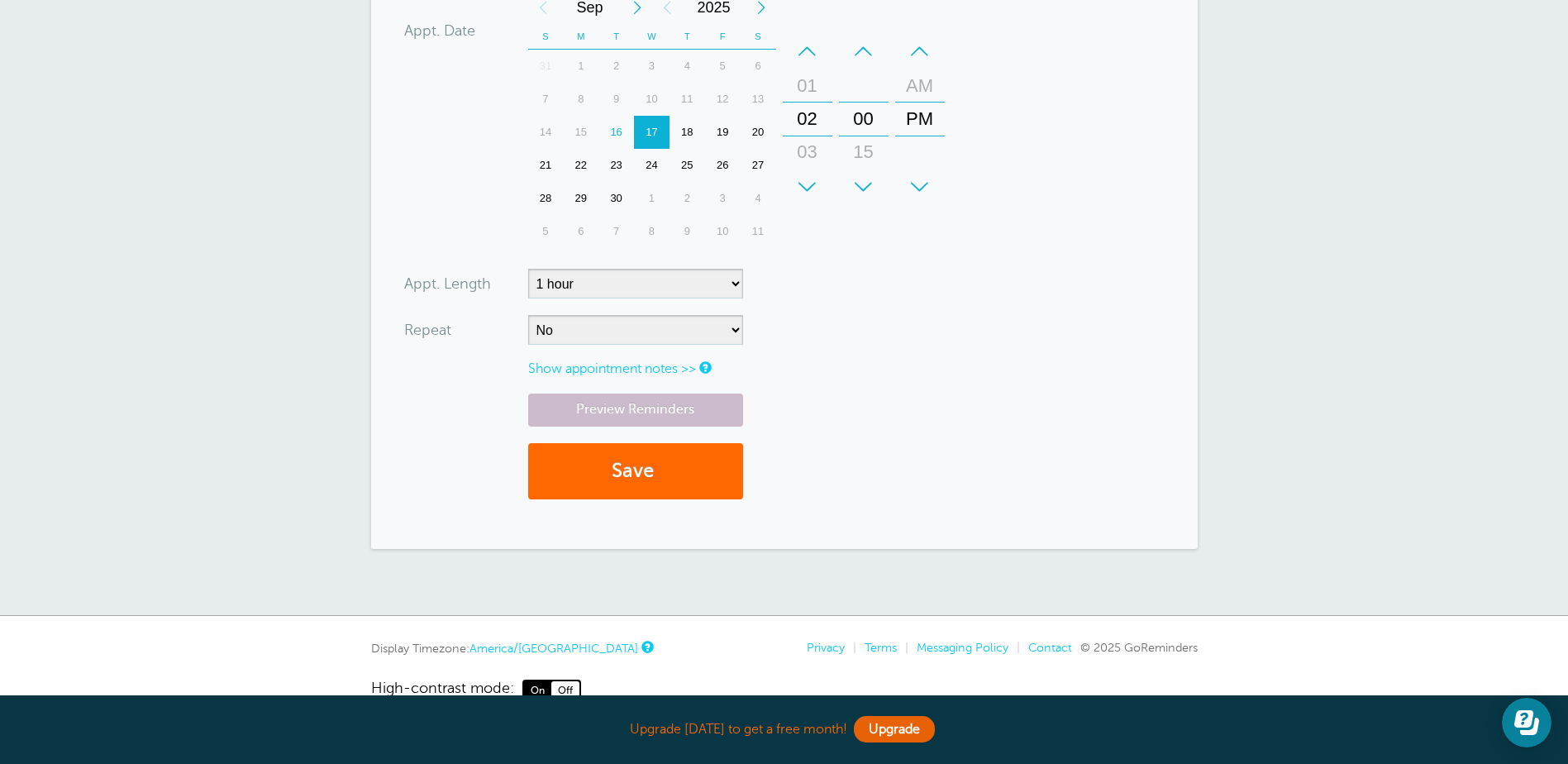
scroll to position [579, 0]
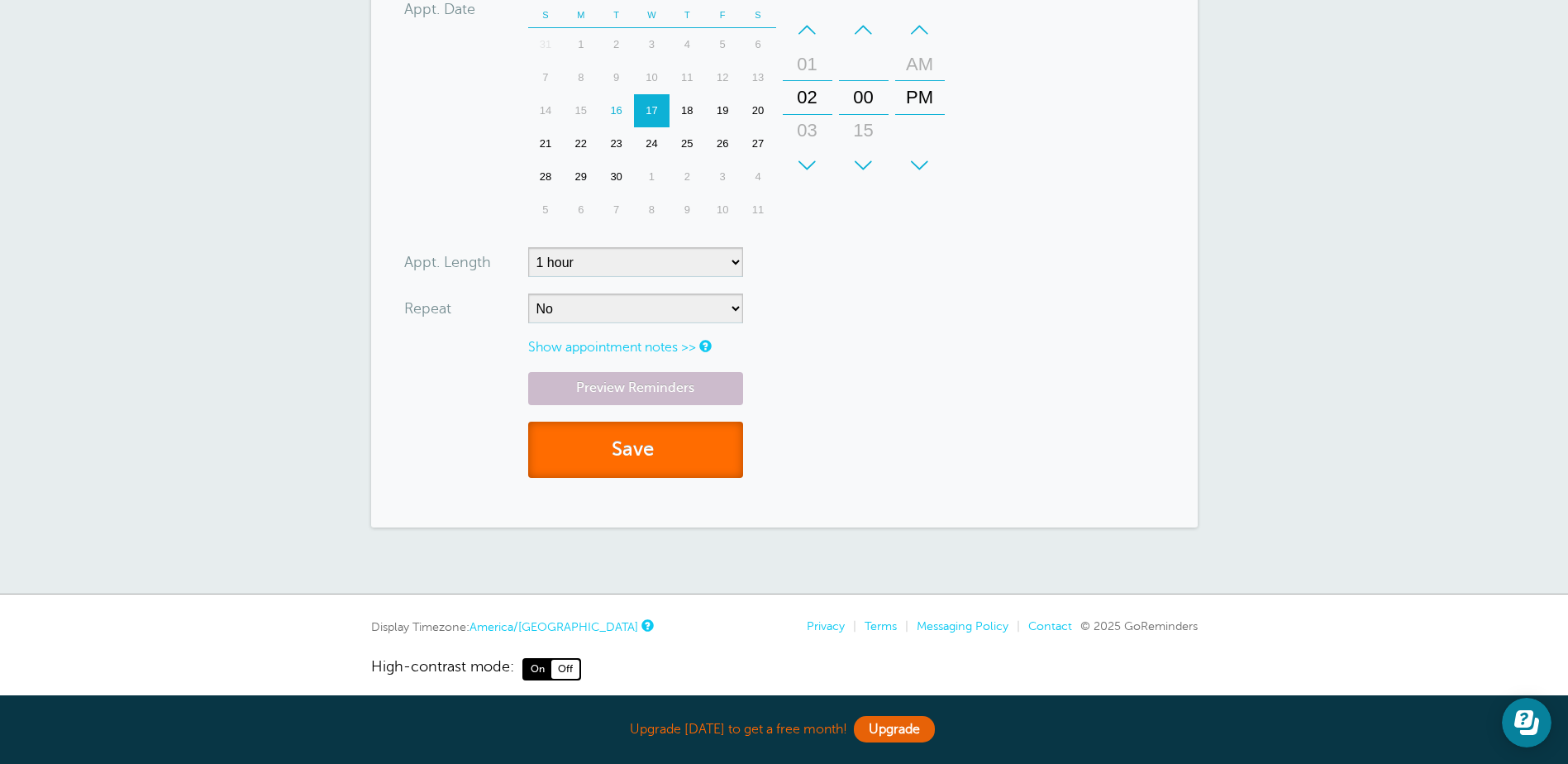
click at [694, 447] on button "Save" at bounding box center [636, 450] width 215 height 57
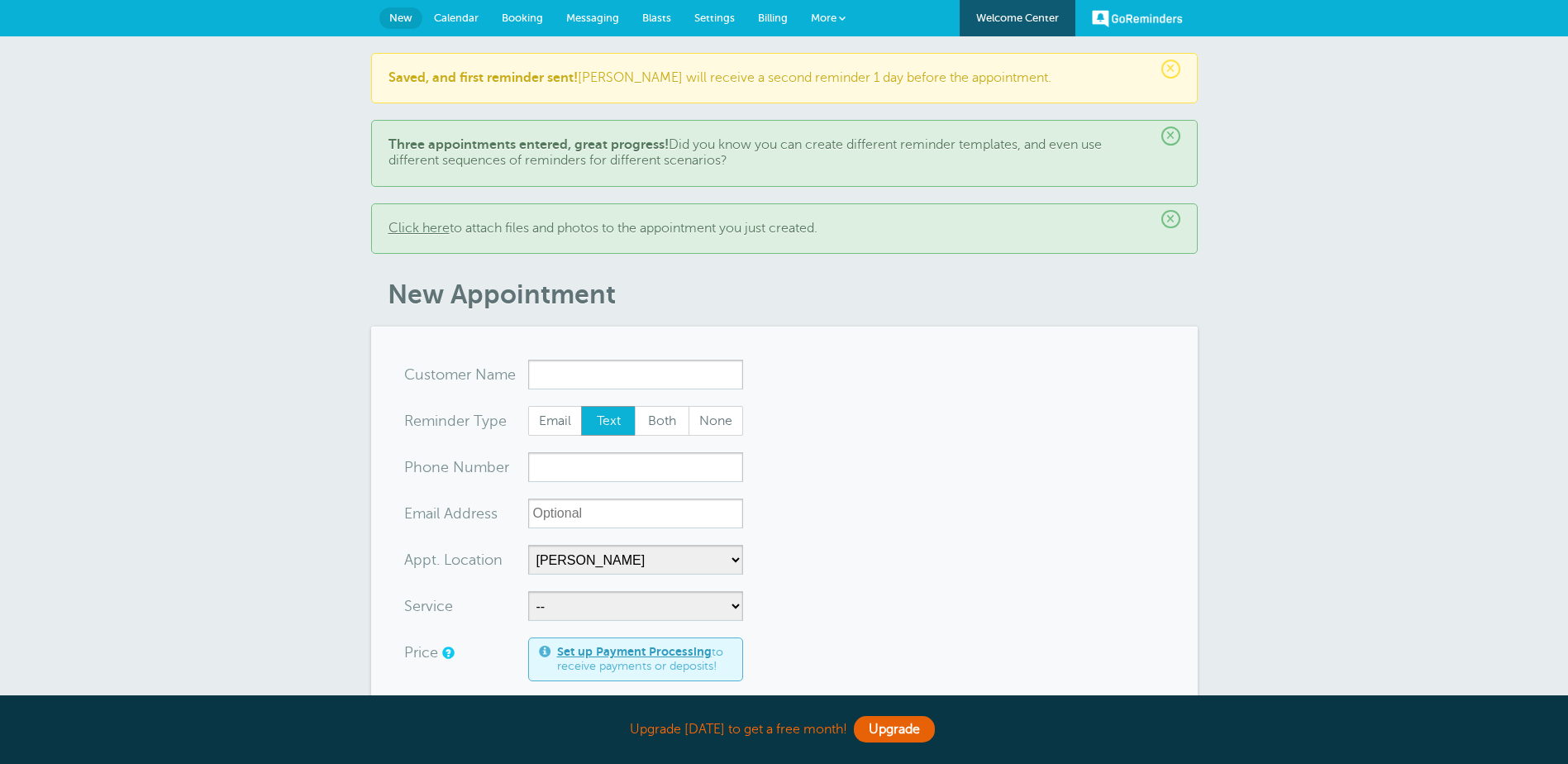
select select "25209"
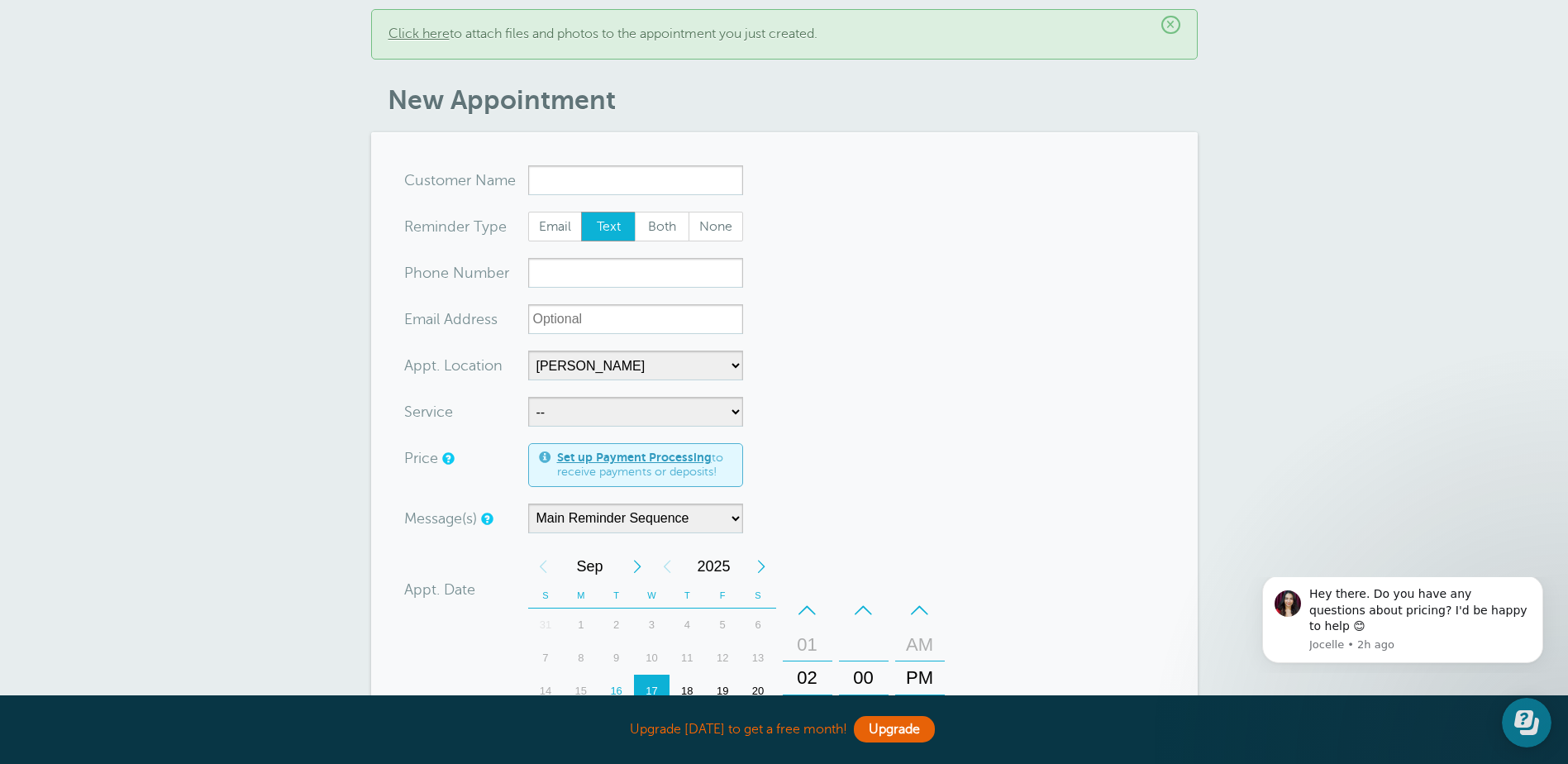
scroll to position [248, 0]
